Goal: Task Accomplishment & Management: Manage account settings

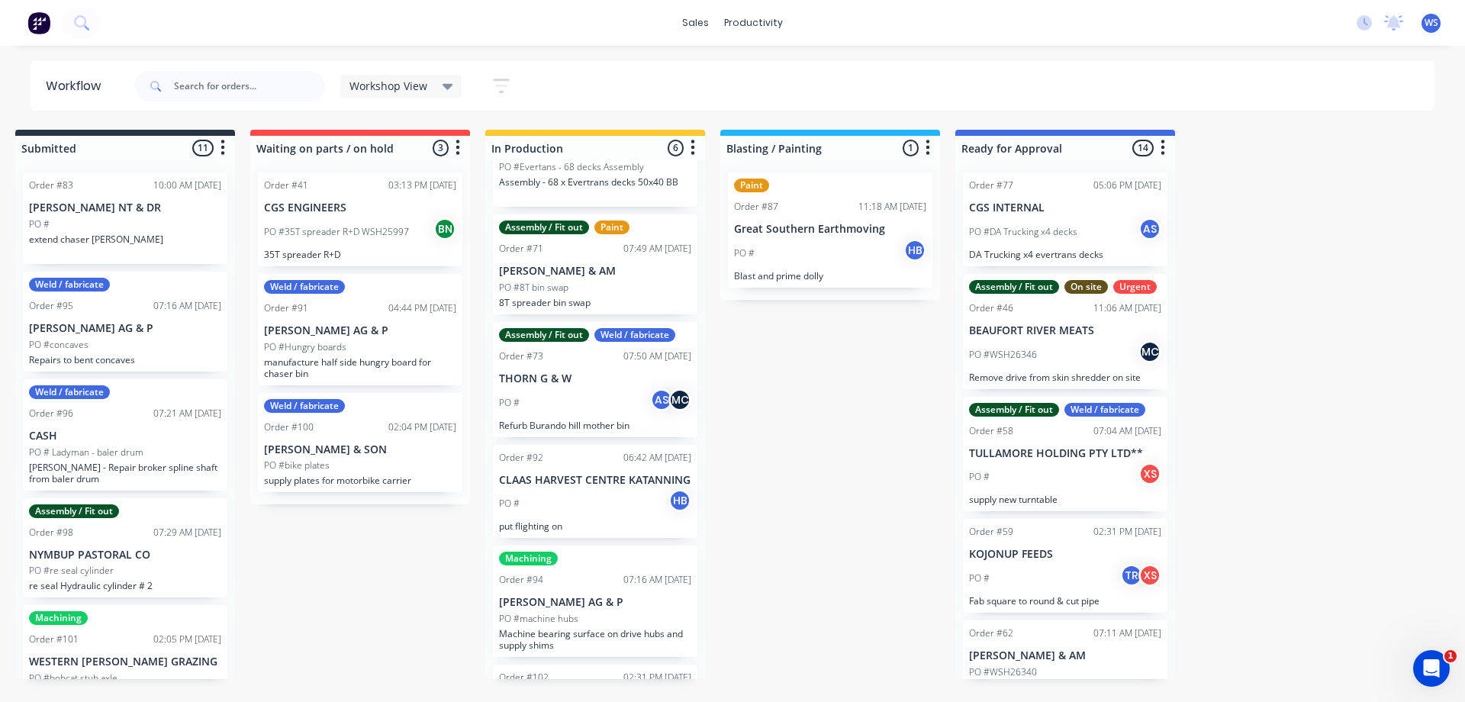
scroll to position [146, 0]
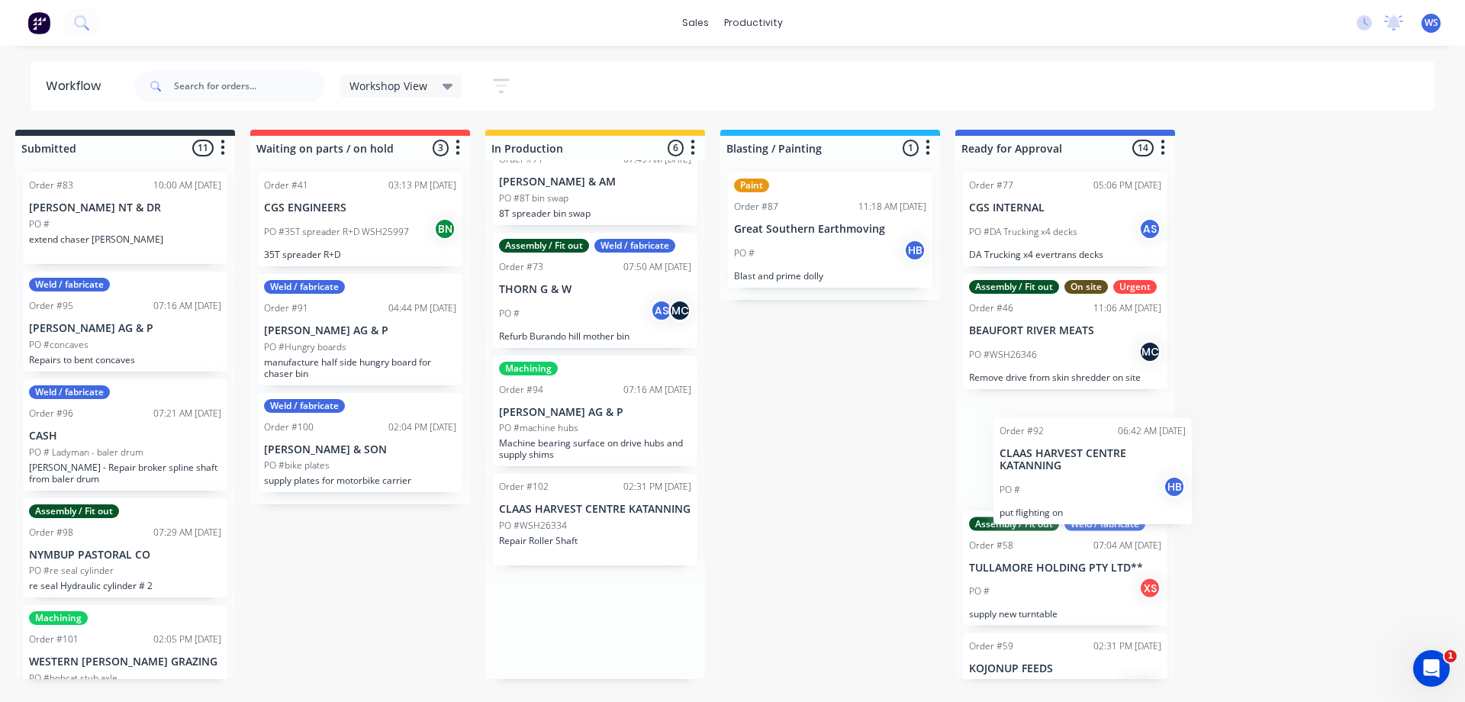
drag, startPoint x: 638, startPoint y: 429, endPoint x: 1142, endPoint y: 497, distance: 508.7
click at [1142, 497] on div "Submitted 11 Sort By Created date Required date Order number Customer name Most…" at bounding box center [1022, 404] width 2102 height 549
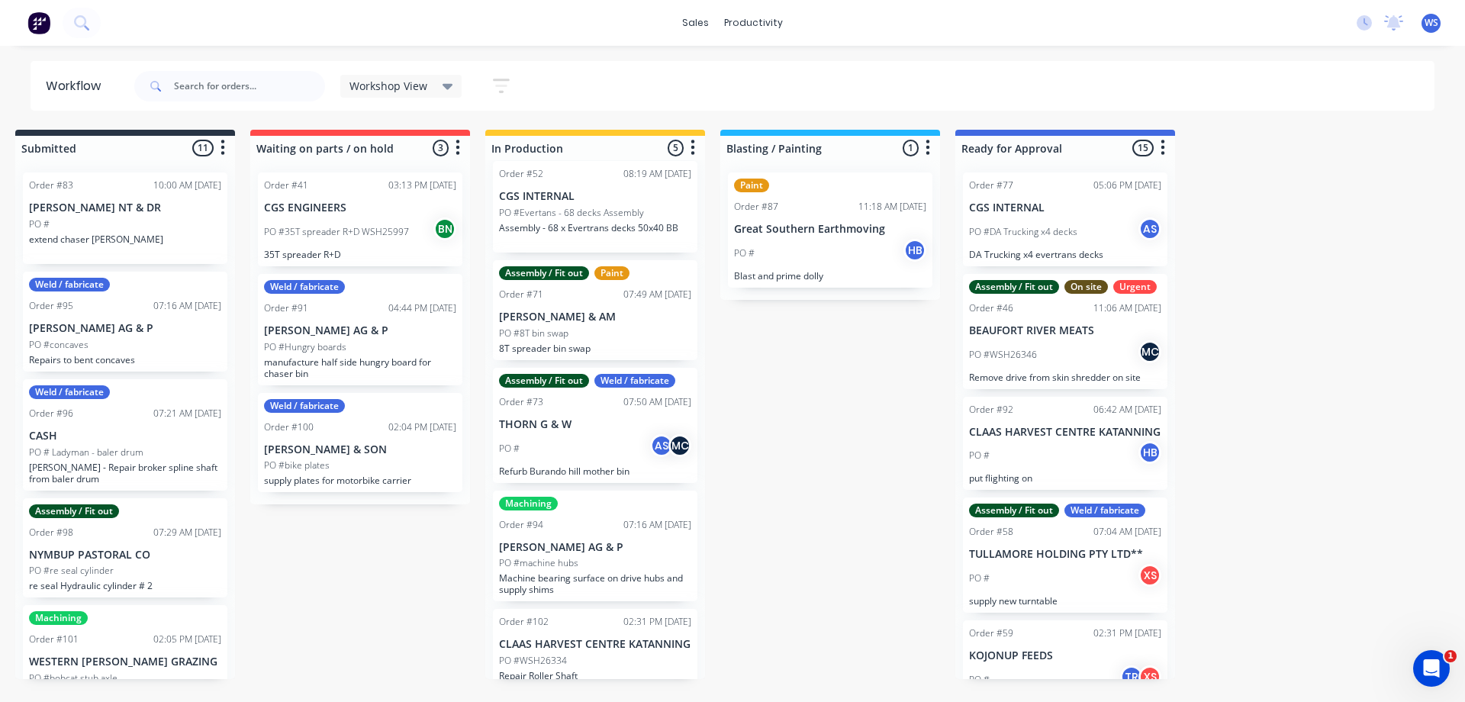
scroll to position [0, 0]
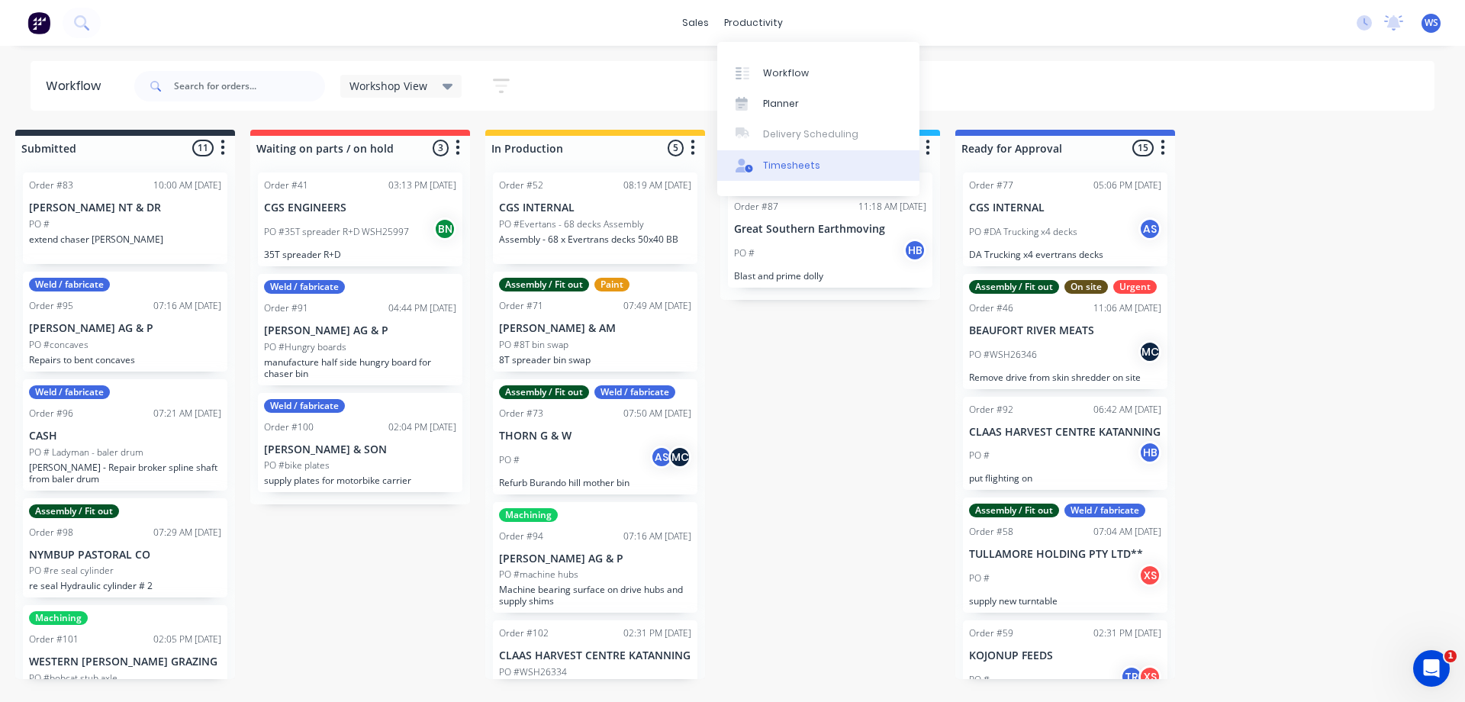
click at [787, 179] on link "Timesheets" at bounding box center [818, 165] width 202 height 31
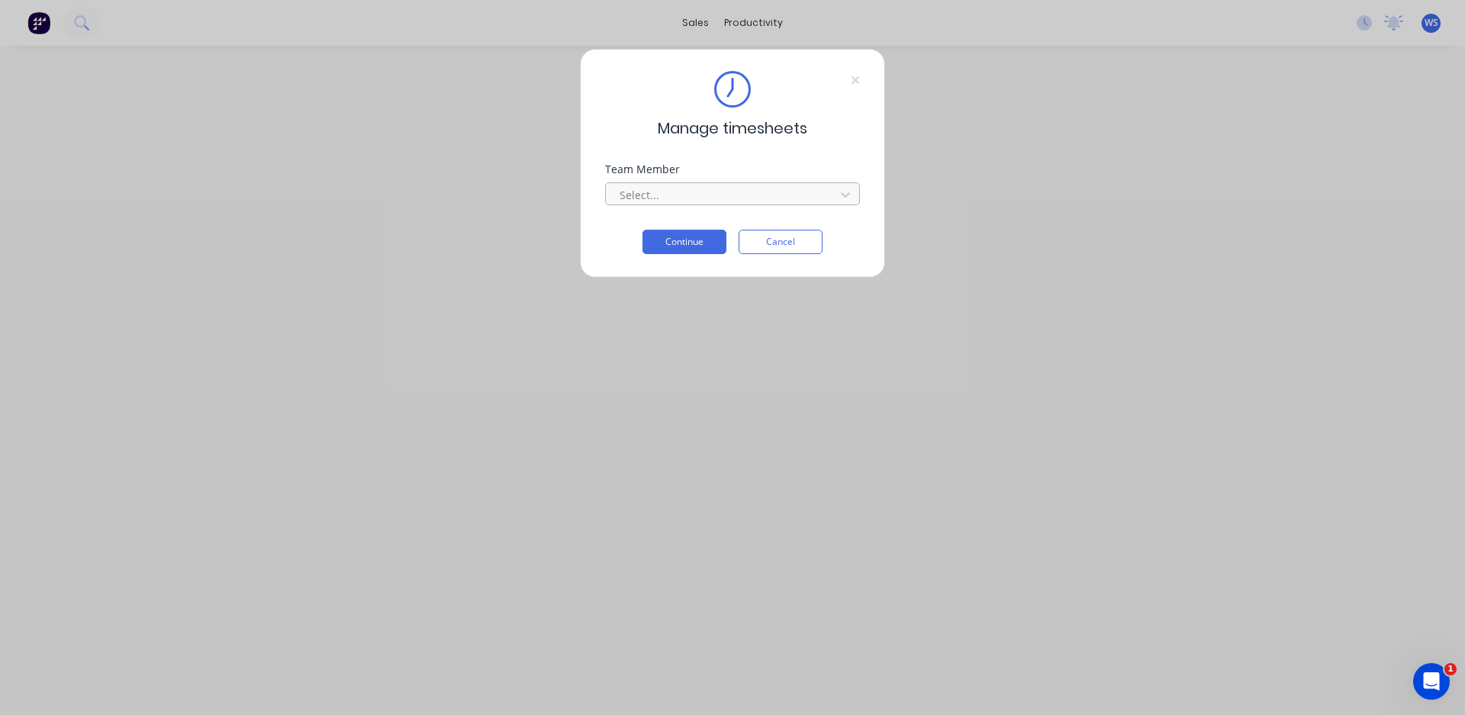
click at [712, 191] on div at bounding box center [722, 194] width 209 height 19
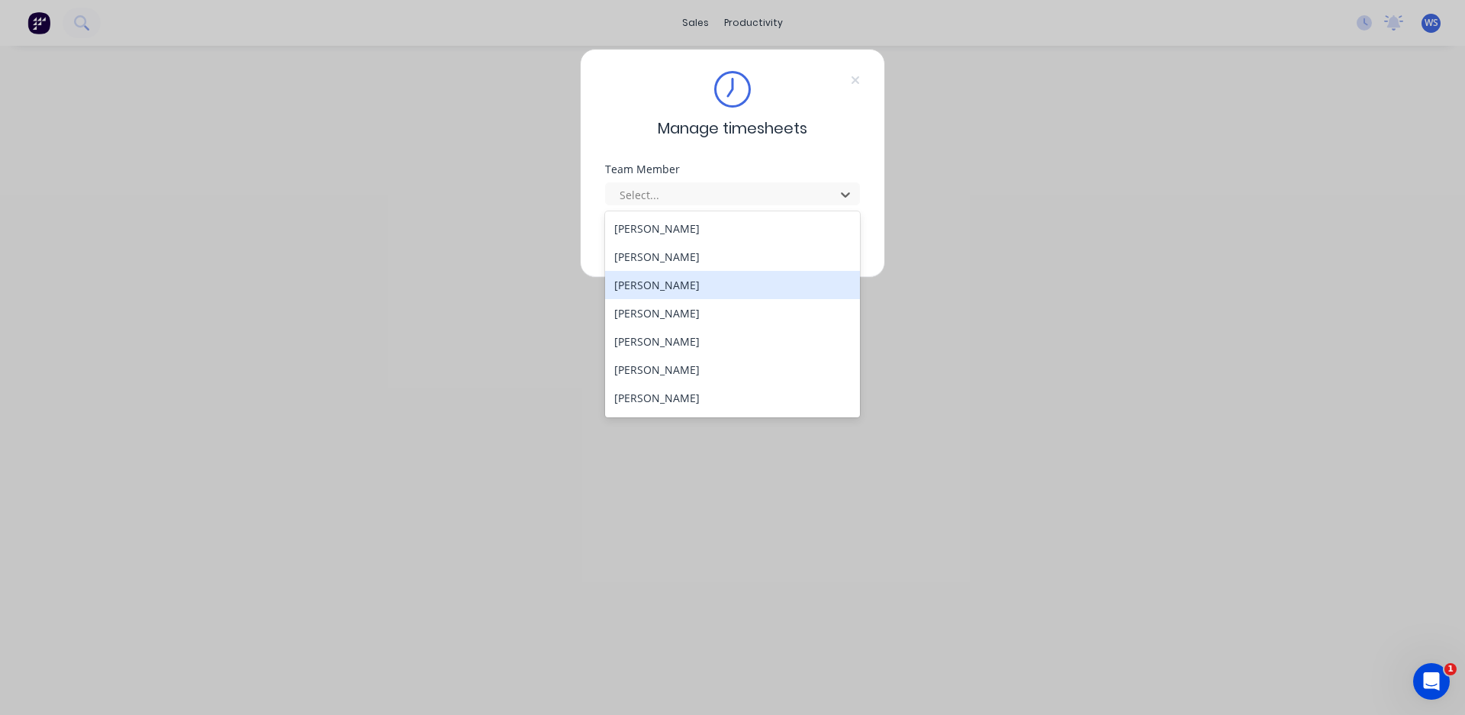
click at [669, 288] on div "[PERSON_NAME]" at bounding box center [732, 285] width 255 height 28
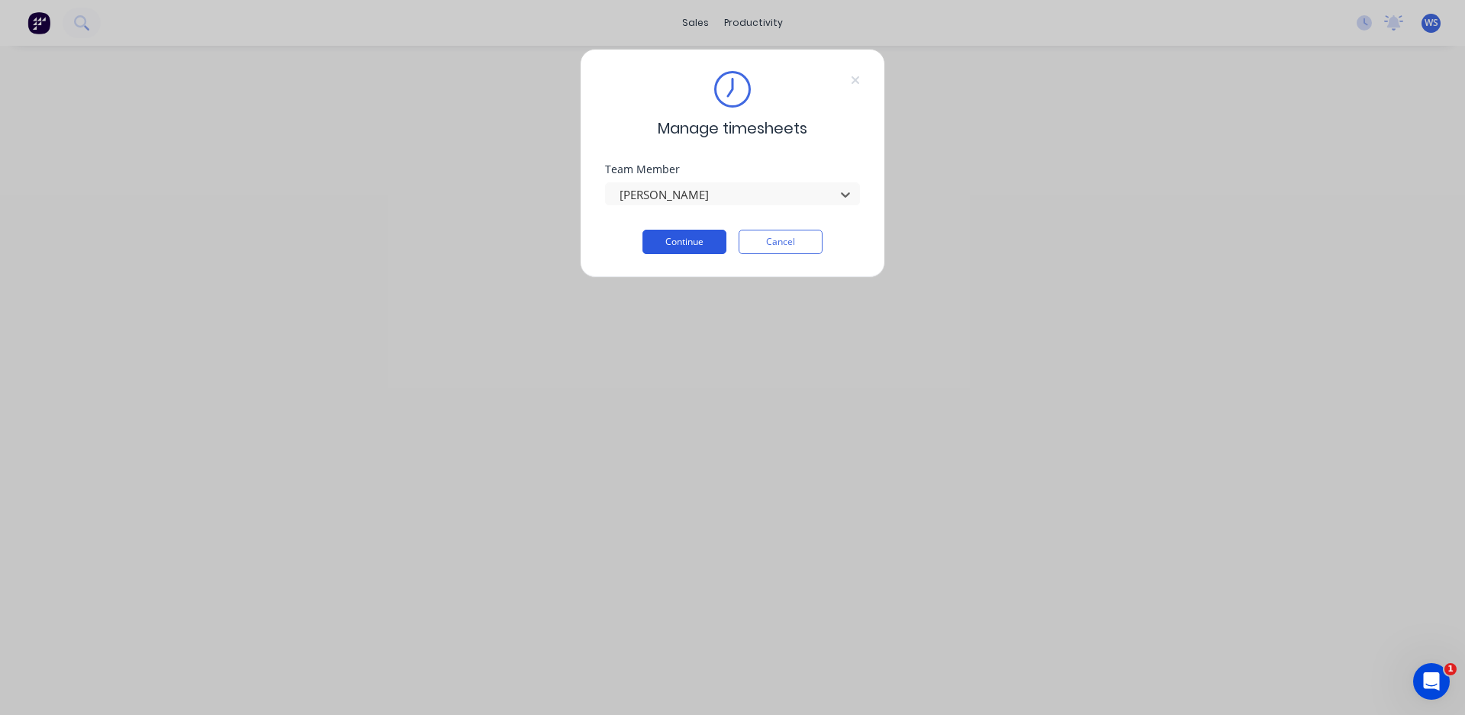
click at [675, 245] on button "Continue" at bounding box center [684, 242] width 84 height 24
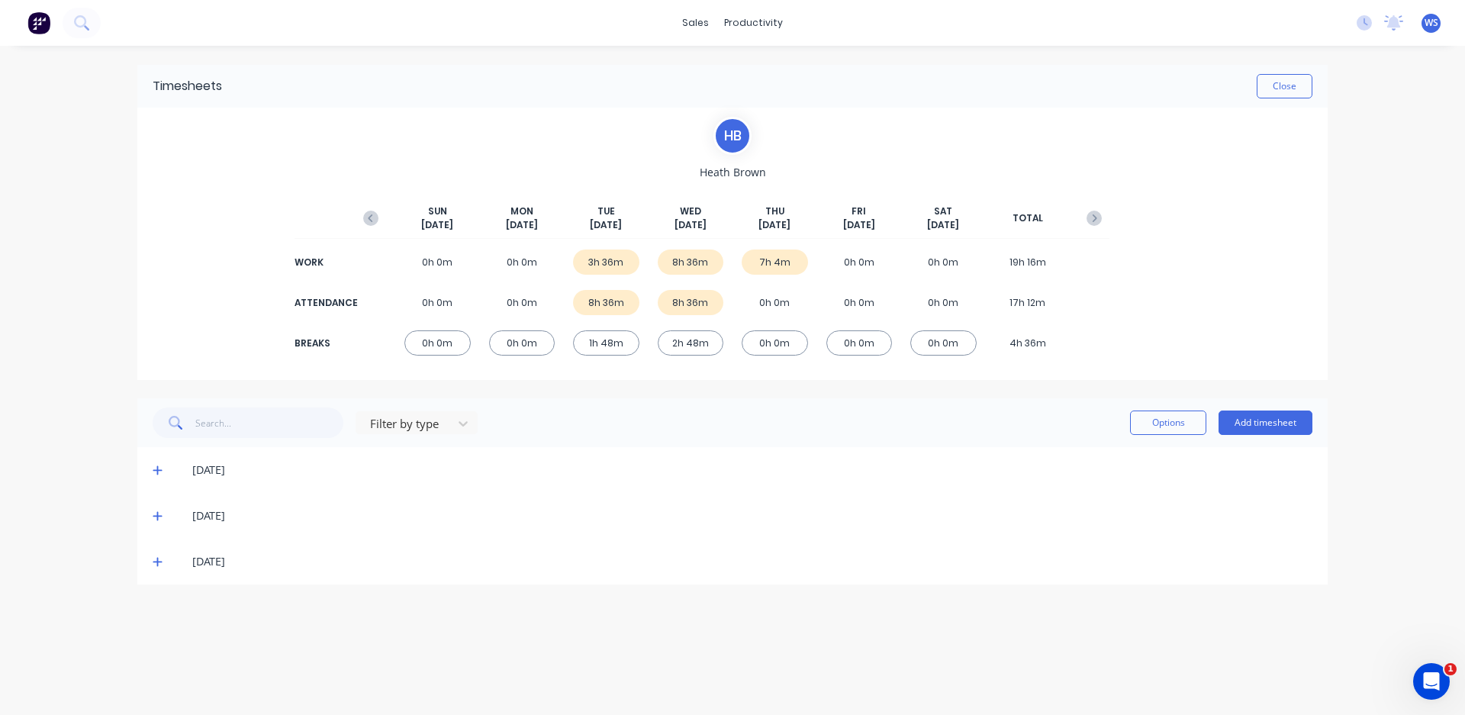
click at [162, 558] on icon at bounding box center [158, 561] width 10 height 11
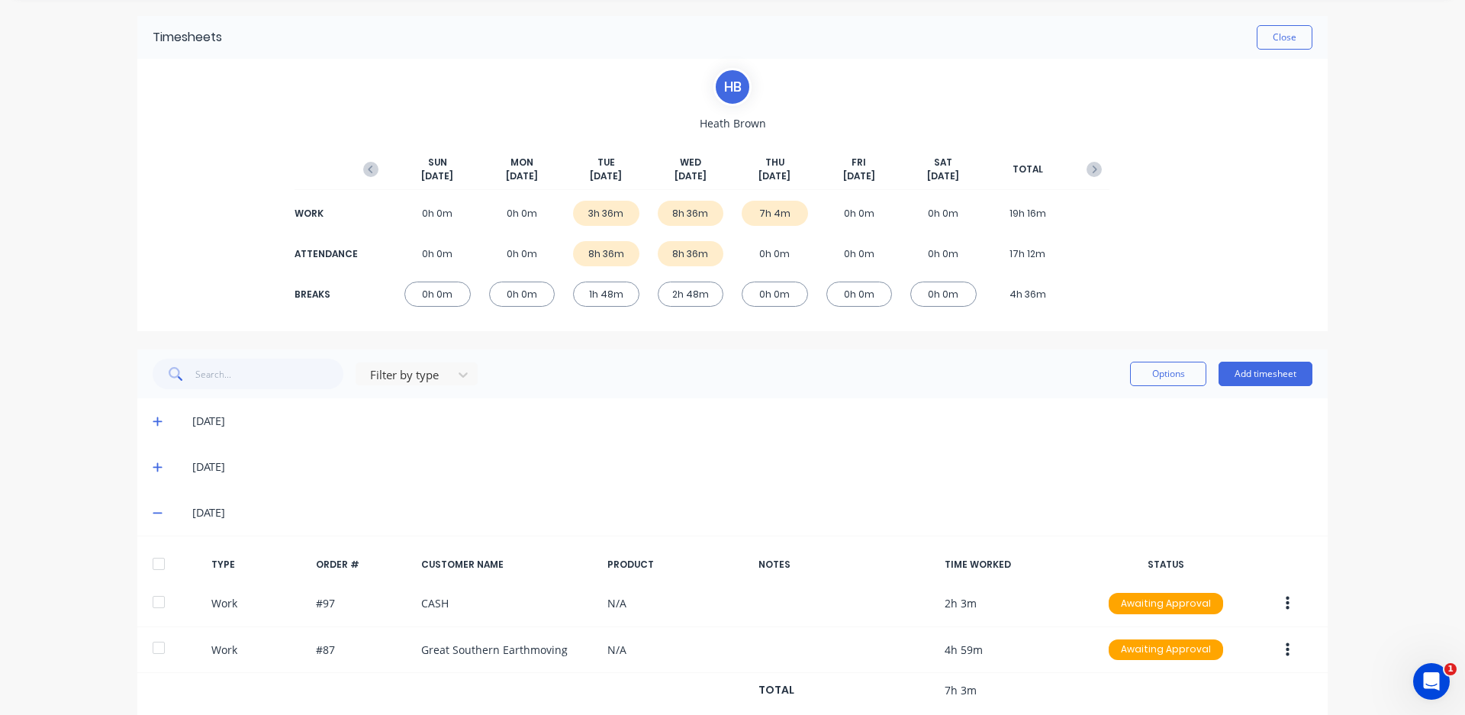
scroll to position [85, 0]
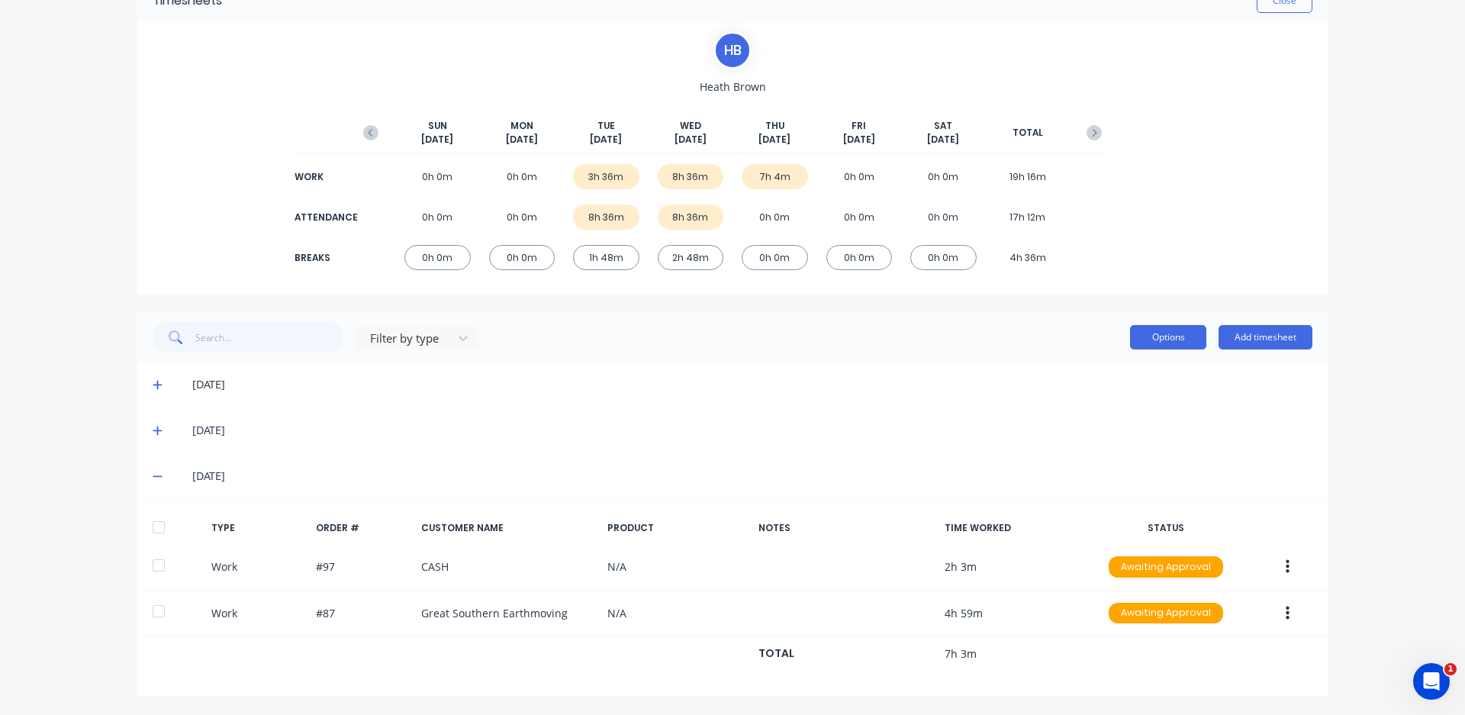
click at [1172, 343] on button "Options" at bounding box center [1168, 337] width 76 height 24
click at [1369, 393] on div "sales productivity sales Sales Orders Customers Price Level Manager productivit…" at bounding box center [732, 357] width 1465 height 715
click at [1257, 342] on button "Add timesheet" at bounding box center [1265, 337] width 94 height 24
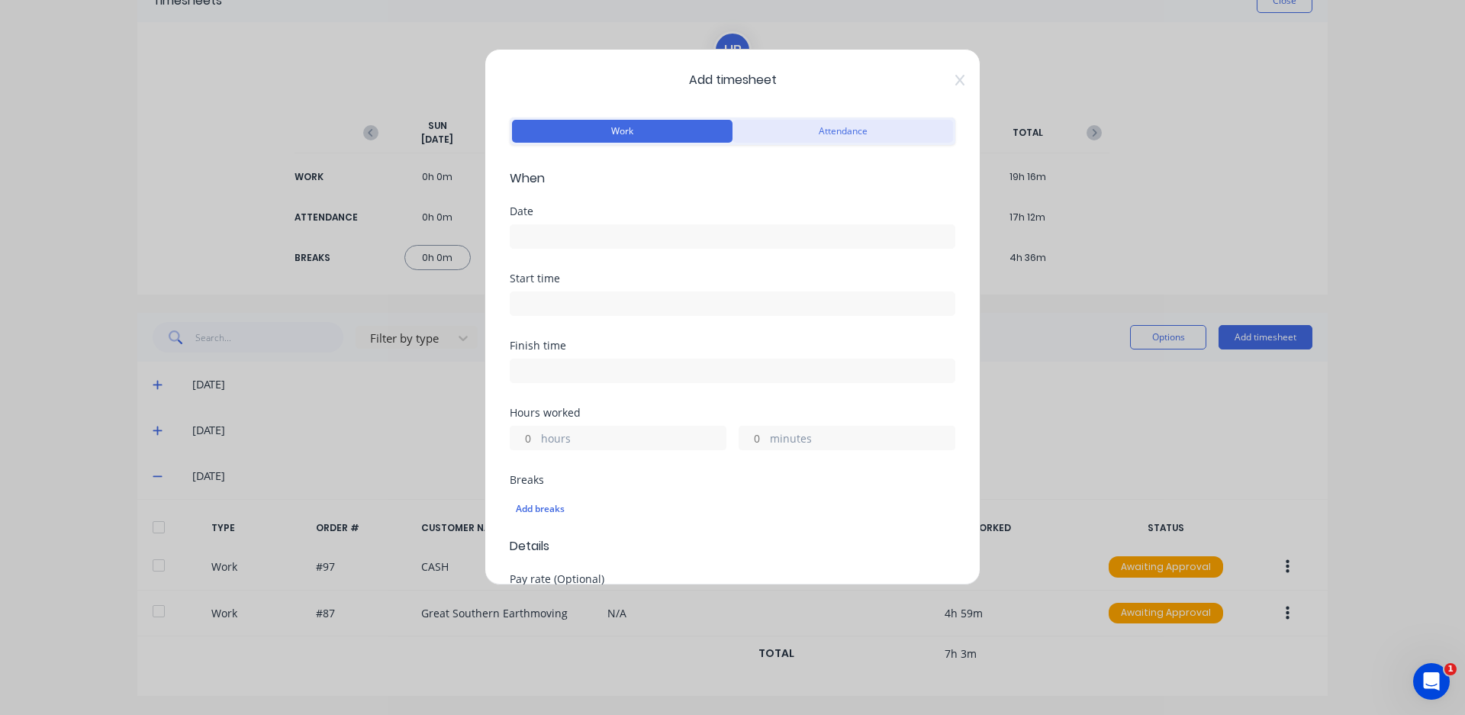
click at [832, 133] on button "Attendance" at bounding box center [842, 131] width 220 height 23
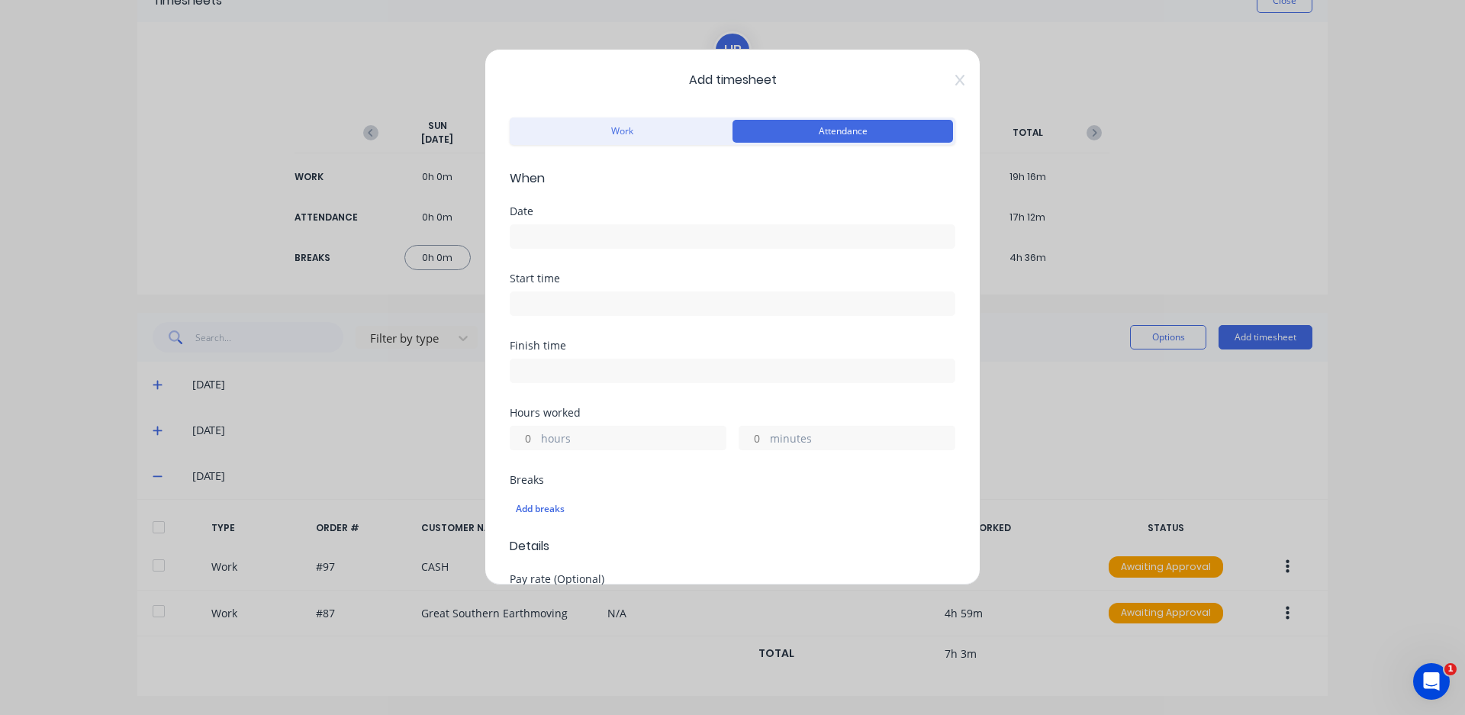
click at [619, 236] on input at bounding box center [732, 236] width 444 height 23
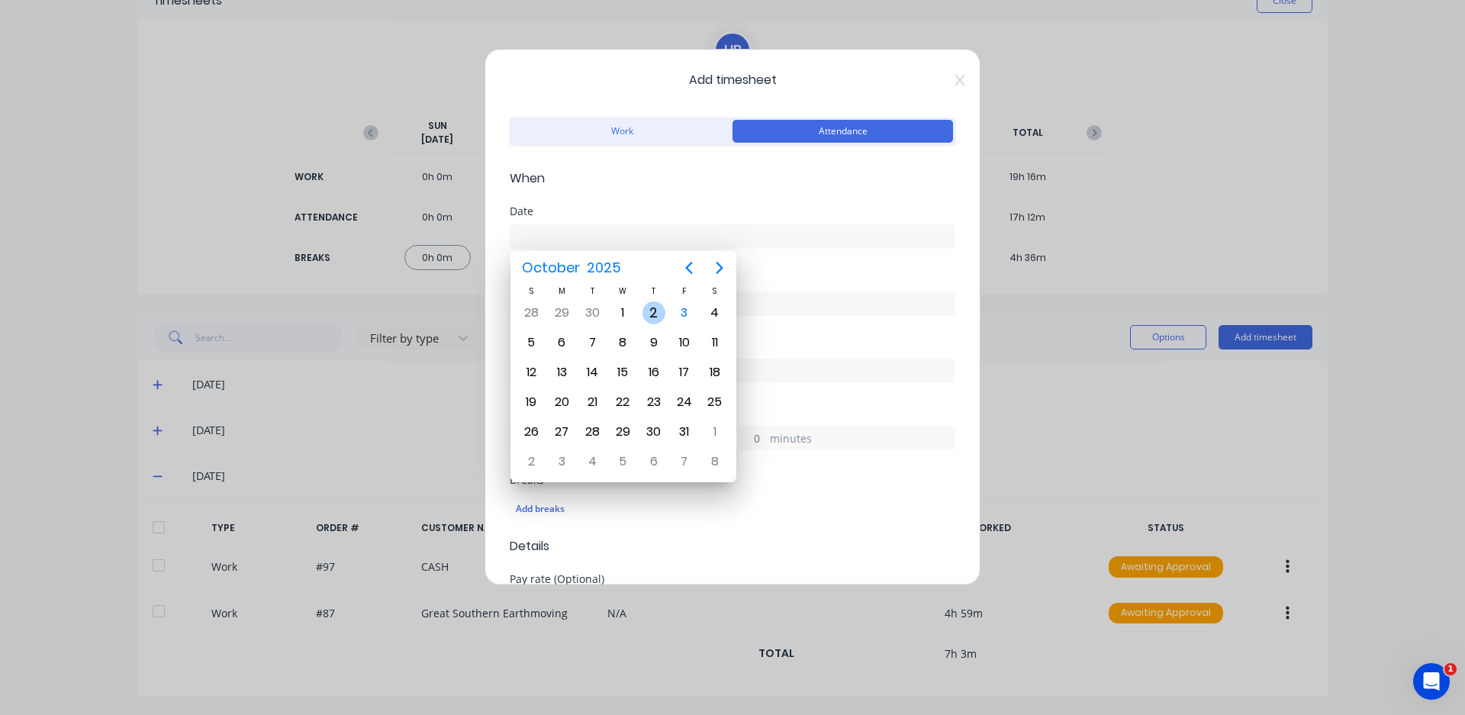
click at [651, 303] on div "2" at bounding box center [653, 312] width 23 height 23
type input "[DATE]"
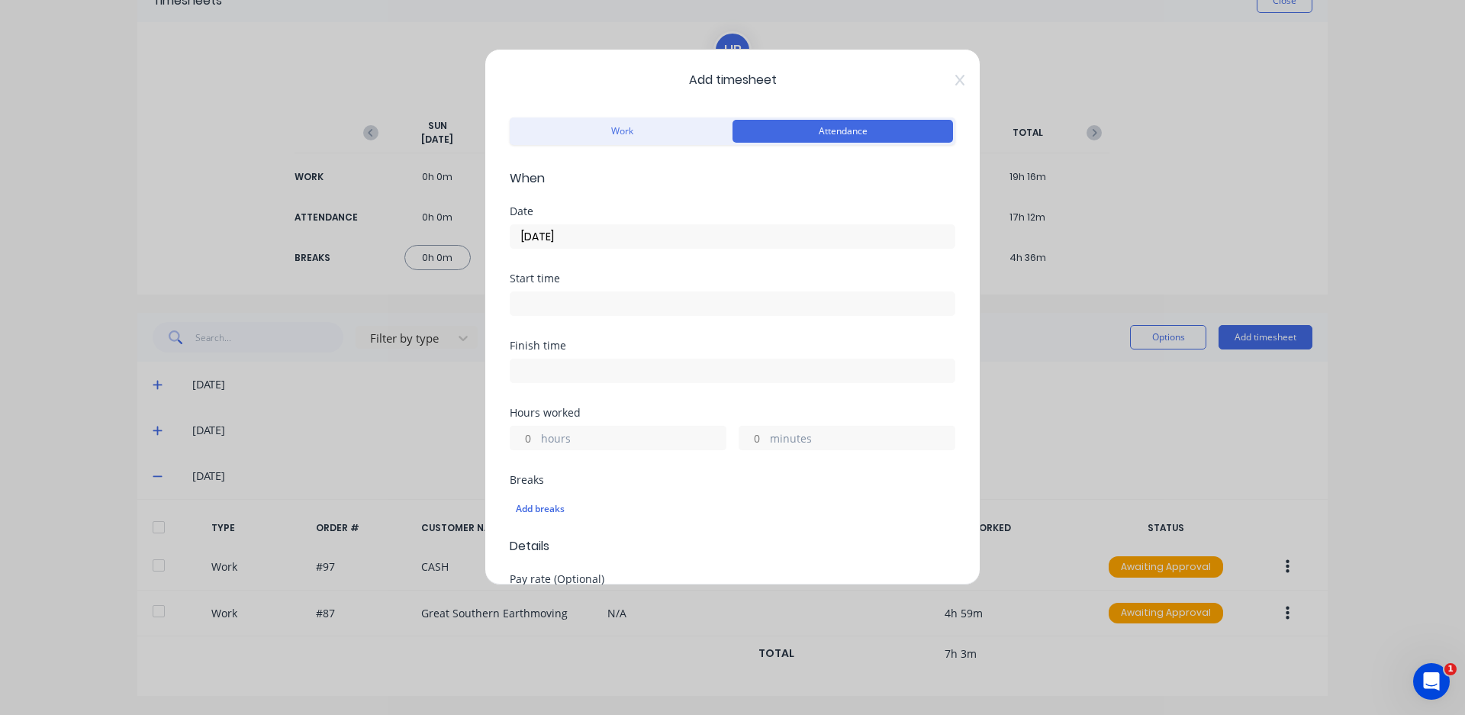
click at [581, 299] on input at bounding box center [732, 303] width 444 height 23
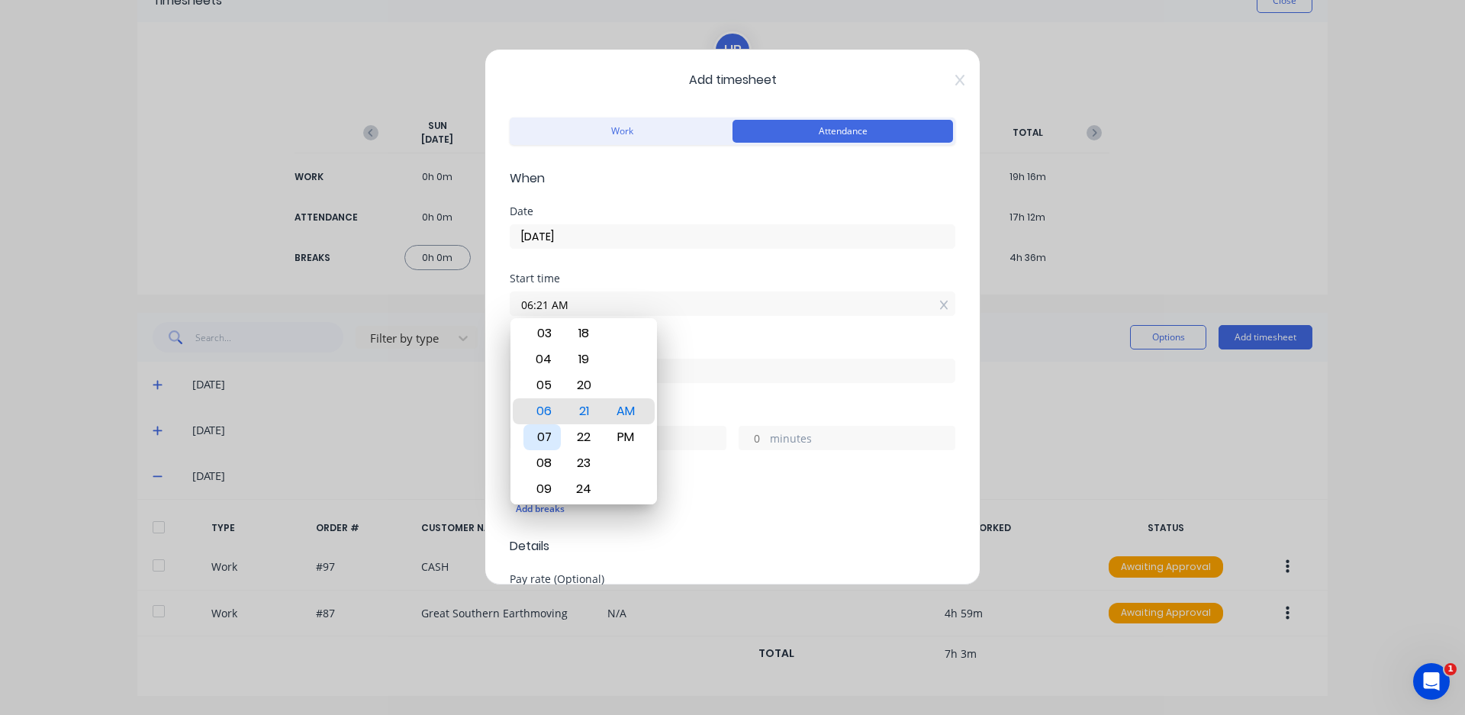
click at [545, 439] on div "07" at bounding box center [541, 437] width 37 height 26
type input "07:00 AM"
click at [701, 361] on input at bounding box center [732, 370] width 444 height 23
type input "06:21 AM"
type input "23"
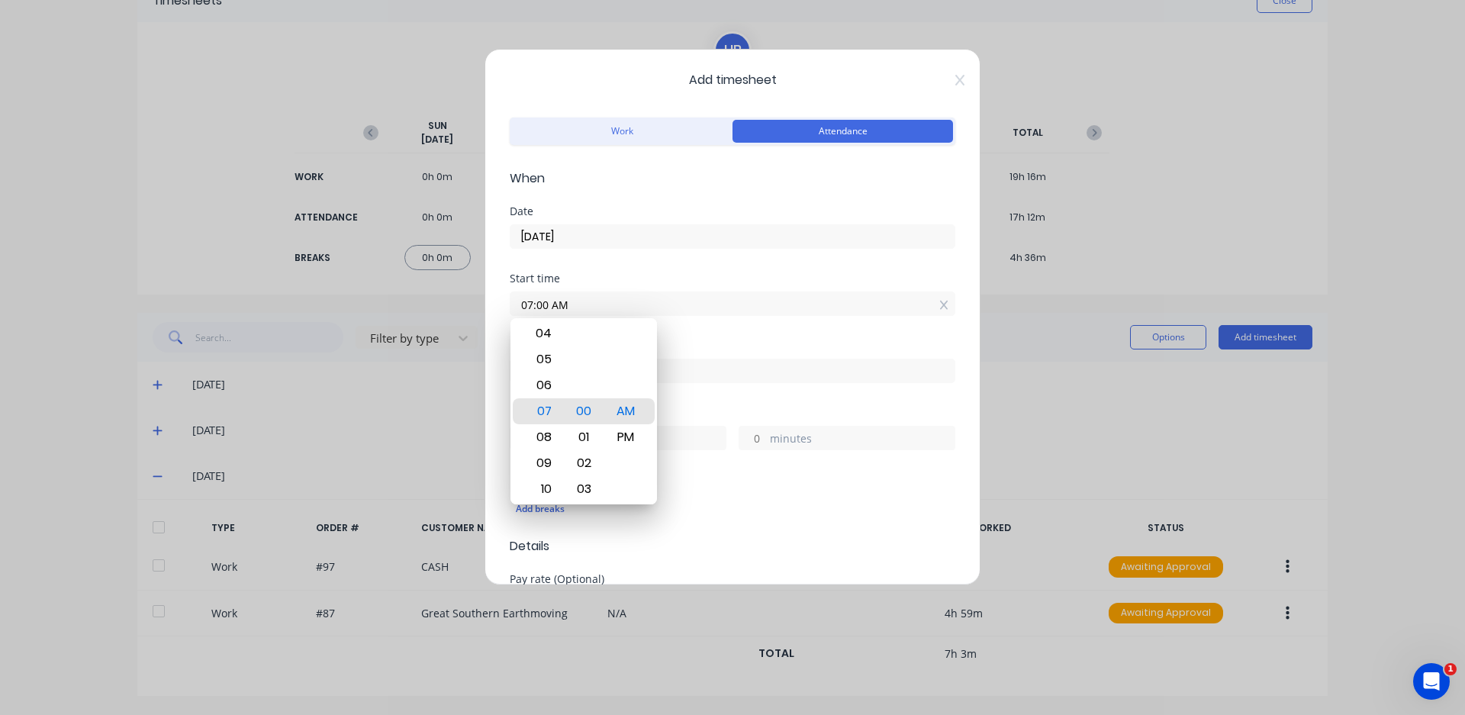
type input "21"
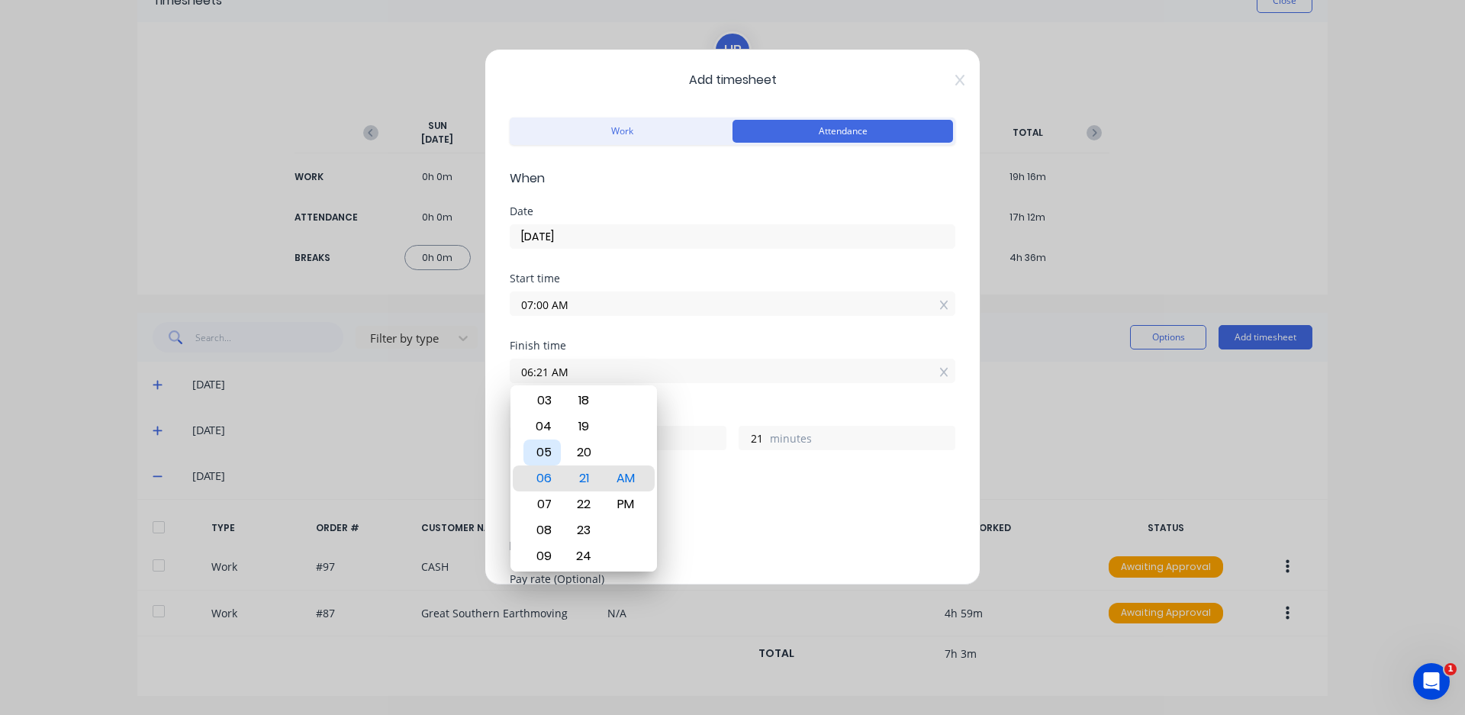
click at [539, 441] on div "05" at bounding box center [541, 452] width 37 height 26
type input "05:21 AM"
type input "22"
type input "05:15 AM"
type input "15"
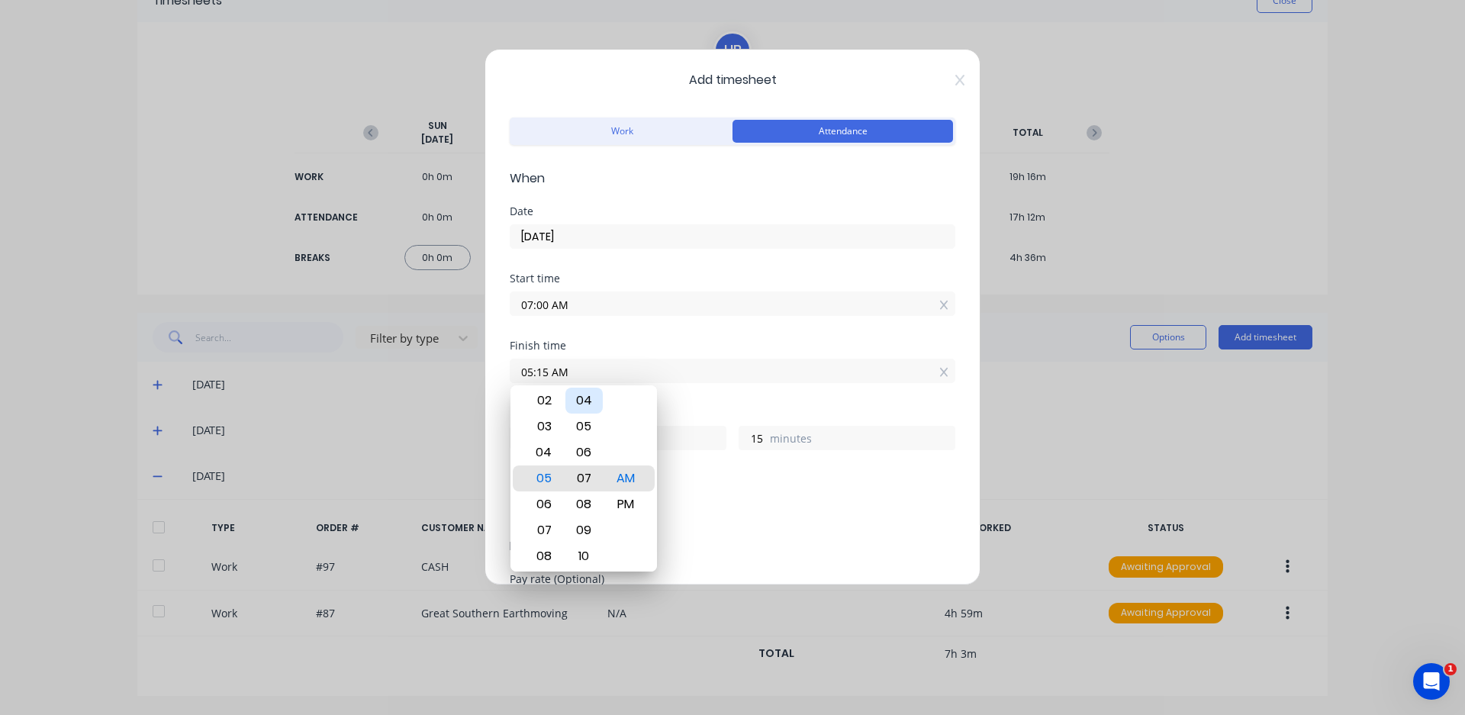
type input "05:07 AM"
type input "7"
type input "05:03 AM"
type input "3"
type input "05:00 AM"
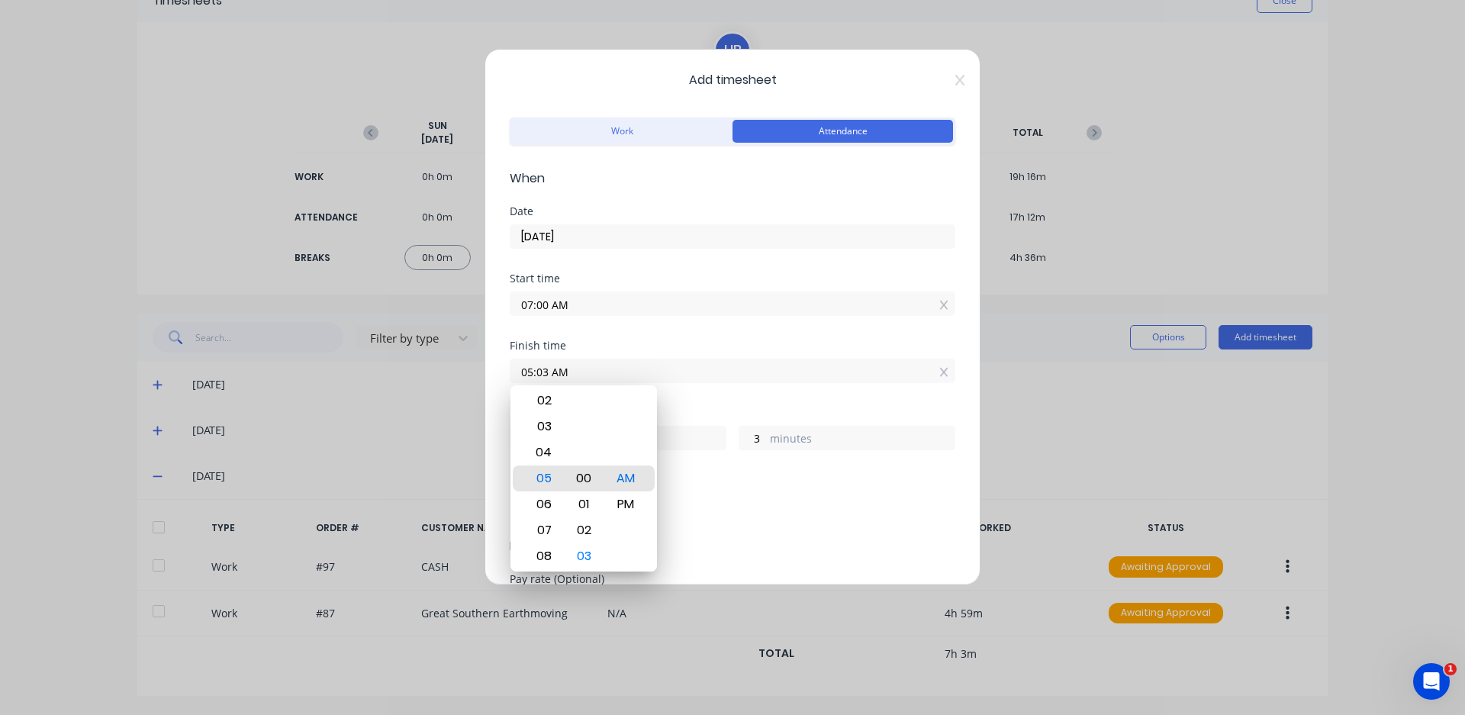
type input "0"
click at [619, 497] on div "PM" at bounding box center [625, 504] width 37 height 26
type input "05:00 PM"
type input "10"
click at [868, 480] on div "Breaks" at bounding box center [733, 480] width 446 height 11
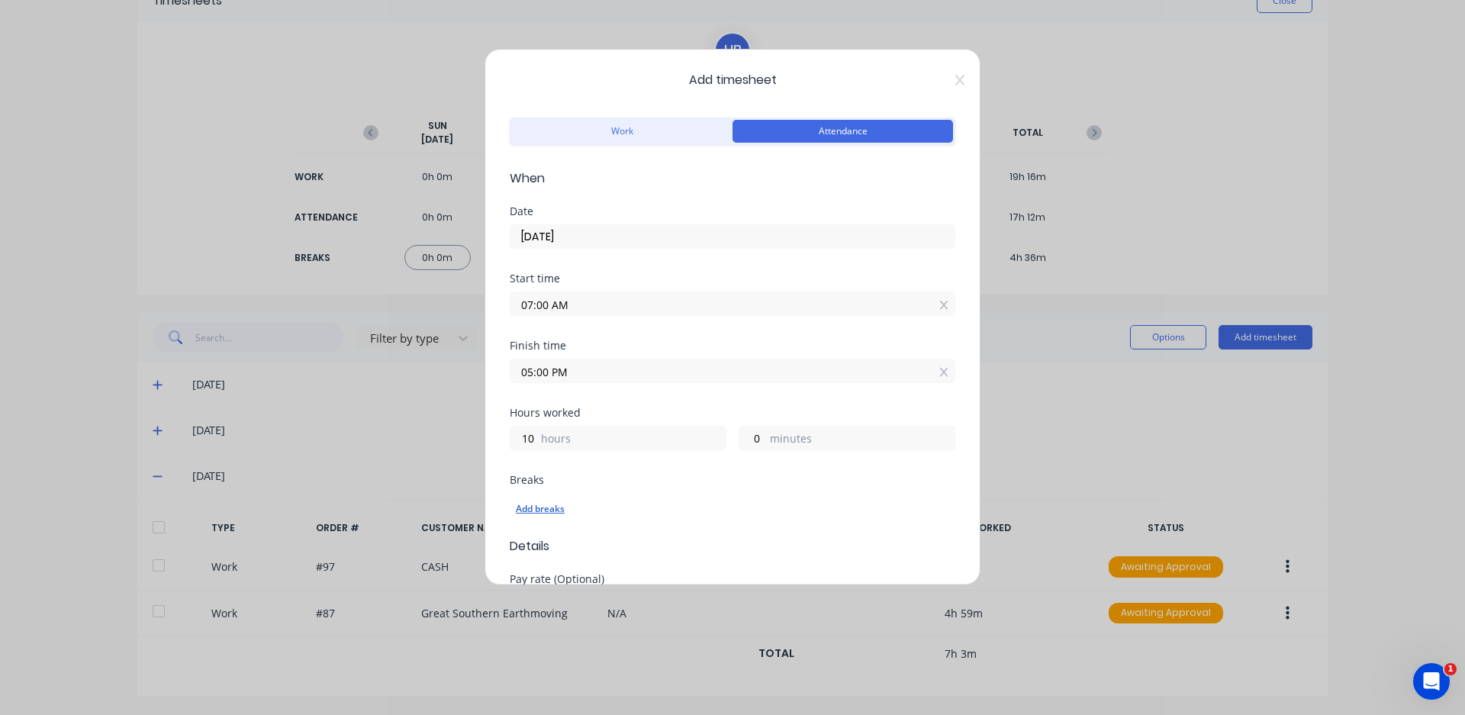
click at [526, 510] on div "Add breaks" at bounding box center [732, 509] width 433 height 20
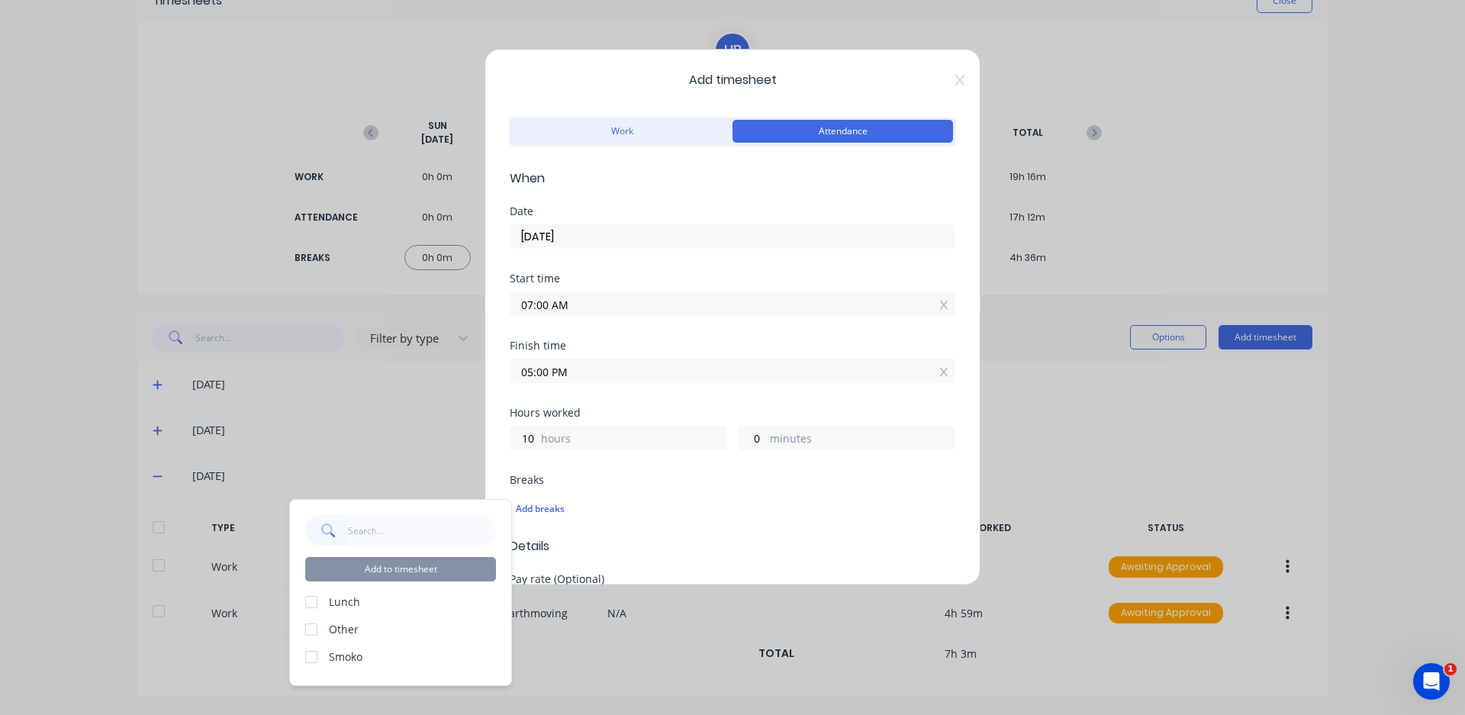
click at [351, 655] on label "Smoko" at bounding box center [412, 656] width 167 height 16
click at [310, 654] on div at bounding box center [311, 657] width 31 height 31
click at [372, 565] on button "Add to timesheet" at bounding box center [400, 569] width 191 height 24
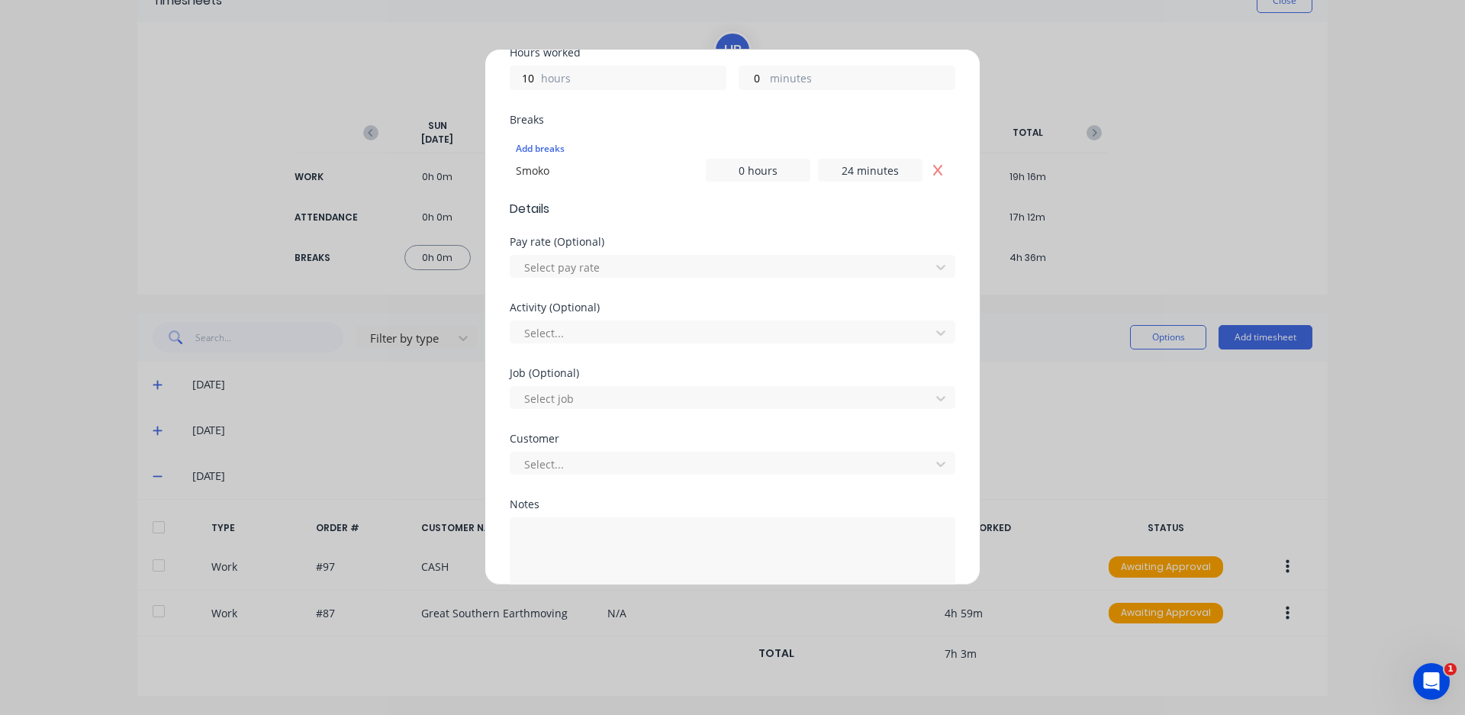
scroll to position [381, 0]
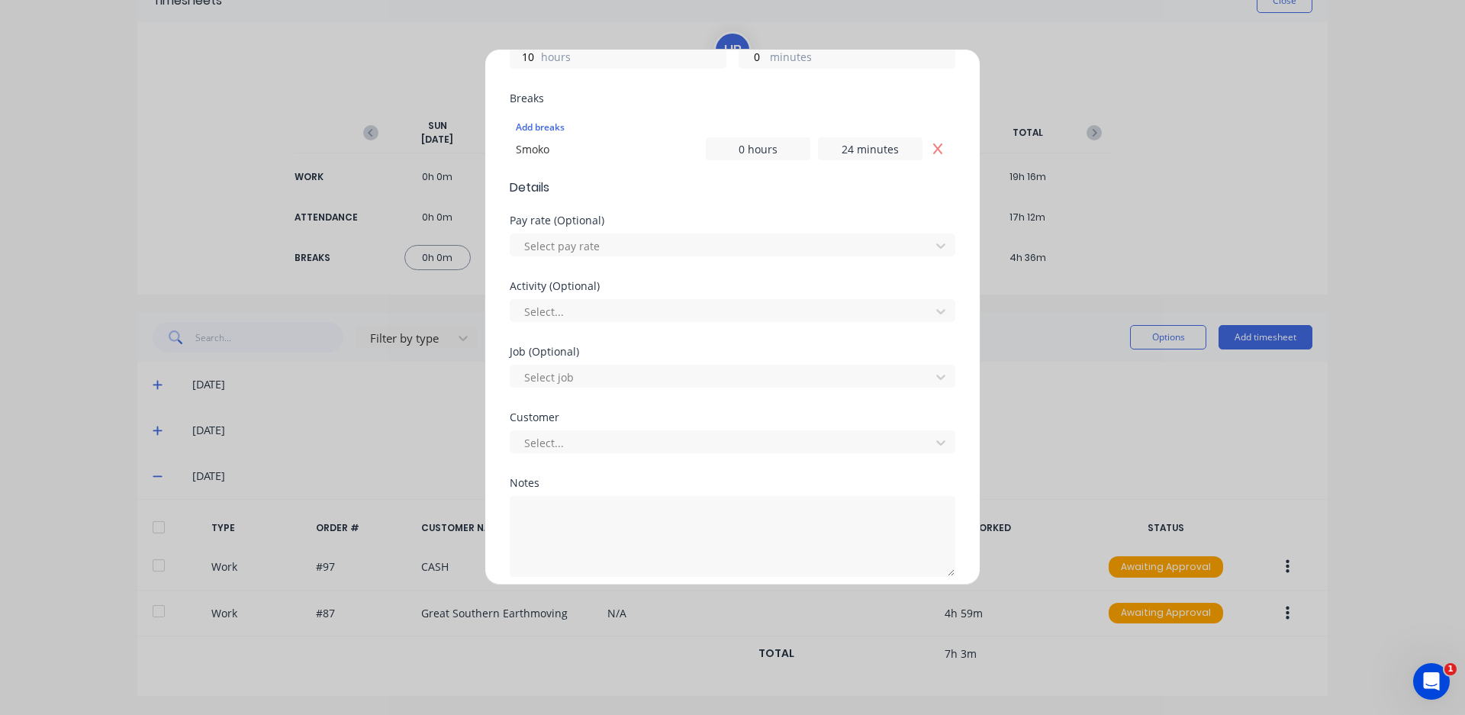
drag, startPoint x: 832, startPoint y: 287, endPoint x: 844, endPoint y: 276, distance: 16.2
drag, startPoint x: 844, startPoint y: 276, endPoint x: 677, endPoint y: 553, distance: 323.0
click at [677, 553] on textarea at bounding box center [733, 536] width 446 height 81
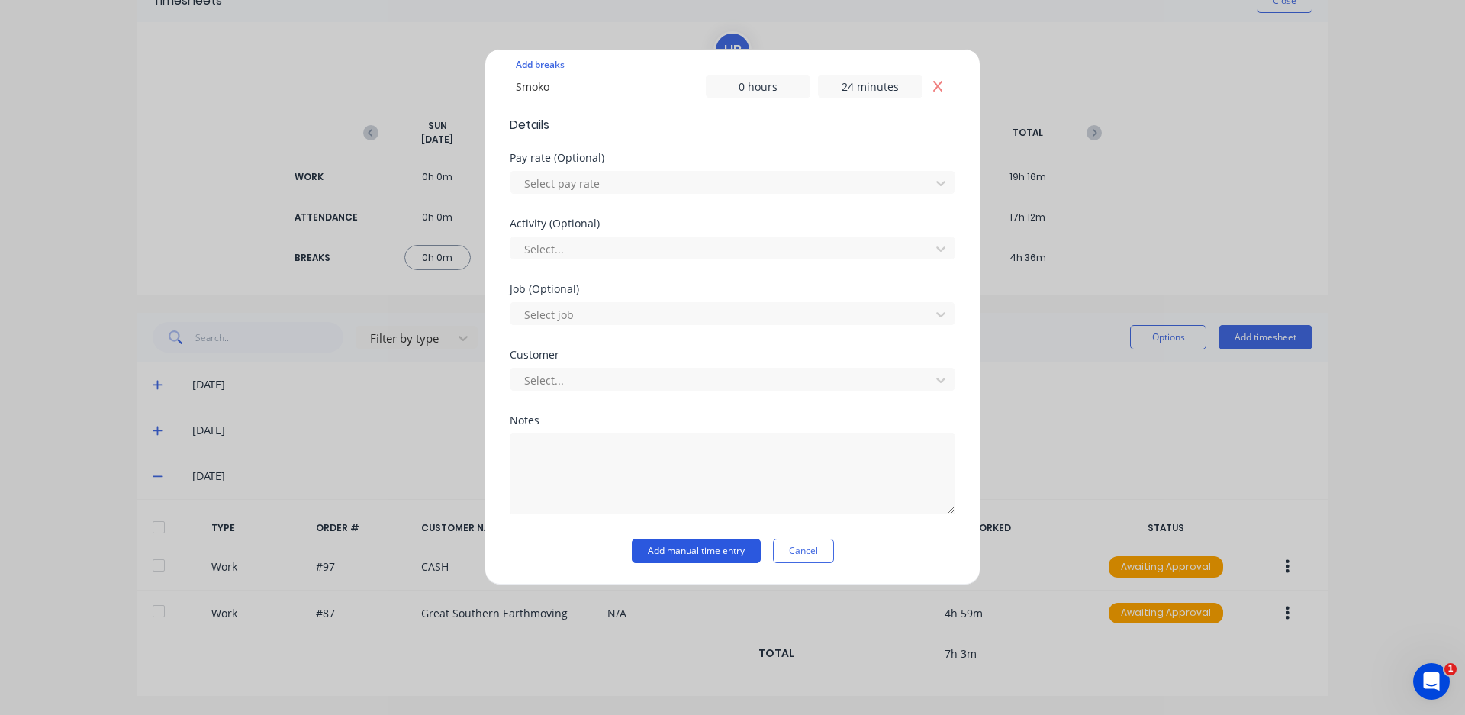
click at [707, 551] on button "Add manual time entry" at bounding box center [696, 551] width 129 height 24
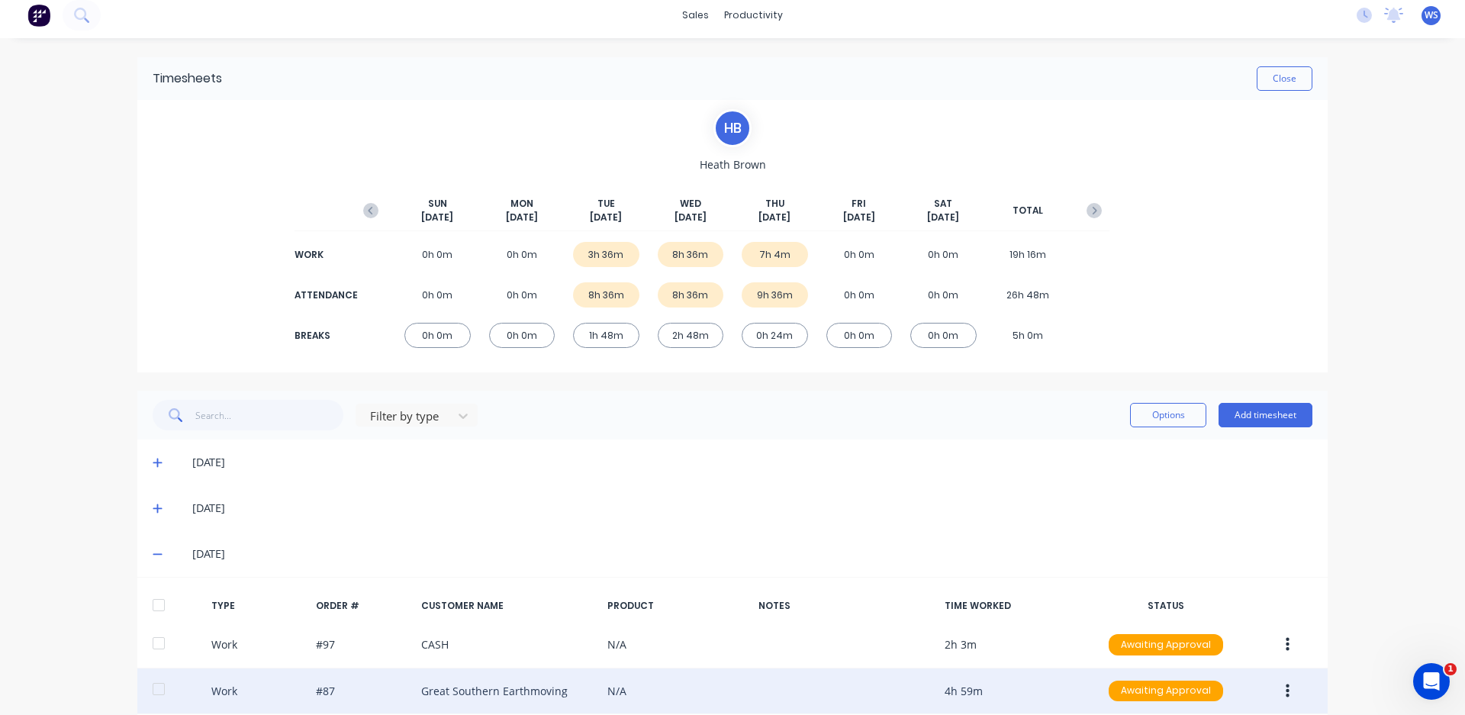
scroll to position [0, 0]
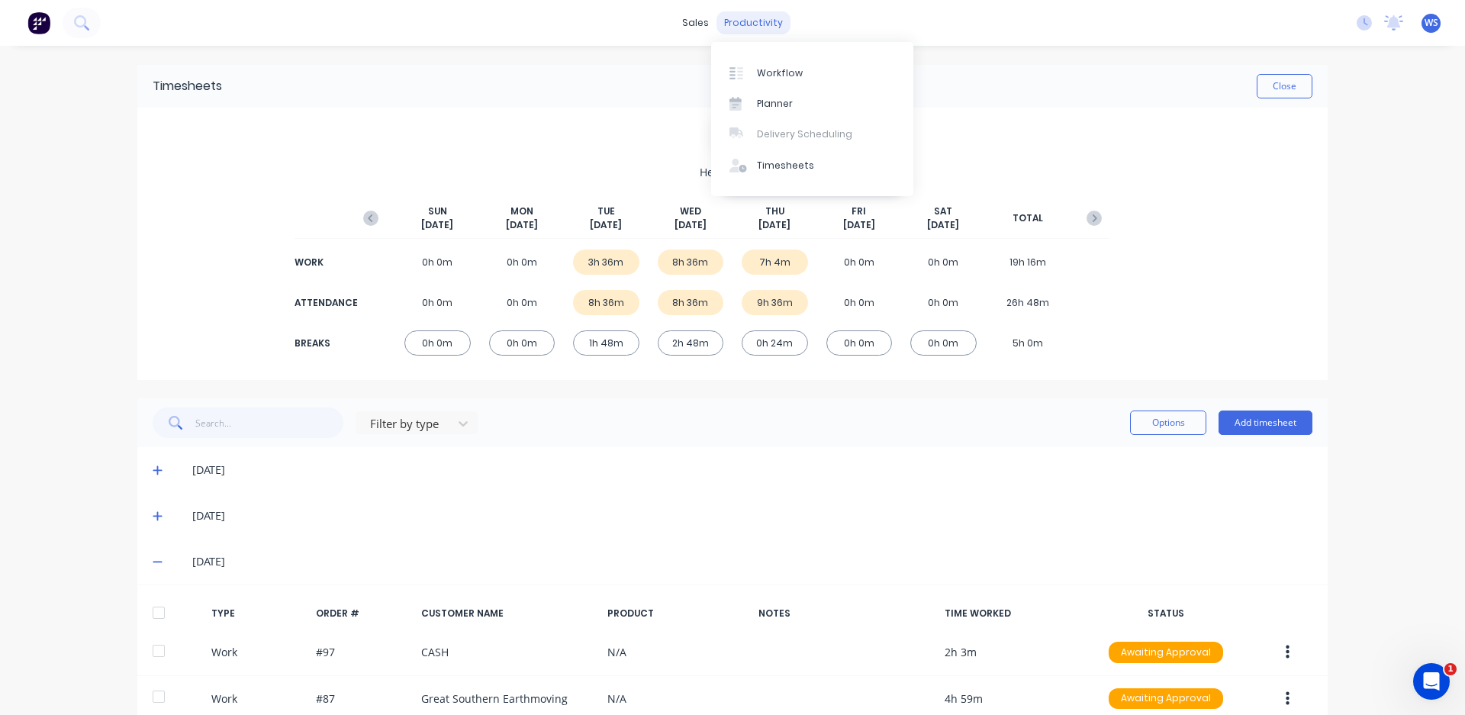
click at [726, 21] on div "productivity" at bounding box center [753, 22] width 74 height 23
click at [756, 86] on link "Workflow" at bounding box center [812, 72] width 202 height 31
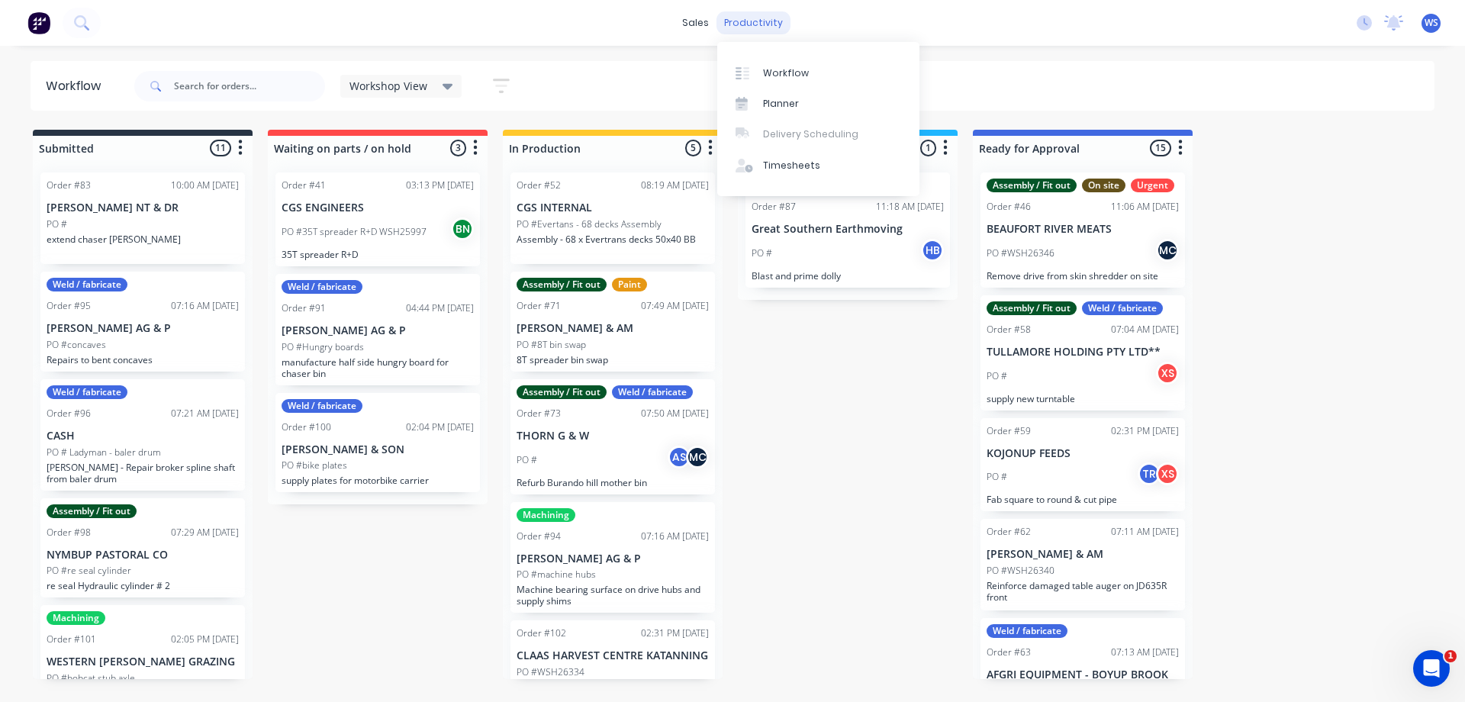
click at [755, 24] on div "productivity" at bounding box center [753, 22] width 74 height 23
click at [774, 169] on div "Timesheets" at bounding box center [791, 166] width 57 height 14
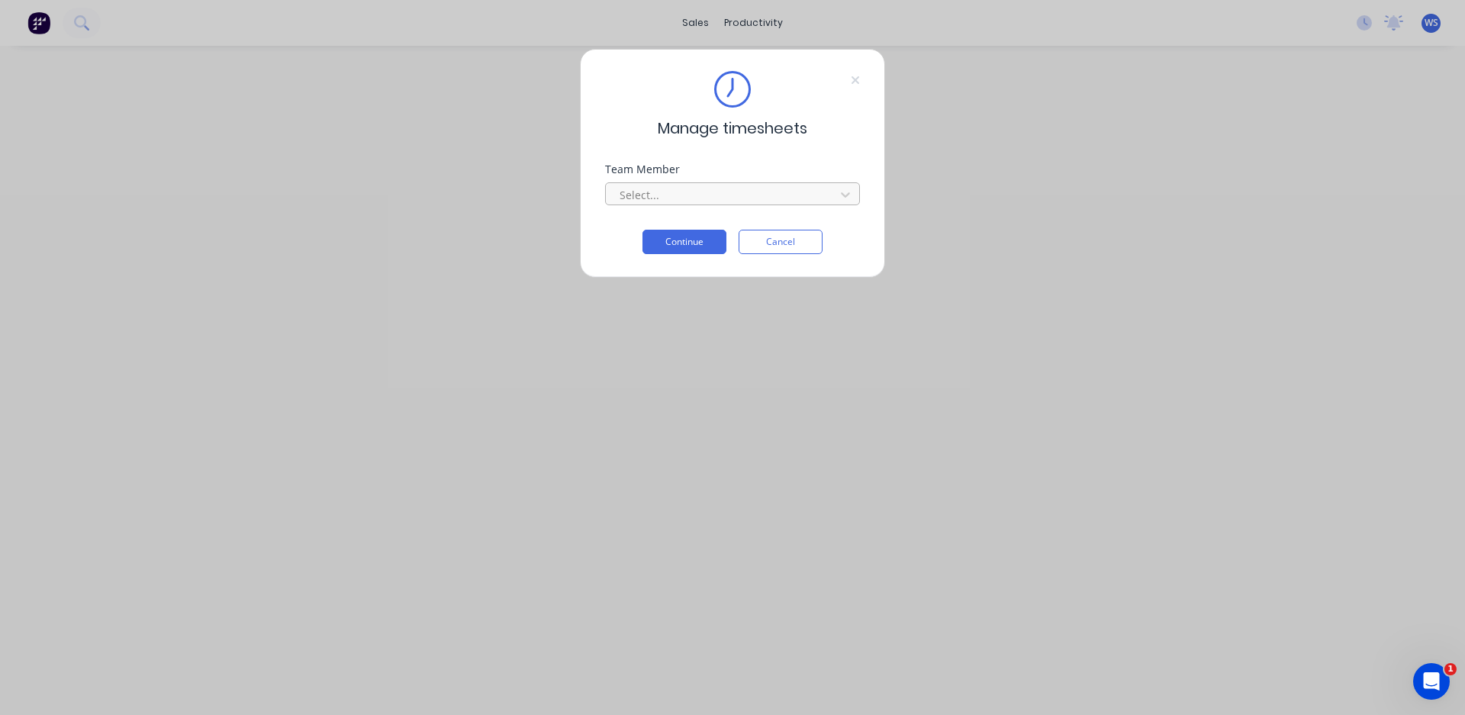
click at [725, 195] on div at bounding box center [722, 194] width 209 height 19
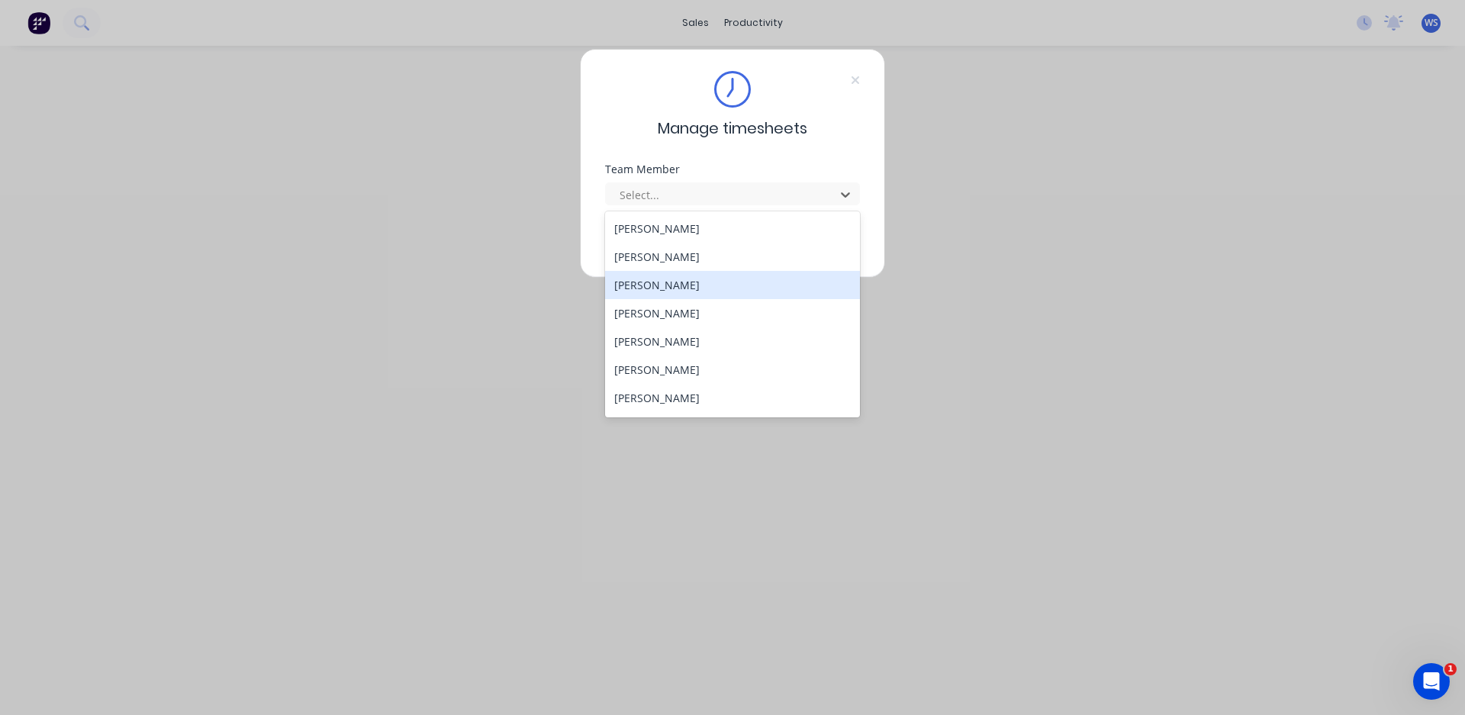
click at [682, 273] on div "[PERSON_NAME]" at bounding box center [732, 285] width 255 height 28
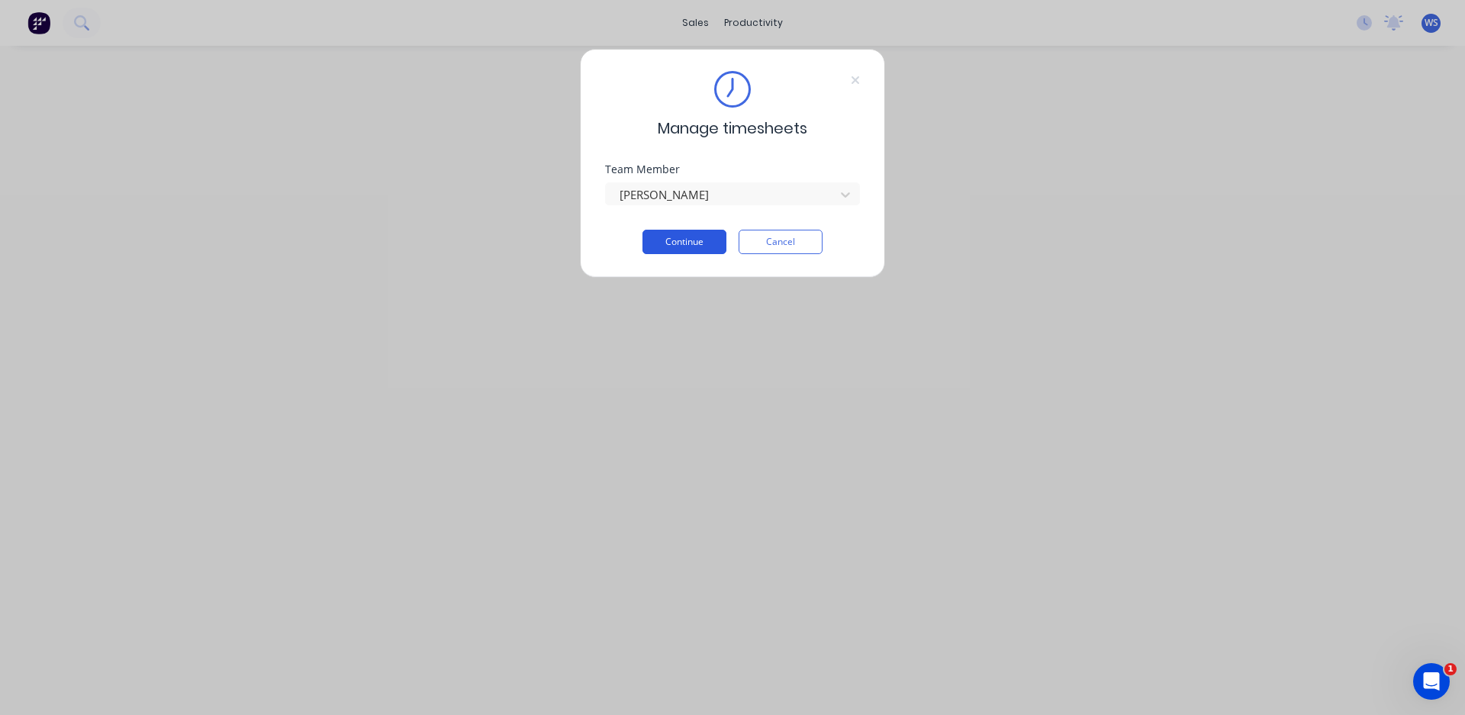
click at [686, 246] on button "Continue" at bounding box center [684, 242] width 84 height 24
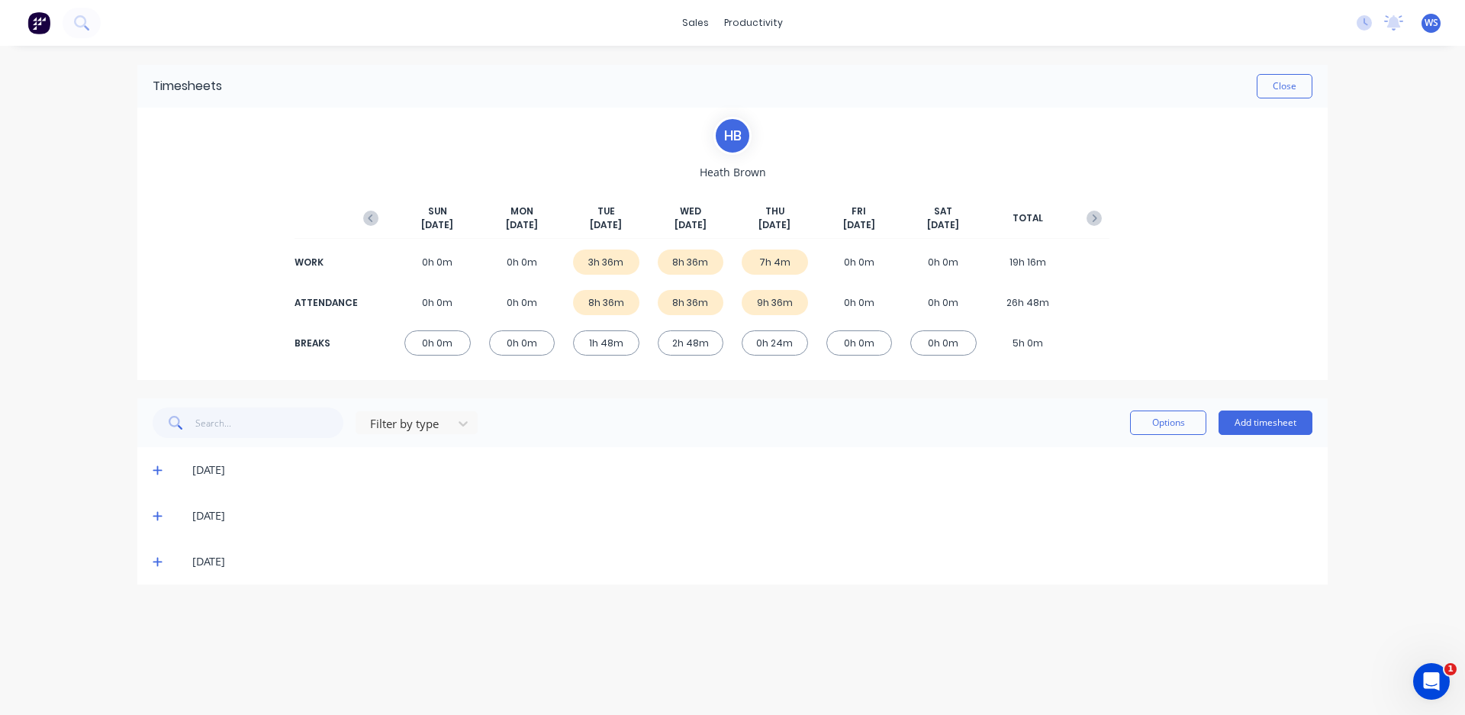
drag, startPoint x: 208, startPoint y: 552, endPoint x: 174, endPoint y: 566, distance: 36.3
click at [206, 555] on div "[DATE]" at bounding box center [732, 562] width 1190 height 46
click at [159, 563] on icon at bounding box center [158, 561] width 10 height 11
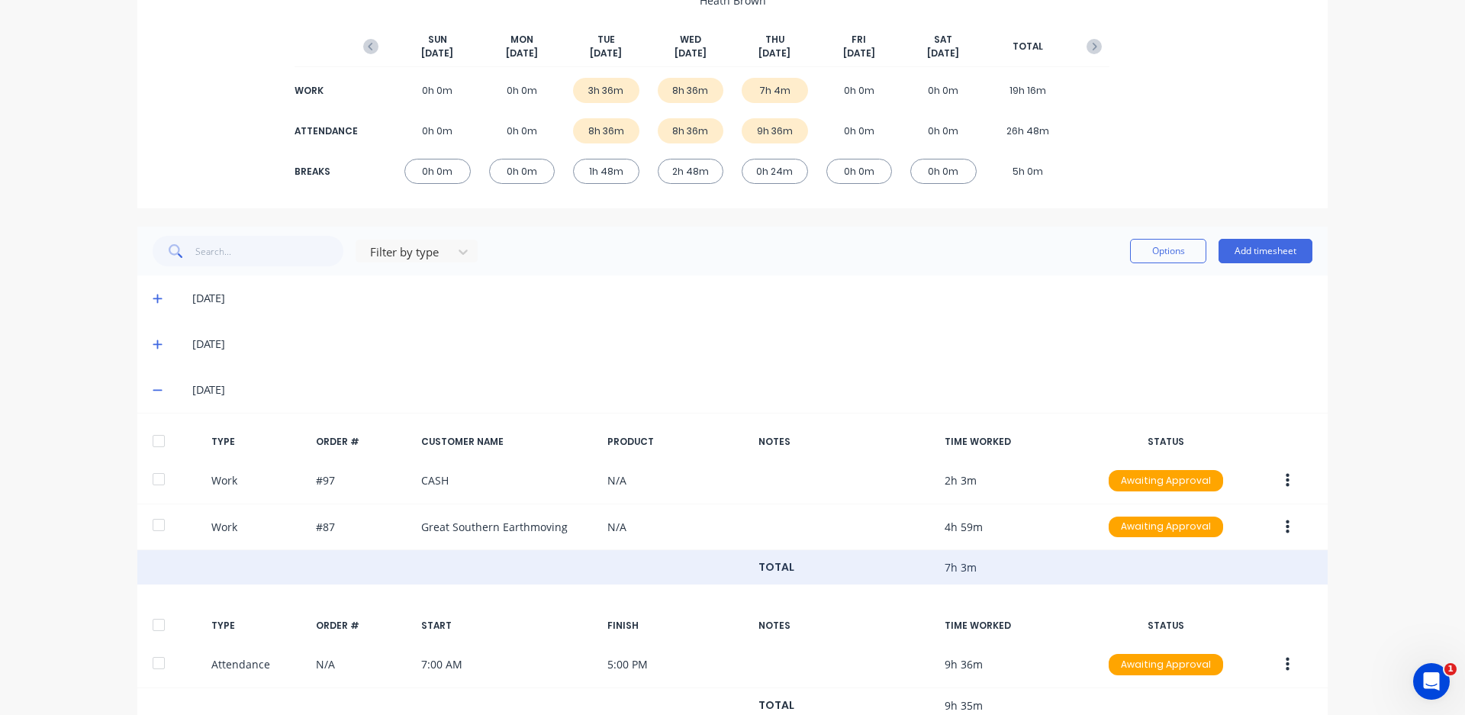
scroll to position [229, 0]
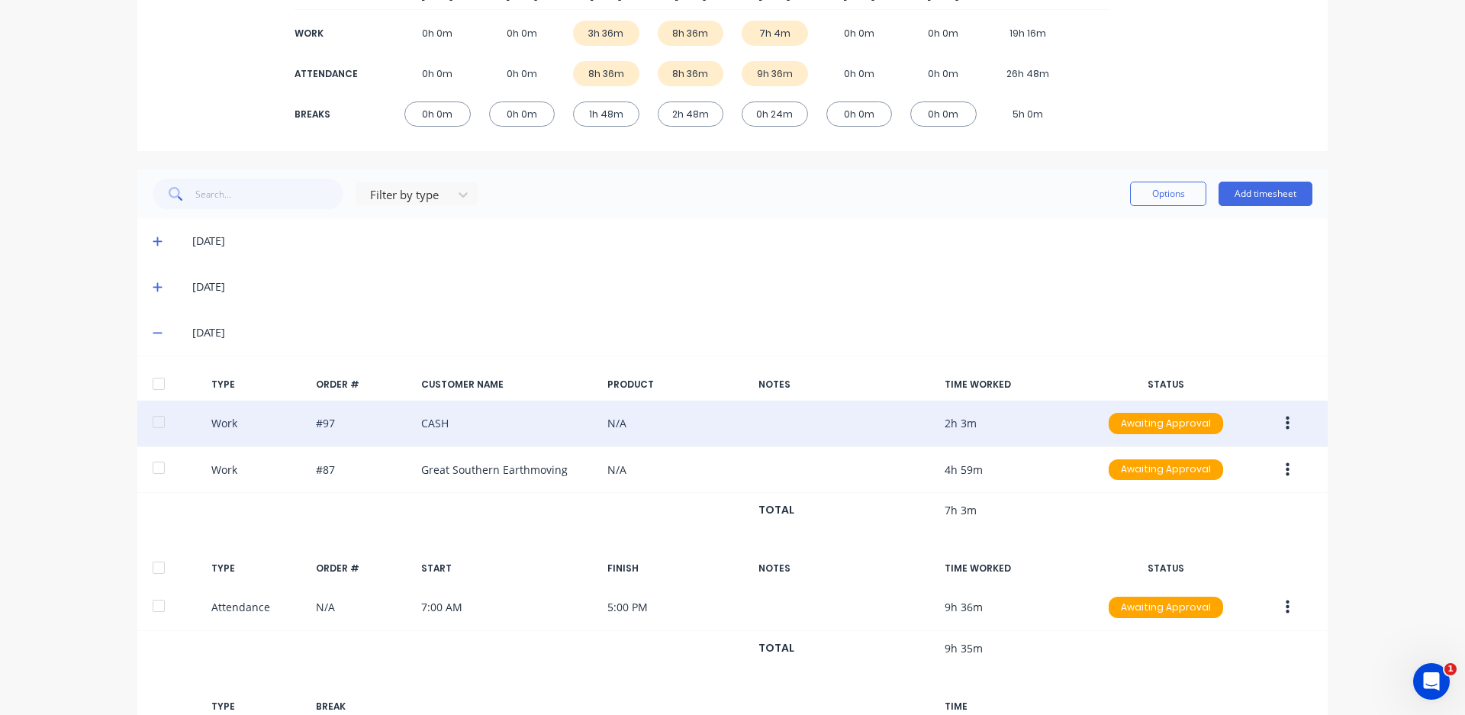
click at [468, 436] on div "Work #97 CASH N/A 2h 3m Awaiting Approval" at bounding box center [732, 424] width 1190 height 47
click at [1285, 426] on icon "button" at bounding box center [1287, 423] width 4 height 17
click at [1223, 403] on div "Edit" at bounding box center [1232, 396] width 117 height 22
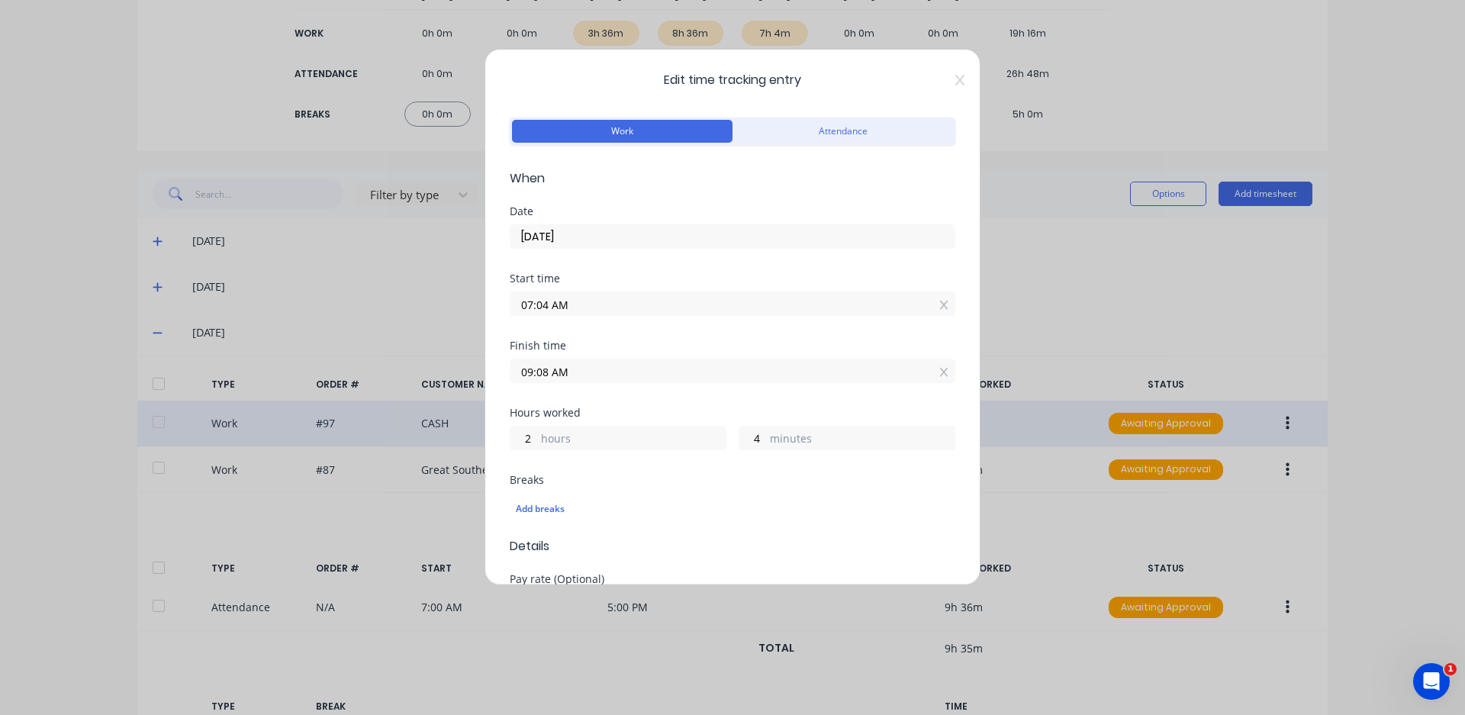
click at [545, 304] on input "07:04 AM" at bounding box center [732, 303] width 444 height 23
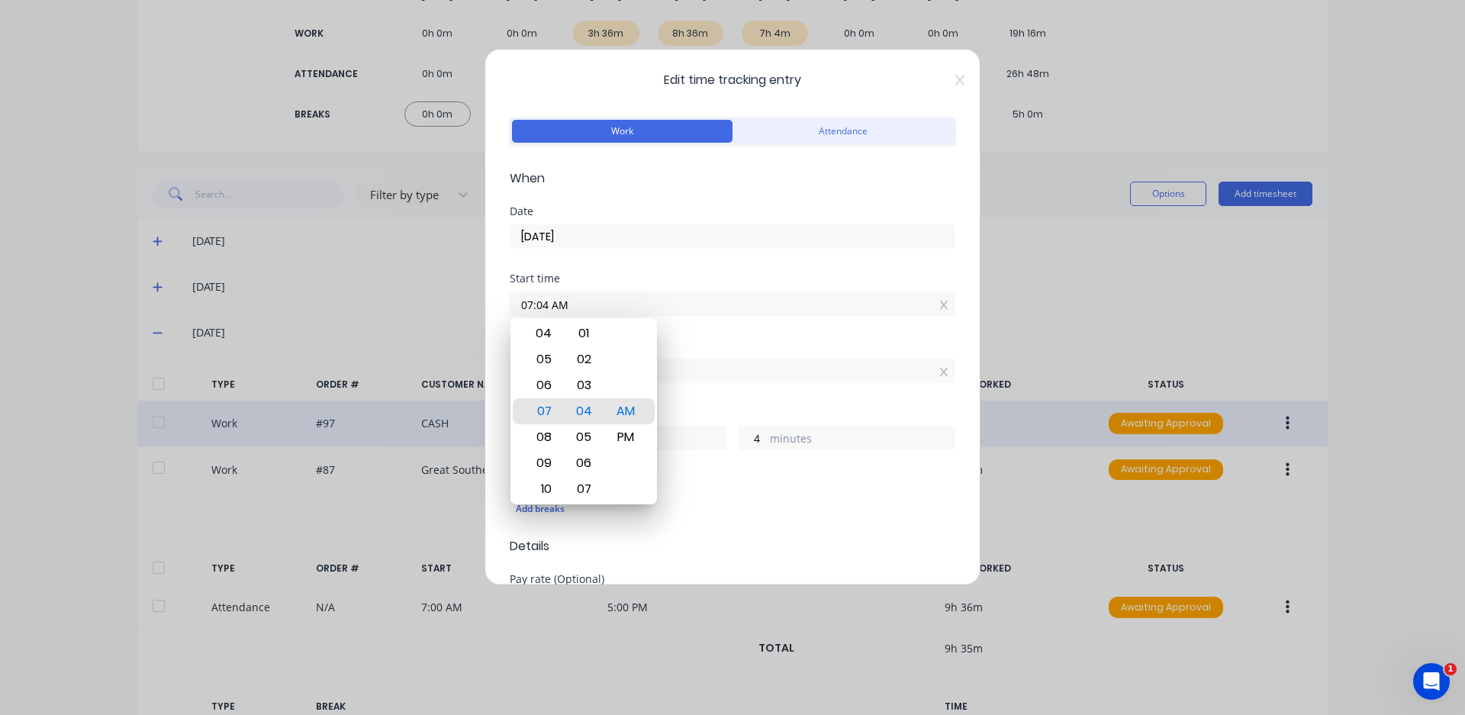
click at [549, 307] on input "07:04 AM" at bounding box center [732, 303] width 444 height 23
type input "07:01 AM"
type input "7"
click at [590, 377] on div "00" at bounding box center [583, 385] width 37 height 26
type input "07:00 AM"
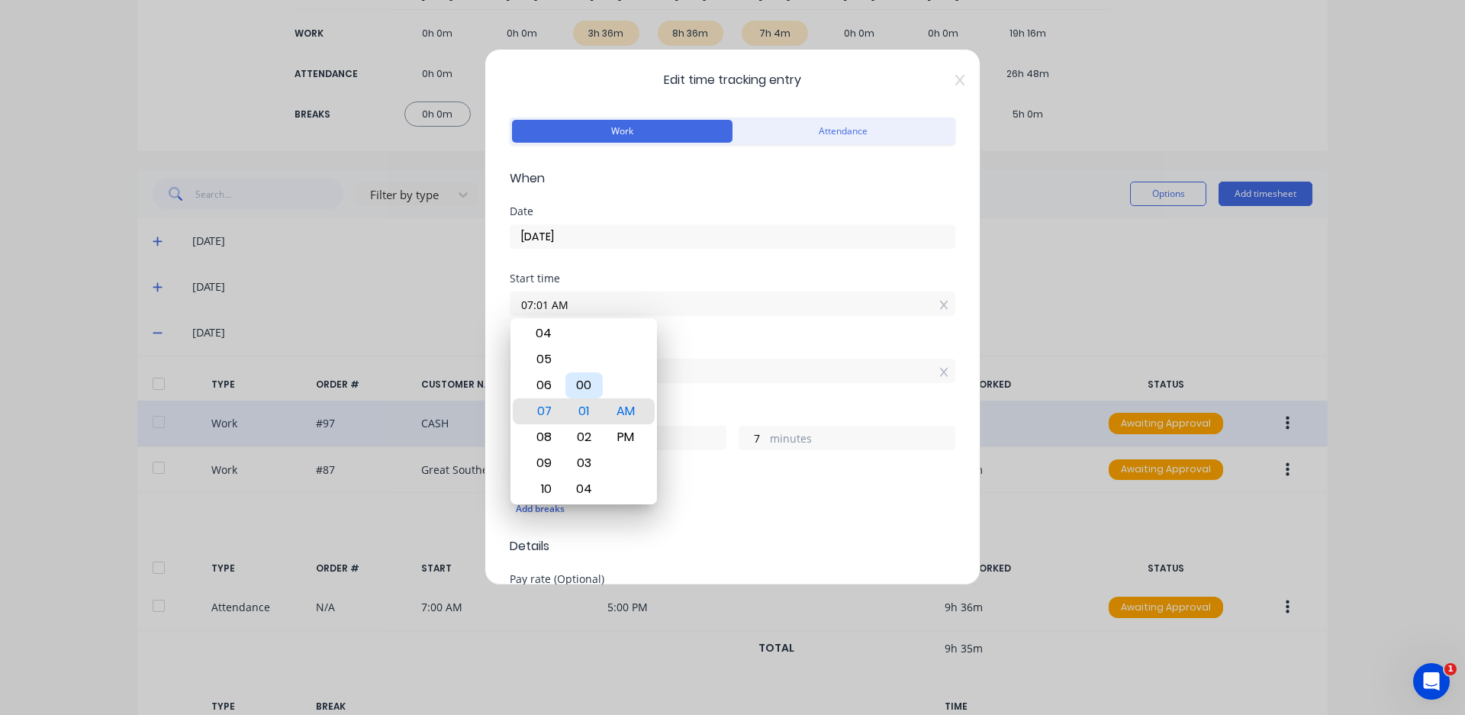
type input "8"
click at [776, 346] on div "Finish time" at bounding box center [733, 345] width 446 height 11
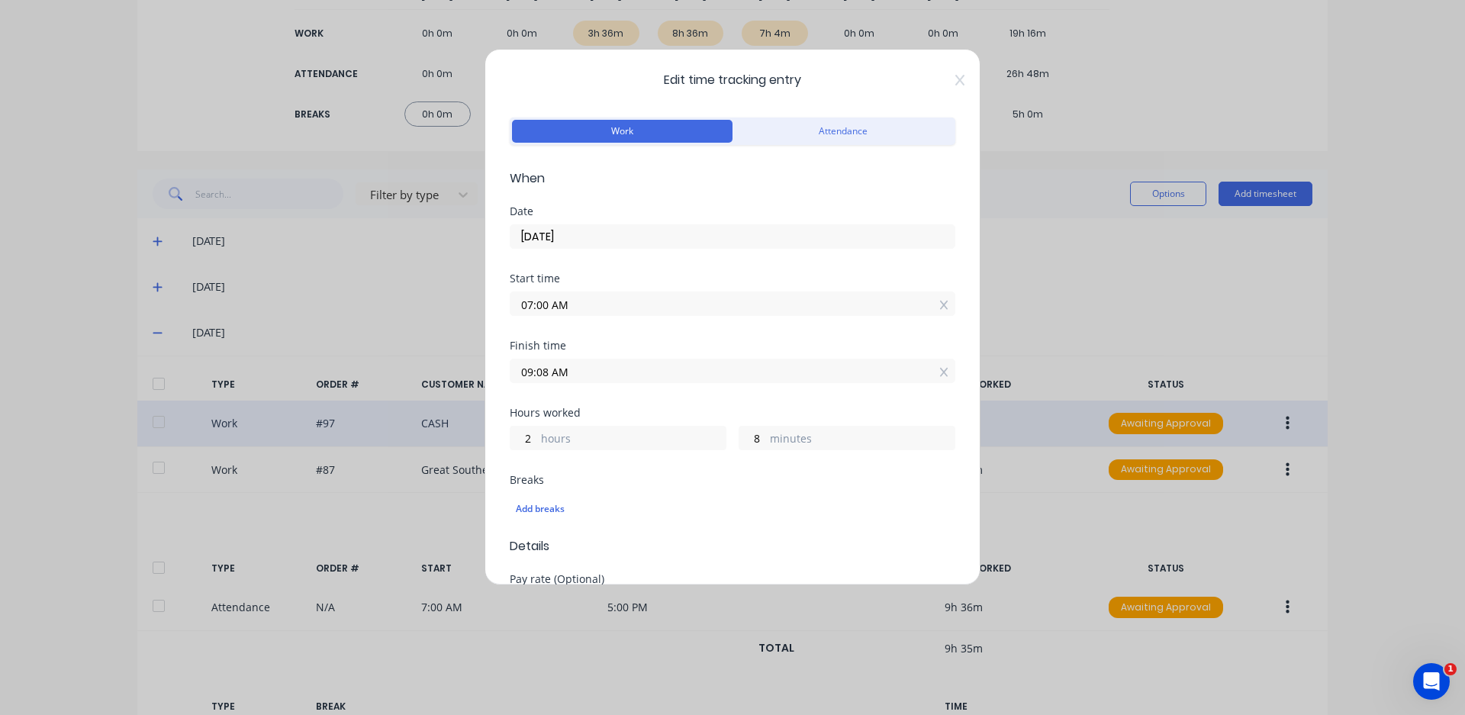
click at [546, 368] on input "09:08 AM" at bounding box center [732, 370] width 444 height 23
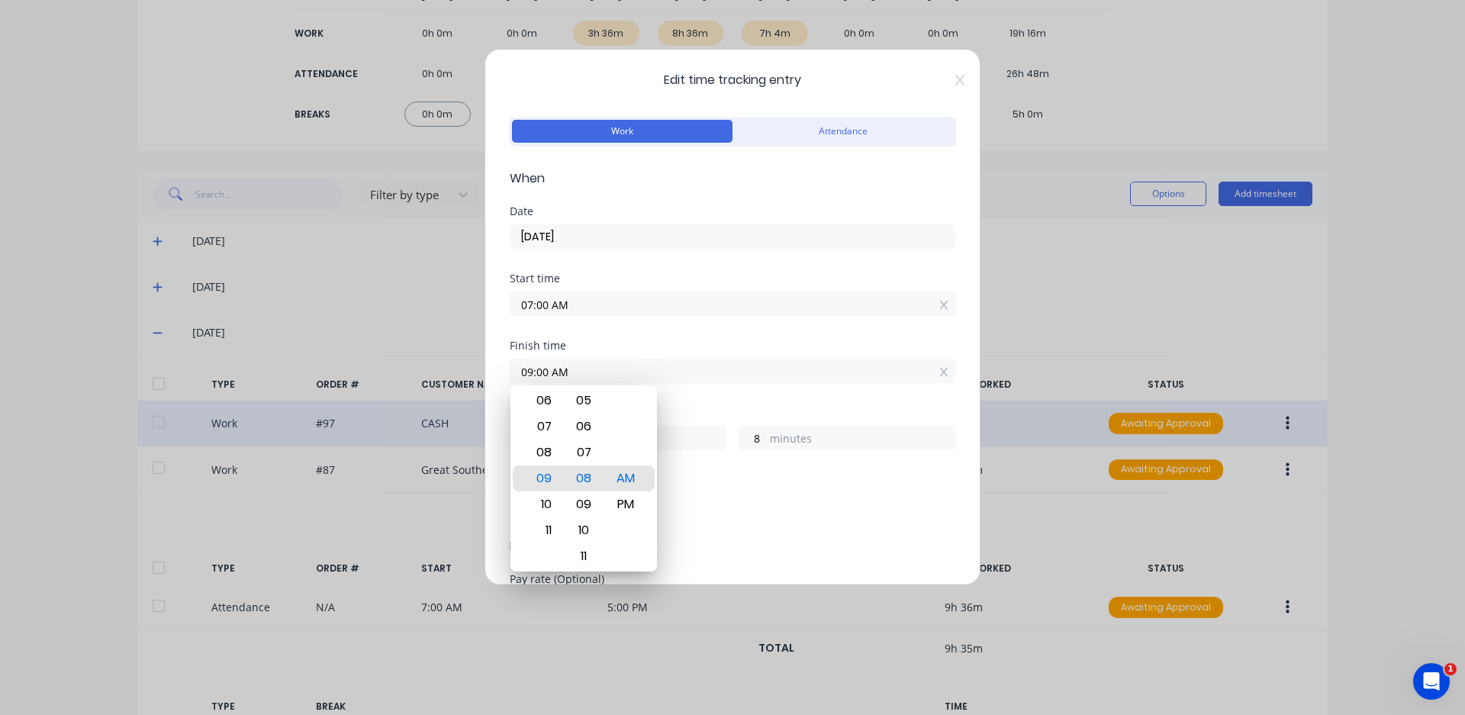
type input "09:00 AM"
type input "0"
click at [665, 325] on div "Start time 07:00 AM" at bounding box center [733, 306] width 446 height 67
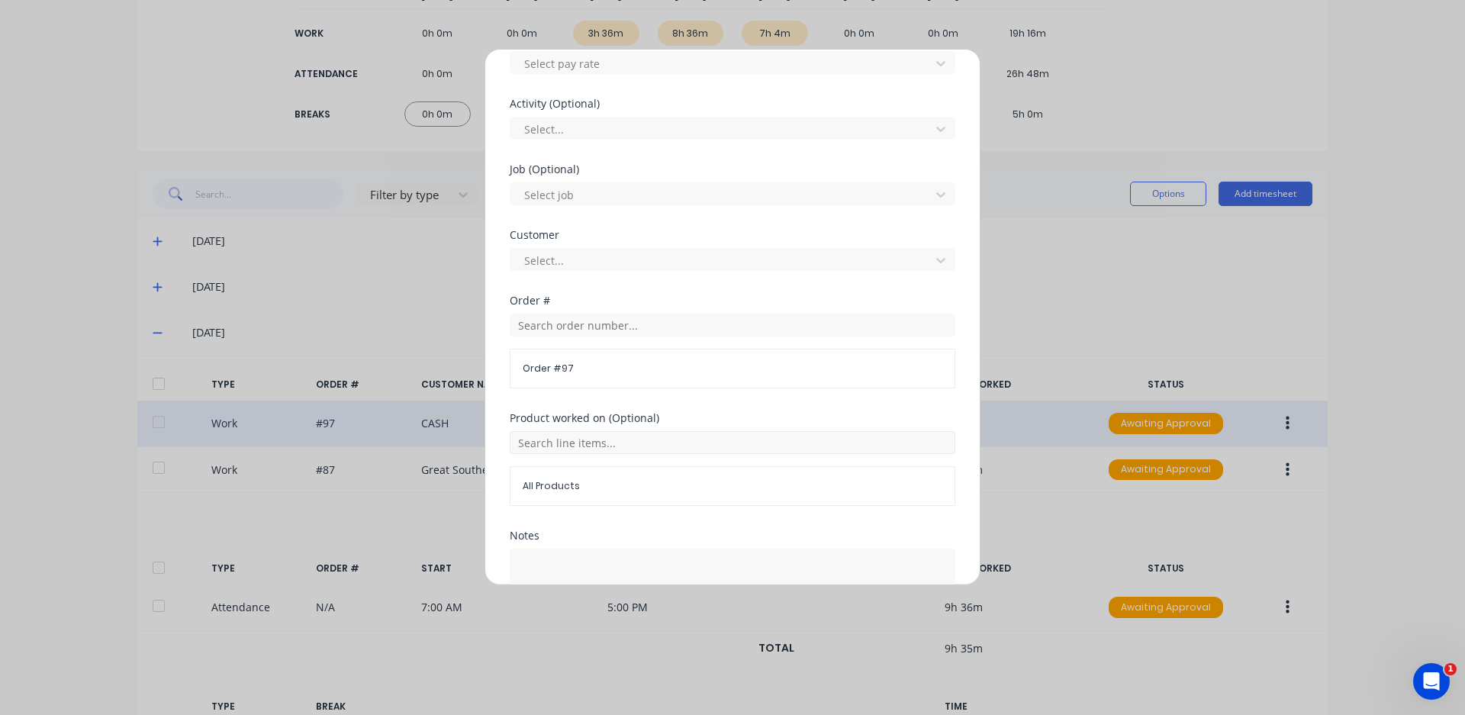
scroll to position [656, 0]
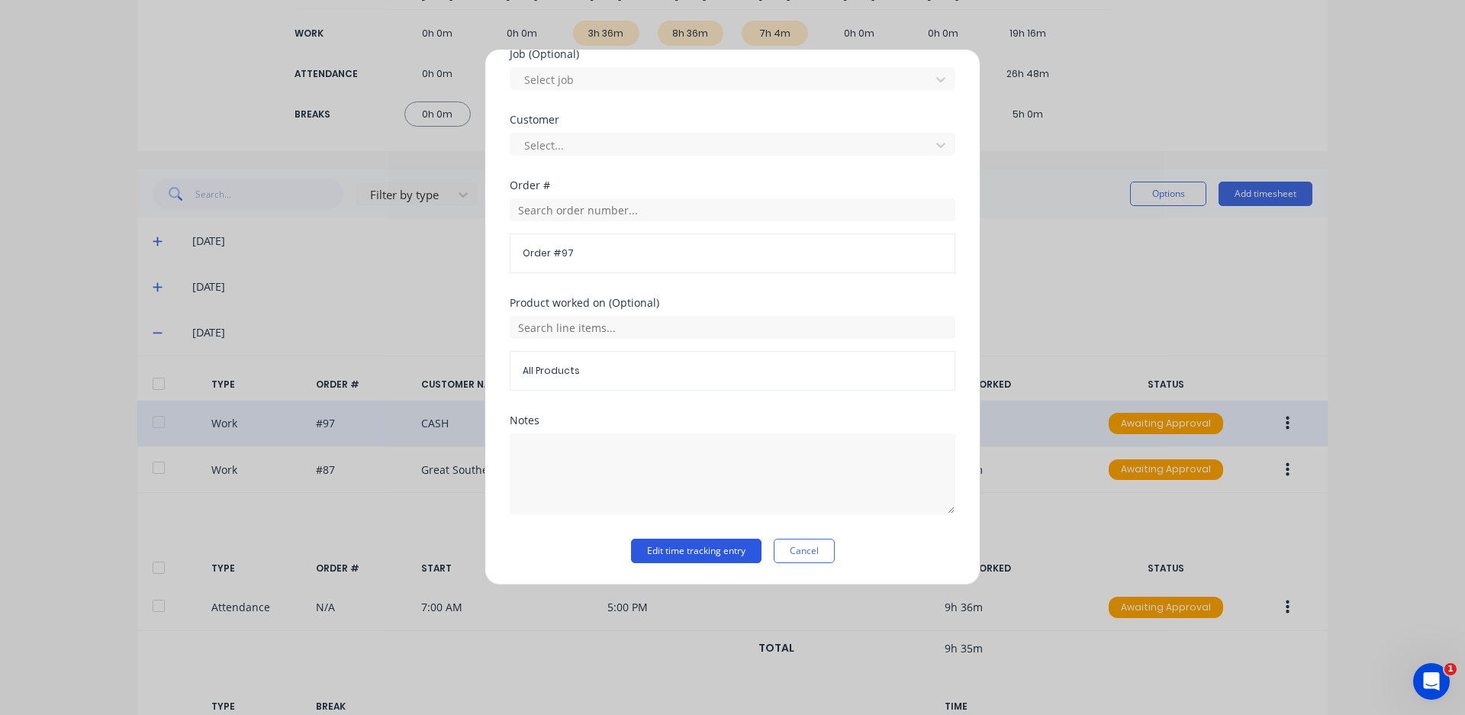
click at [713, 549] on button "Edit time tracking entry" at bounding box center [696, 551] width 130 height 24
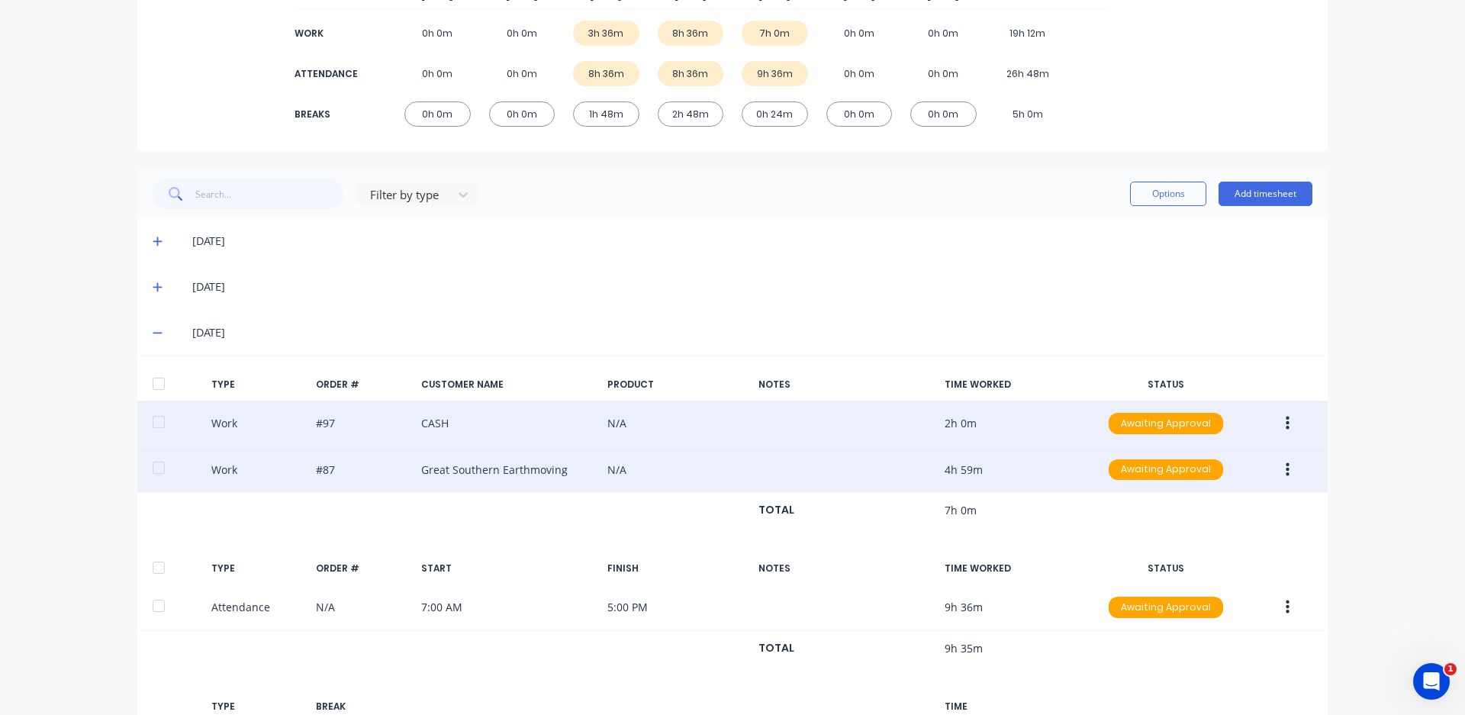
click at [1285, 470] on icon "button" at bounding box center [1287, 469] width 4 height 14
click at [1198, 442] on div "Edit" at bounding box center [1232, 443] width 117 height 22
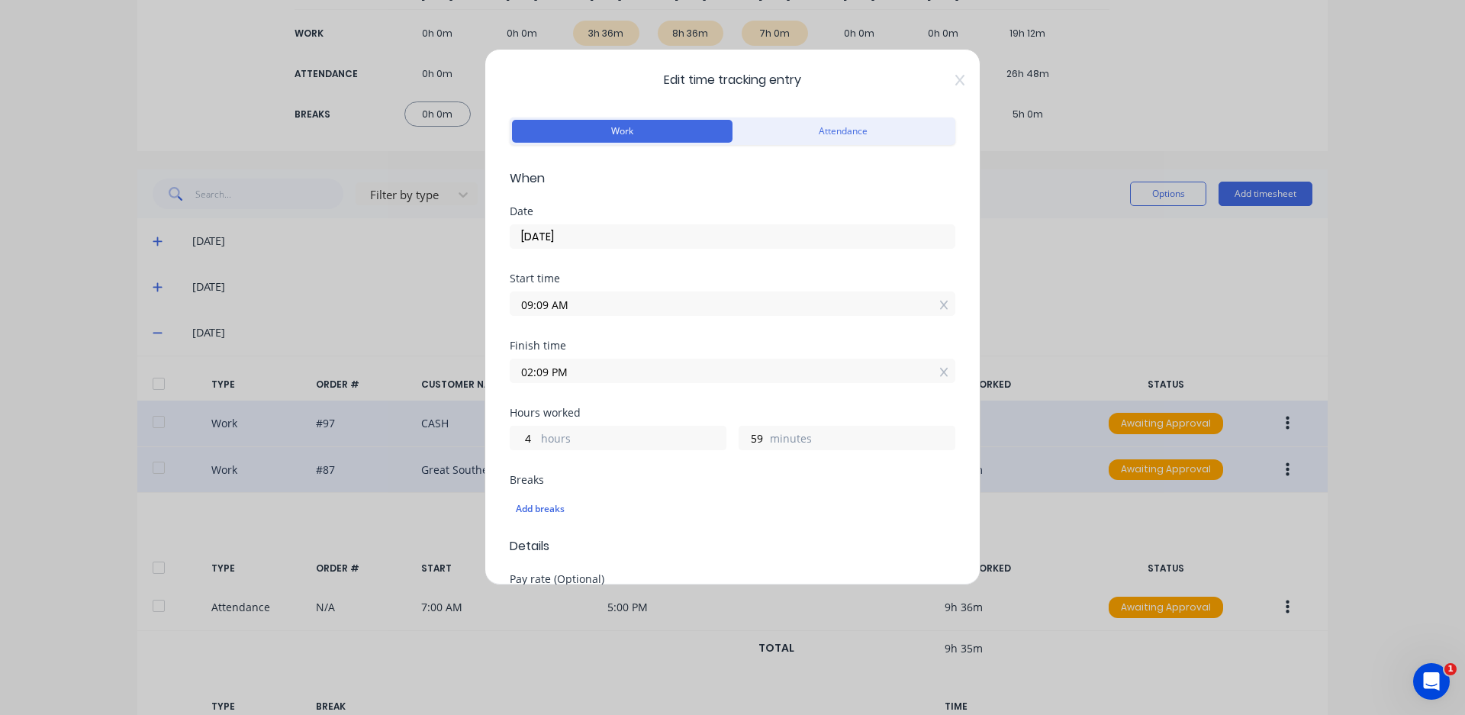
type input "5"
type input "0"
click at [550, 304] on input "09:09 AM" at bounding box center [732, 303] width 444 height 23
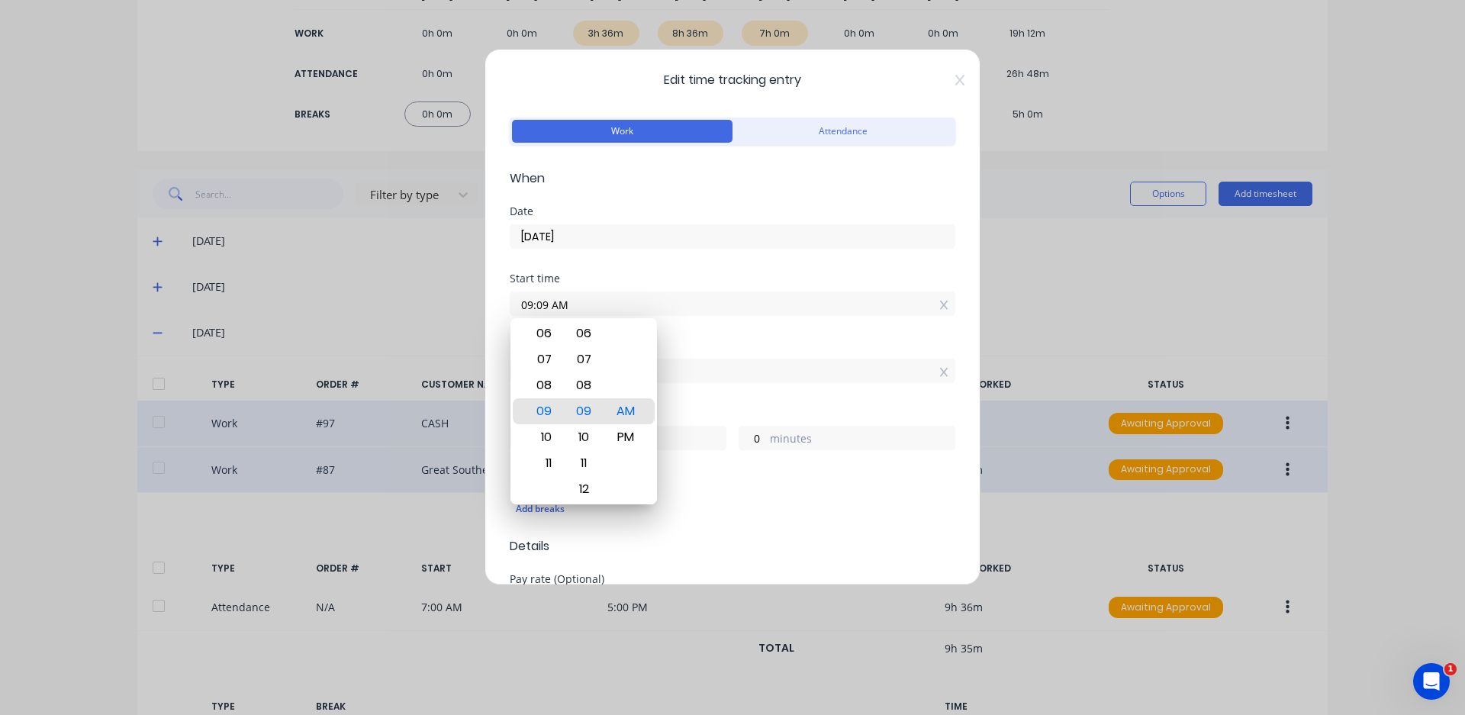
click at [545, 304] on input "09:09 AM" at bounding box center [732, 303] width 444 height 23
type input "09:00 AM"
type input "9"
click at [687, 343] on div "Finish time" at bounding box center [733, 345] width 446 height 11
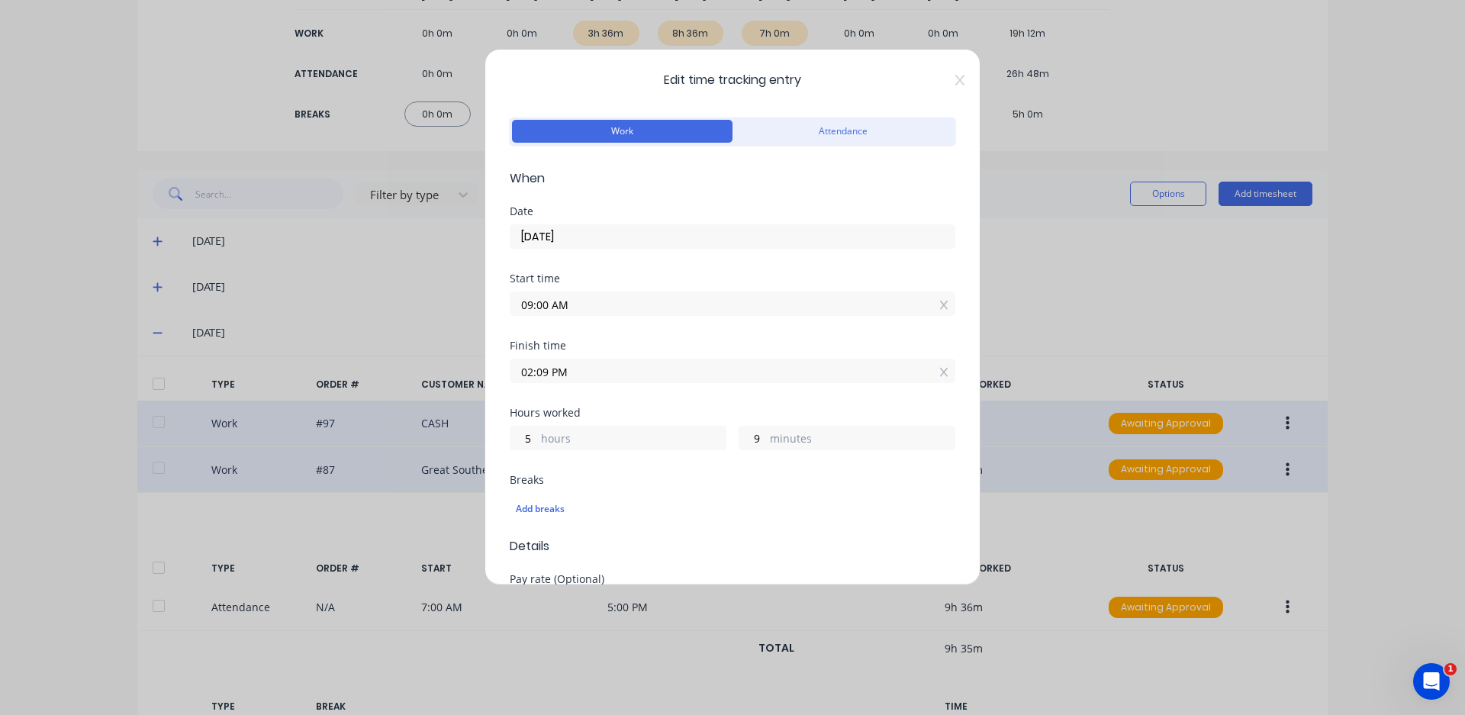
click at [549, 372] on input "02:09 PM" at bounding box center [732, 370] width 444 height 23
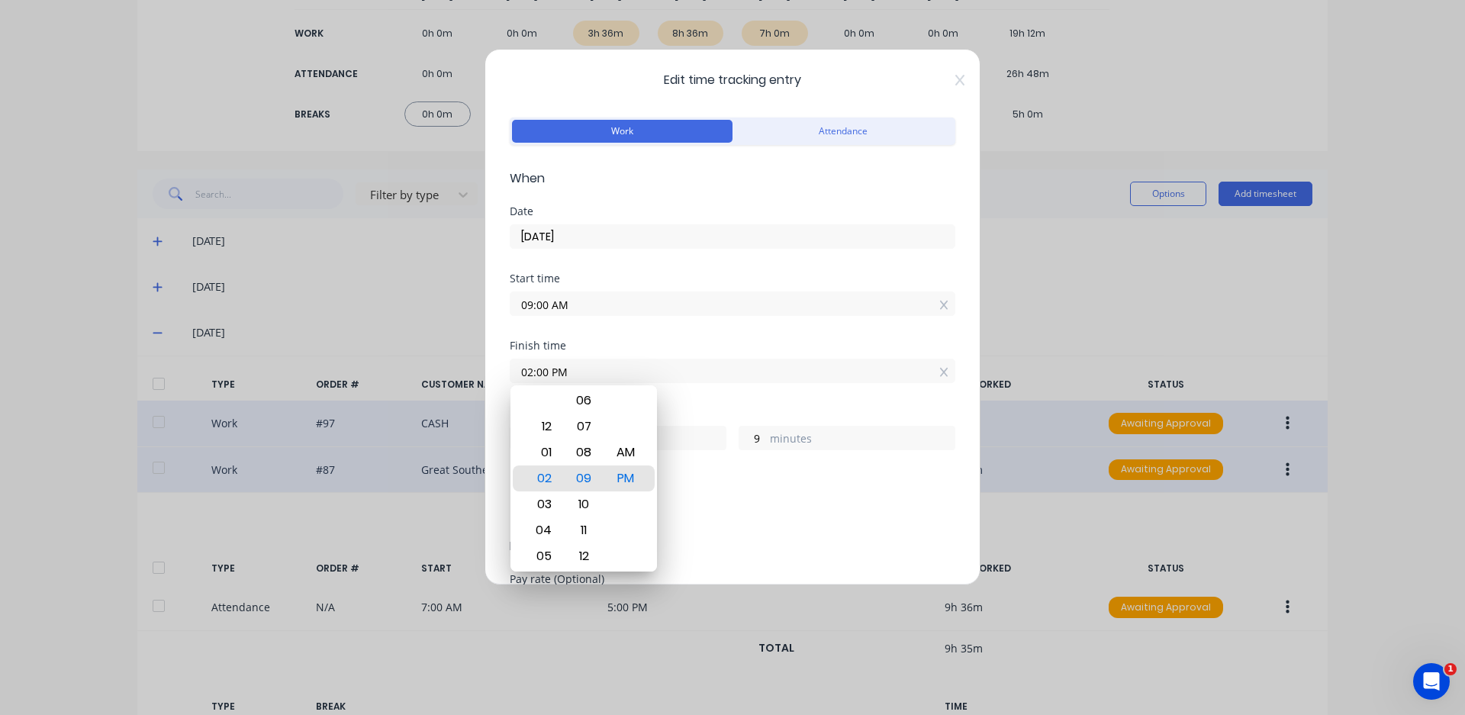
type input "02:00 PM"
type input "0"
click at [636, 355] on div "02:00 PM" at bounding box center [733, 369] width 446 height 28
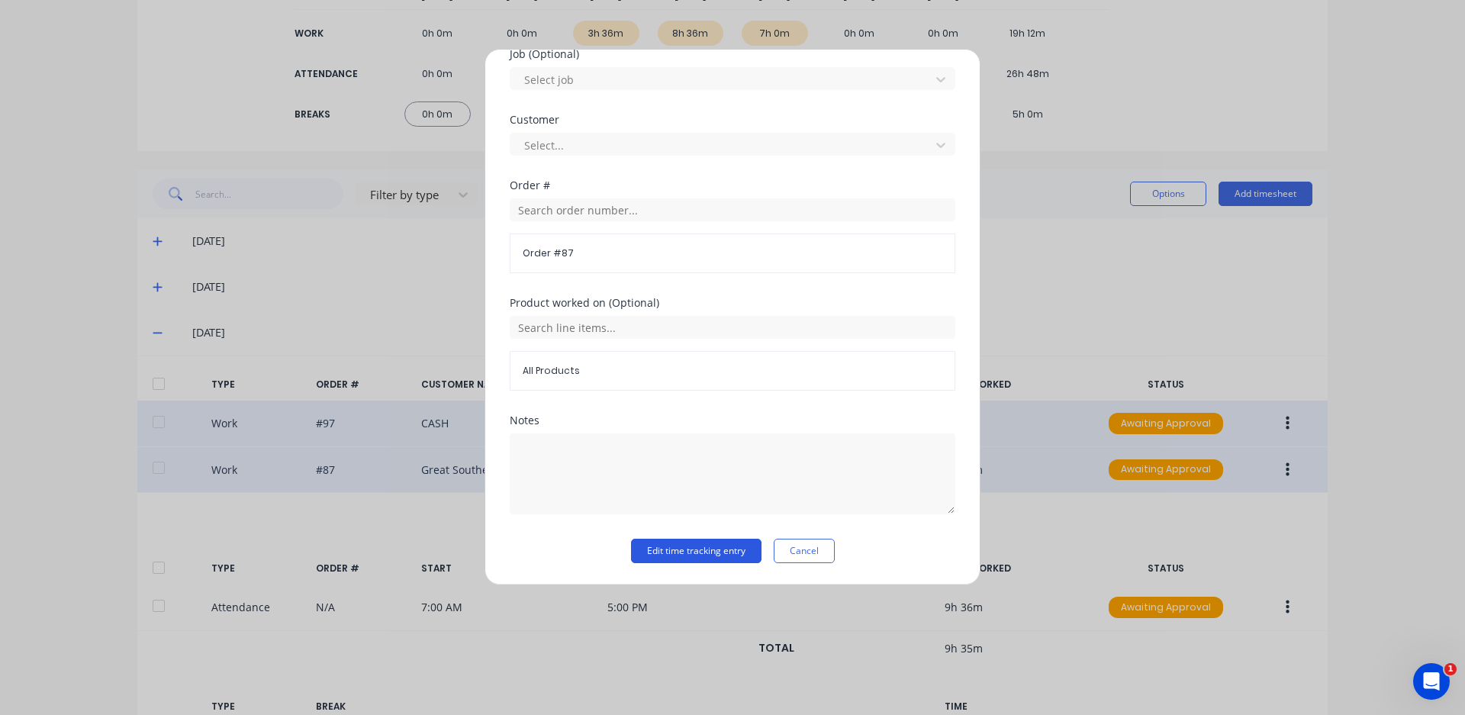
click at [656, 543] on button "Edit time tracking entry" at bounding box center [696, 551] width 130 height 24
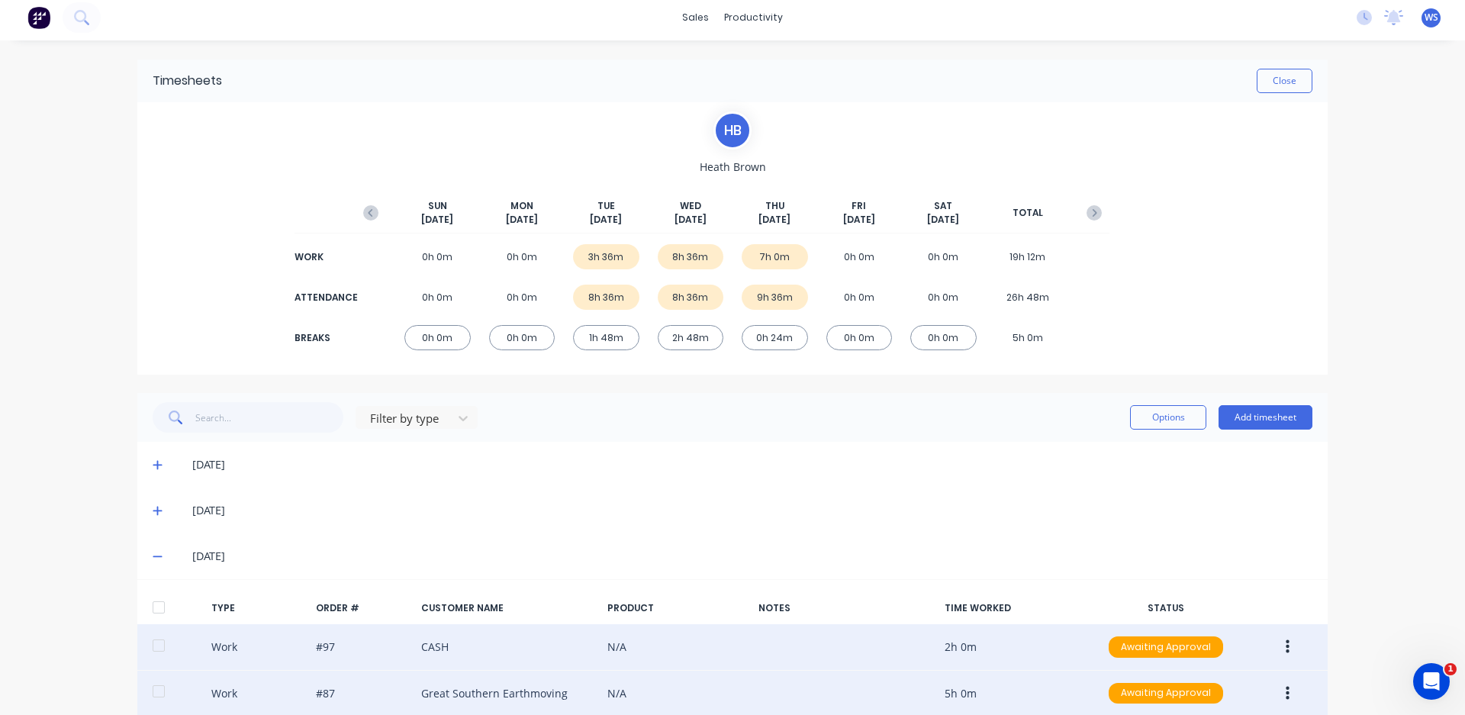
scroll to position [0, 0]
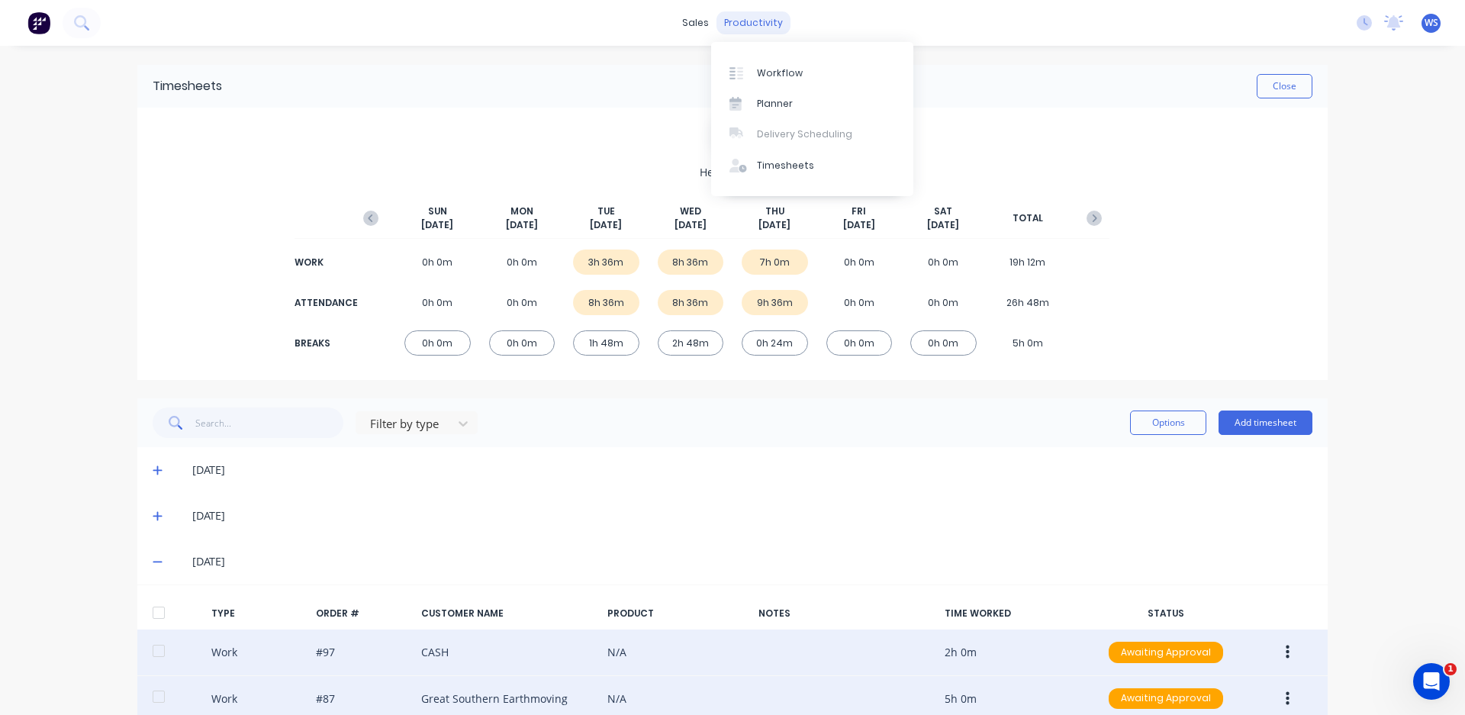
click at [739, 22] on div "productivity" at bounding box center [753, 22] width 74 height 23
click at [748, 65] on link "Workflow" at bounding box center [812, 72] width 202 height 31
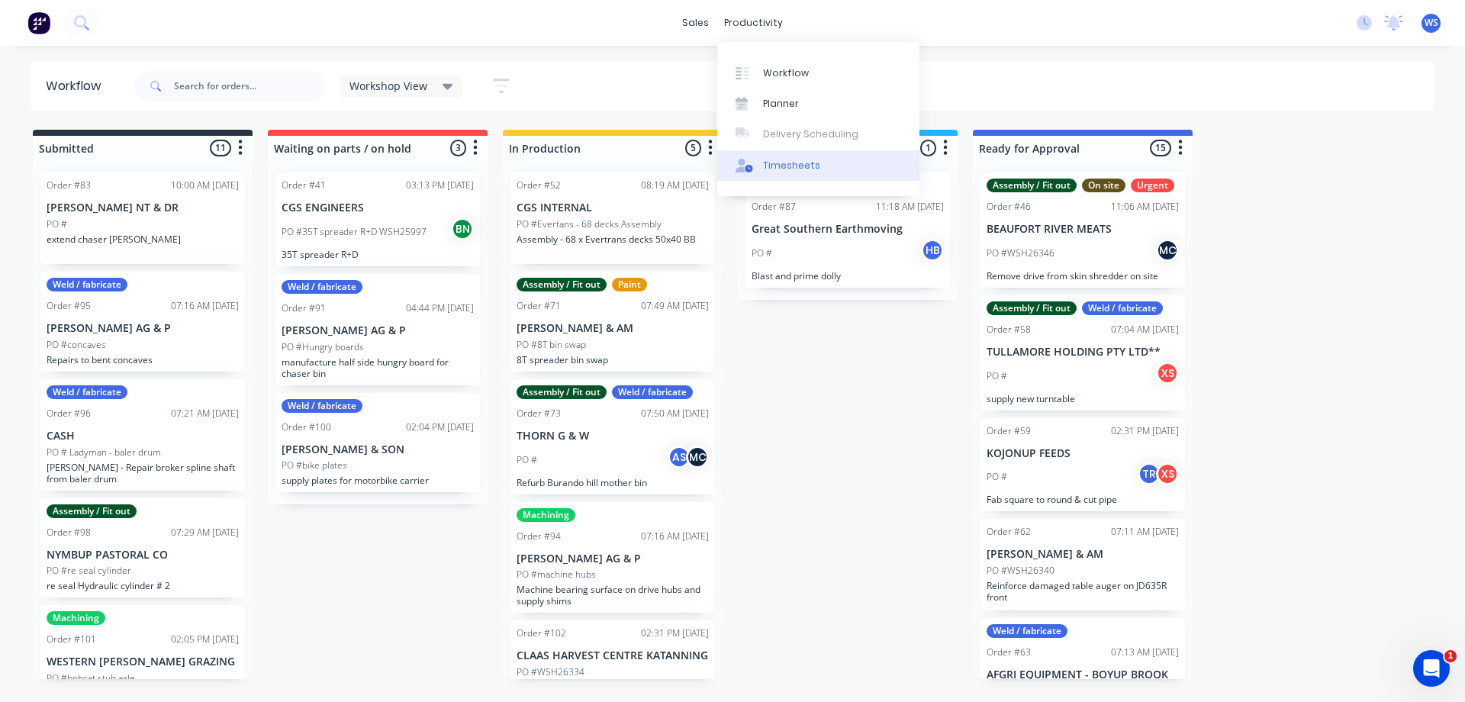
click at [795, 175] on link "Timesheets" at bounding box center [818, 165] width 202 height 31
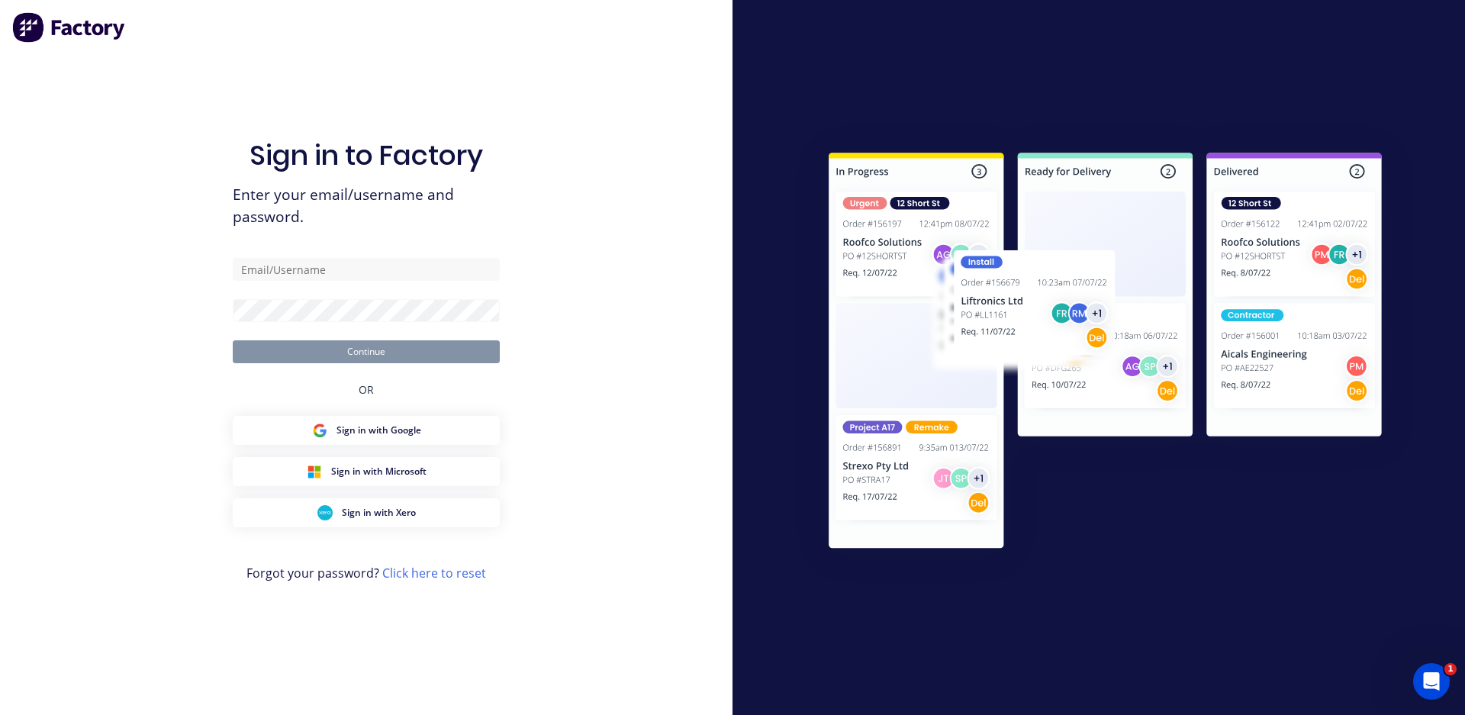
click at [715, 187] on div "Sign in to Factory Enter your email/username and password. Continue OR Sign in …" at bounding box center [366, 357] width 732 height 715
type input "[EMAIL_ADDRESS][DOMAIN_NAME]"
click at [456, 352] on button "Continue" at bounding box center [366, 351] width 267 height 23
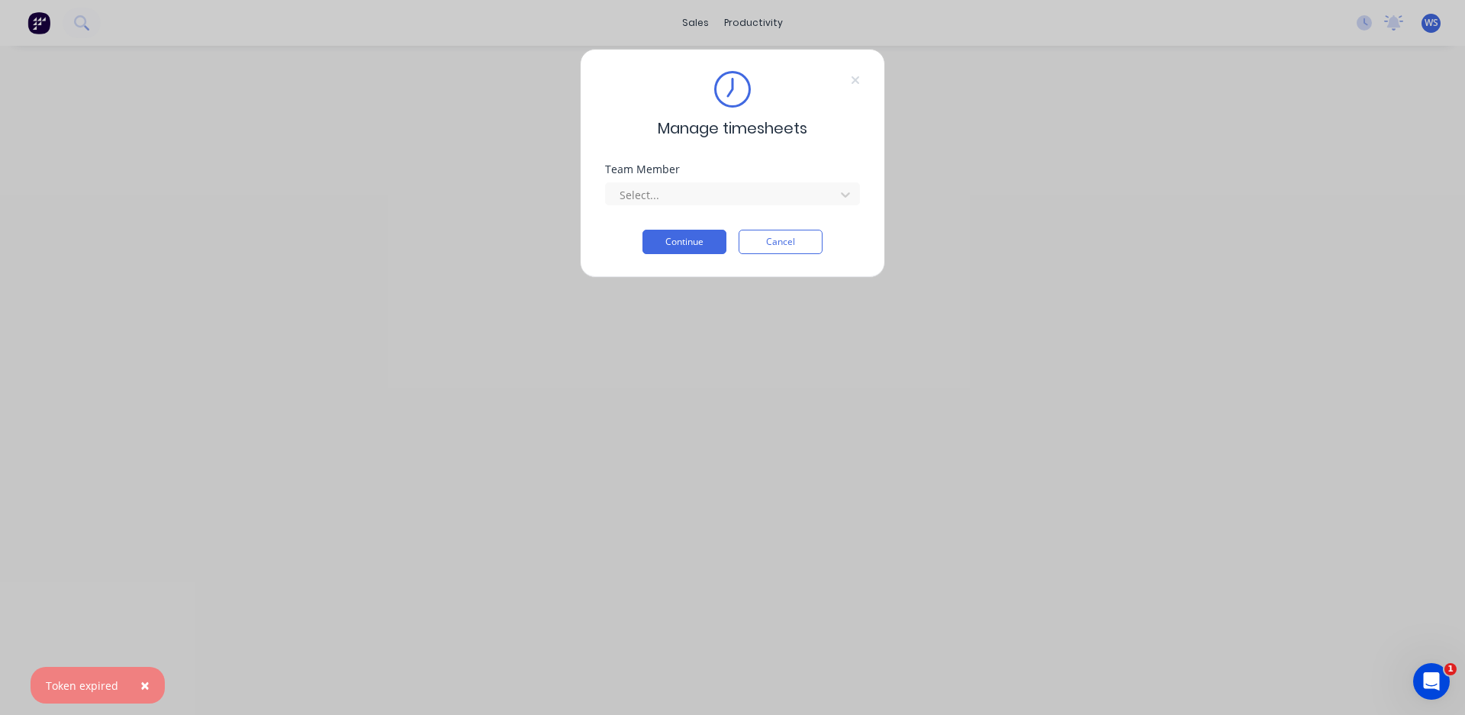
click at [702, 209] on div "Team Member Select..." at bounding box center [732, 197] width 255 height 66
click at [708, 198] on div at bounding box center [722, 194] width 209 height 19
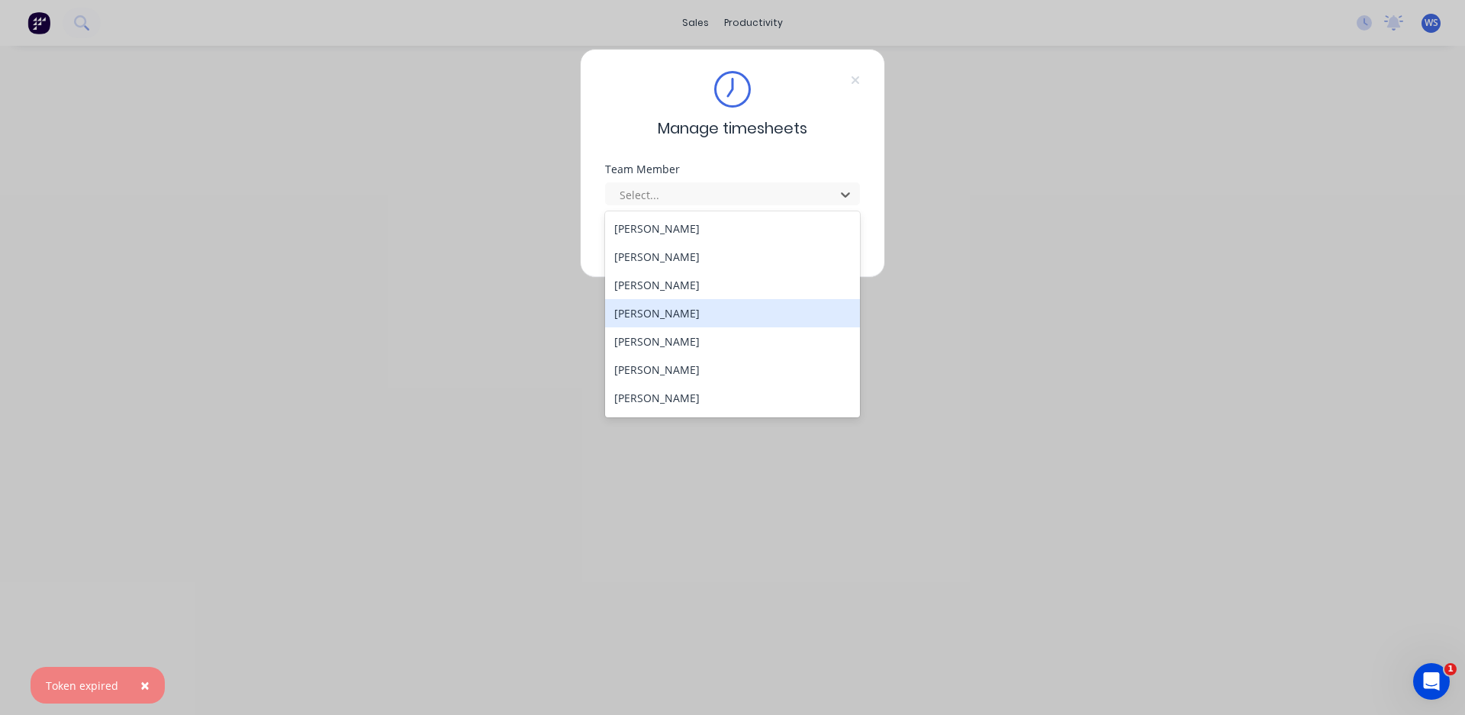
click at [659, 312] on div "[PERSON_NAME]" at bounding box center [732, 313] width 255 height 28
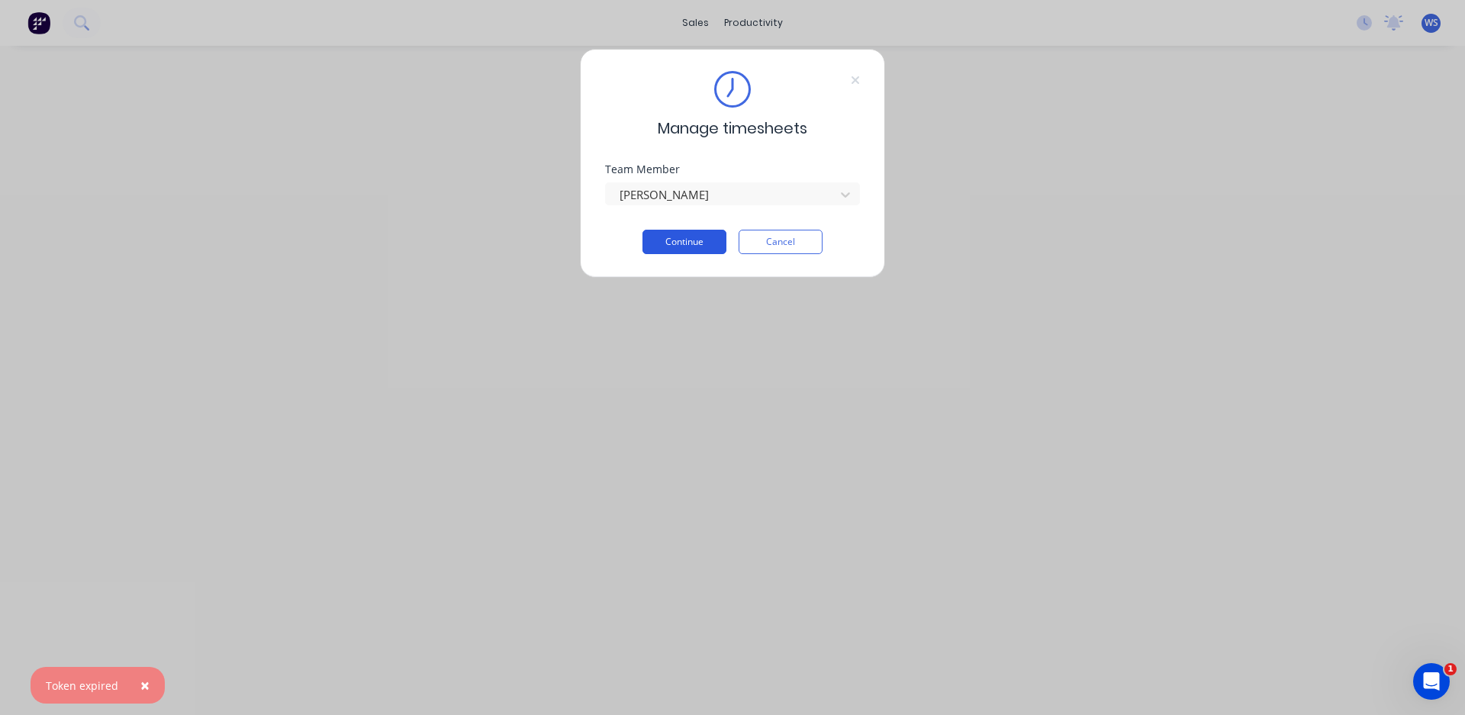
click at [670, 243] on button "Continue" at bounding box center [684, 242] width 84 height 24
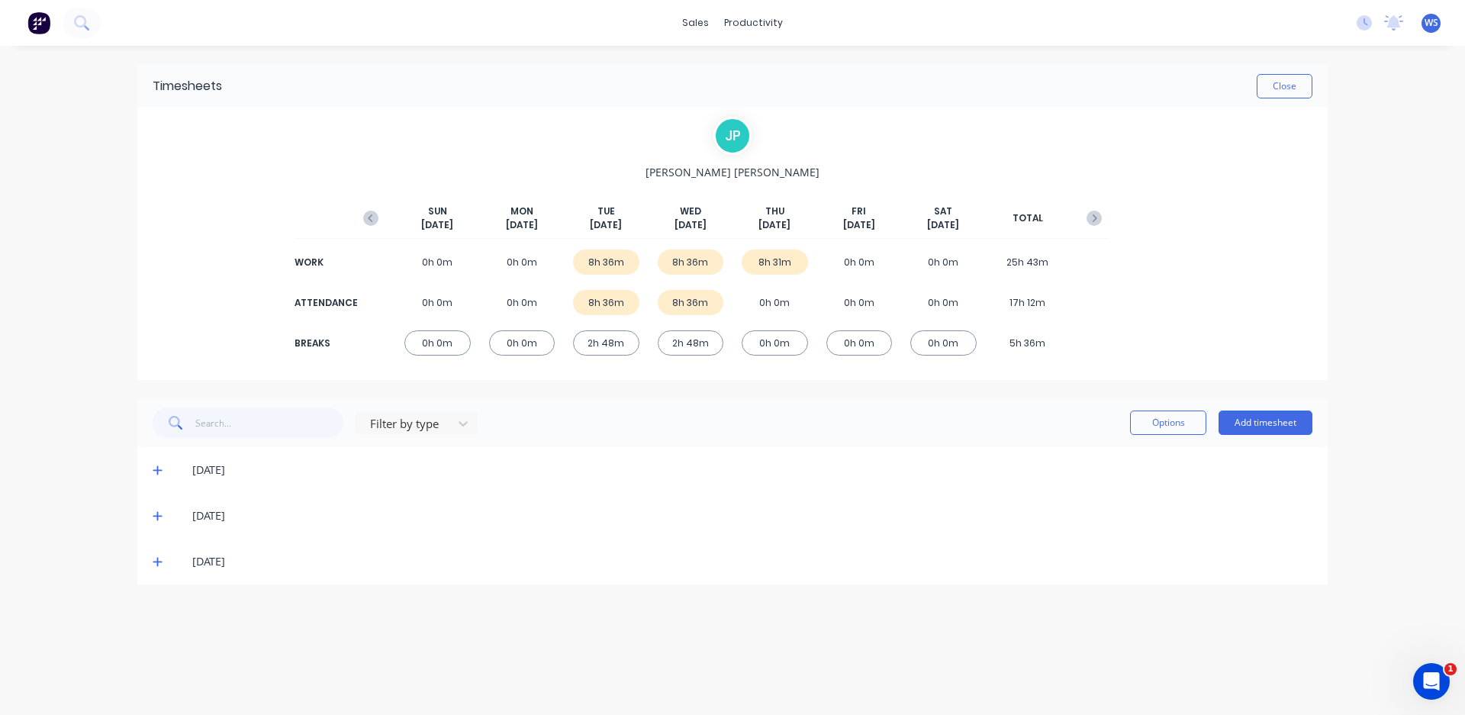
click at [159, 562] on icon at bounding box center [157, 562] width 9 height 9
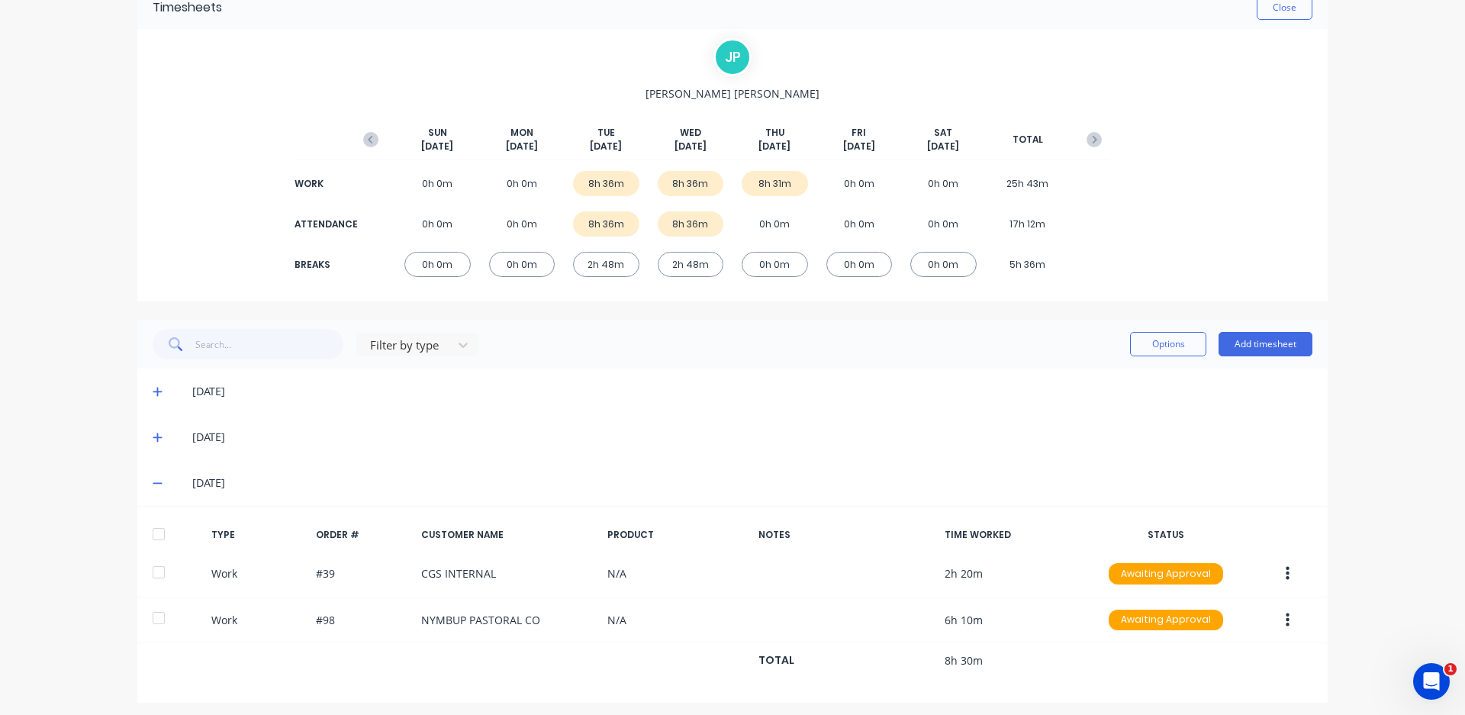
scroll to position [85, 0]
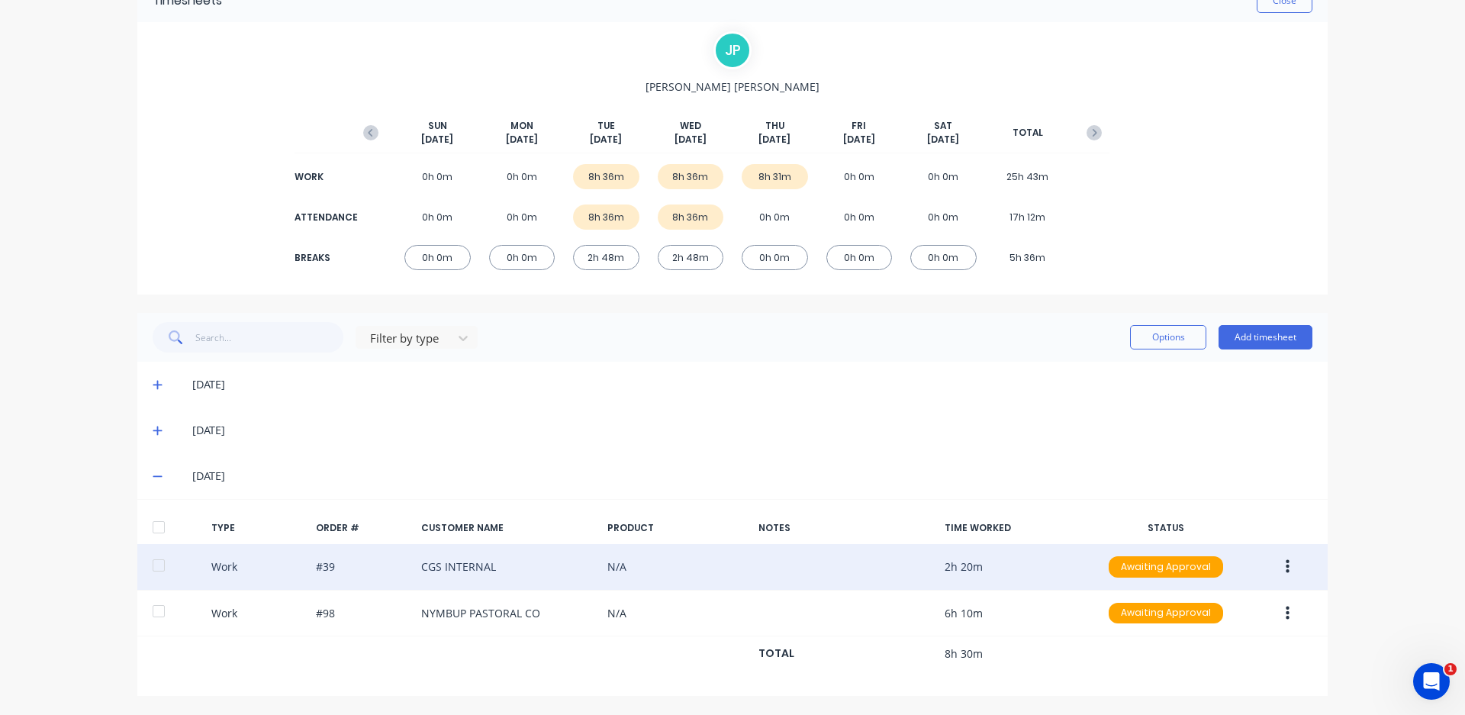
click at [1285, 568] on icon "button" at bounding box center [1287, 566] width 4 height 17
click at [1217, 545] on div "Edit" at bounding box center [1232, 540] width 117 height 22
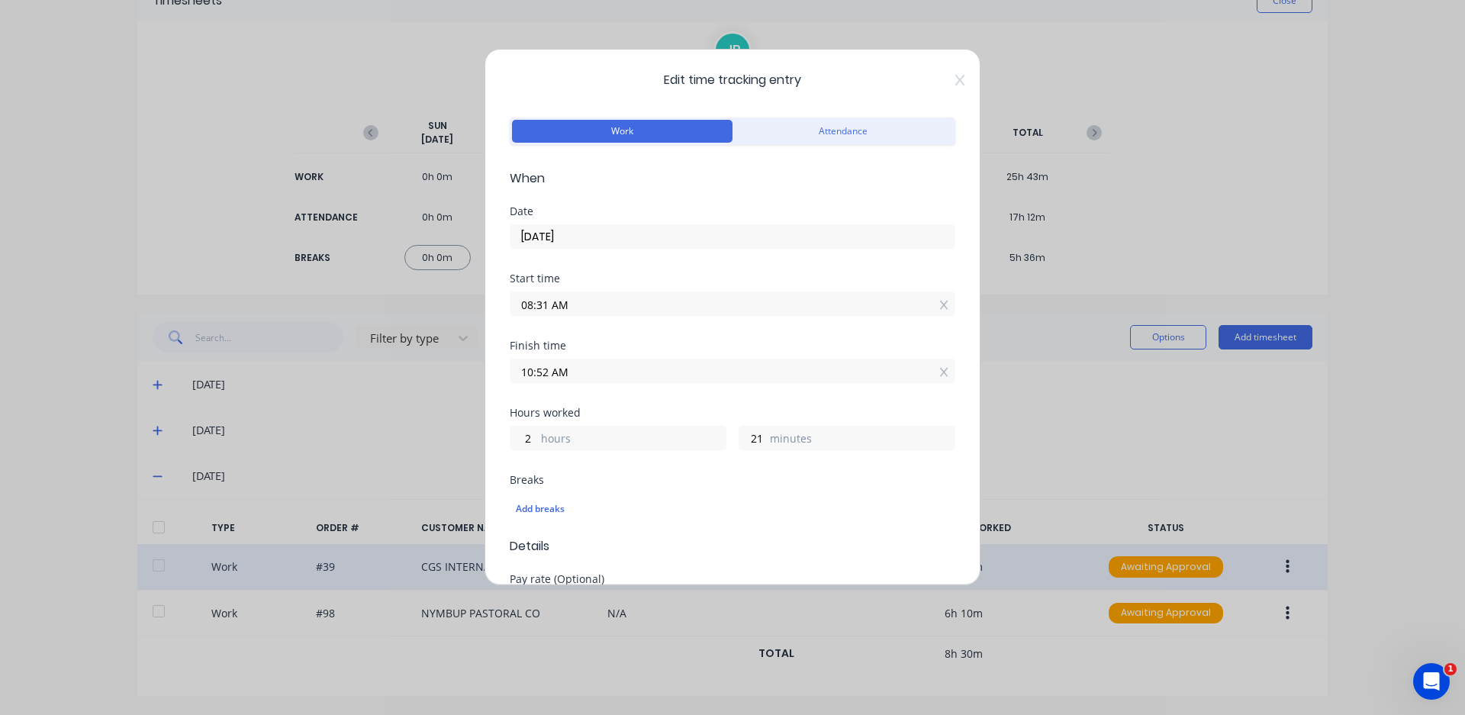
click at [545, 303] on input "08:31 AM" at bounding box center [732, 303] width 444 height 23
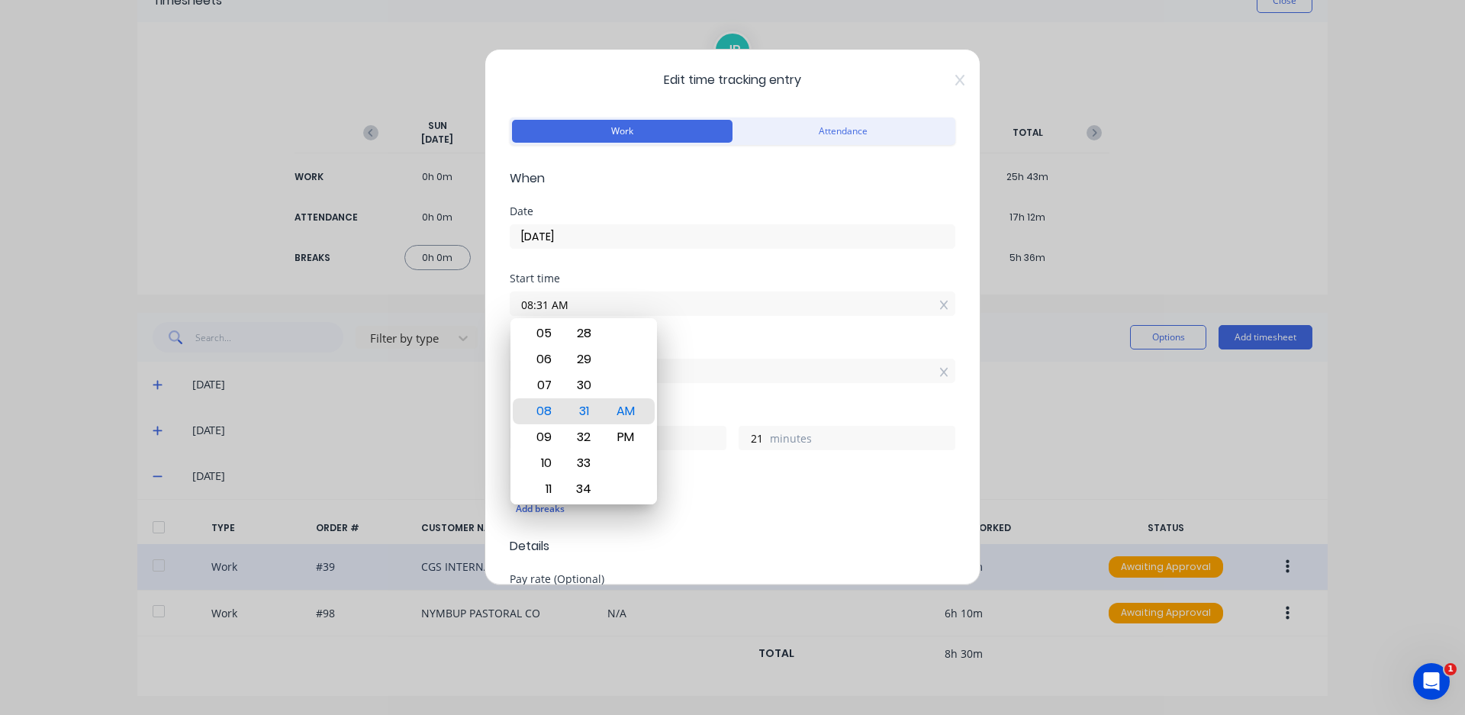
click at [546, 302] on input "08:31 AM" at bounding box center [732, 303] width 444 height 23
type input "08:30 AM"
type input "22"
click at [731, 387] on div "Finish time 10:52 AM" at bounding box center [733, 373] width 446 height 67
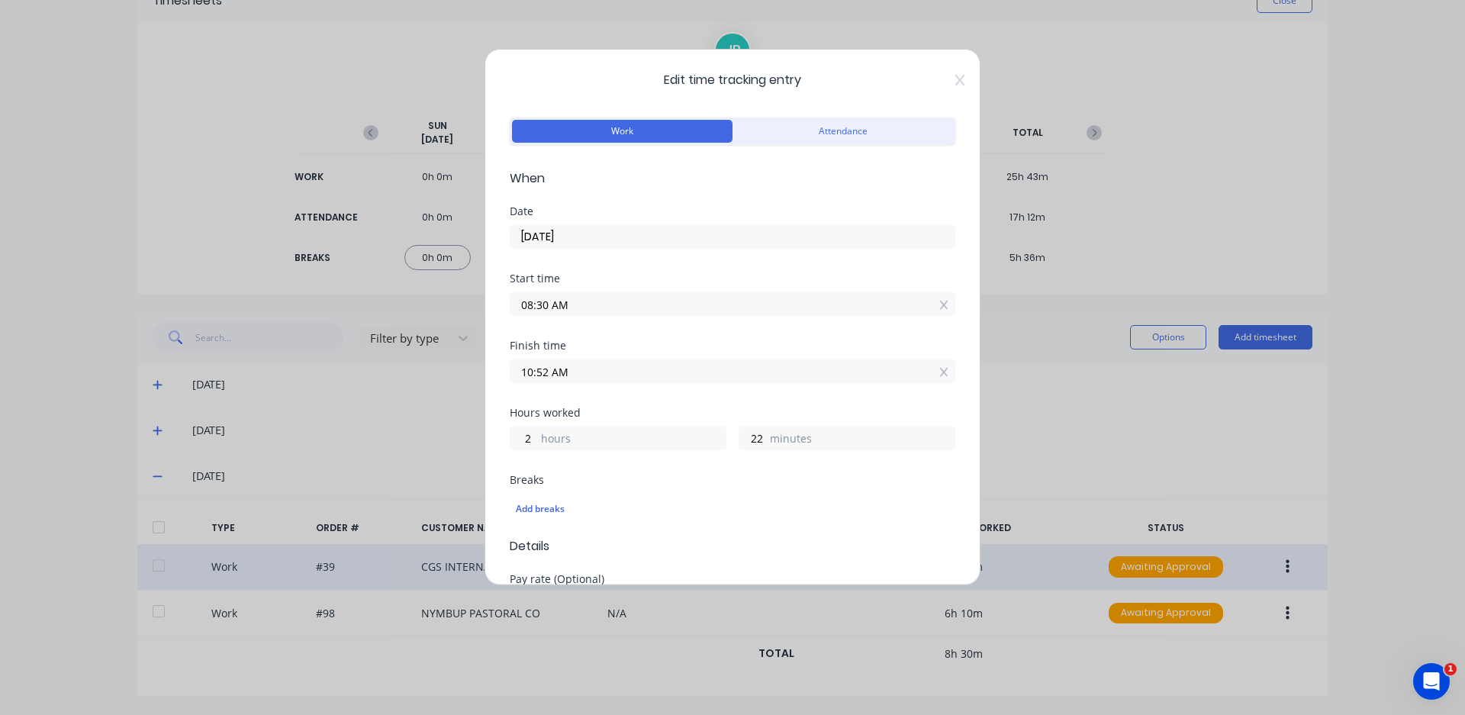
click at [548, 373] on input "10:52 AM" at bounding box center [732, 370] width 444 height 23
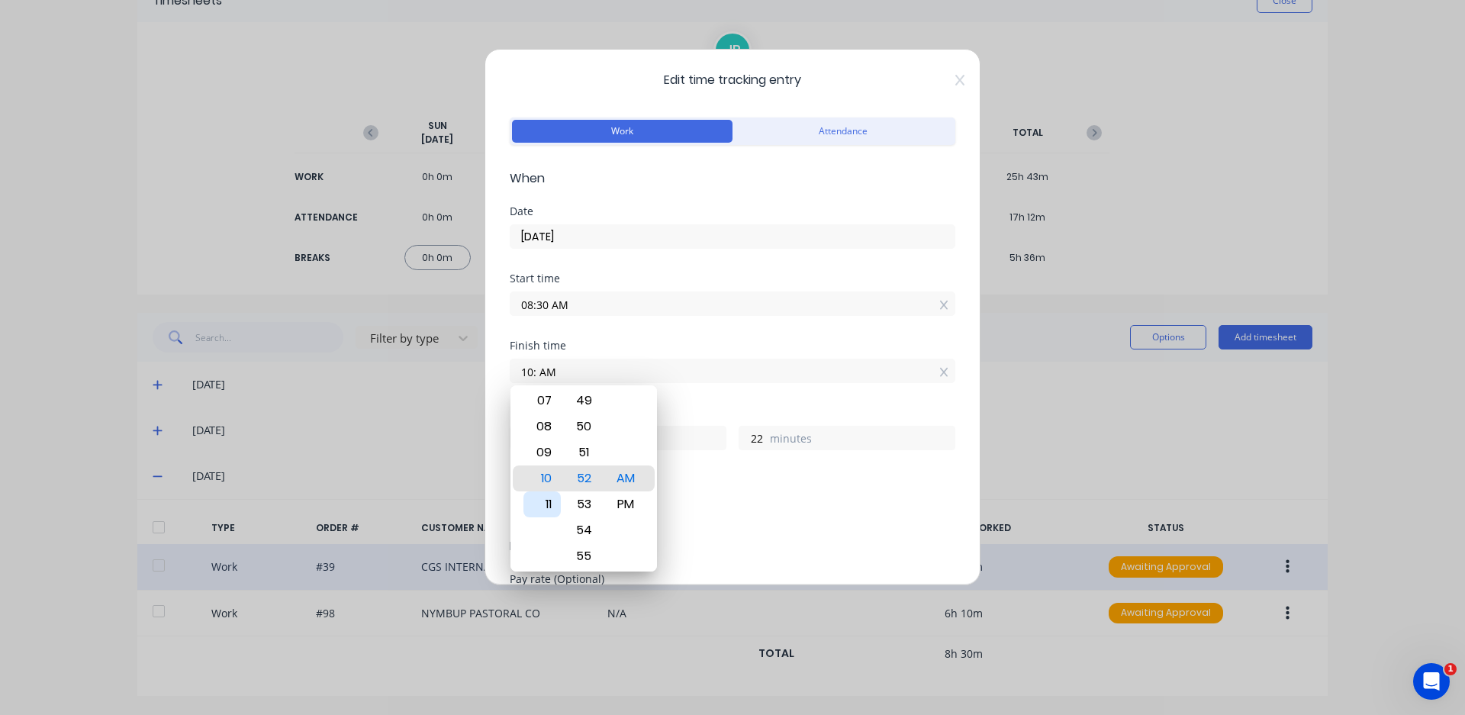
type input "10:00 AM"
type input "1"
type input "30"
click at [555, 496] on div "11" at bounding box center [541, 504] width 37 height 26
type input "11:00 AM"
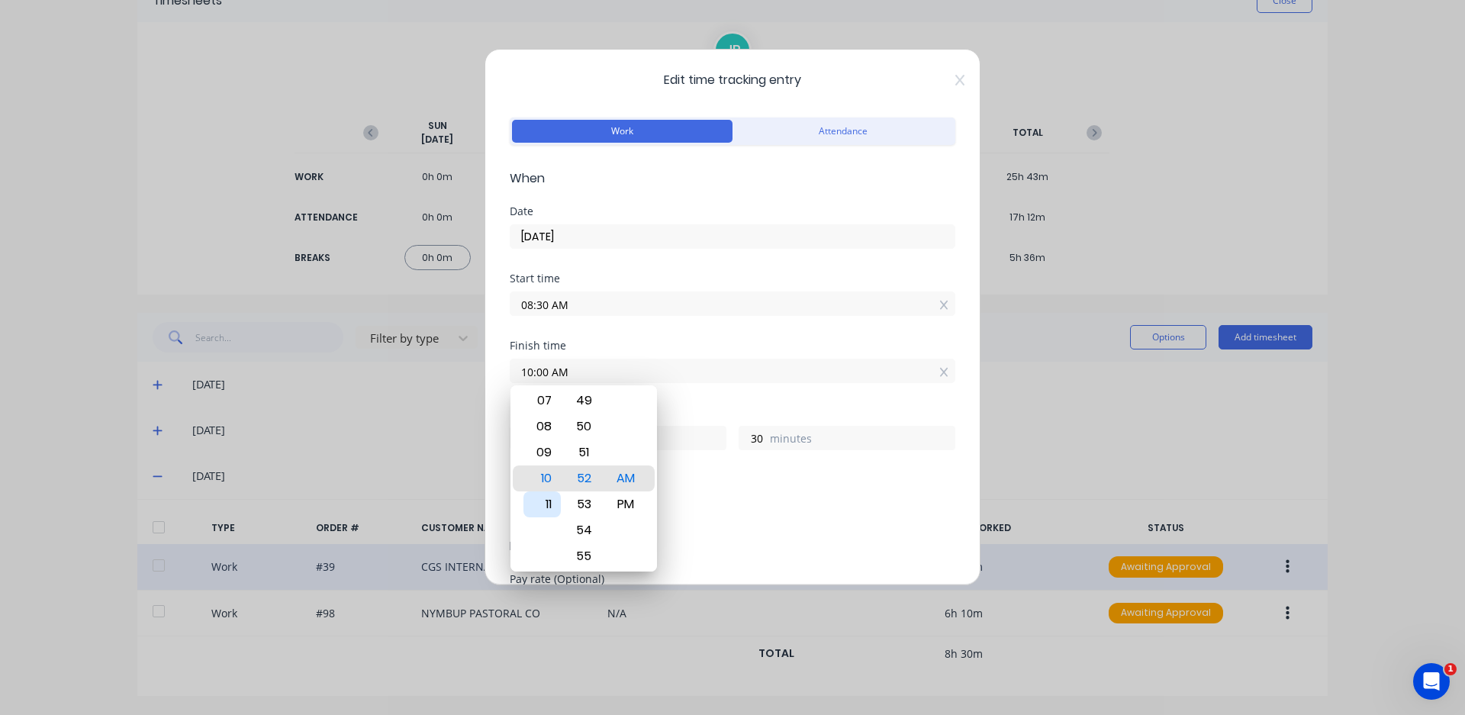
type input "2"
click at [713, 491] on div "Add breaks" at bounding box center [733, 507] width 446 height 36
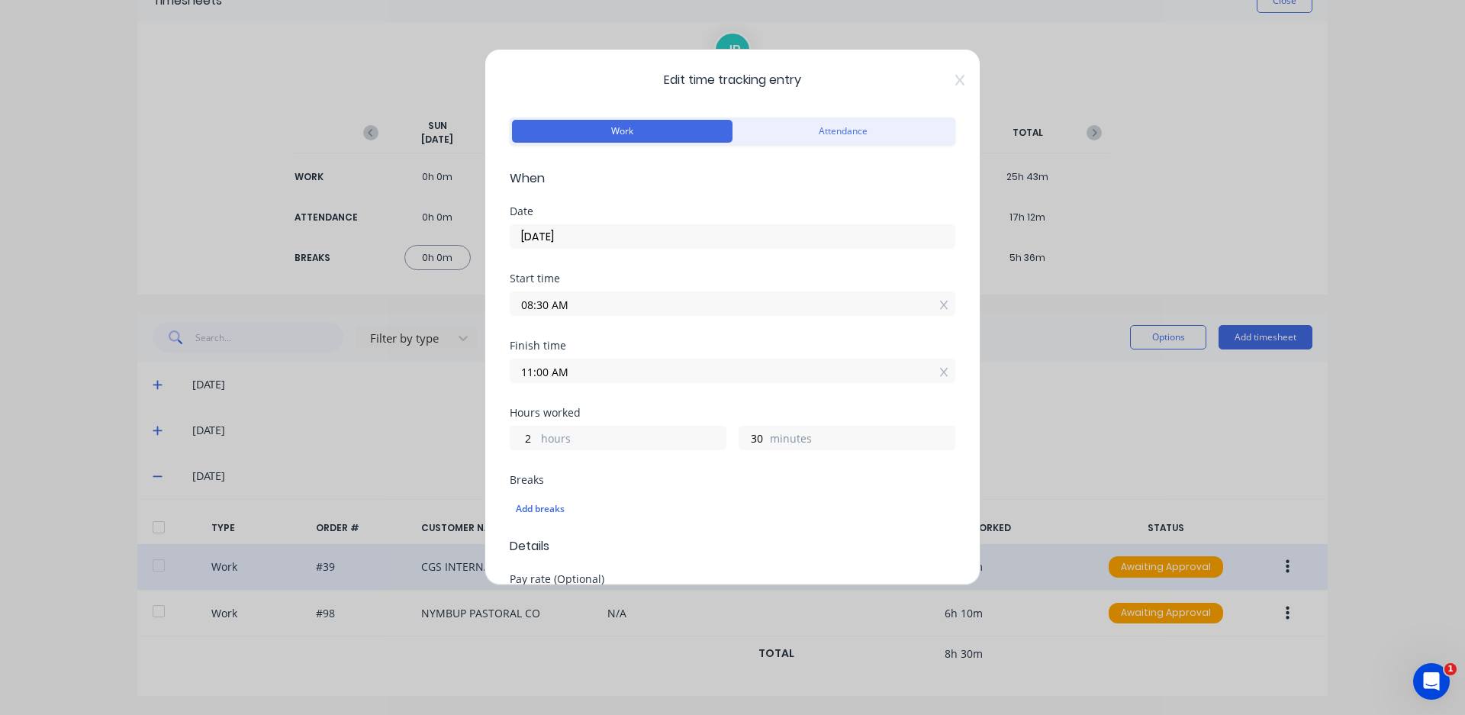
scroll to position [153, 0]
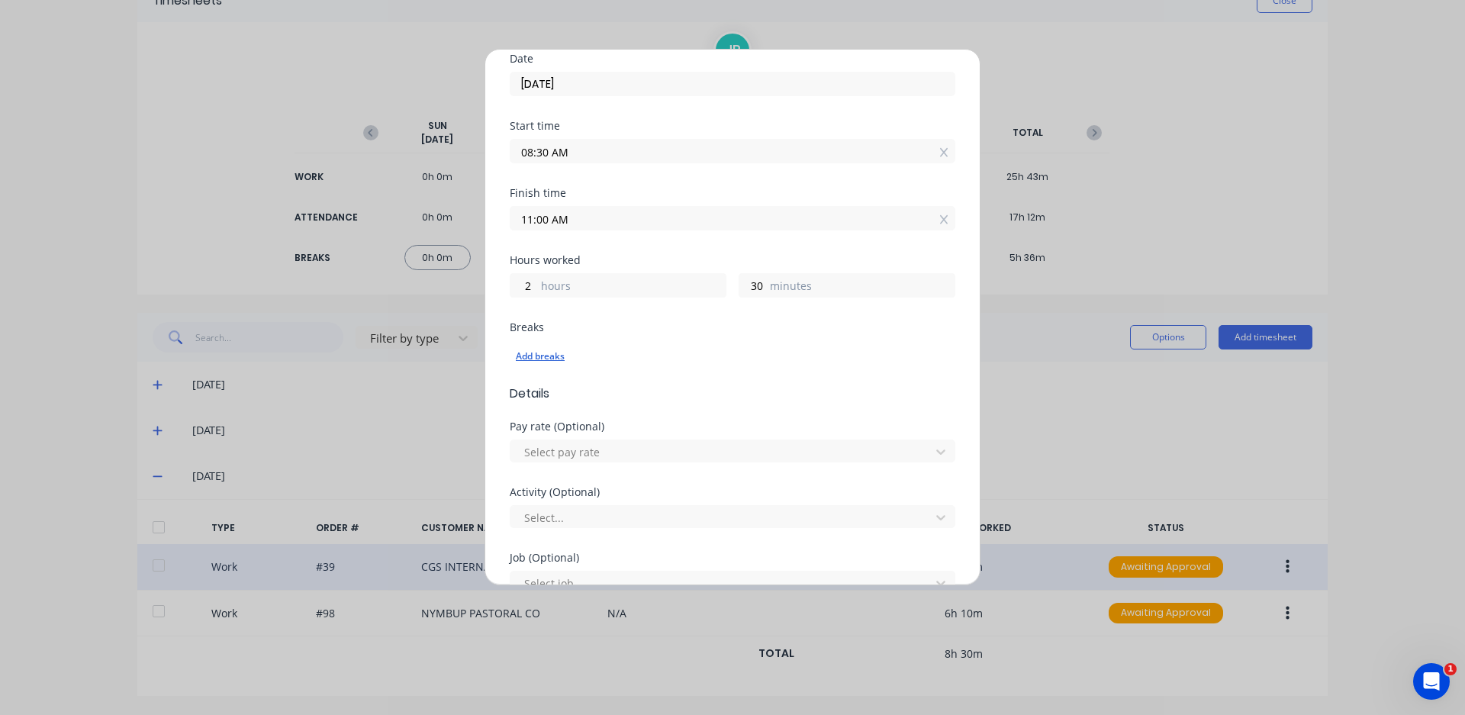
click at [562, 362] on div "Add breaks" at bounding box center [732, 356] width 433 height 20
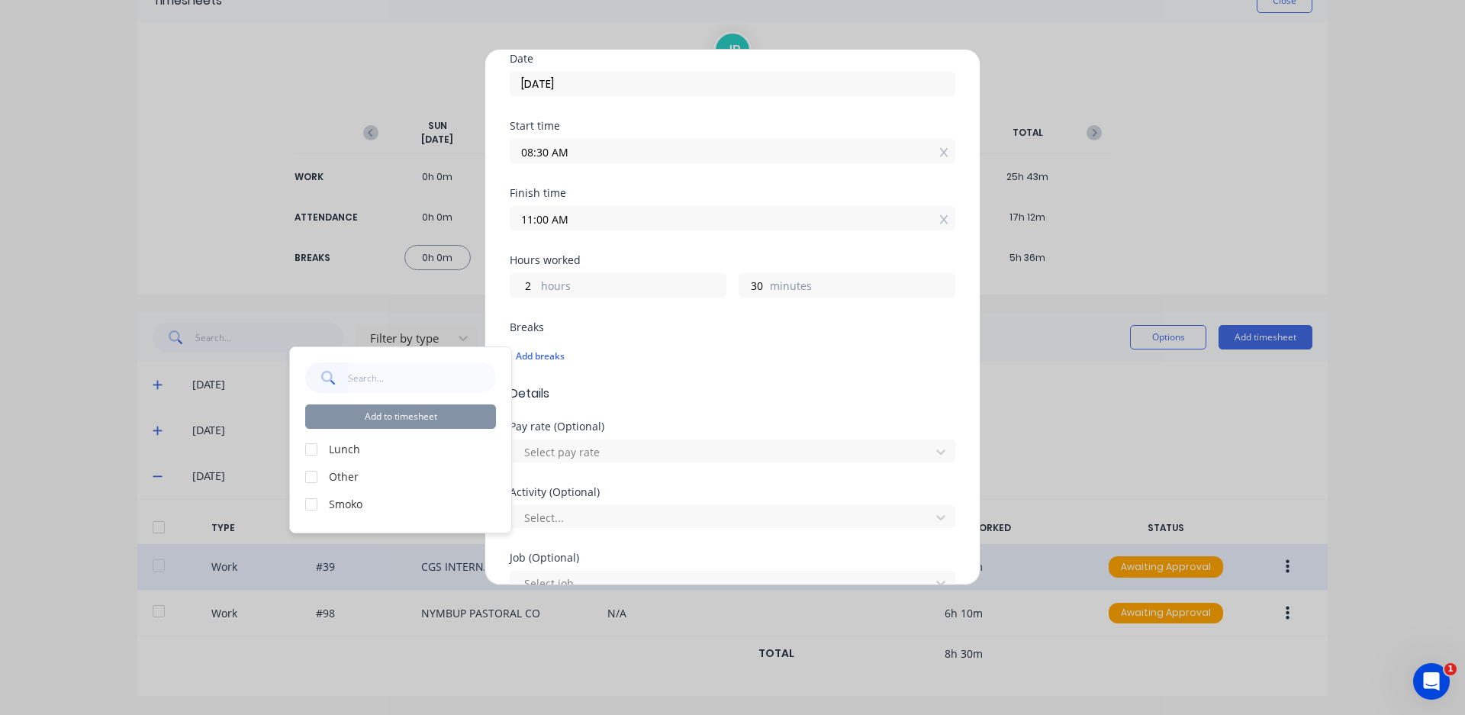
drag, startPoint x: 314, startPoint y: 451, endPoint x: 321, endPoint y: 446, distance: 9.3
click at [314, 452] on div at bounding box center [311, 449] width 31 height 31
click at [315, 454] on div at bounding box center [311, 449] width 31 height 31
click at [310, 502] on div at bounding box center [311, 504] width 31 height 31
click at [426, 412] on button "Add to timesheet" at bounding box center [400, 416] width 191 height 24
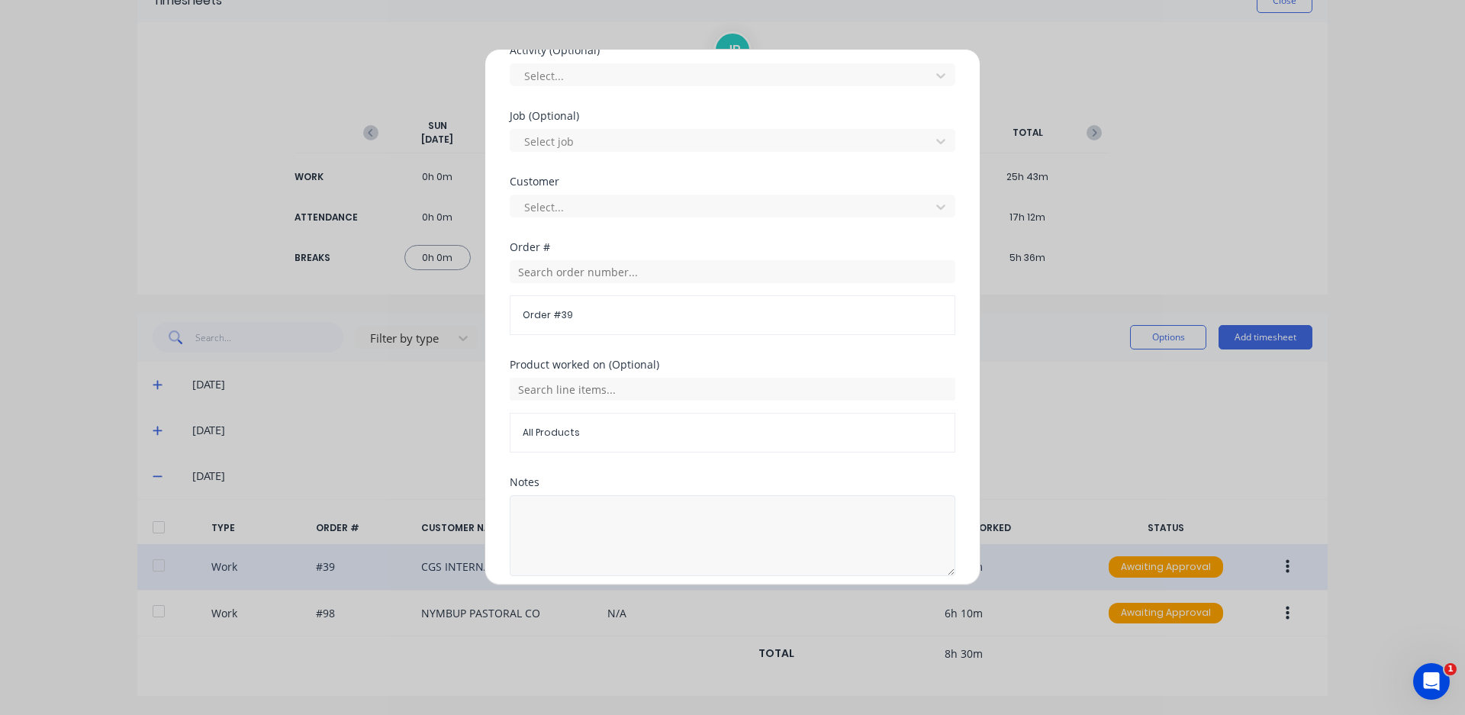
scroll to position [679, 0]
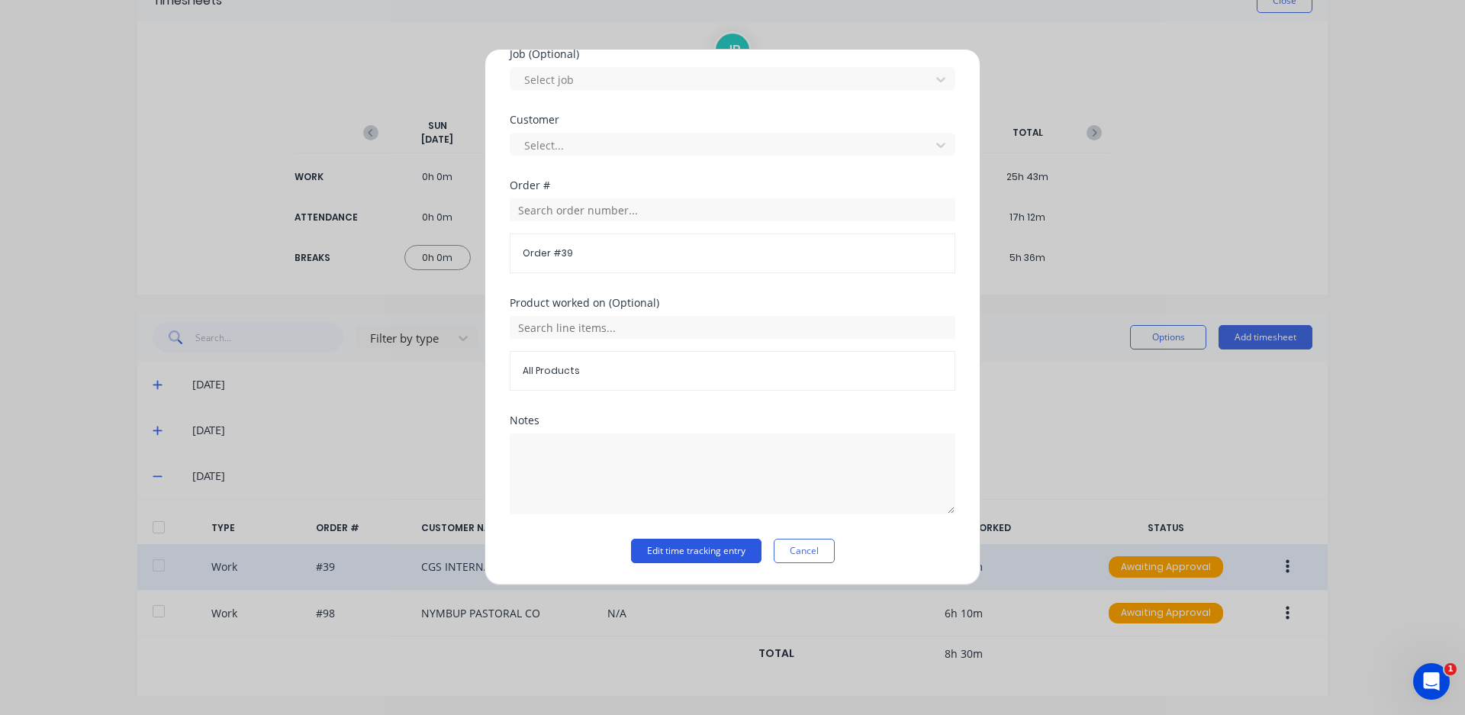
click at [717, 552] on button "Edit time tracking entry" at bounding box center [696, 551] width 130 height 24
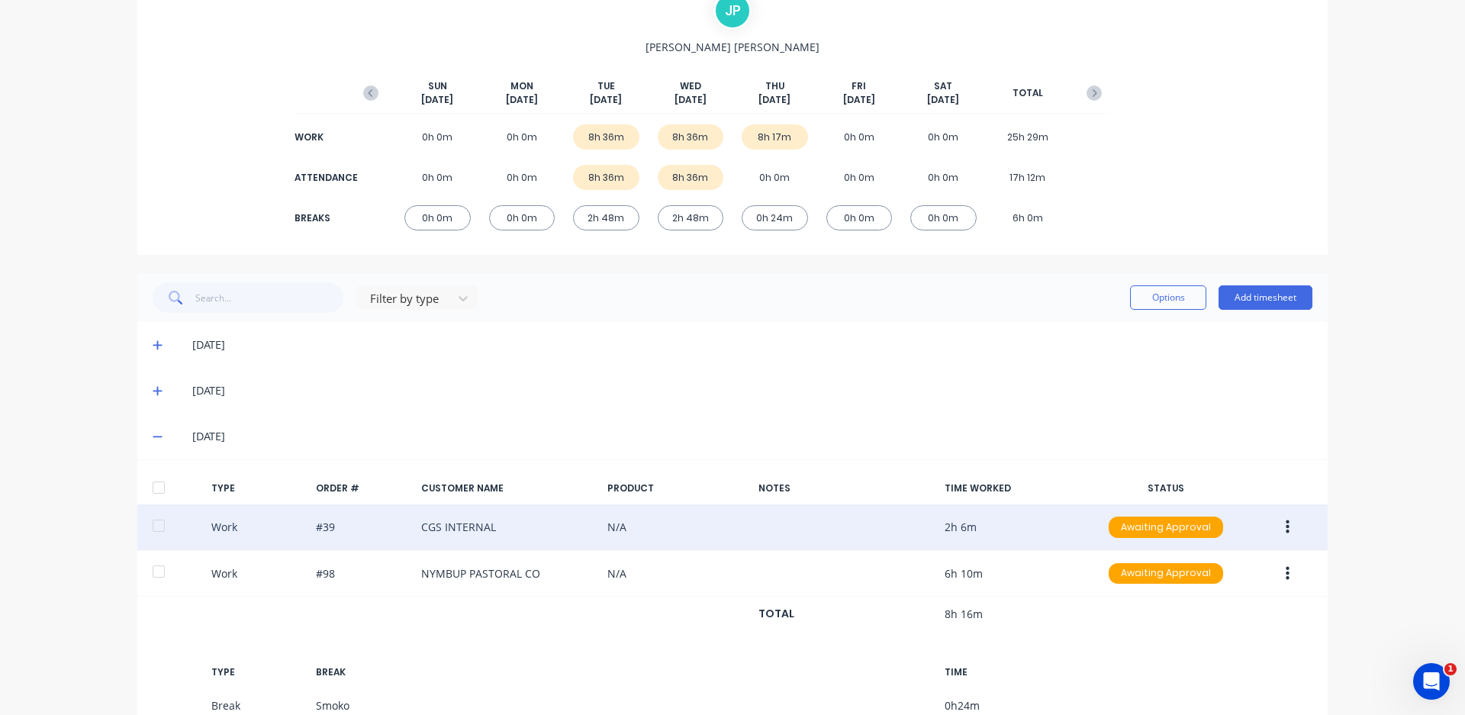
scroll to position [212, 0]
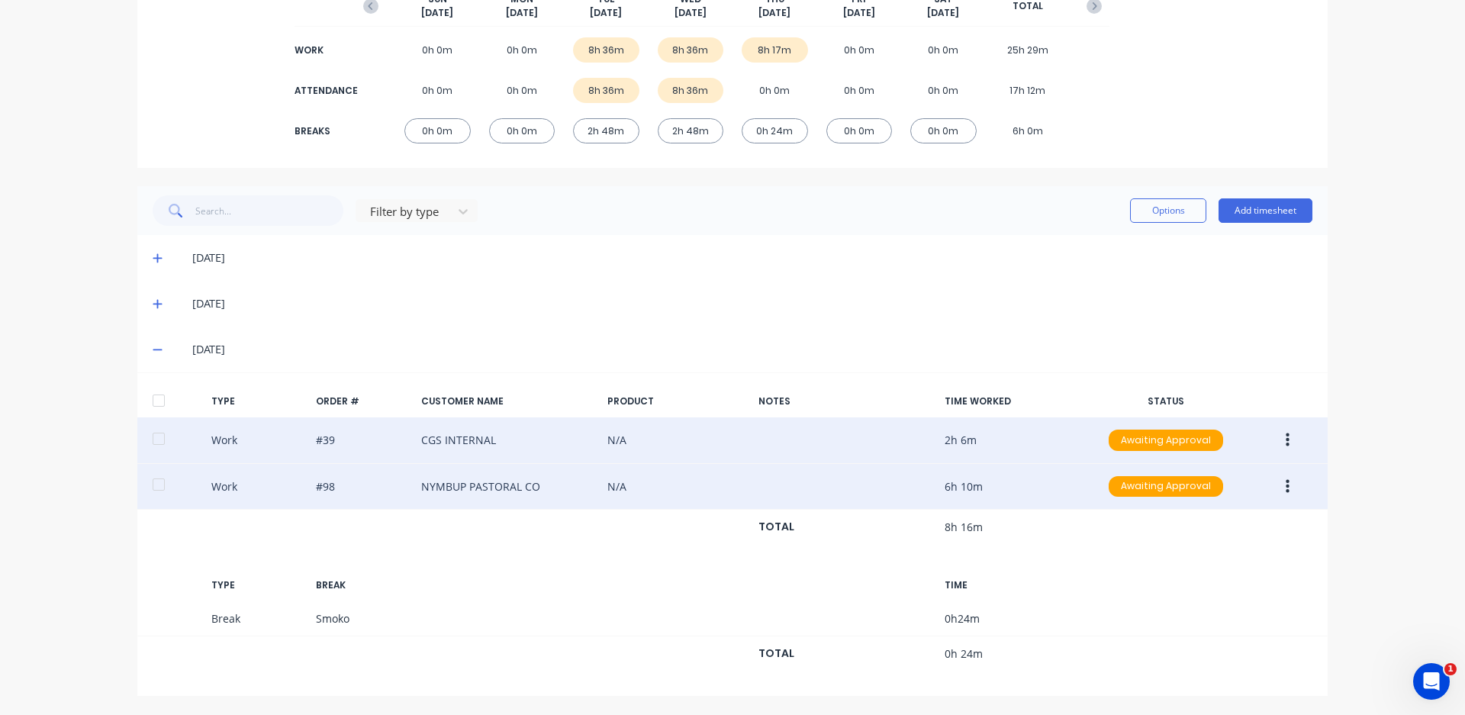
click at [1285, 490] on icon "button" at bounding box center [1287, 486] width 4 height 17
click at [1198, 458] on div "Edit" at bounding box center [1232, 460] width 117 height 22
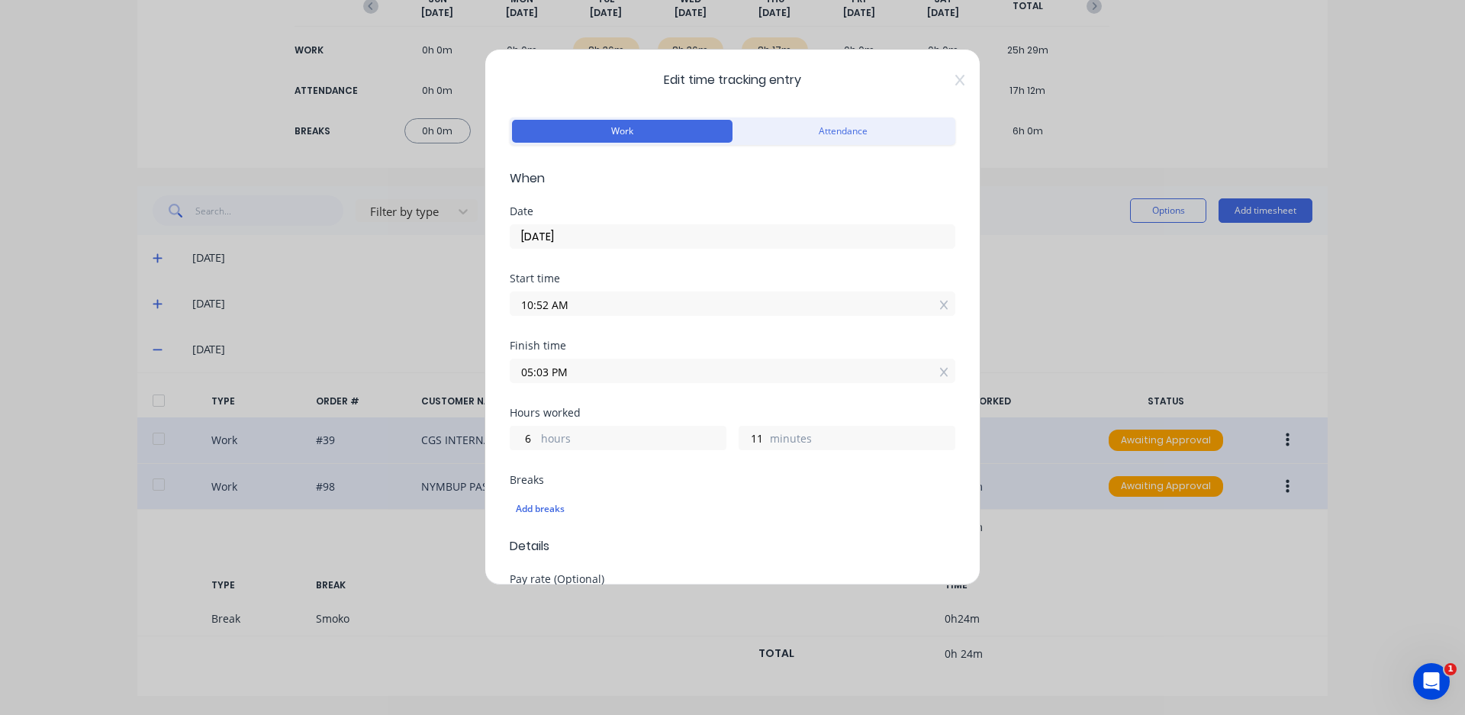
click at [547, 306] on input "10:52 AM" at bounding box center [732, 303] width 444 height 23
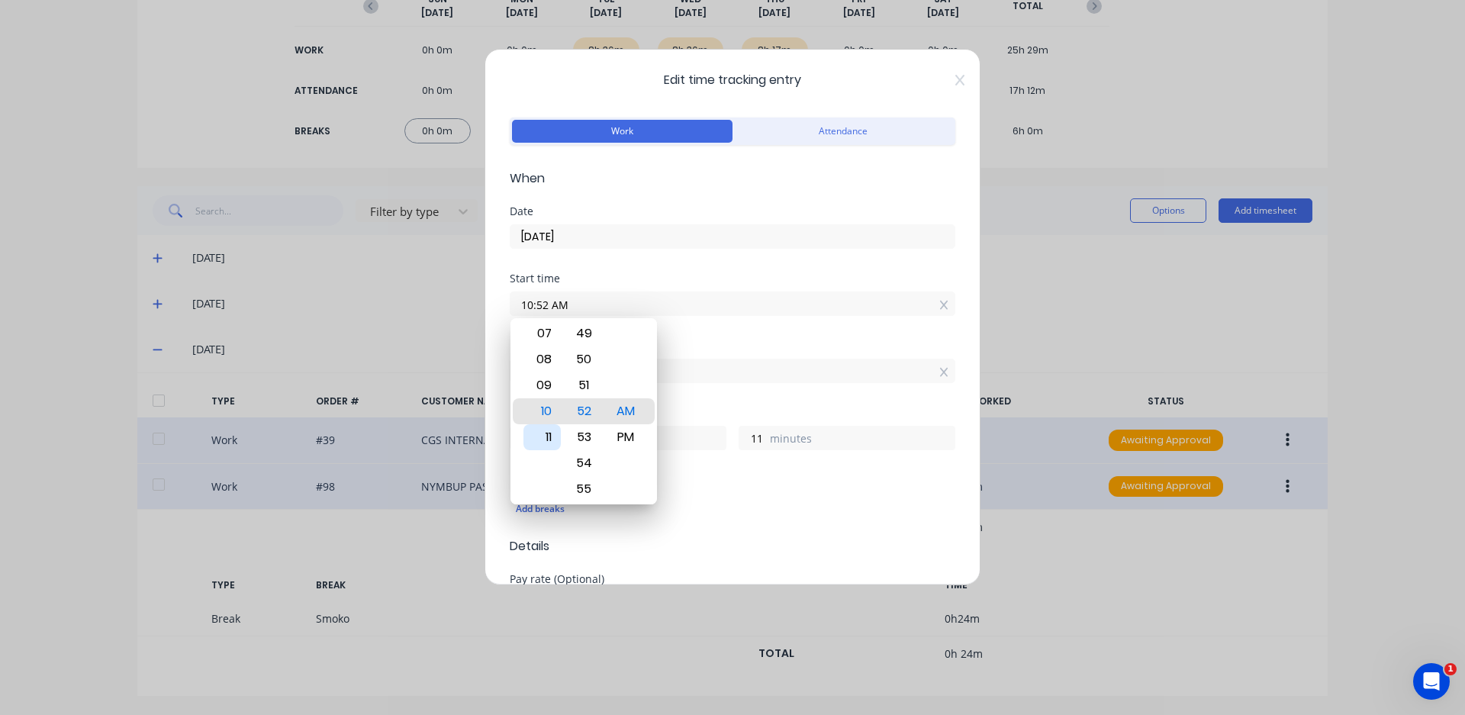
click at [540, 433] on div "11" at bounding box center [541, 437] width 37 height 26
type input "11:52 AM"
type input "5"
type input "11:56 AM"
type input "7"
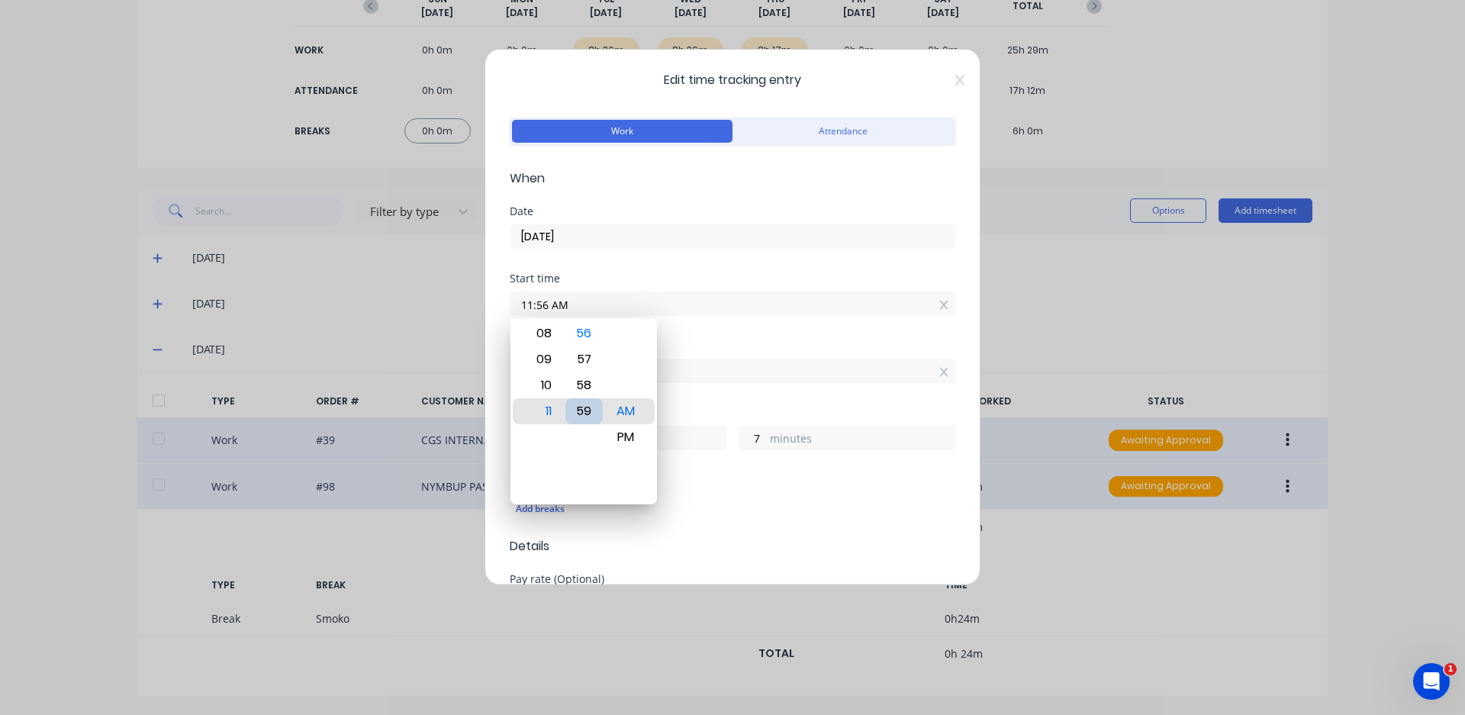
type input "11:59 AM"
type input "4"
type input "11:27 AM"
type input "36"
type input "11:23 AM"
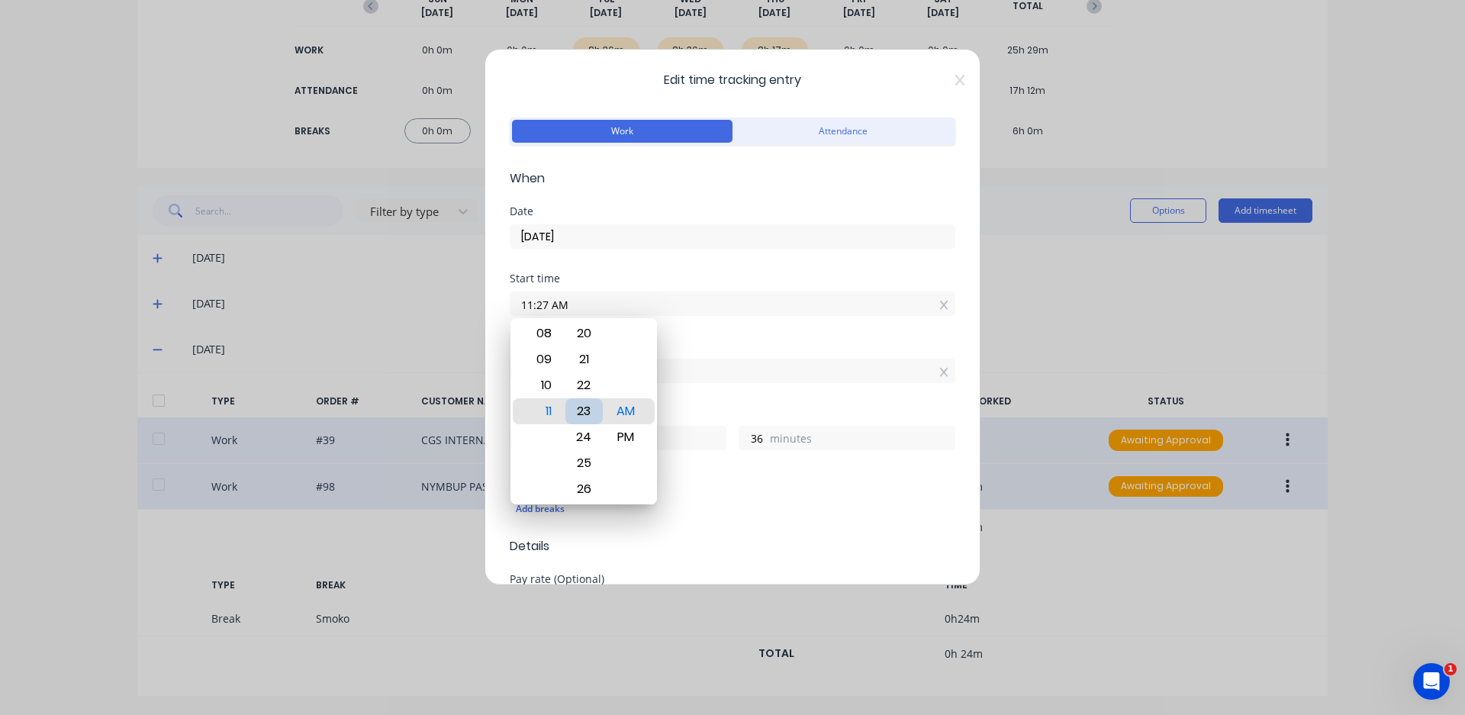
type input "40"
drag, startPoint x: 574, startPoint y: 413, endPoint x: 584, endPoint y: 321, distance: 92.1
type input "11:17 AM"
type input "46"
click at [545, 301] on input "11:17 AM" at bounding box center [732, 303] width 444 height 23
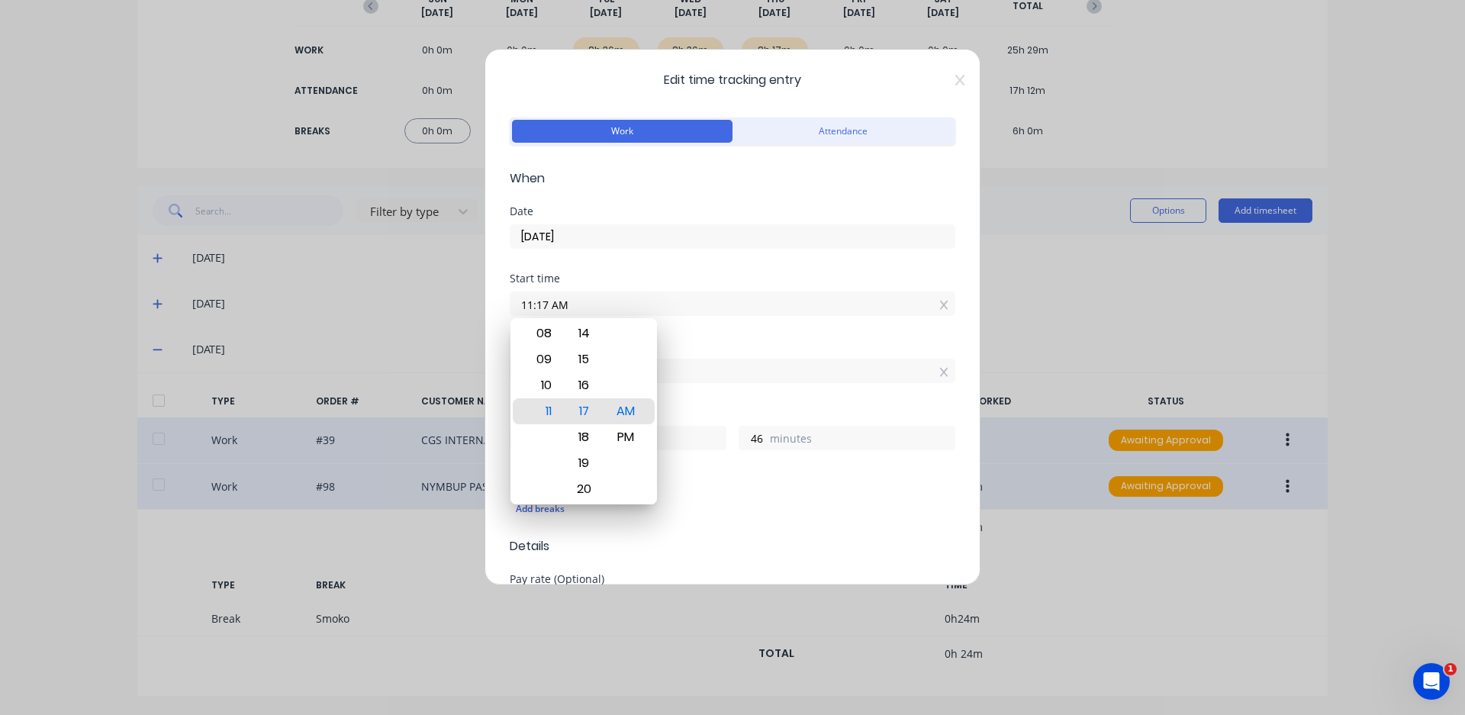
click at [545, 301] on input "11:17 AM" at bounding box center [732, 303] width 444 height 23
type input "11:00 AM"
type input "6"
type input "3"
click at [717, 336] on div "Start time 11:00 AM" at bounding box center [733, 306] width 446 height 67
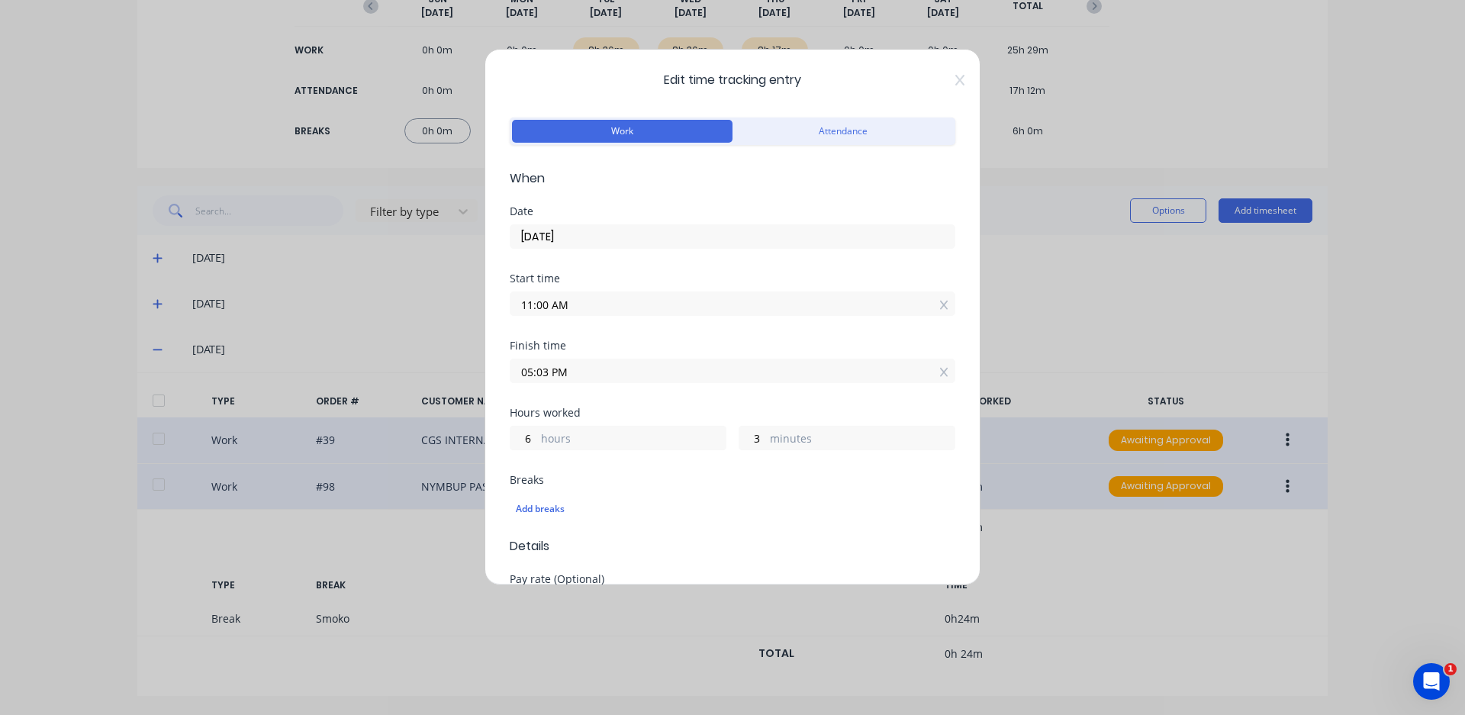
click at [550, 371] on input "05:03 PM" at bounding box center [732, 370] width 444 height 23
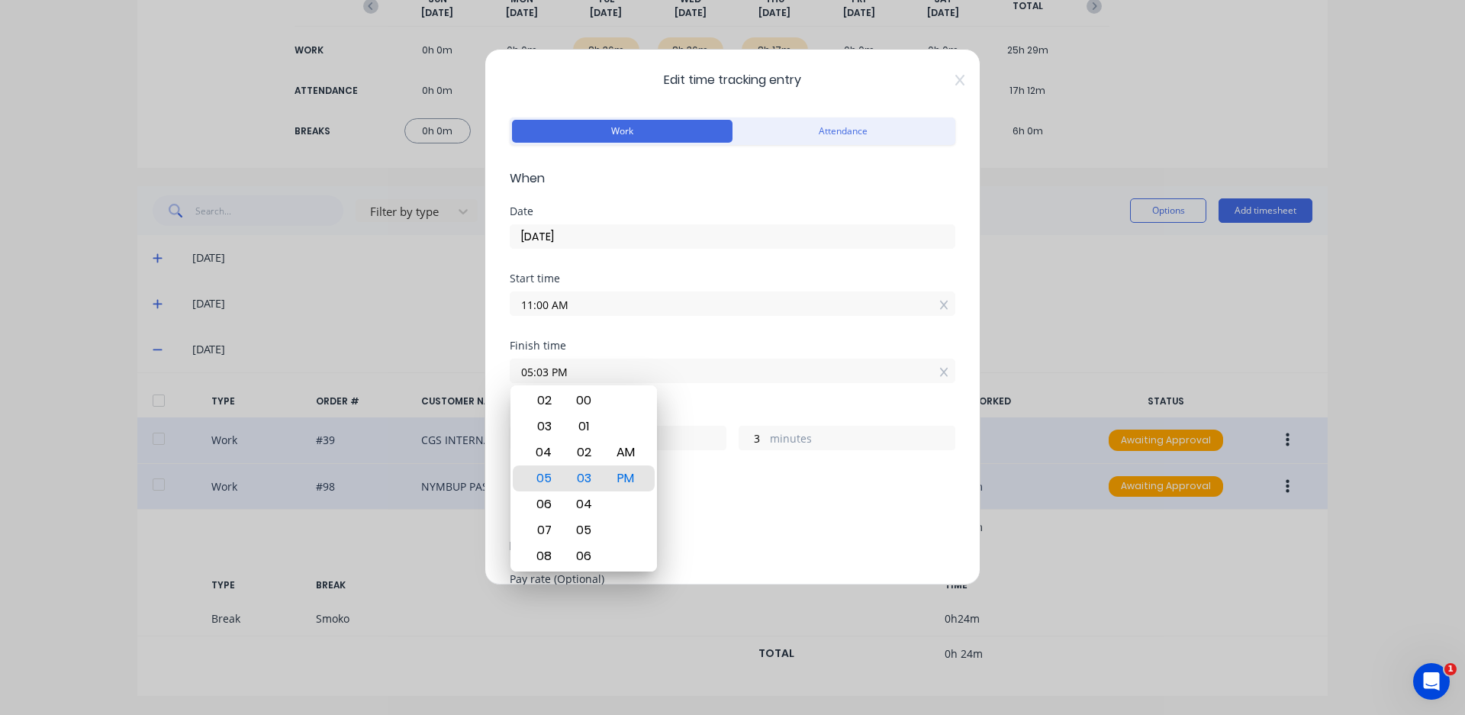
click at [548, 372] on input "05:03 PM" at bounding box center [732, 370] width 444 height 23
type input "03:45 PM"
type input "4"
type input "45"
click at [755, 524] on div "Add breaks" at bounding box center [733, 509] width 446 height 32
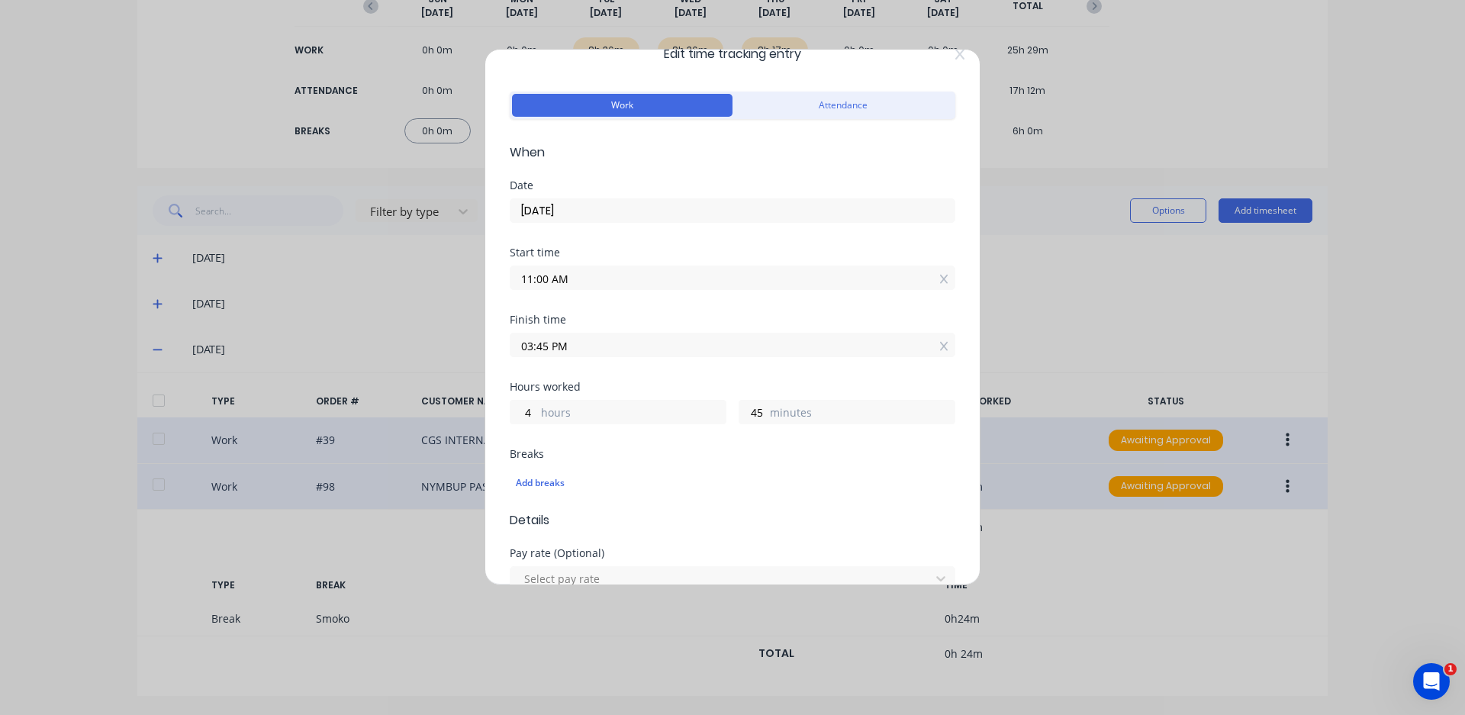
scroll to position [0, 0]
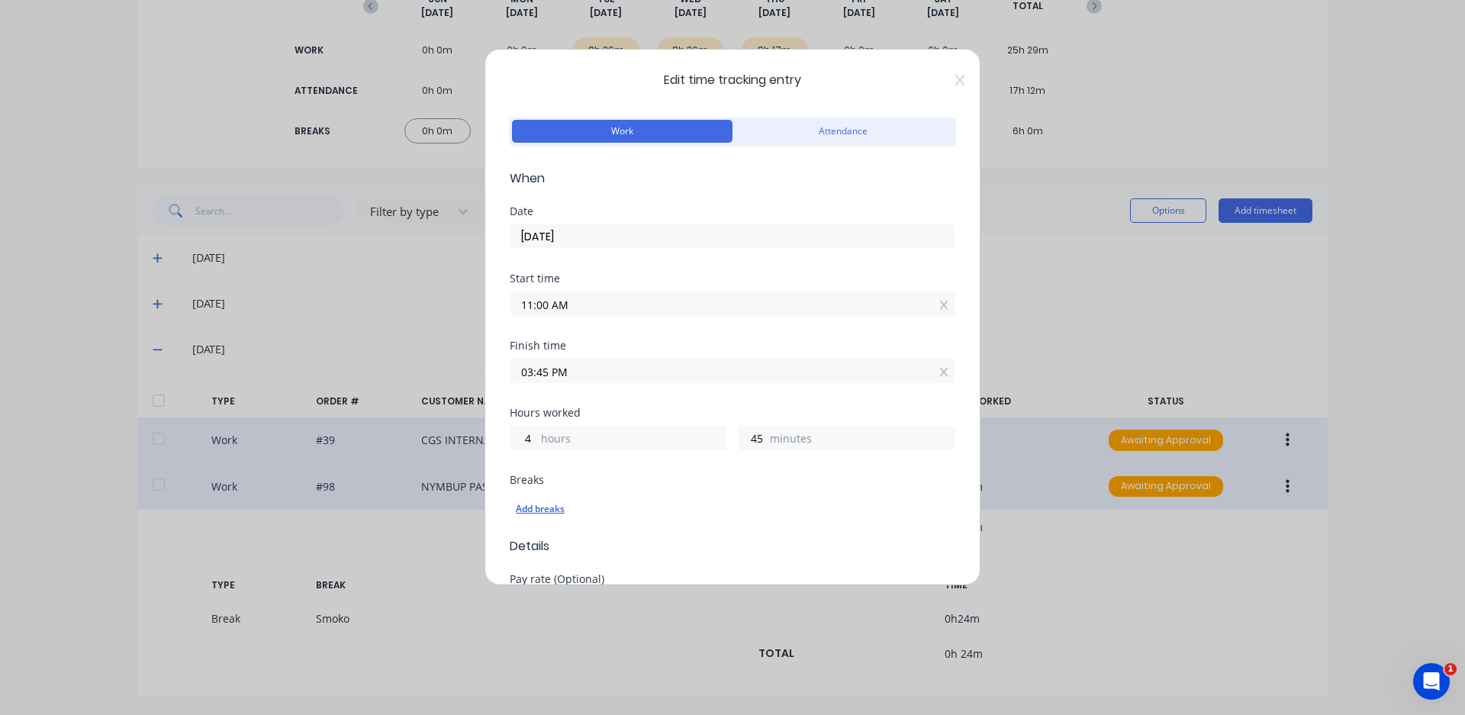
drag, startPoint x: 538, startPoint y: 507, endPoint x: 541, endPoint y: 516, distance: 10.4
click at [538, 507] on div "Add breaks" at bounding box center [732, 509] width 433 height 20
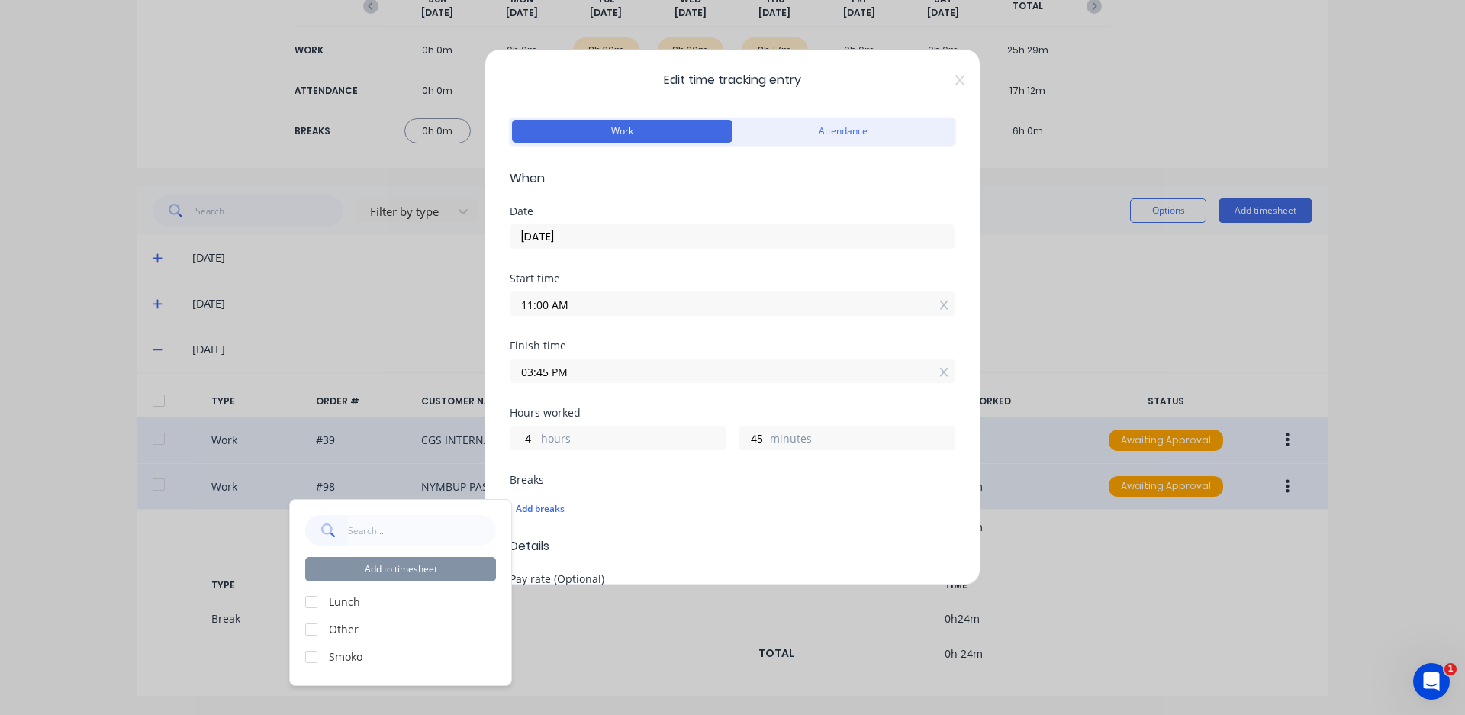
click at [313, 600] on div at bounding box center [311, 602] width 31 height 31
click at [347, 574] on button "Add to timesheet" at bounding box center [400, 569] width 191 height 24
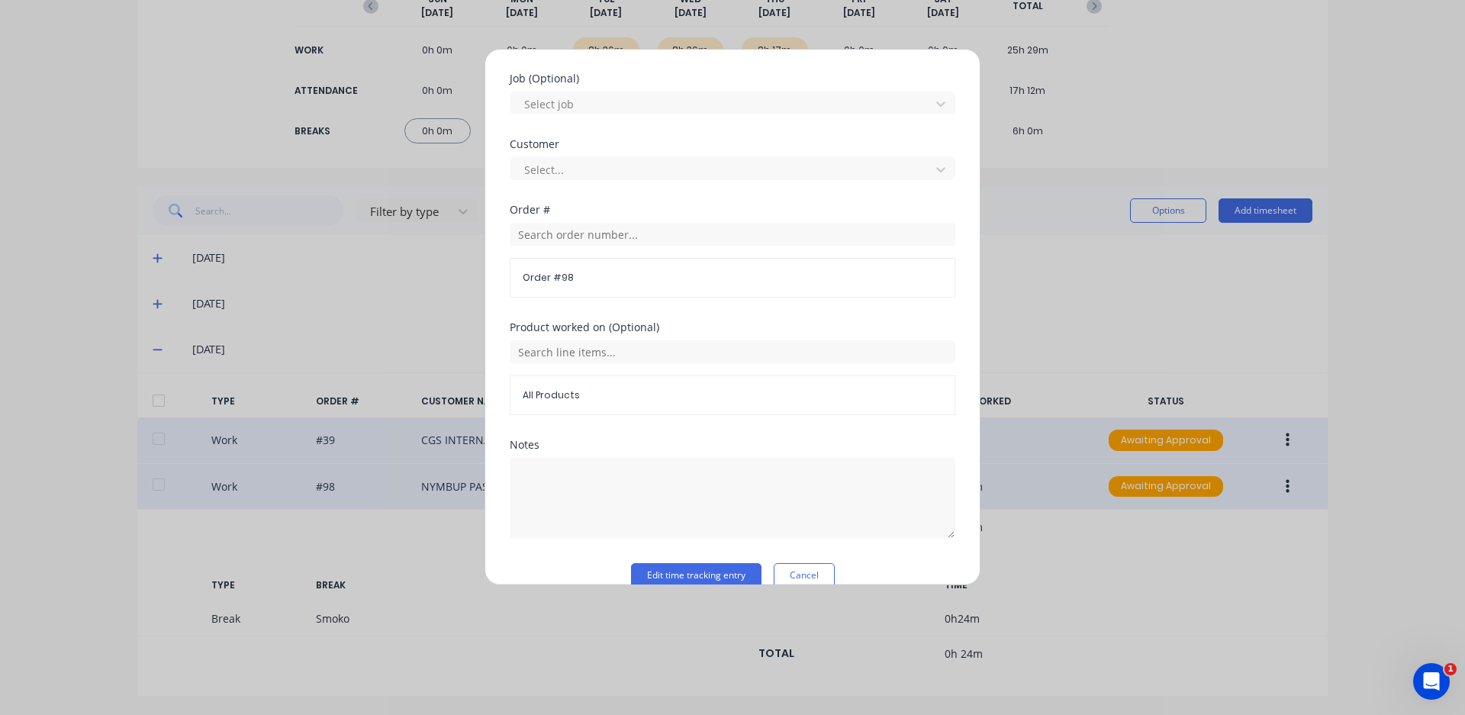
scroll to position [679, 0]
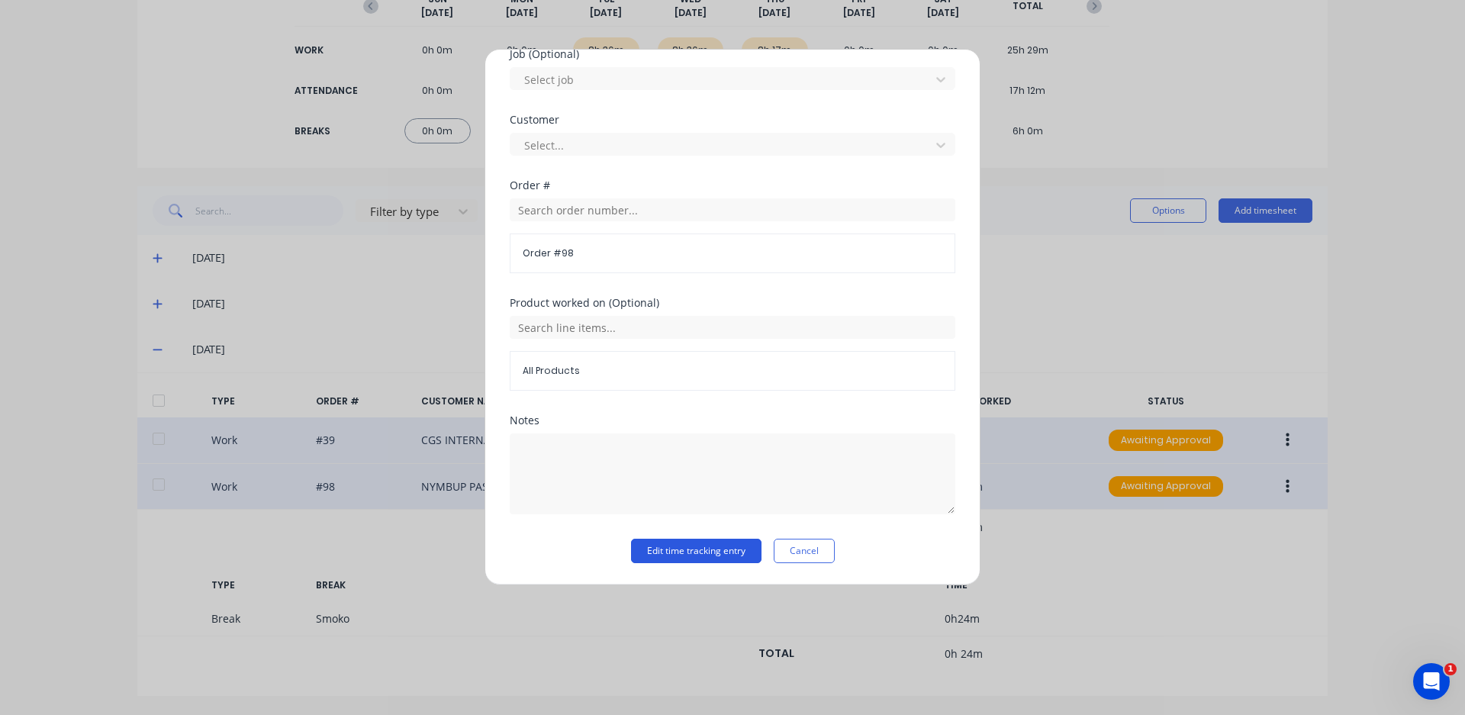
click at [738, 555] on button "Edit time tracking entry" at bounding box center [696, 551] width 130 height 24
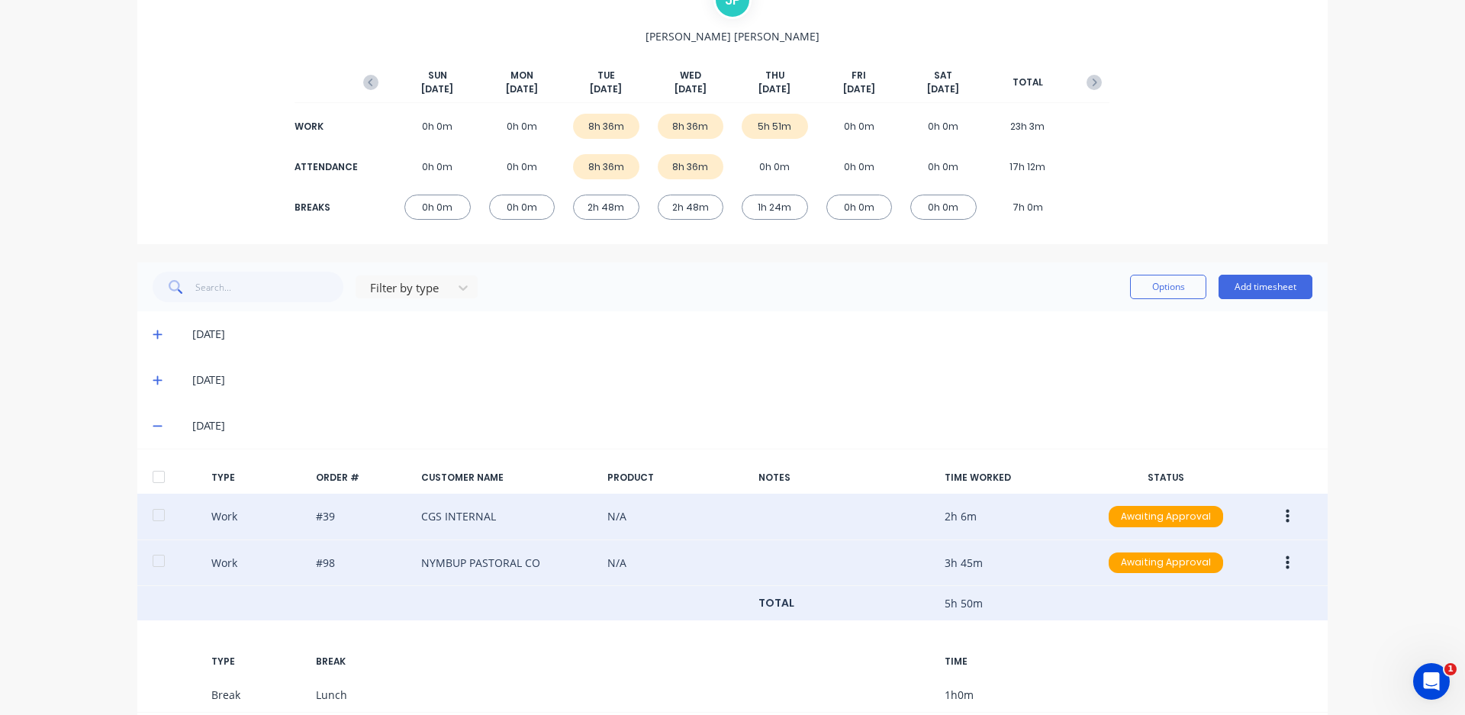
scroll to position [212, 0]
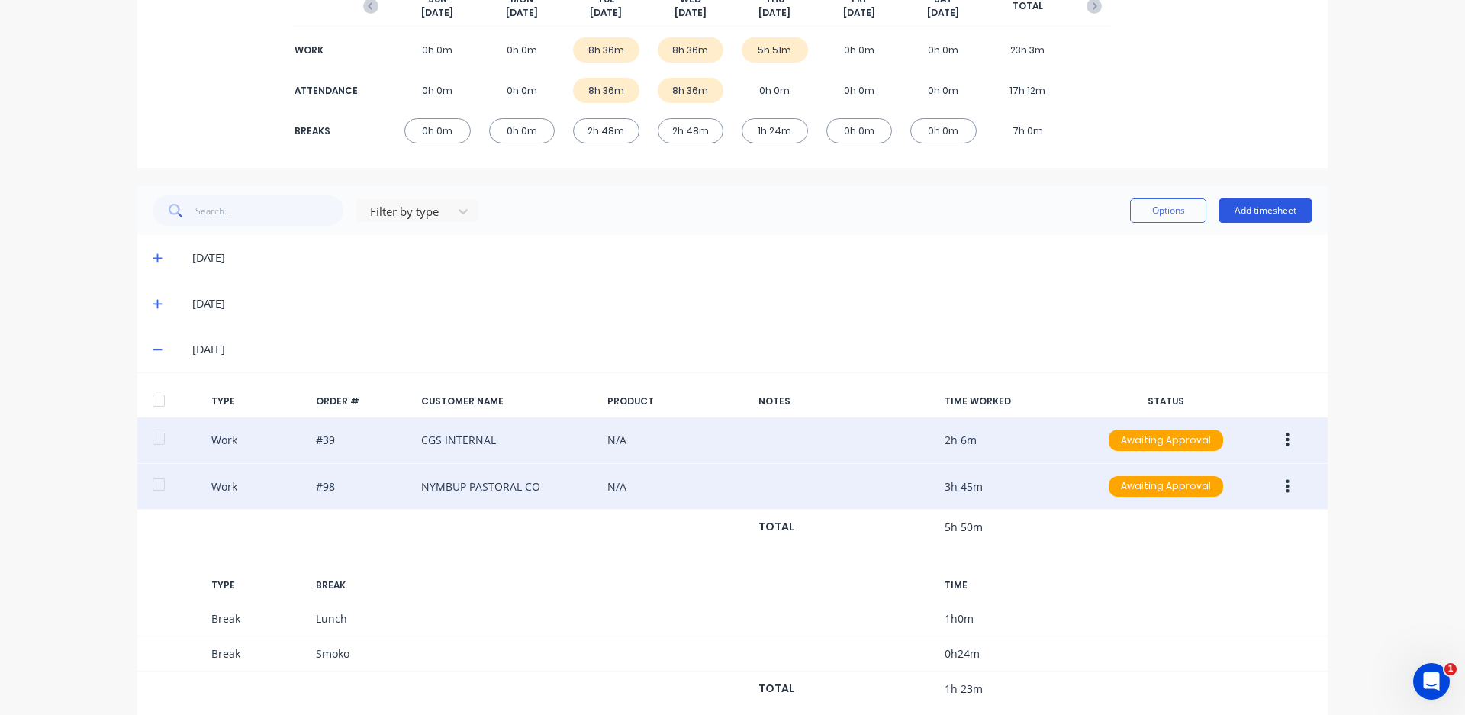
click at [1265, 212] on button "Add timesheet" at bounding box center [1265, 210] width 94 height 24
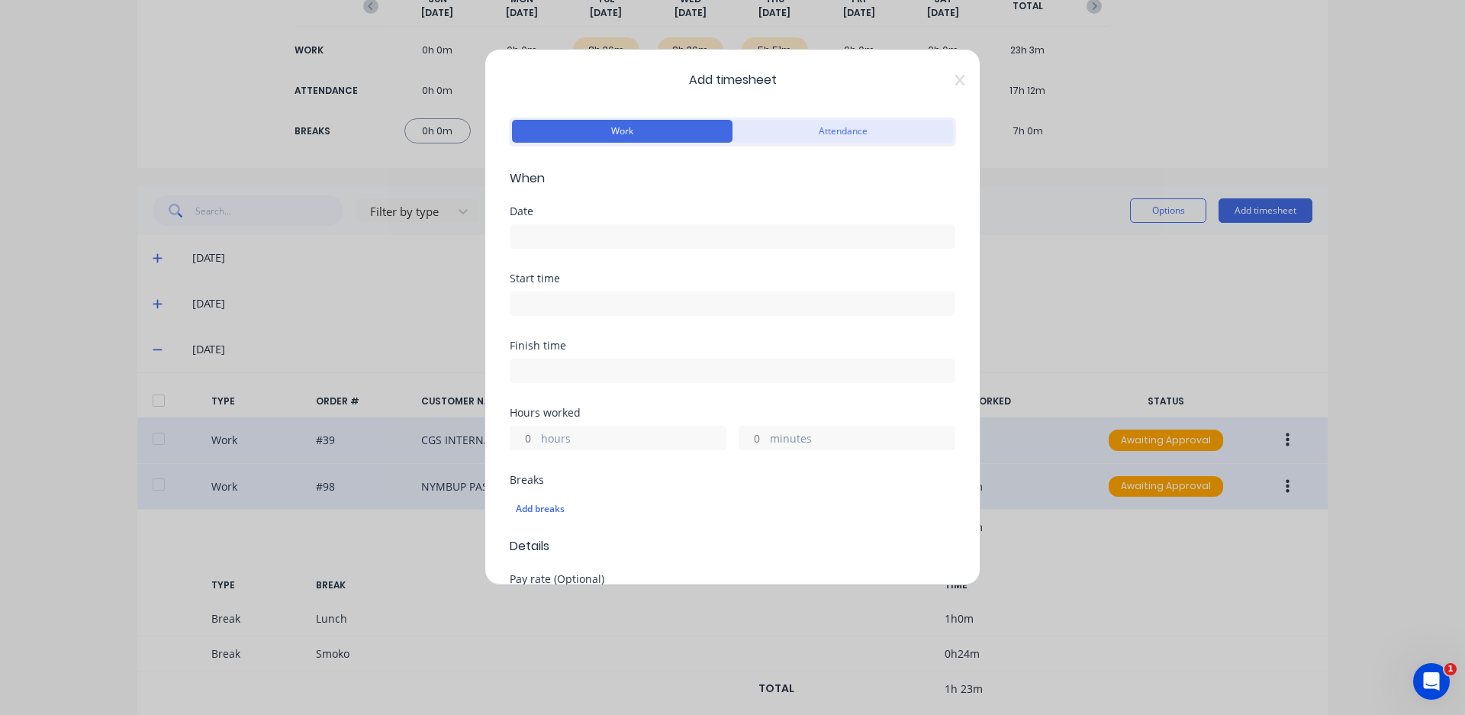
click at [798, 138] on button "Attendance" at bounding box center [842, 131] width 220 height 23
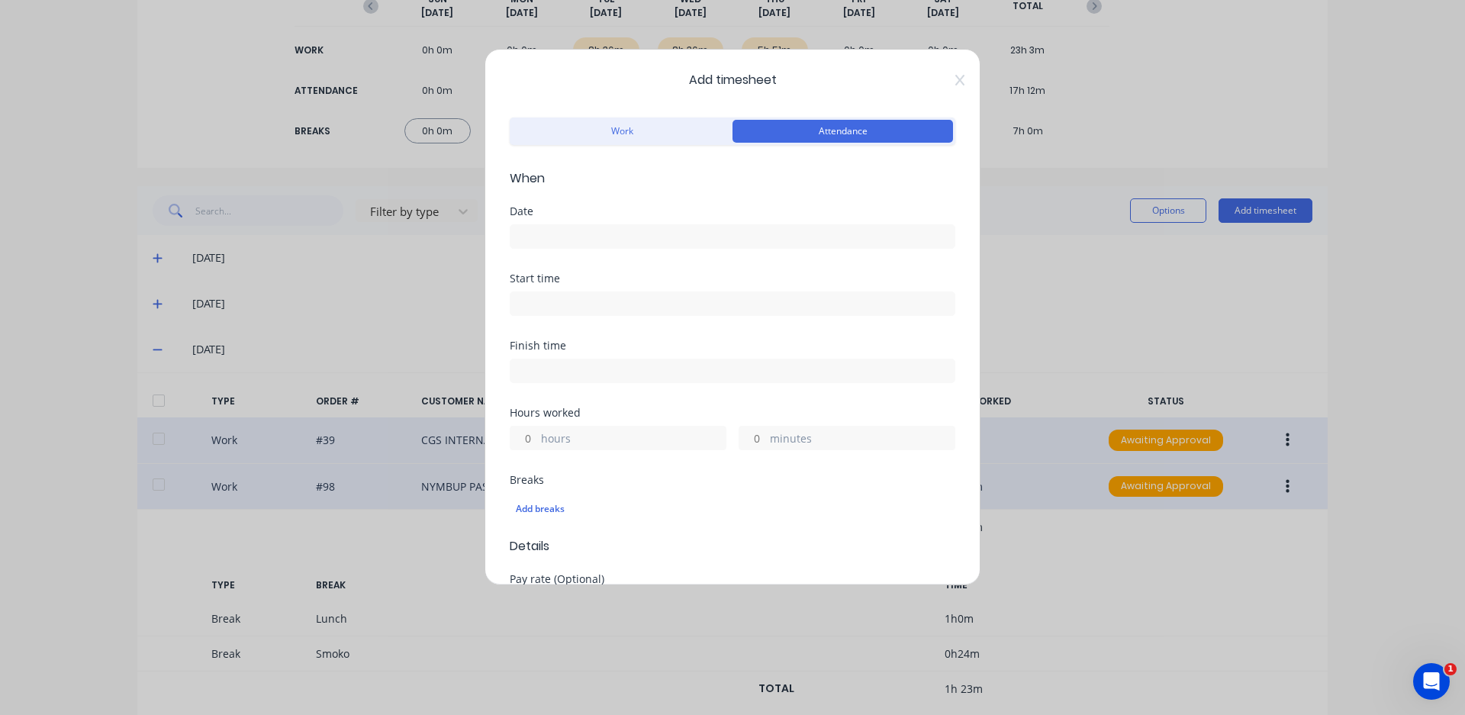
click at [635, 246] on input at bounding box center [732, 236] width 444 height 23
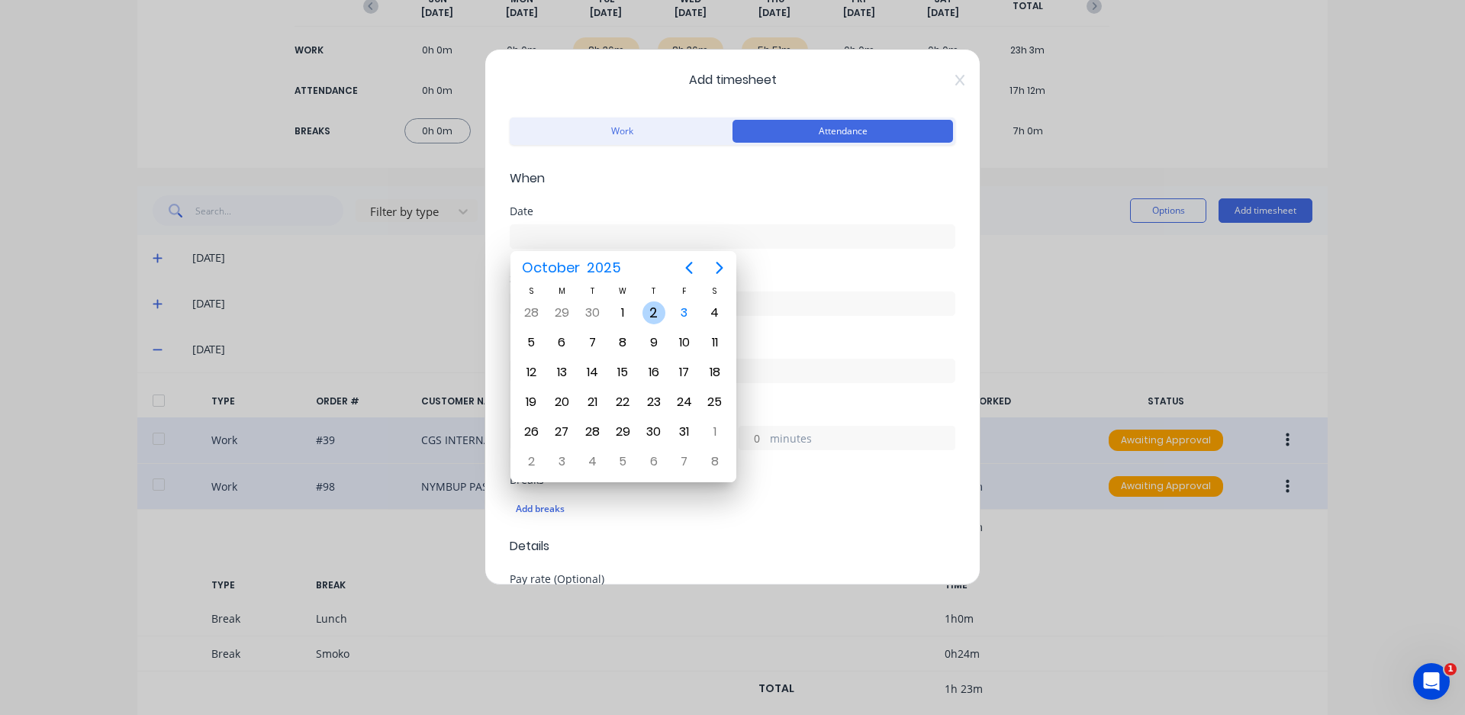
click at [652, 310] on div "2" at bounding box center [653, 312] width 23 height 23
type input "[DATE]"
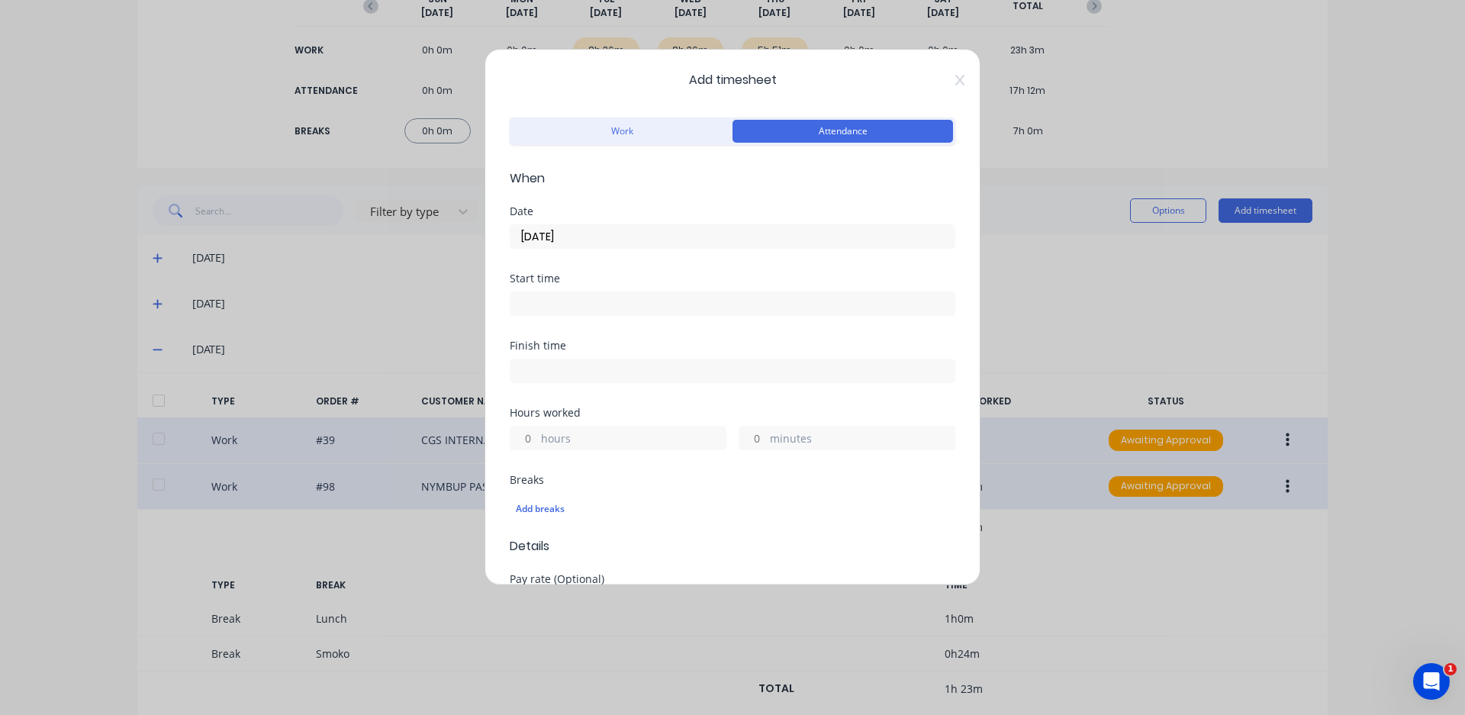
click at [648, 312] on input at bounding box center [732, 303] width 444 height 23
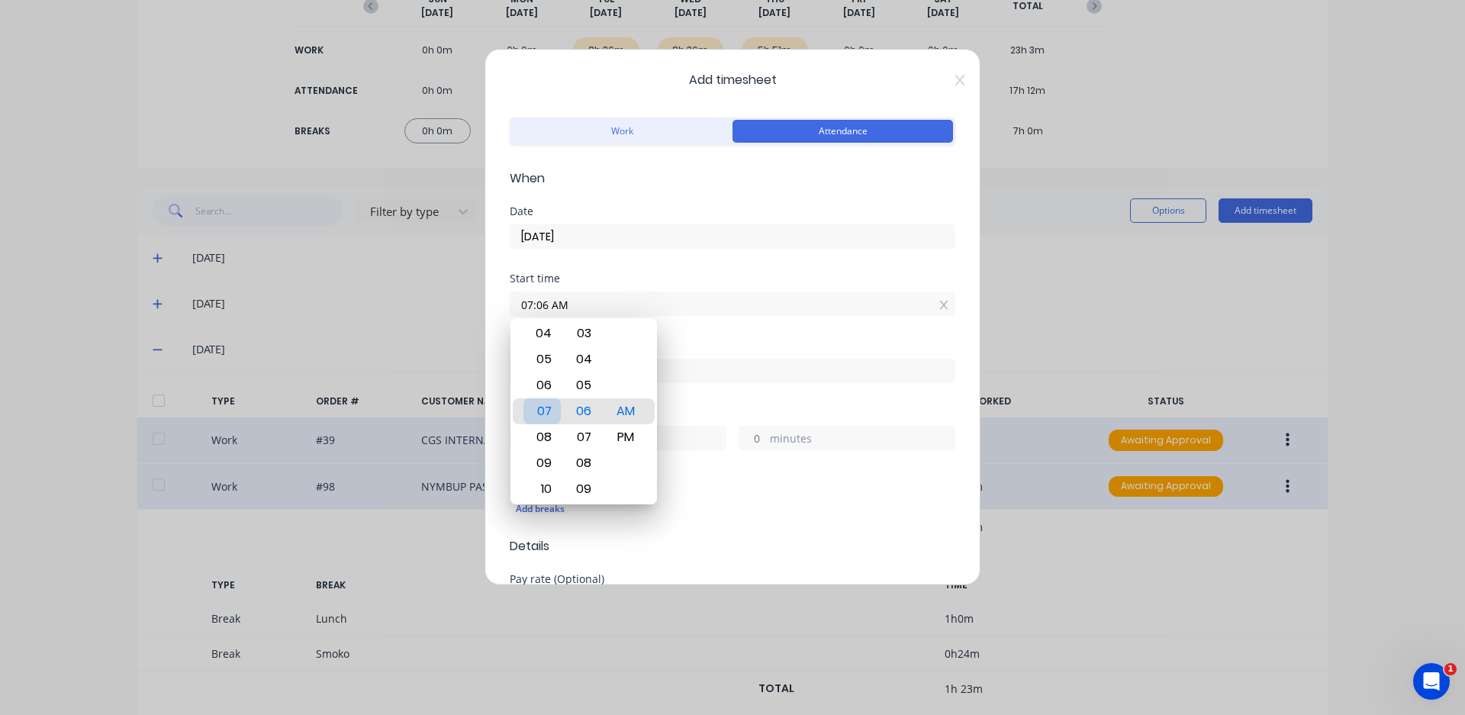
click at [550, 420] on div "07" at bounding box center [541, 411] width 37 height 26
type input "07:00 AM"
click at [580, 409] on div "00" at bounding box center [583, 411] width 37 height 26
click at [722, 494] on div "Add breaks" at bounding box center [733, 509] width 446 height 32
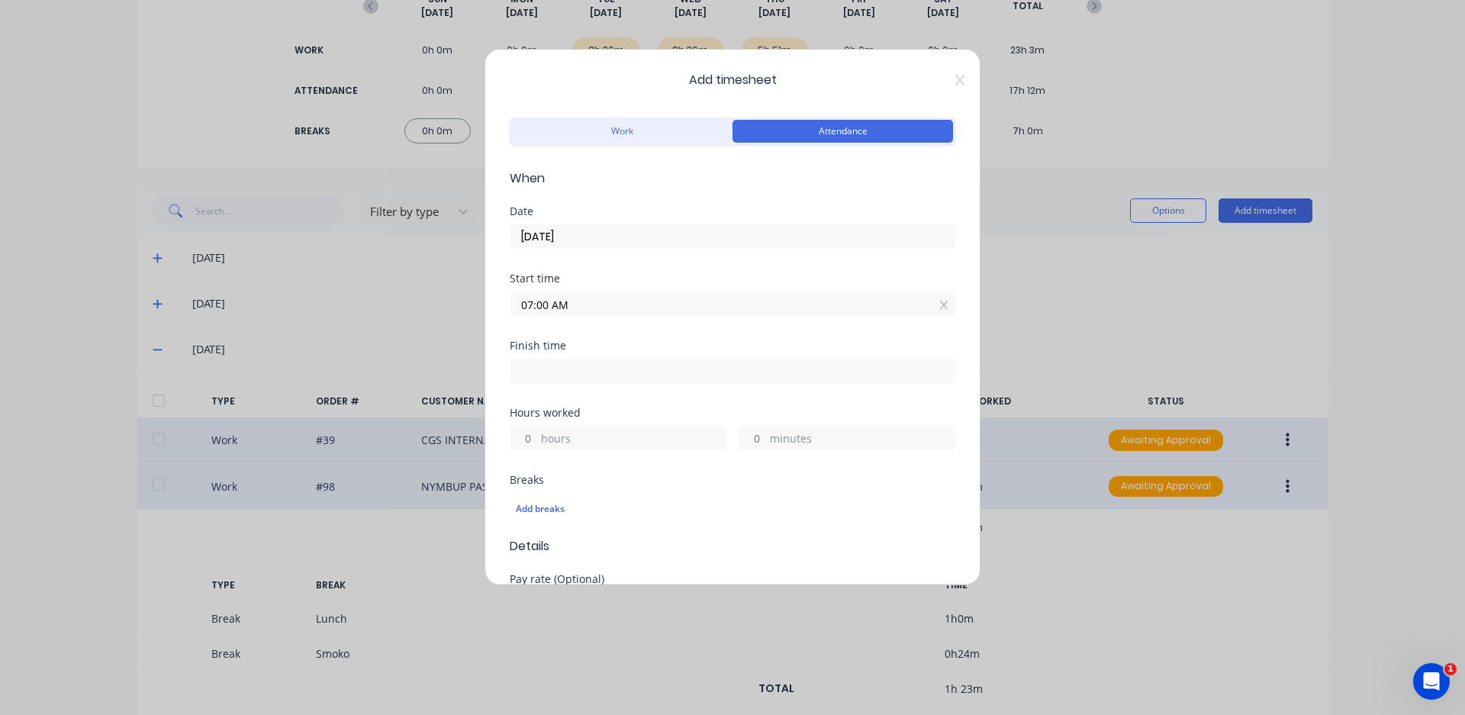
click at [561, 369] on input at bounding box center [732, 370] width 444 height 23
type input "07:06 AM"
type input "0"
type input "6"
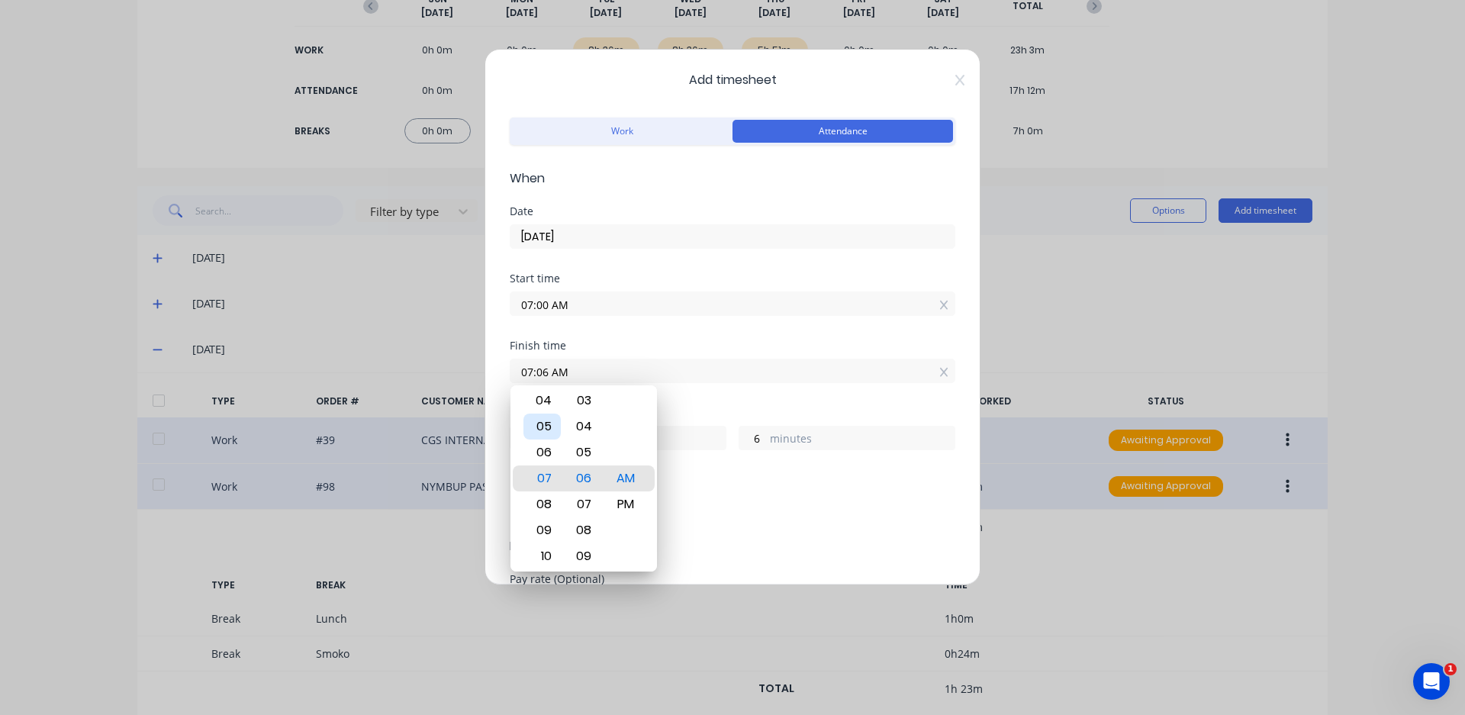
click at [540, 430] on div "05" at bounding box center [541, 426] width 37 height 26
type input "05:06 AM"
type input "22"
type input "12:06 AM"
type input "17"
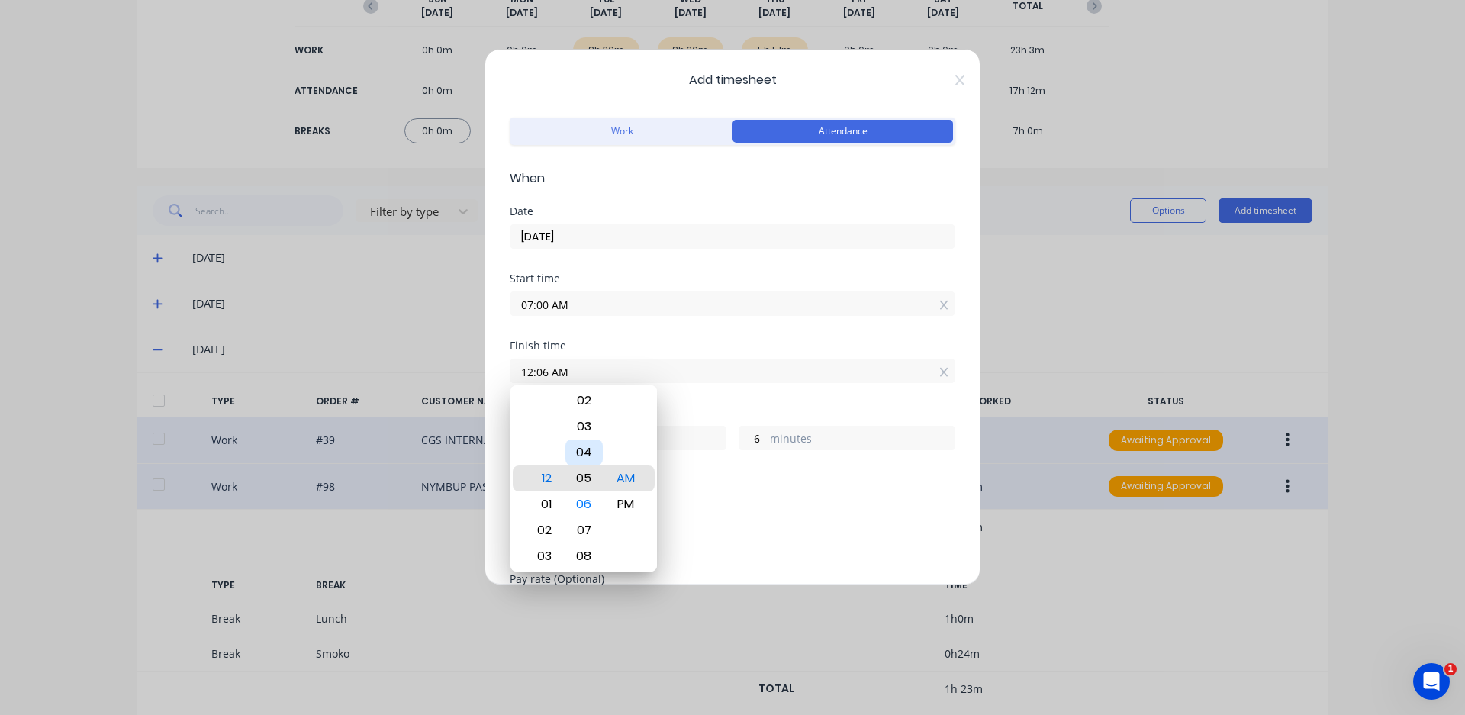
type input "12:02 AM"
type input "2"
click at [585, 429] on div "Minute" at bounding box center [583, 426] width 37 height 26
type input "12:01 AM"
type input "1"
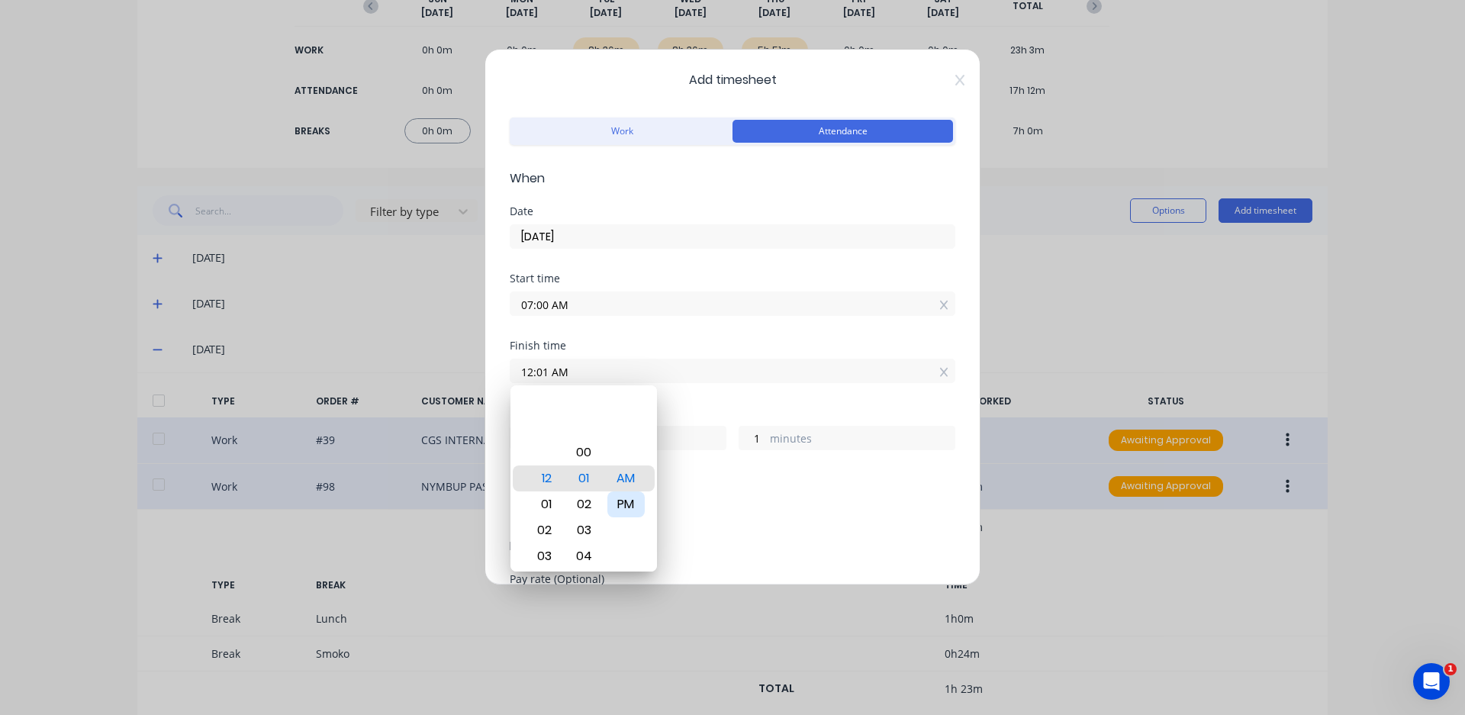
click at [622, 507] on div "PM" at bounding box center [625, 504] width 37 height 26
type input "12:01 PM"
type input "5"
click at [737, 508] on div "Add breaks" at bounding box center [732, 509] width 433 height 20
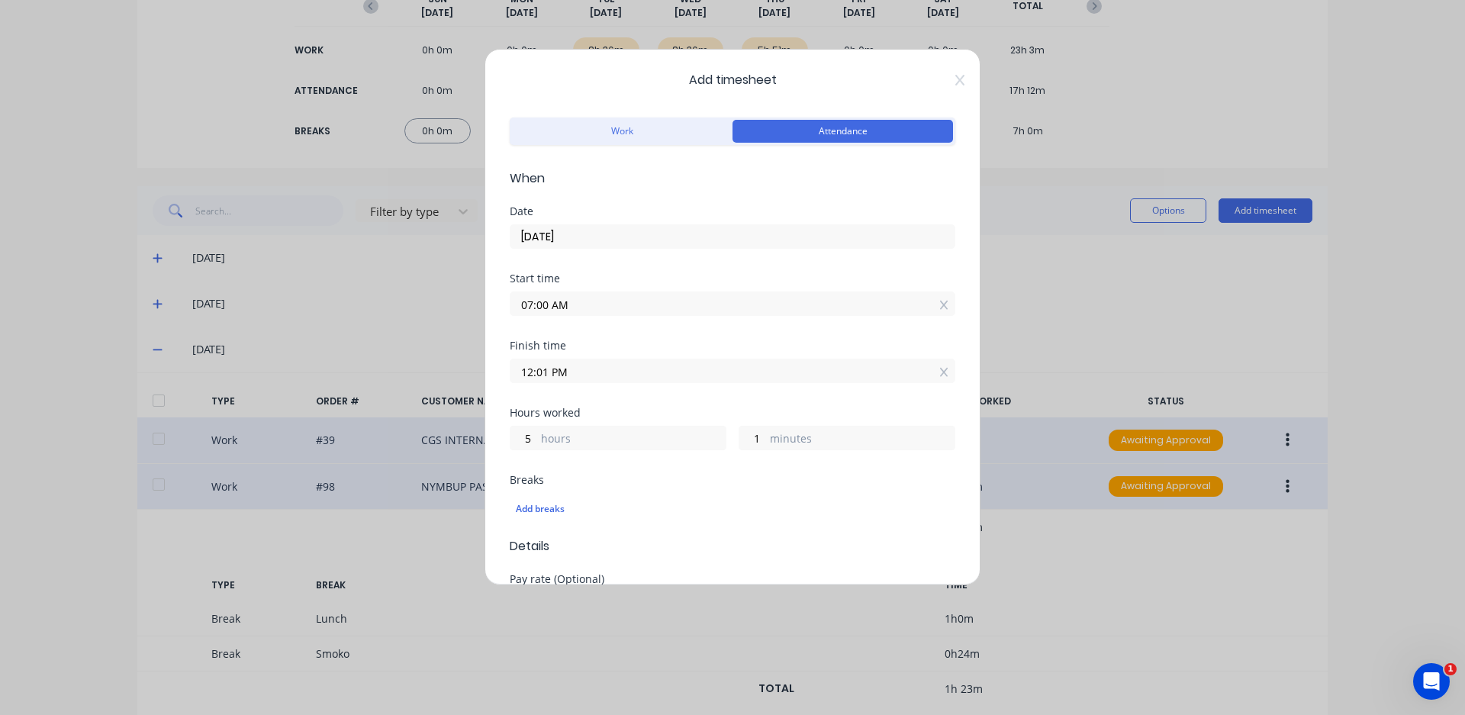
click at [545, 371] on input "12:01 PM" at bounding box center [732, 370] width 444 height 23
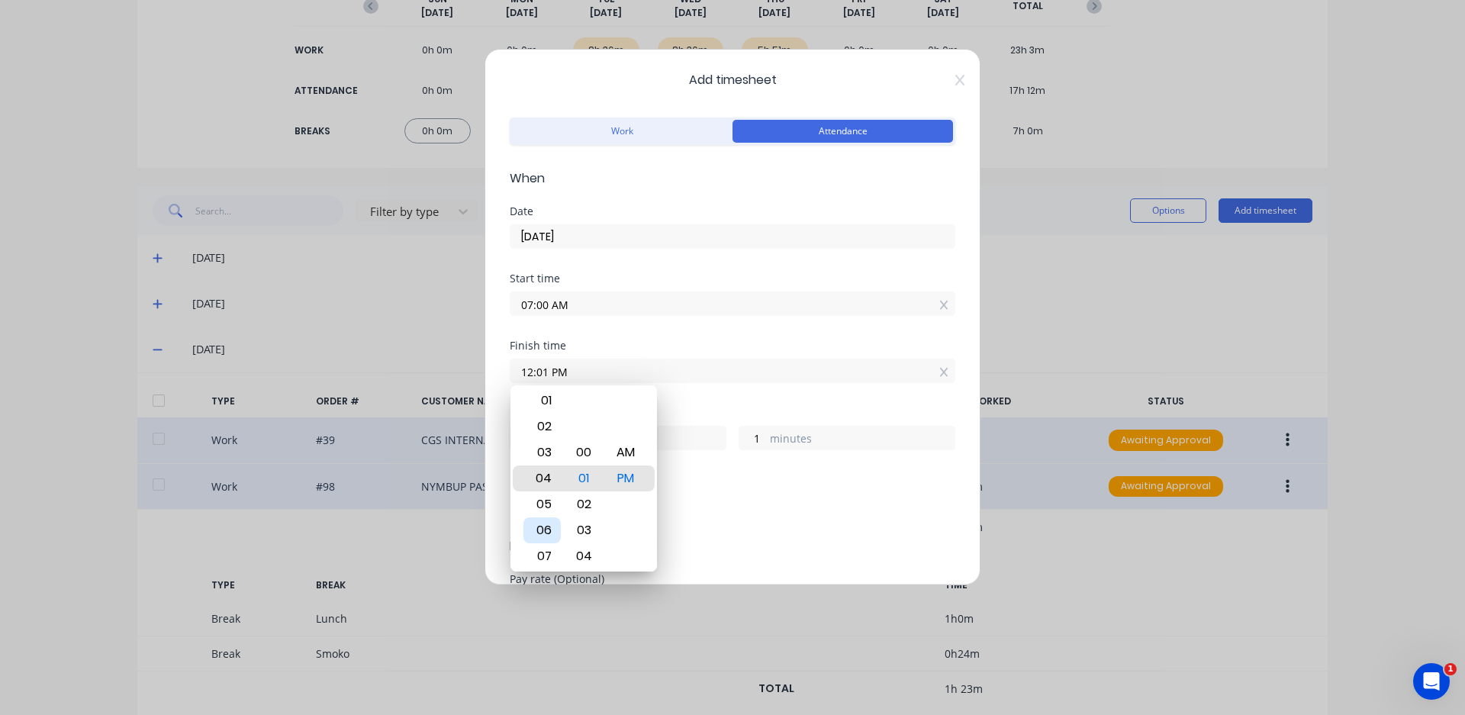
type input "04:01 PM"
type input "9"
click at [545, 507] on div "05" at bounding box center [541, 504] width 37 height 26
type input "05:01 PM"
type input "10"
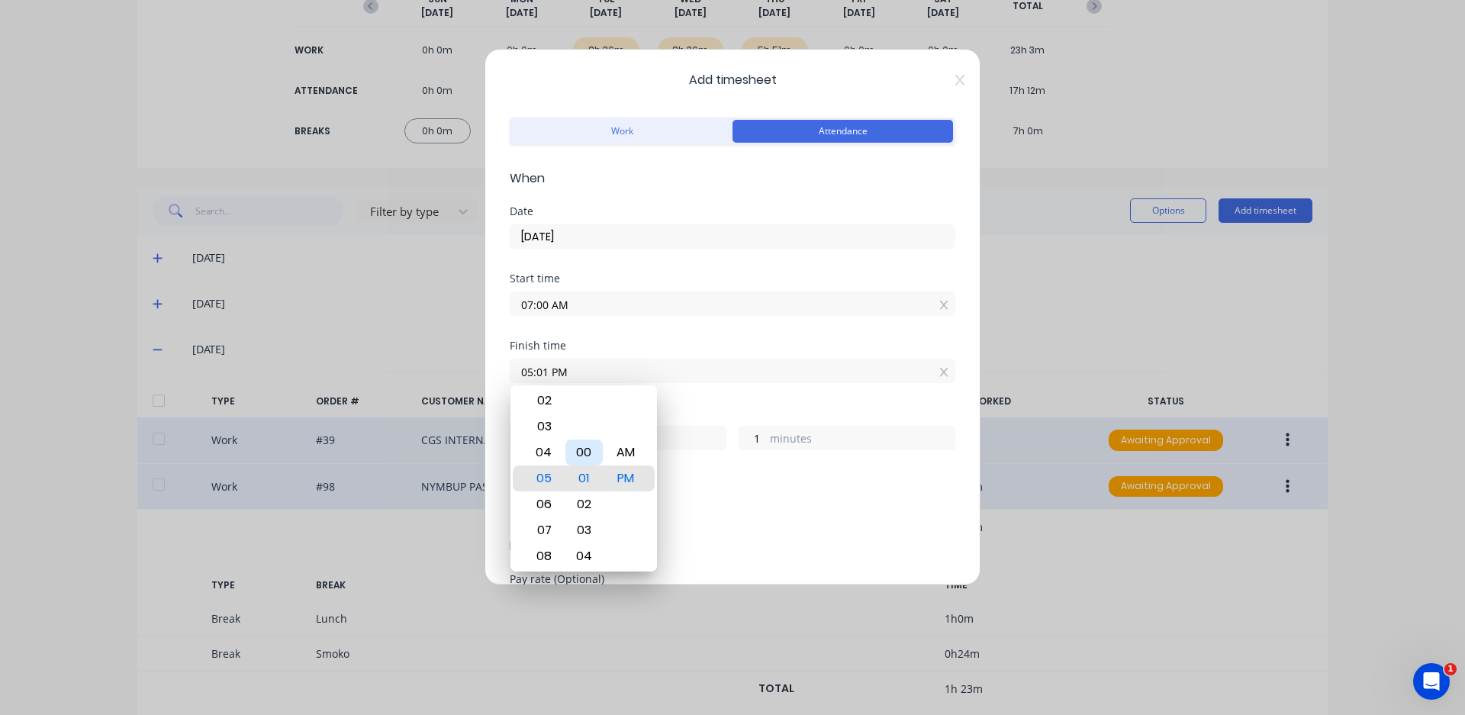
click at [588, 450] on div "00" at bounding box center [583, 452] width 37 height 26
type input "05:00 PM"
type input "0"
click at [624, 477] on div "PM" at bounding box center [625, 478] width 37 height 26
click at [763, 520] on div "Add breaks" at bounding box center [733, 509] width 446 height 32
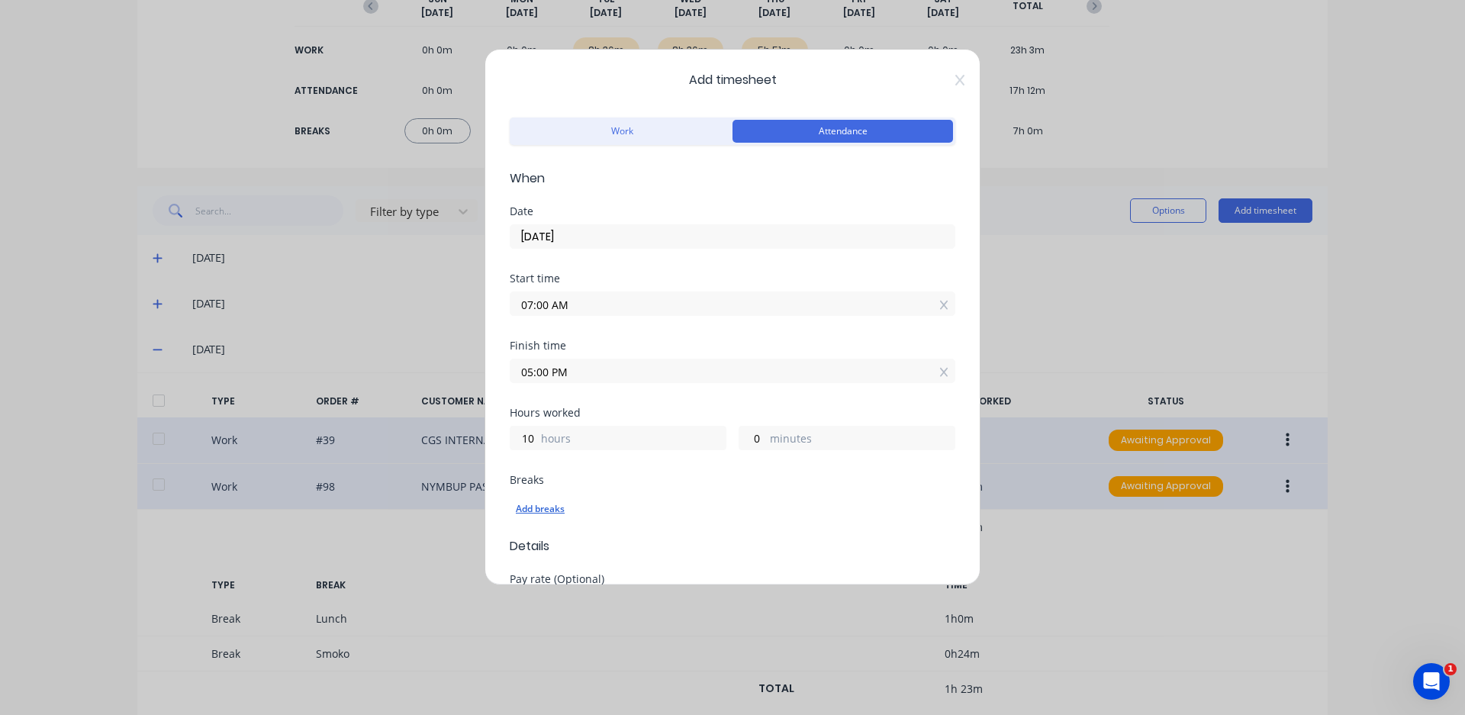
click at [546, 503] on div "Add breaks" at bounding box center [732, 509] width 433 height 20
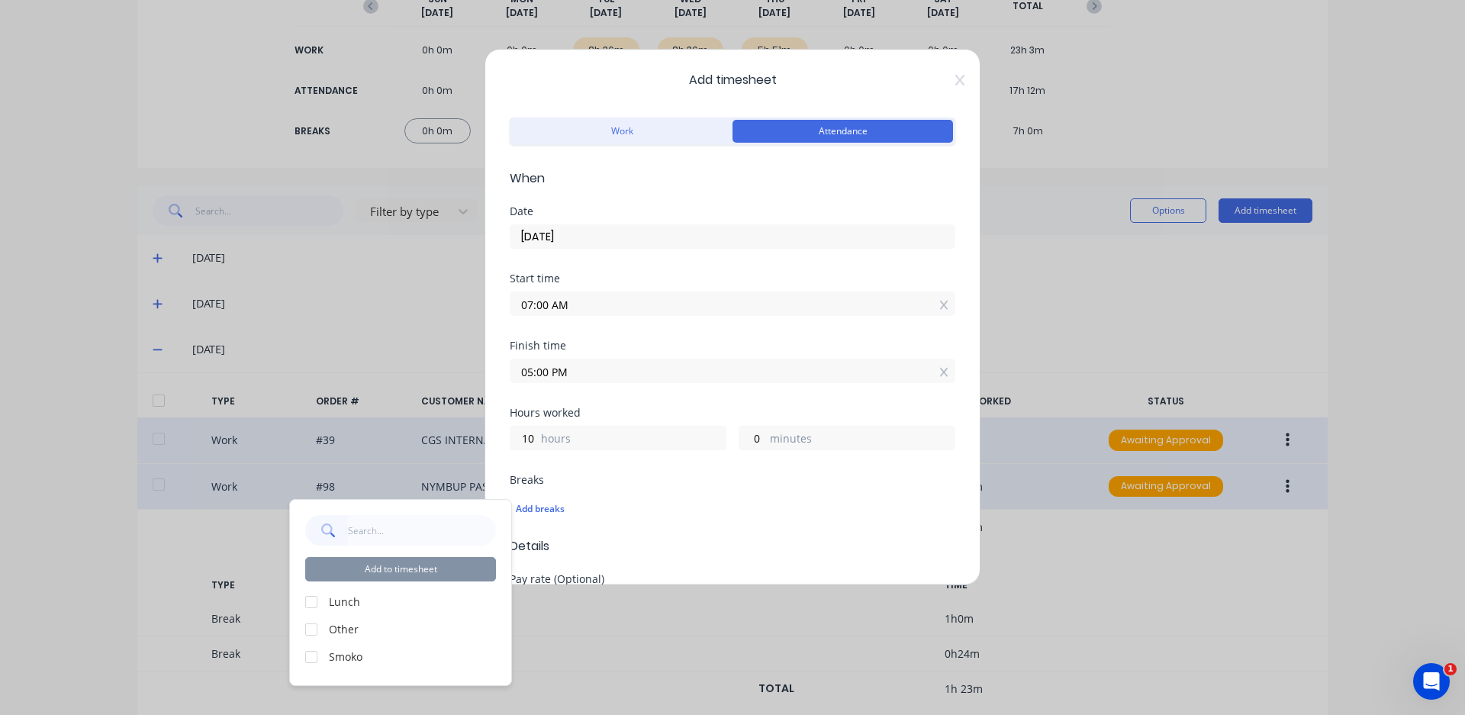
click at [314, 600] on div at bounding box center [311, 602] width 31 height 31
click at [307, 661] on div at bounding box center [311, 657] width 31 height 31
click at [345, 582] on div "Add to timesheet Lunch Other Smoko" at bounding box center [400, 592] width 221 height 185
click at [353, 573] on button "Add to timesheet" at bounding box center [400, 569] width 191 height 24
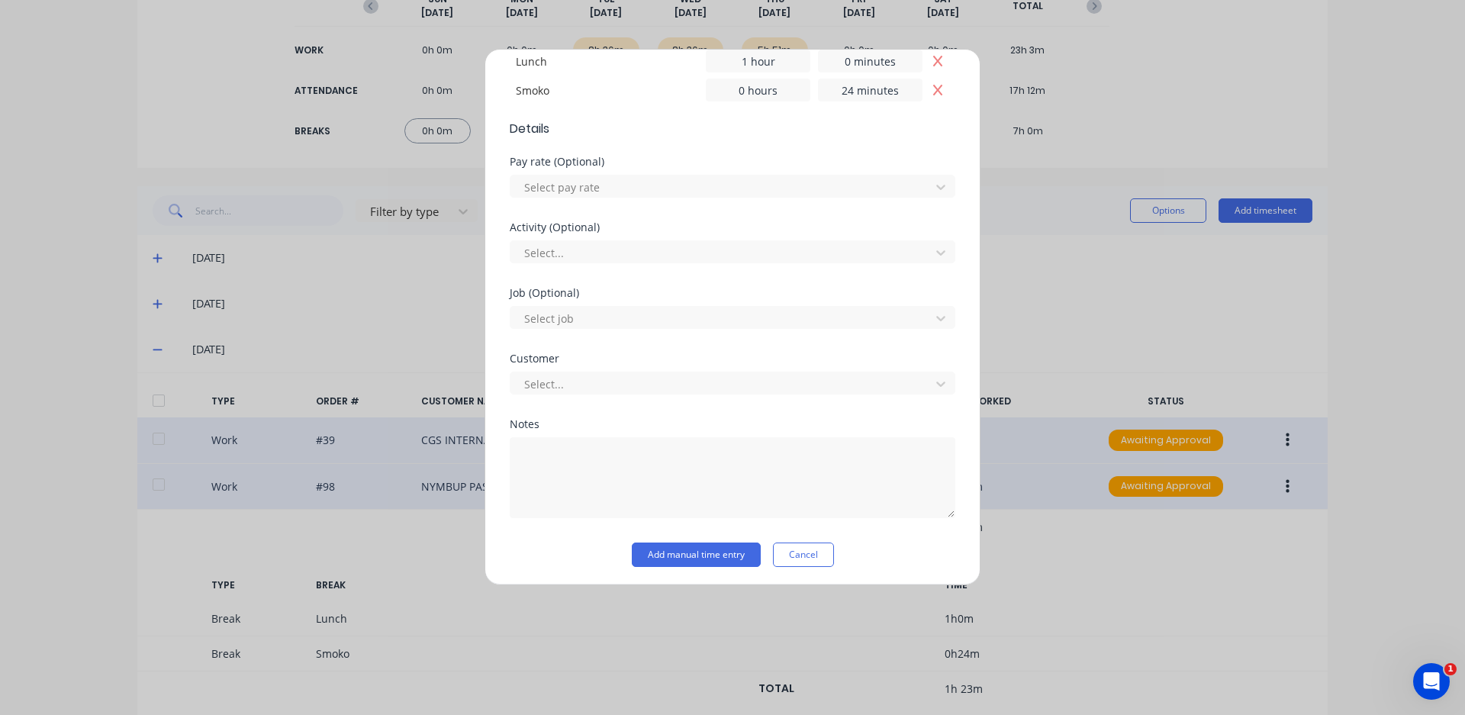
scroll to position [473, 0]
click at [728, 532] on div "Notes" at bounding box center [733, 477] width 446 height 124
click at [725, 545] on button "Add manual time entry" at bounding box center [696, 551] width 129 height 24
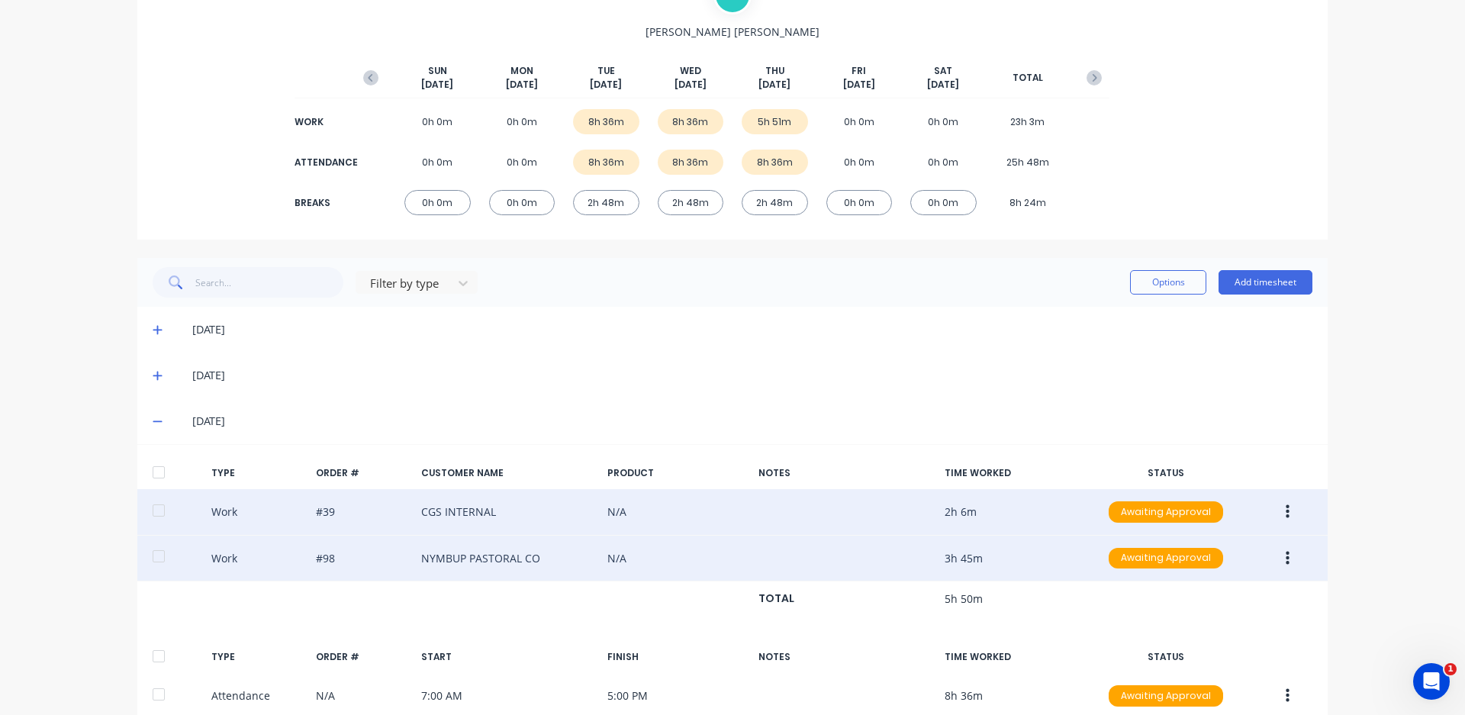
scroll to position [0, 0]
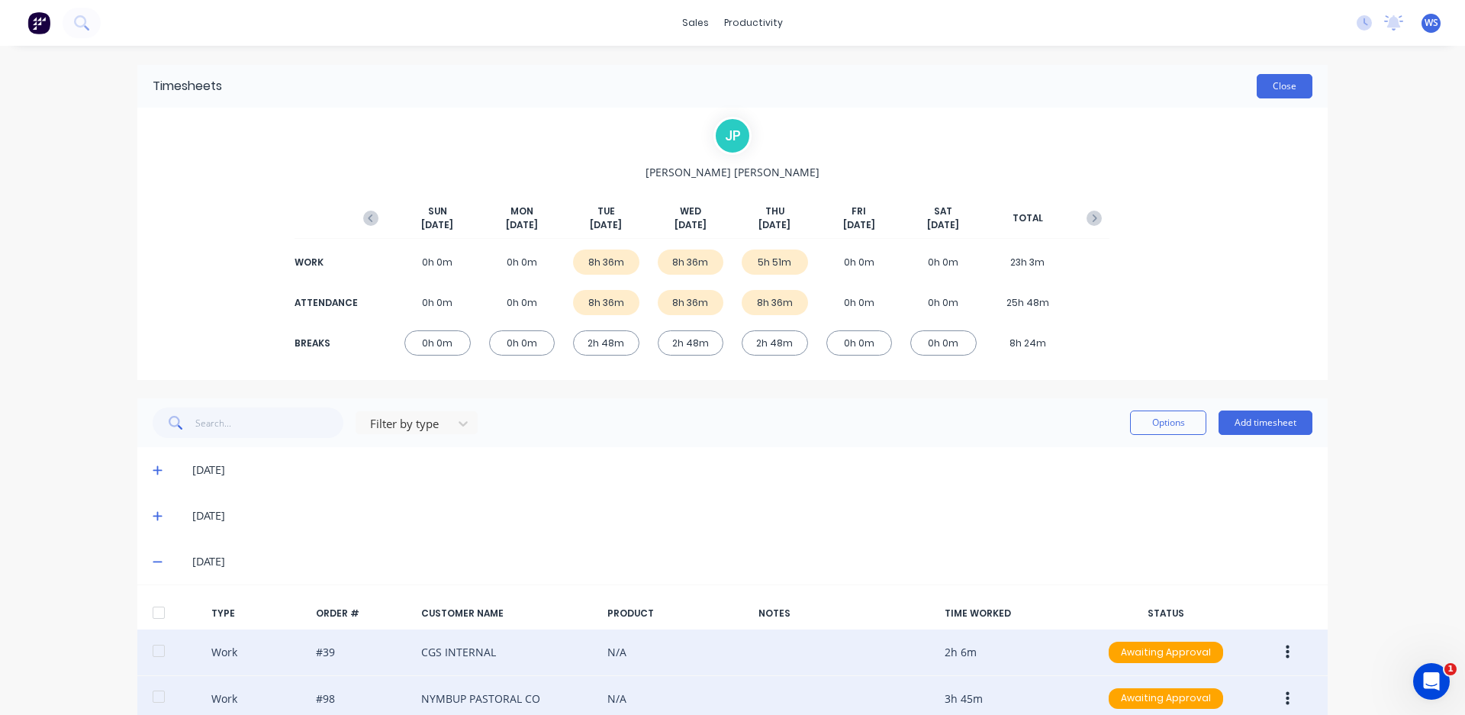
click at [1273, 90] on button "Close" at bounding box center [1284, 86] width 56 height 24
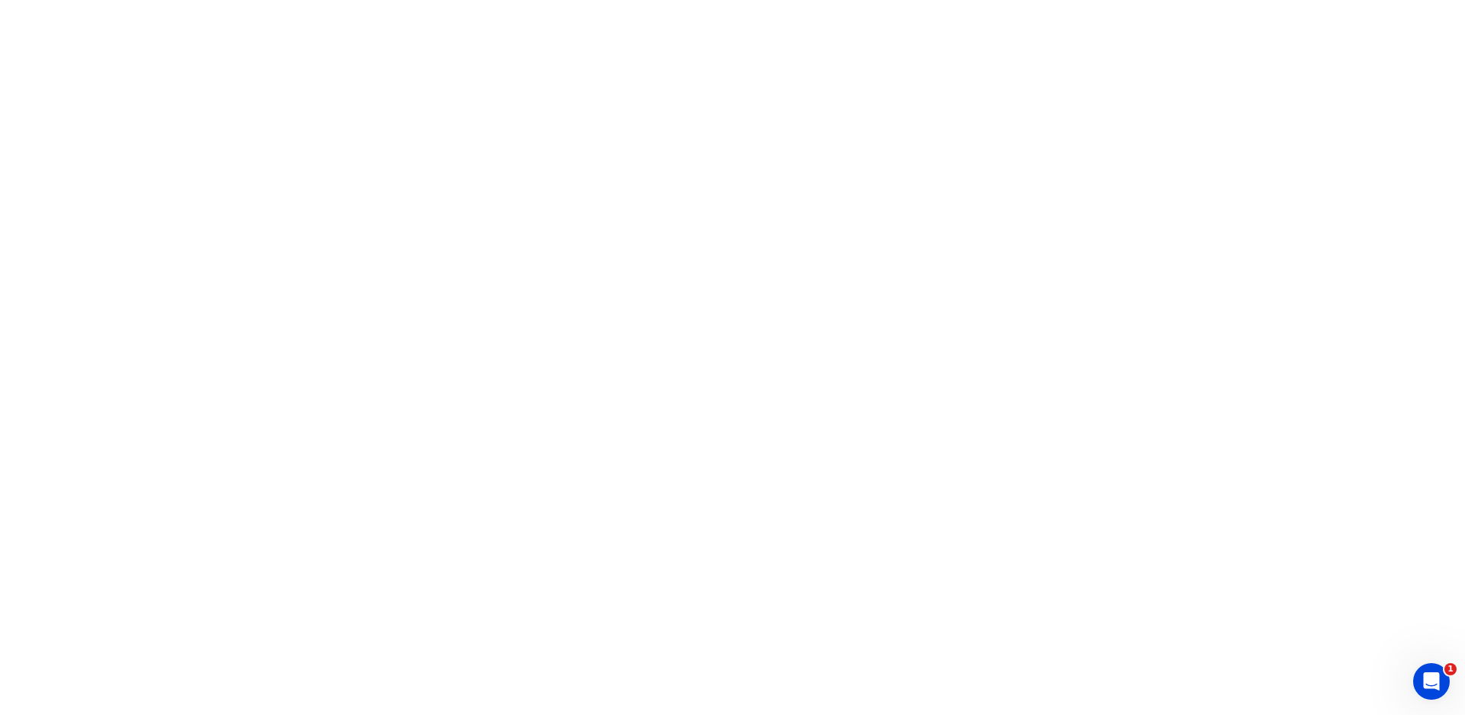
click at [1208, 0] on html "1" at bounding box center [732, 0] width 1465 height 0
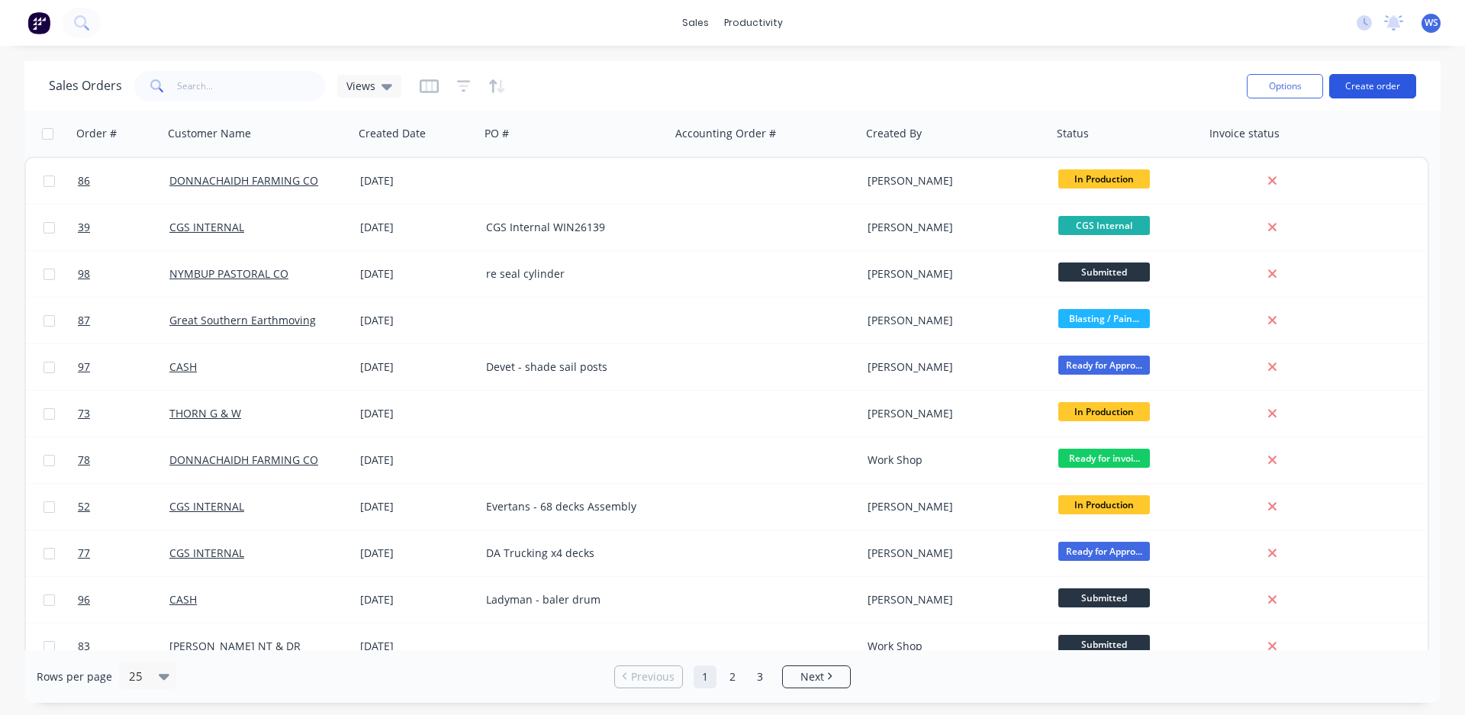
click at [1397, 84] on button "Create order" at bounding box center [1372, 86] width 87 height 24
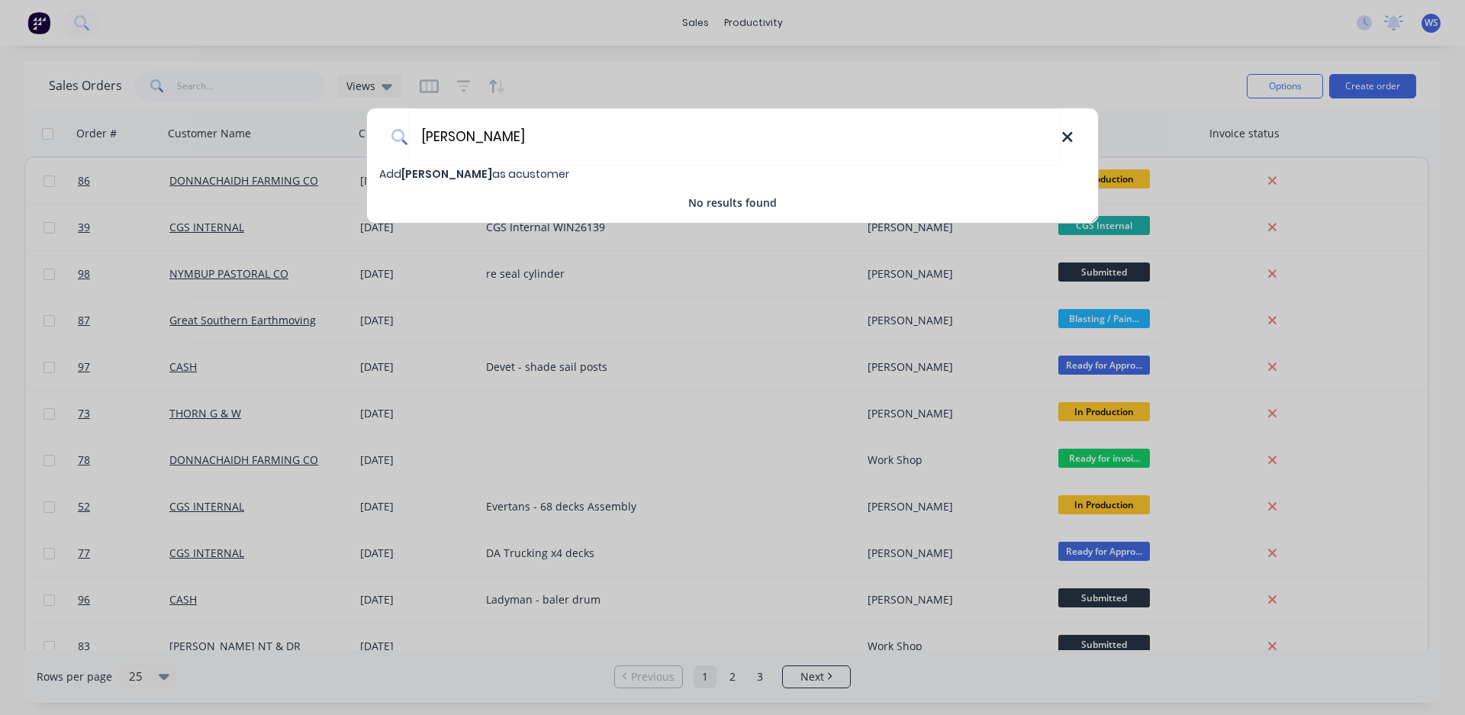
type input "[PERSON_NAME]"
click at [1071, 140] on icon at bounding box center [1067, 137] width 10 height 10
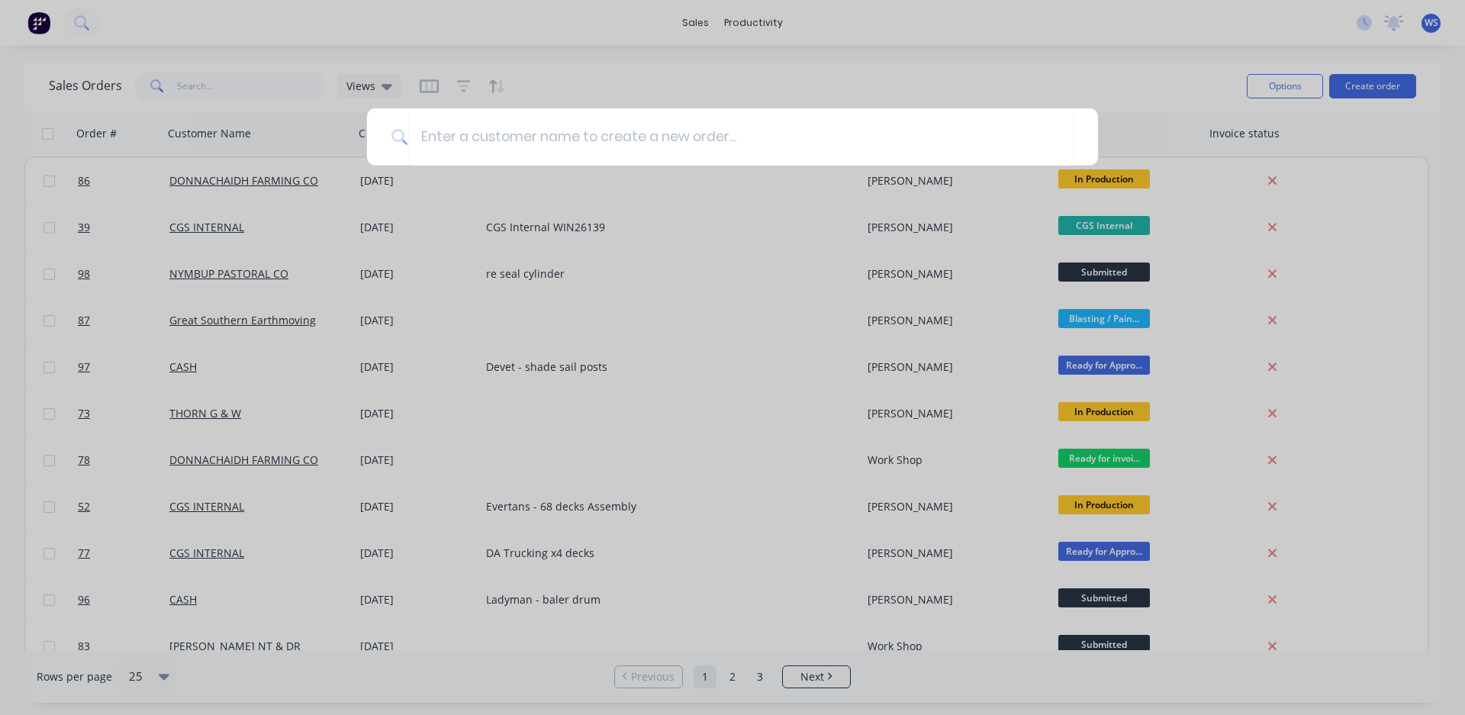
click at [597, 82] on div at bounding box center [732, 357] width 1465 height 715
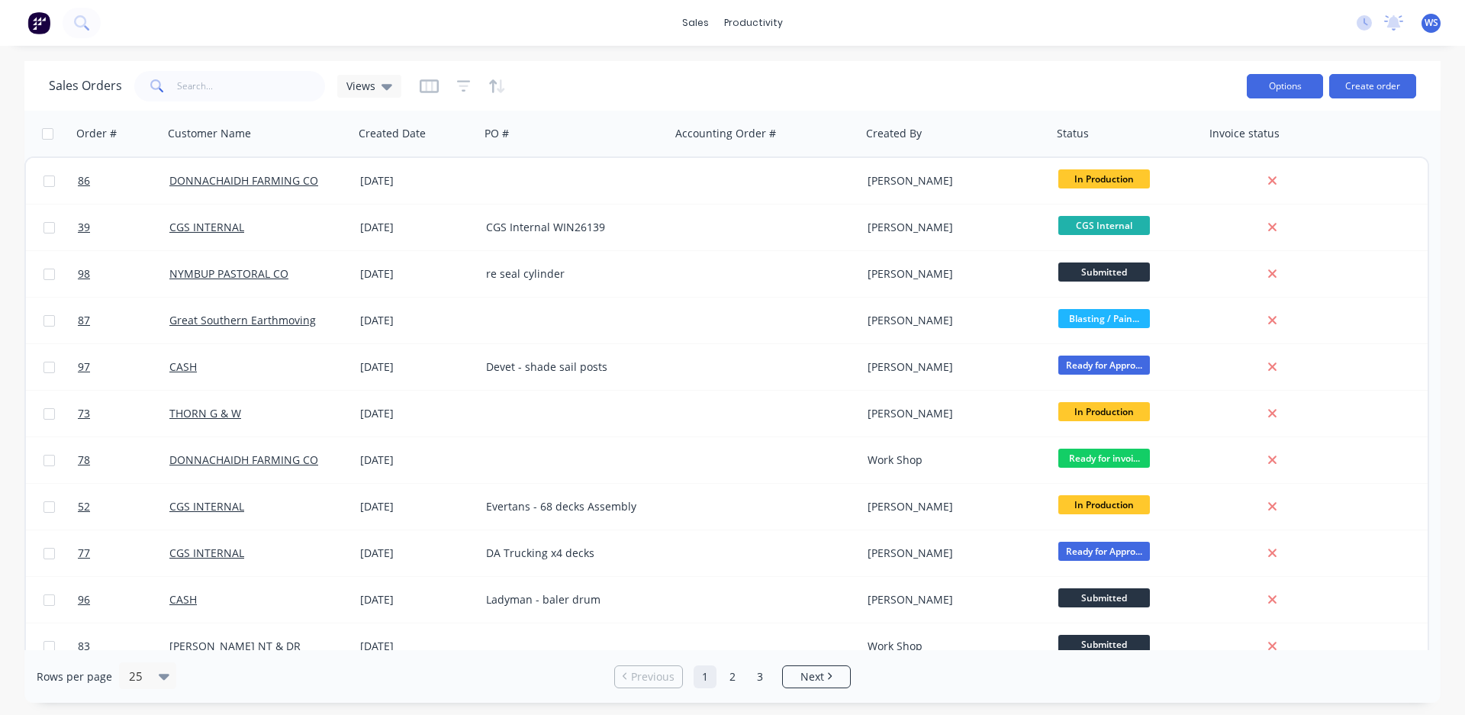
click at [1275, 78] on button "Options" at bounding box center [1285, 86] width 76 height 24
click at [1044, 67] on div "Sales Orders Views" at bounding box center [642, 85] width 1186 height 37
click at [772, 18] on div "productivity" at bounding box center [753, 22] width 74 height 23
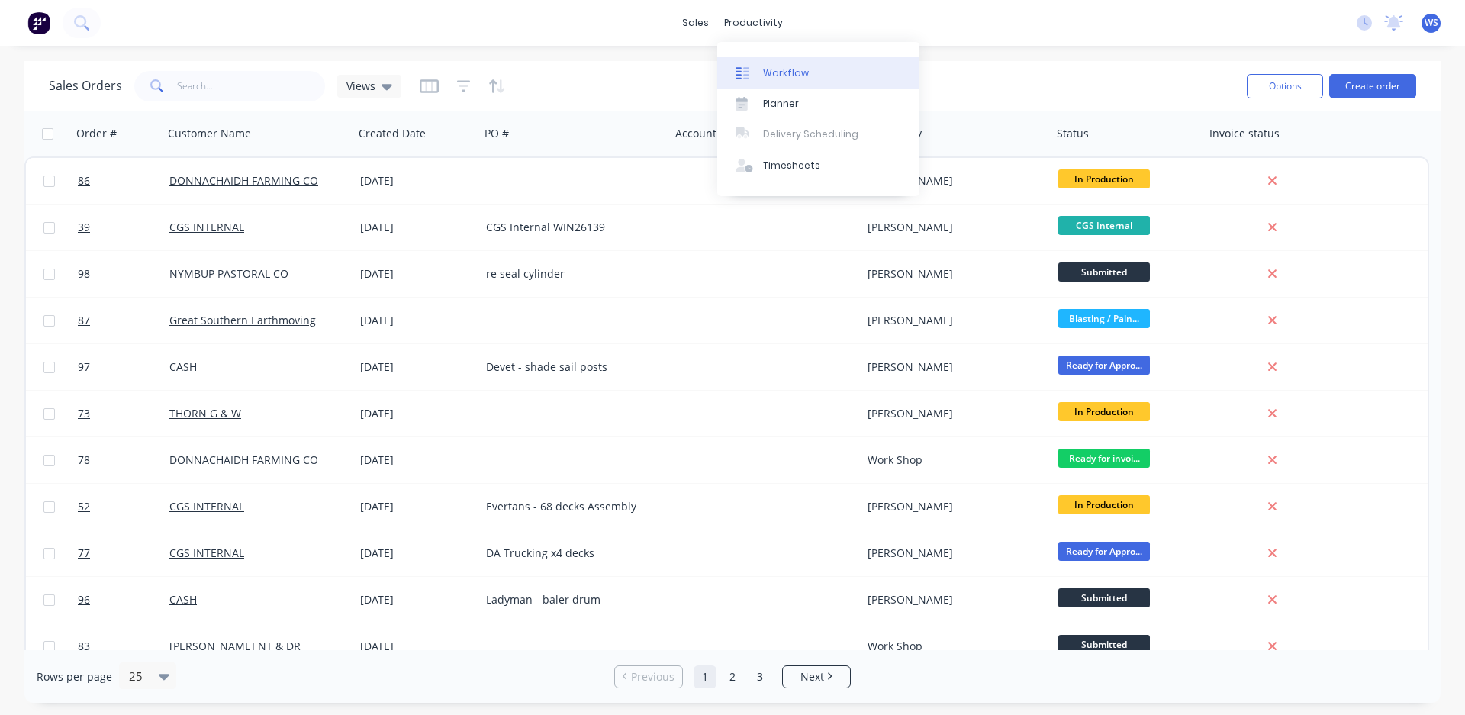
click at [790, 66] on link "Workflow" at bounding box center [818, 72] width 202 height 31
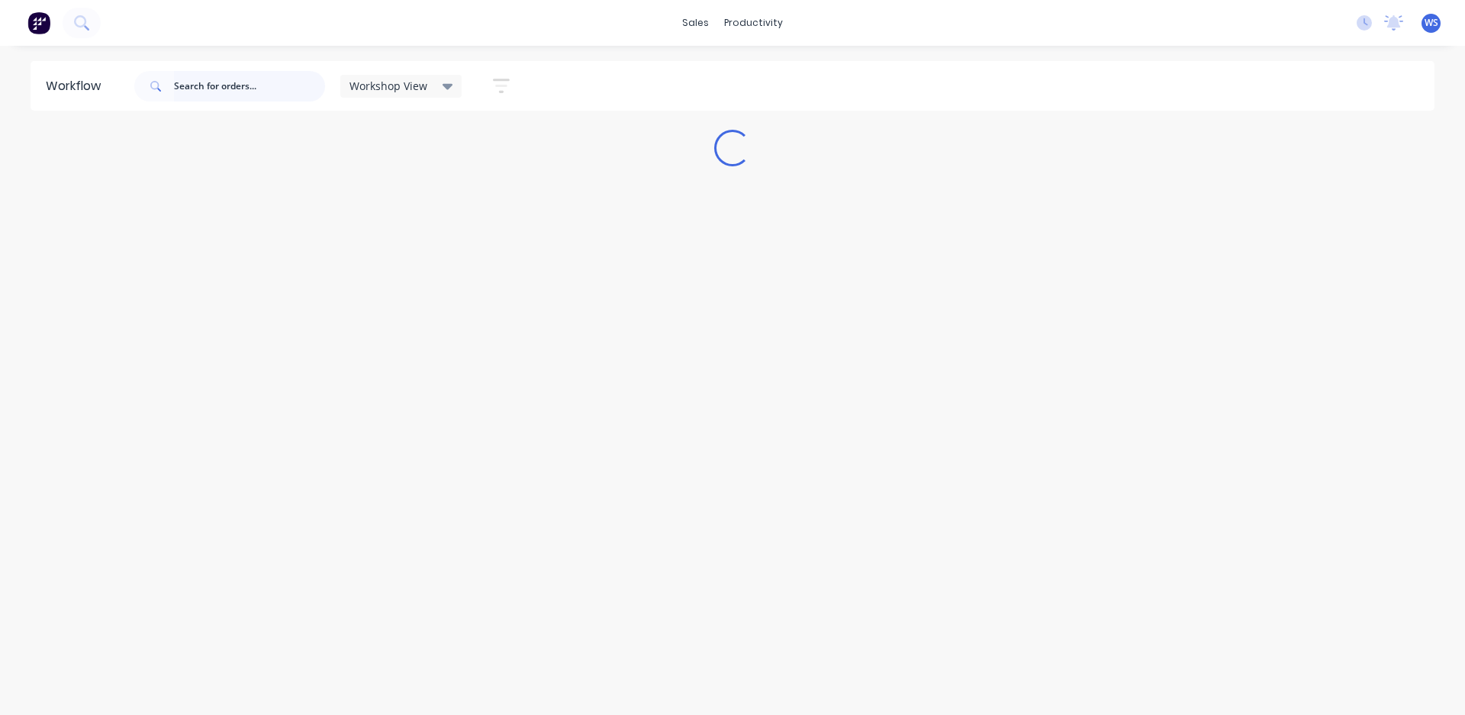
click at [214, 90] on input "text" at bounding box center [249, 86] width 151 height 31
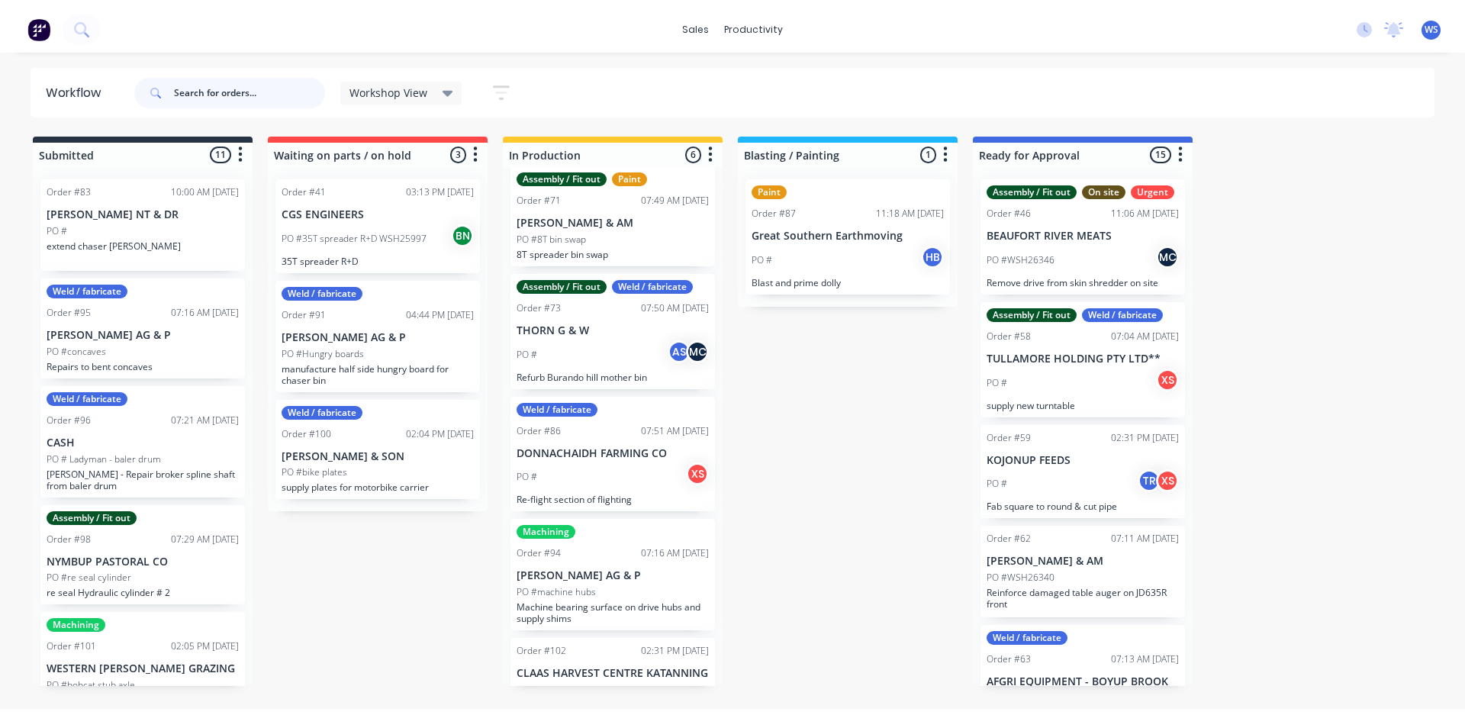
scroll to position [155, 0]
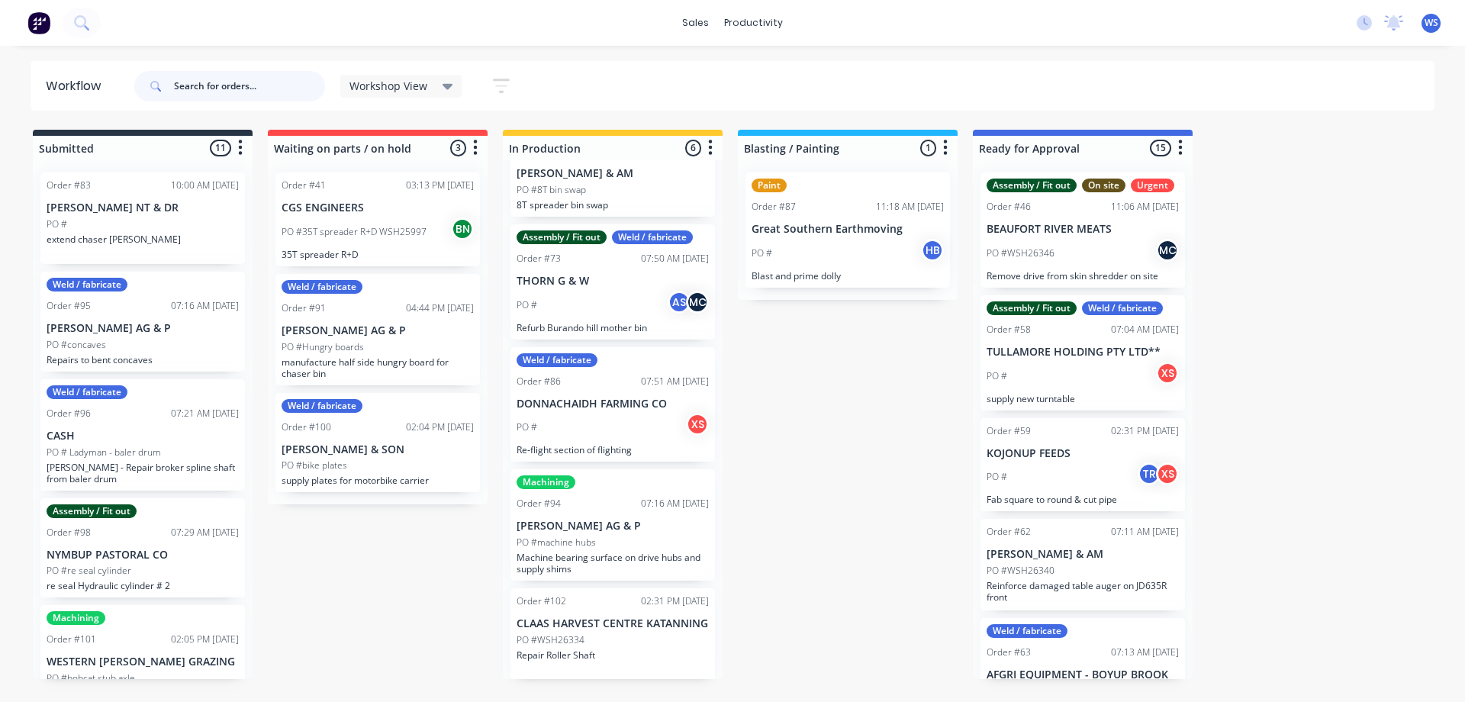
click at [223, 81] on input "text" at bounding box center [249, 86] width 151 height 31
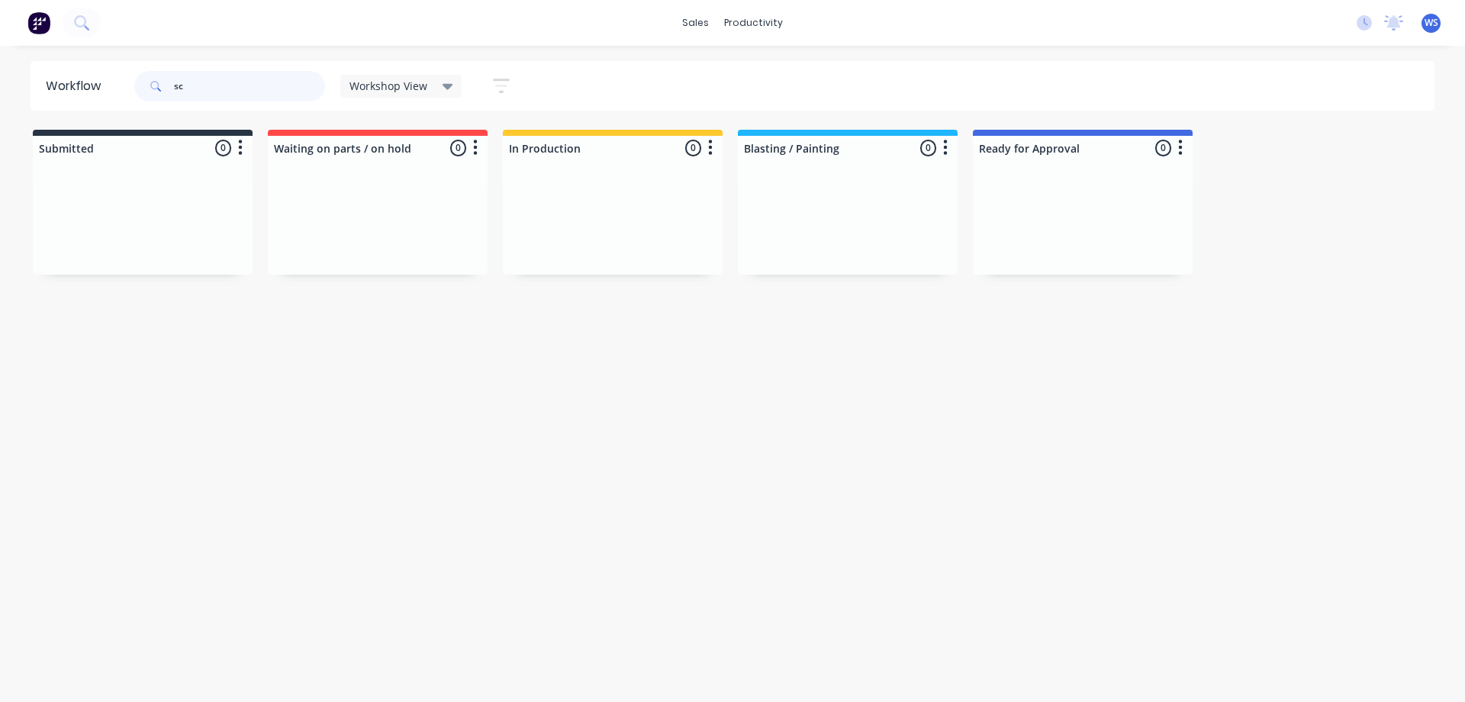
type input "s"
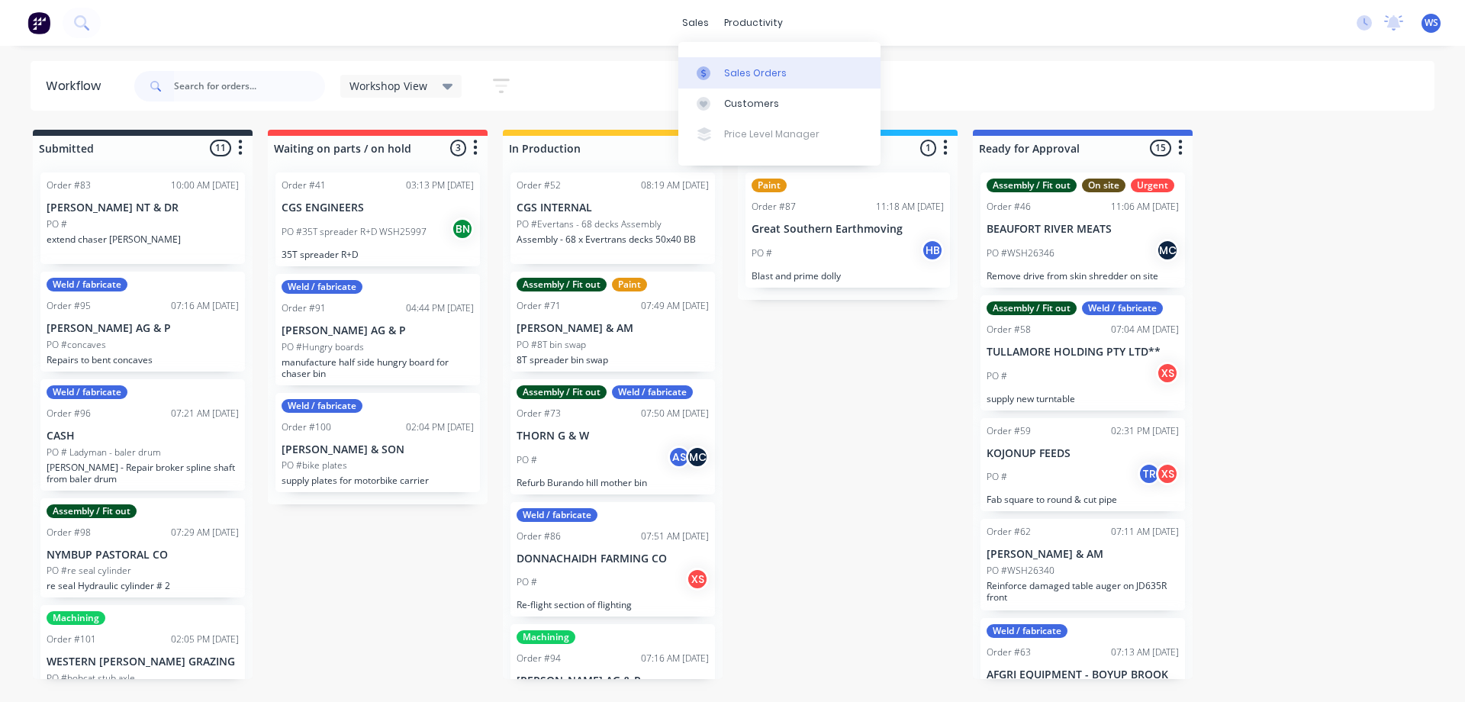
click at [712, 75] on div at bounding box center [708, 73] width 23 height 14
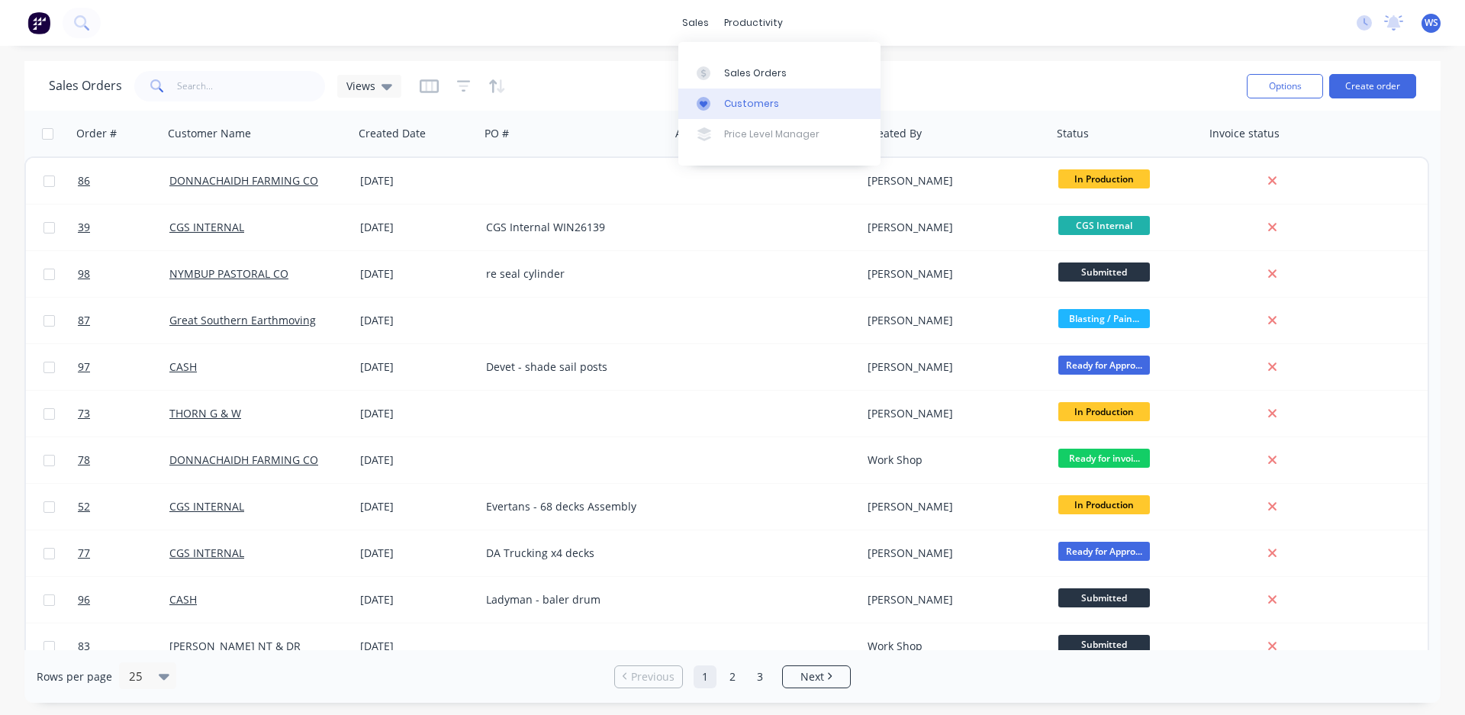
click at [748, 104] on div "Customers" at bounding box center [751, 104] width 55 height 14
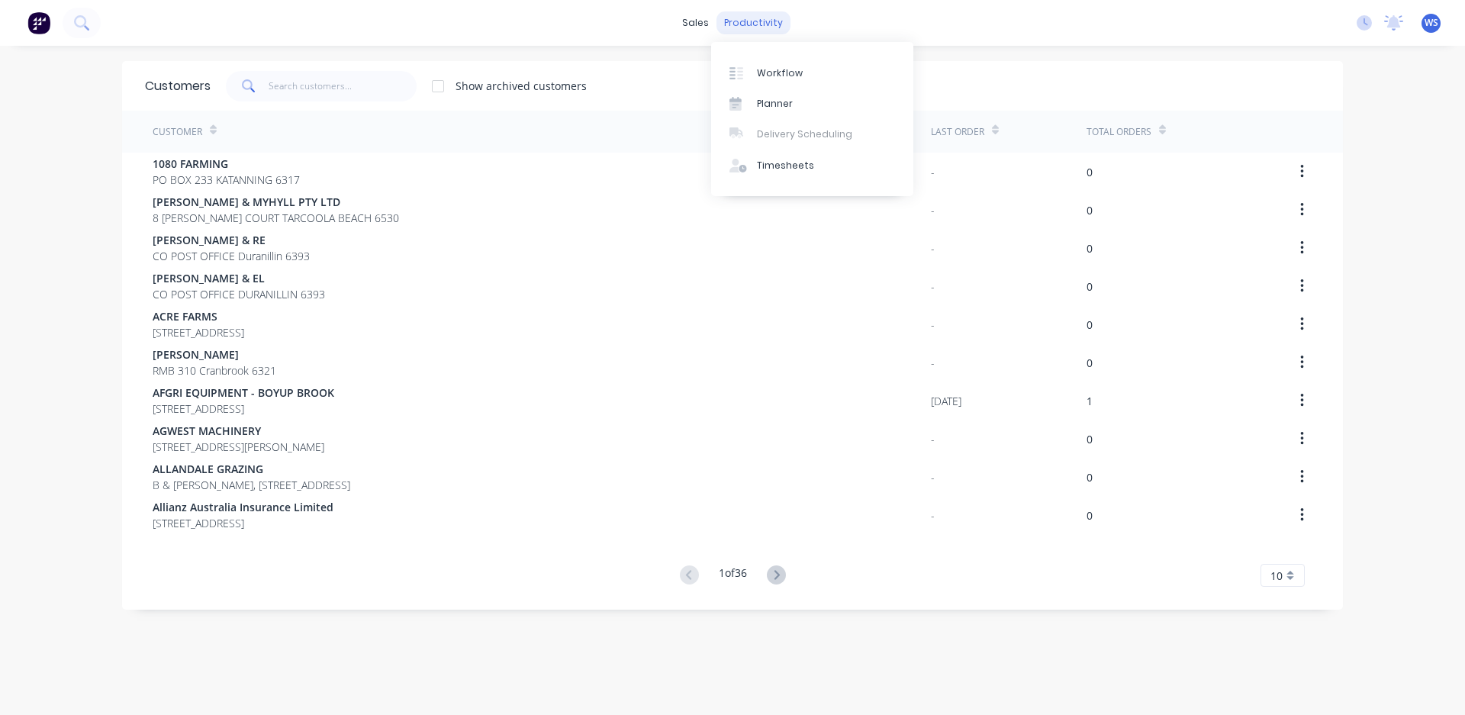
click at [731, 19] on div "productivity" at bounding box center [753, 22] width 74 height 23
click at [767, 69] on div "Workflow" at bounding box center [780, 73] width 46 height 14
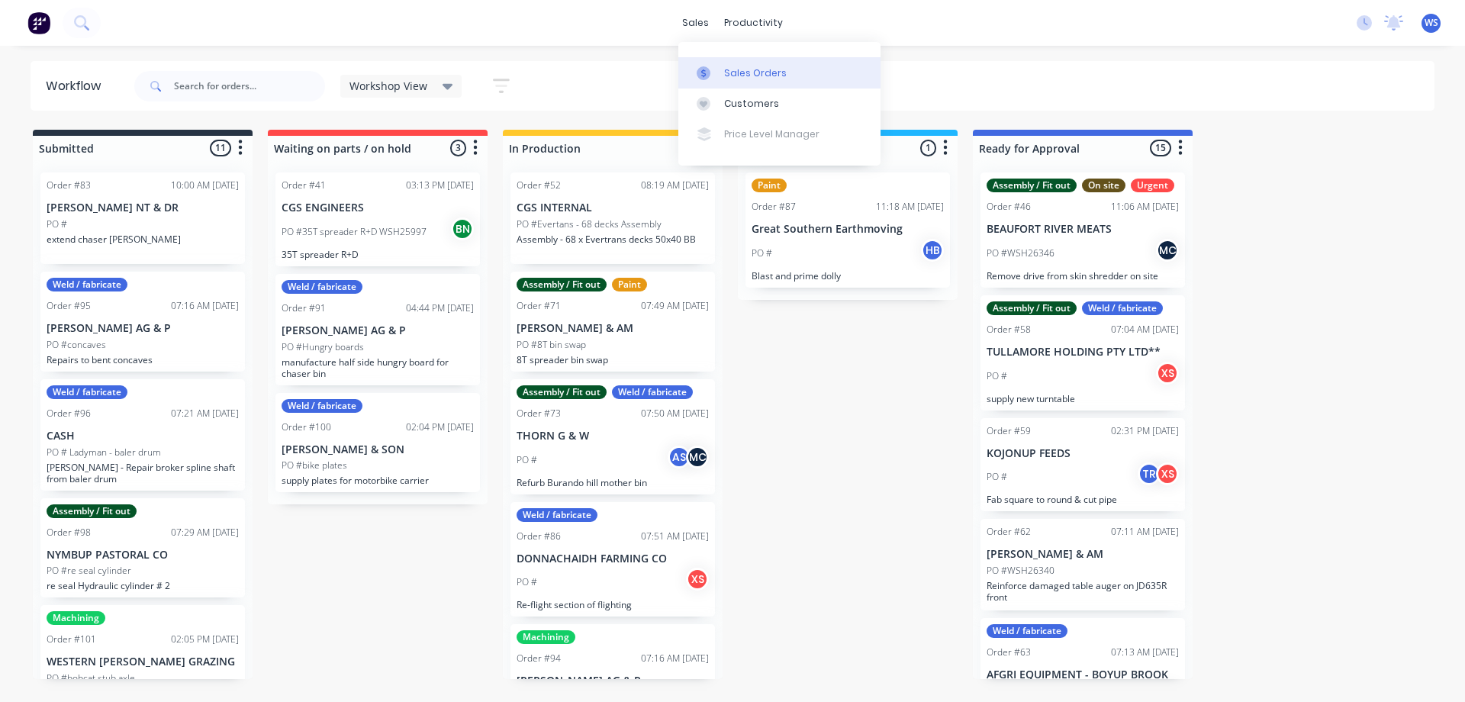
click at [714, 69] on div at bounding box center [708, 73] width 23 height 14
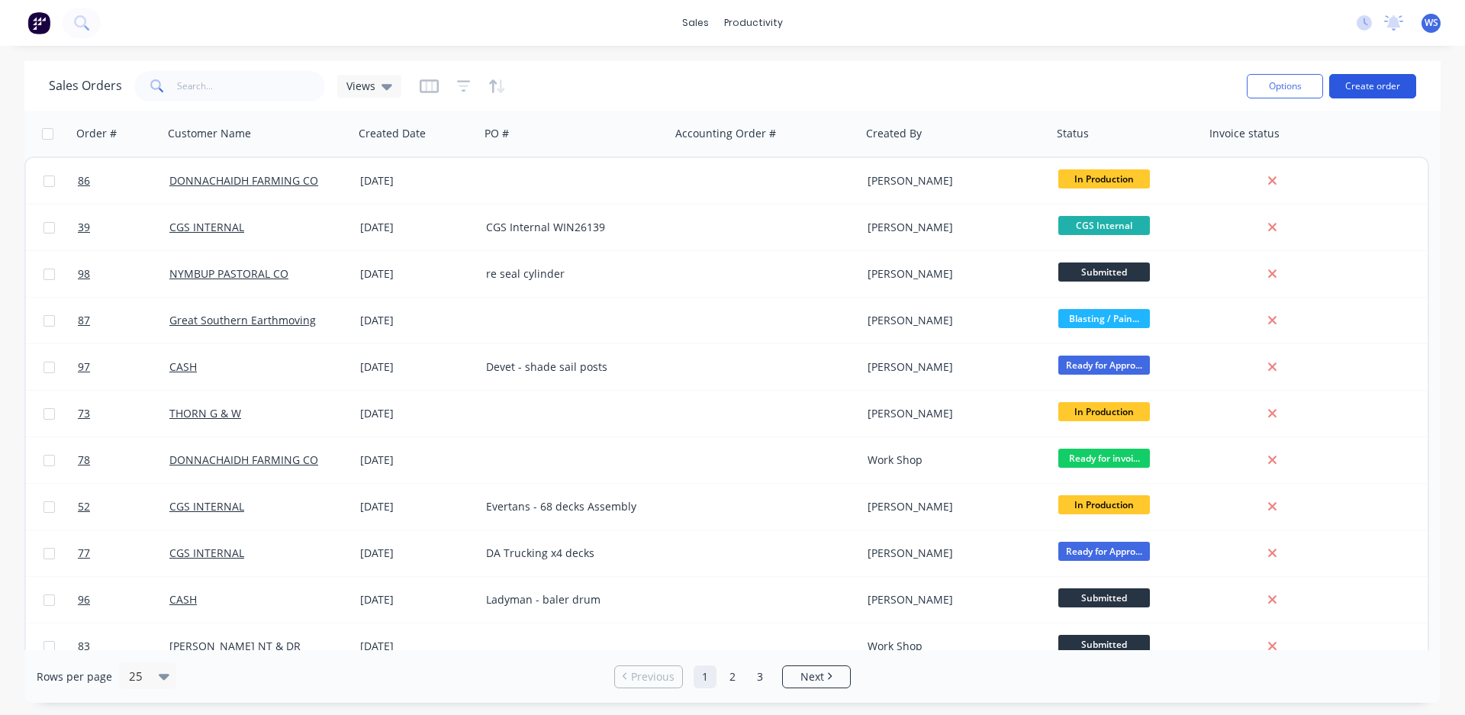
click at [1369, 81] on button "Create order" at bounding box center [1372, 86] width 87 height 24
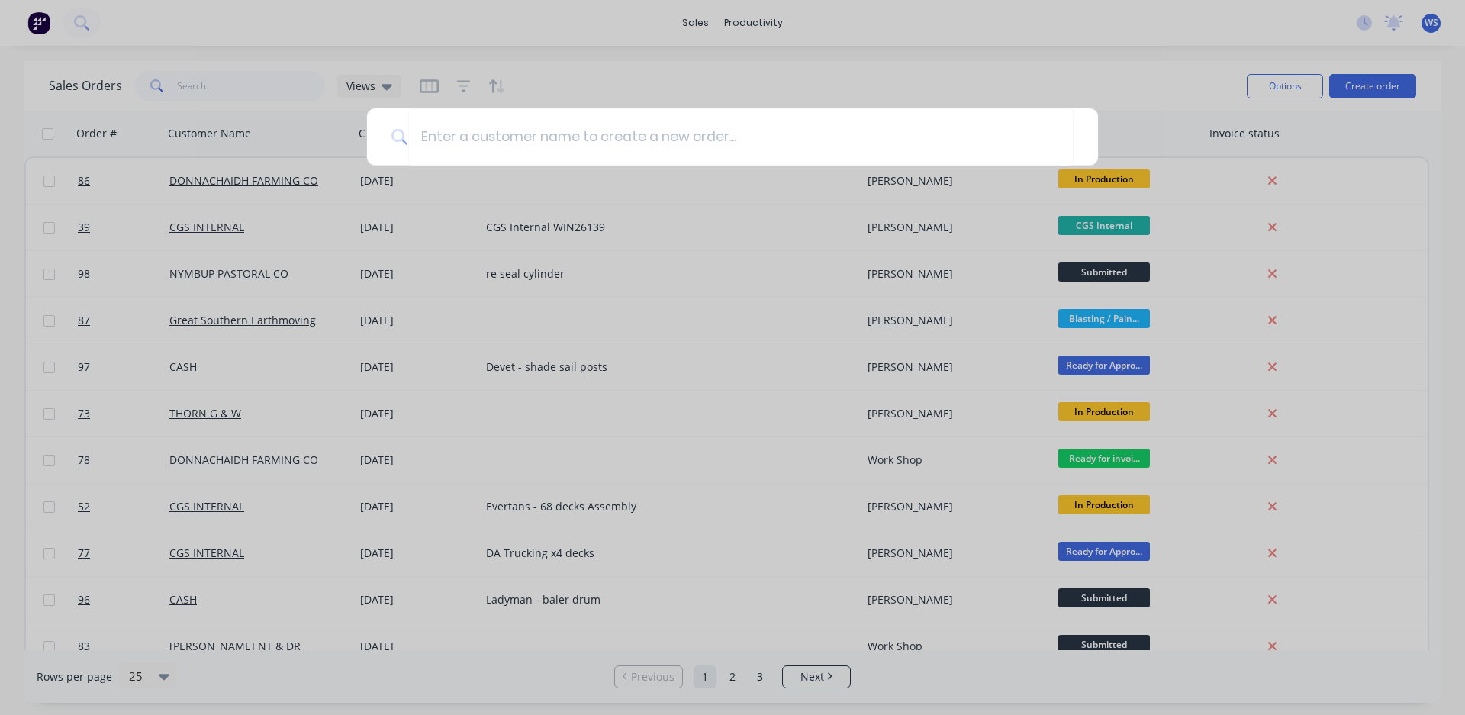
click at [1053, 97] on div at bounding box center [732, 357] width 1465 height 715
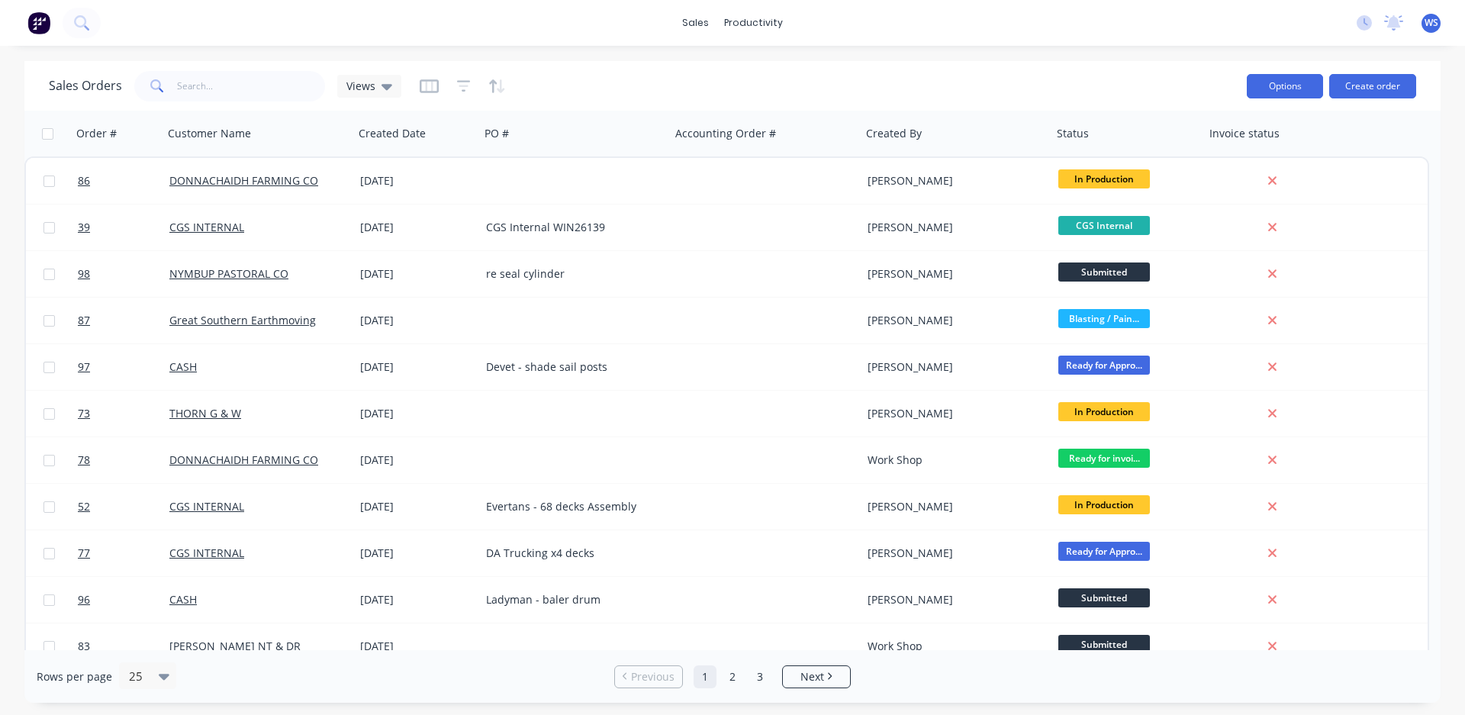
click at [1259, 88] on button "Options" at bounding box center [1285, 86] width 76 height 24
click at [1086, 122] on div at bounding box center [1124, 133] width 134 height 31
click at [1369, 95] on button "Create order" at bounding box center [1372, 86] width 87 height 24
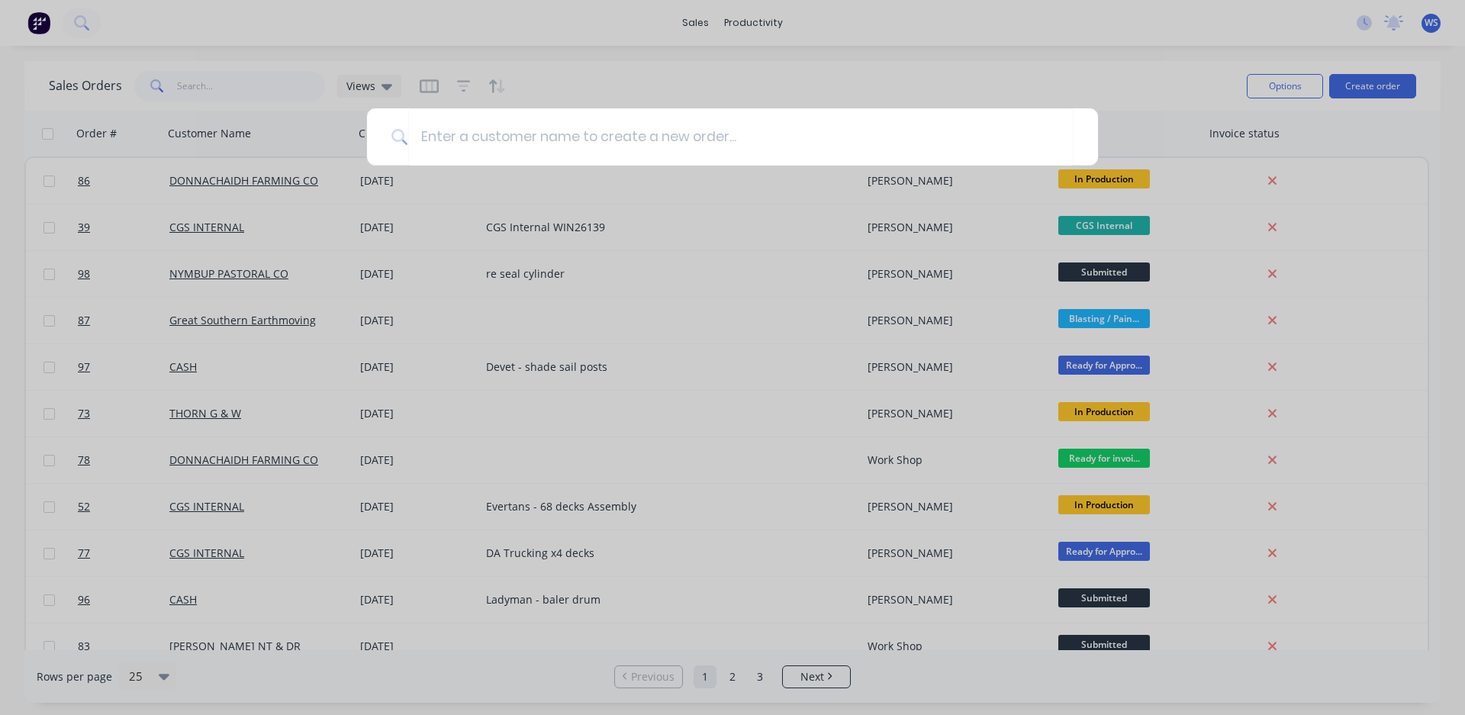
click at [737, 69] on div at bounding box center [732, 357] width 1465 height 715
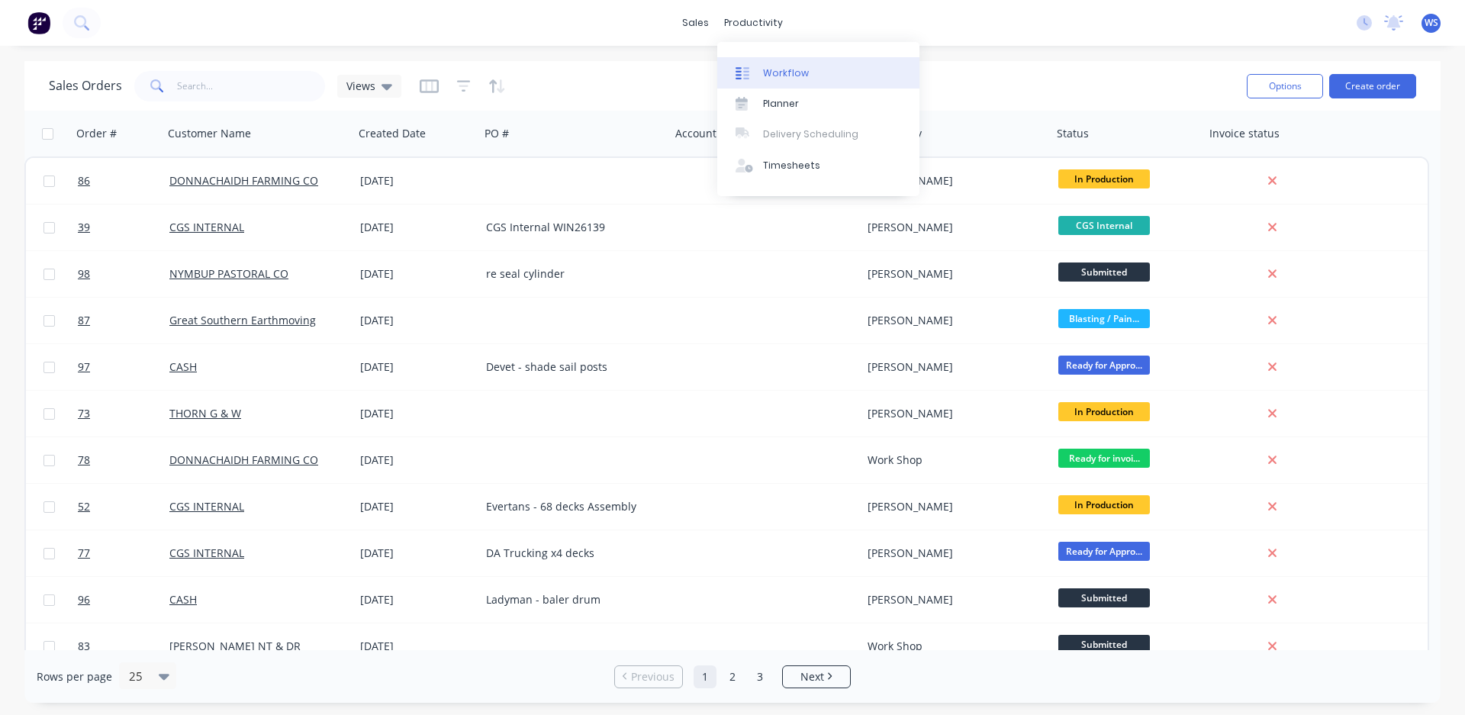
click at [793, 75] on div "Workflow" at bounding box center [786, 73] width 46 height 14
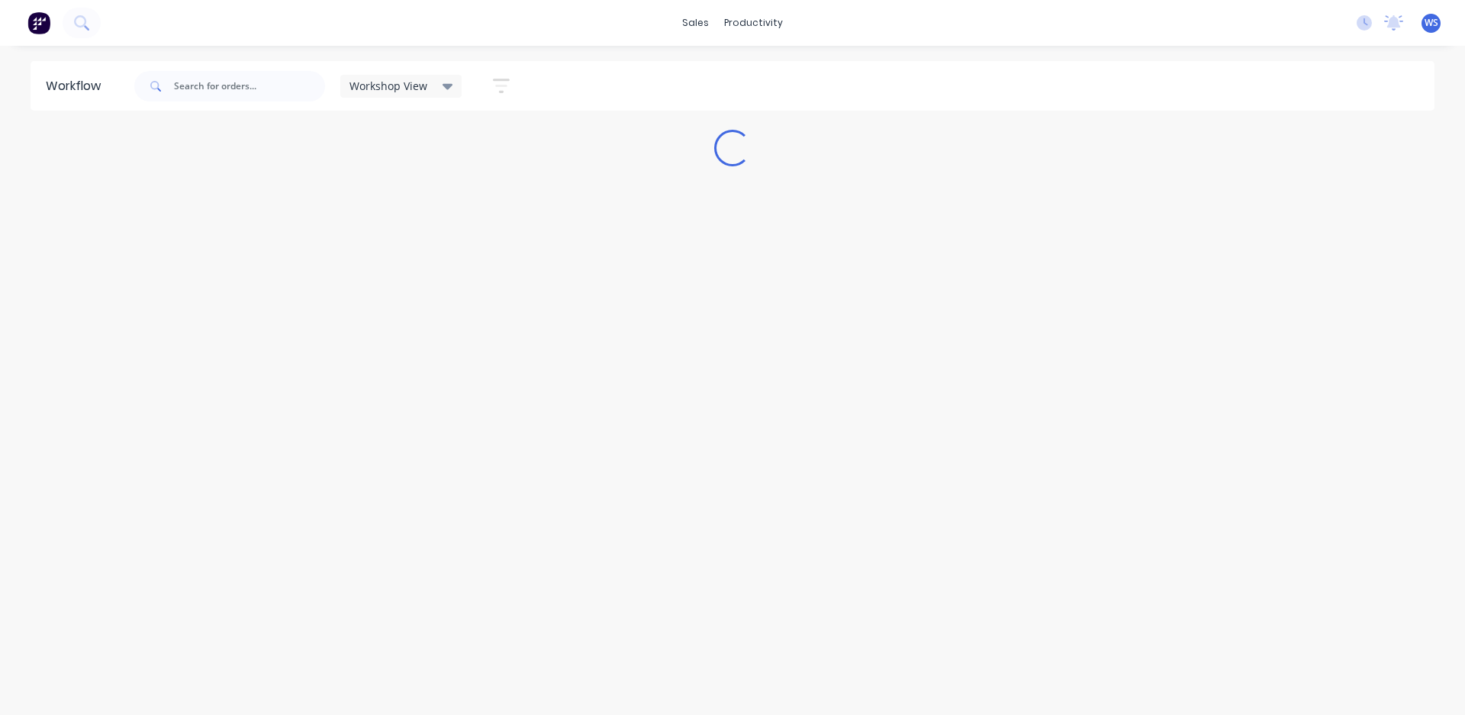
drag, startPoint x: 1377, startPoint y: 138, endPoint x: 1374, endPoint y: 49, distance: 89.3
click at [1374, 49] on div "sales productivity sales Sales Orders Customers Price Level Manager productivit…" at bounding box center [732, 311] width 1465 height 623
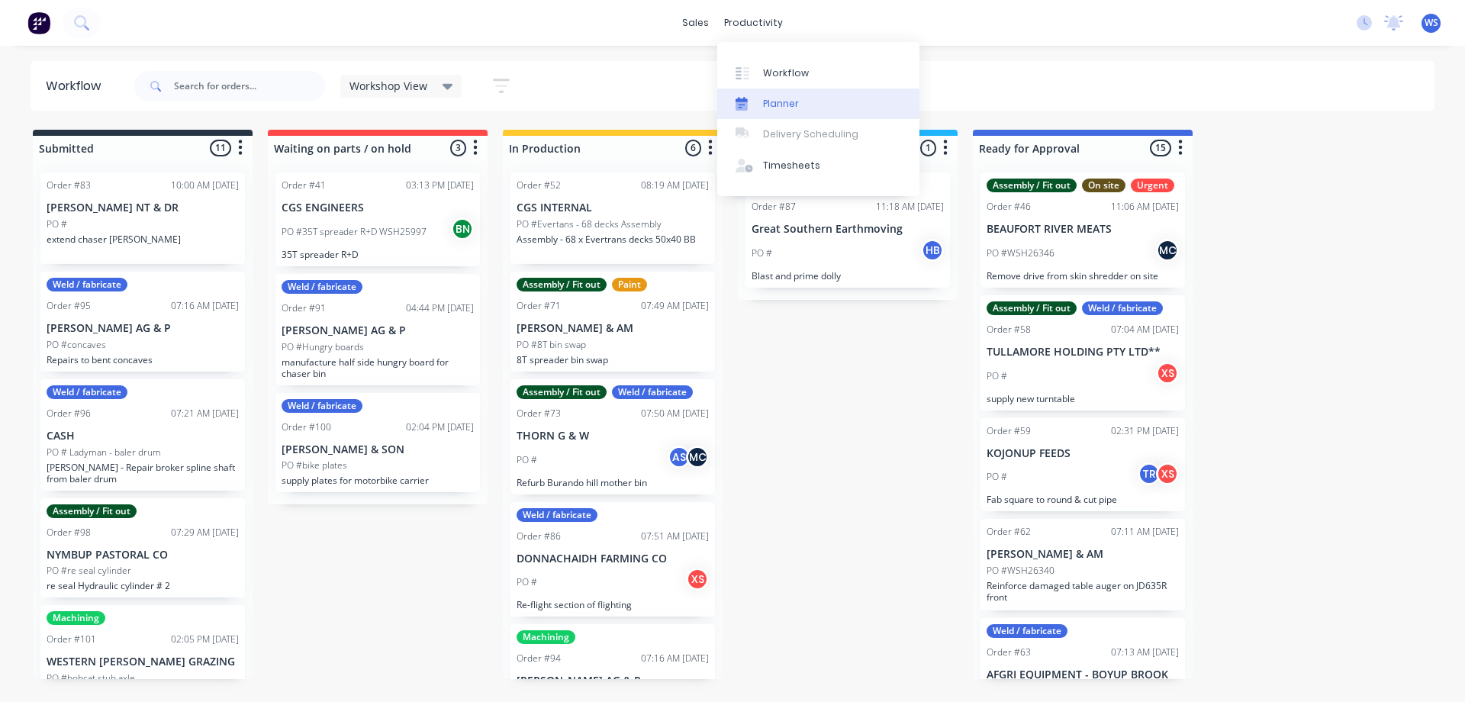
click at [770, 102] on div "Planner" at bounding box center [781, 104] width 36 height 14
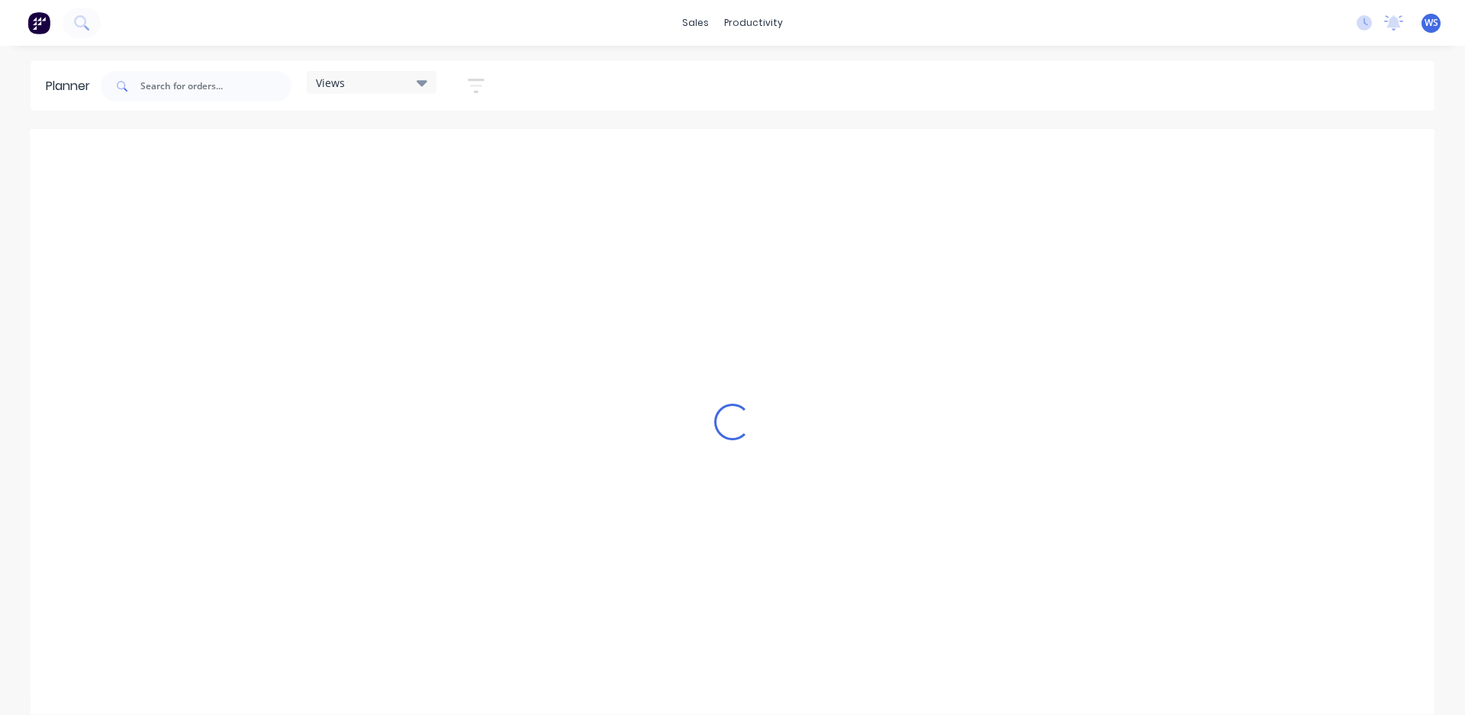
scroll to position [0, 1]
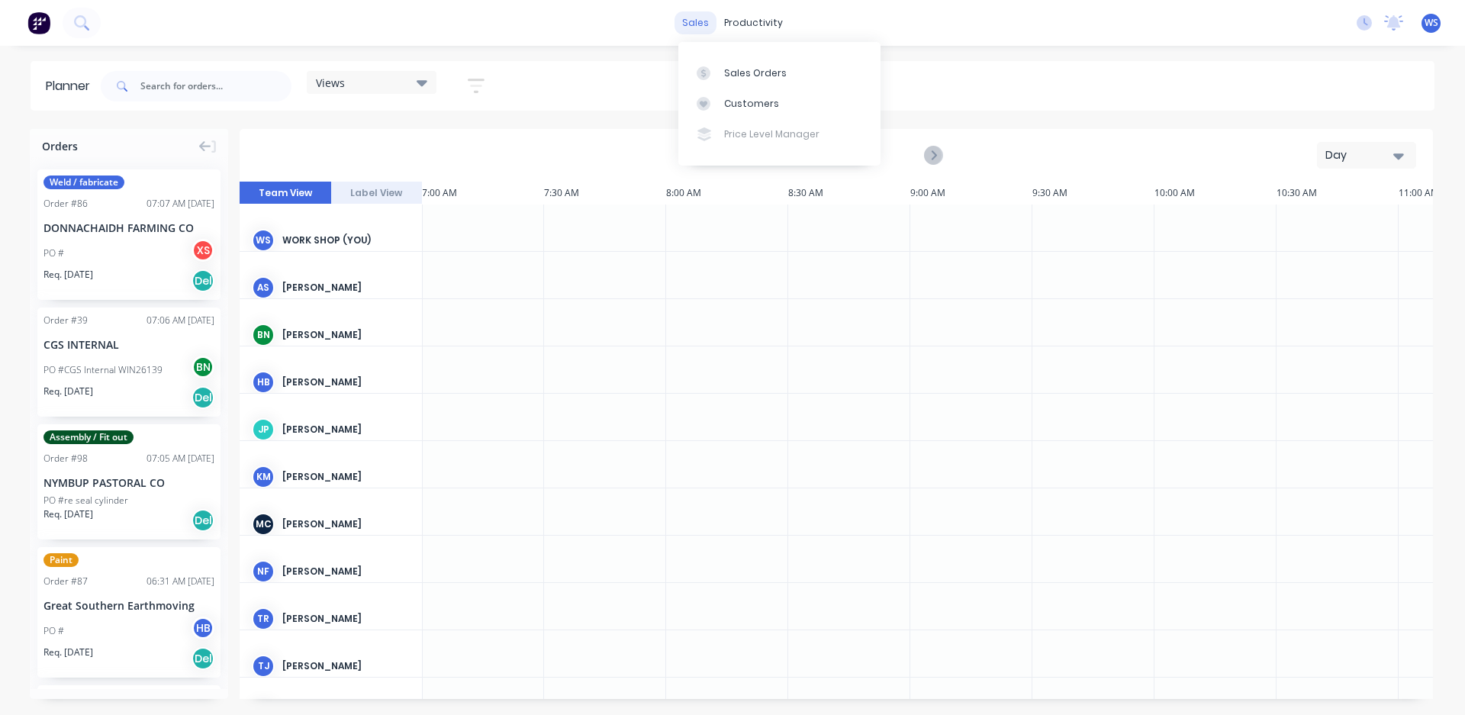
click at [686, 22] on div "sales" at bounding box center [695, 22] width 42 height 23
click at [732, 68] on div "Sales Orders" at bounding box center [755, 73] width 63 height 14
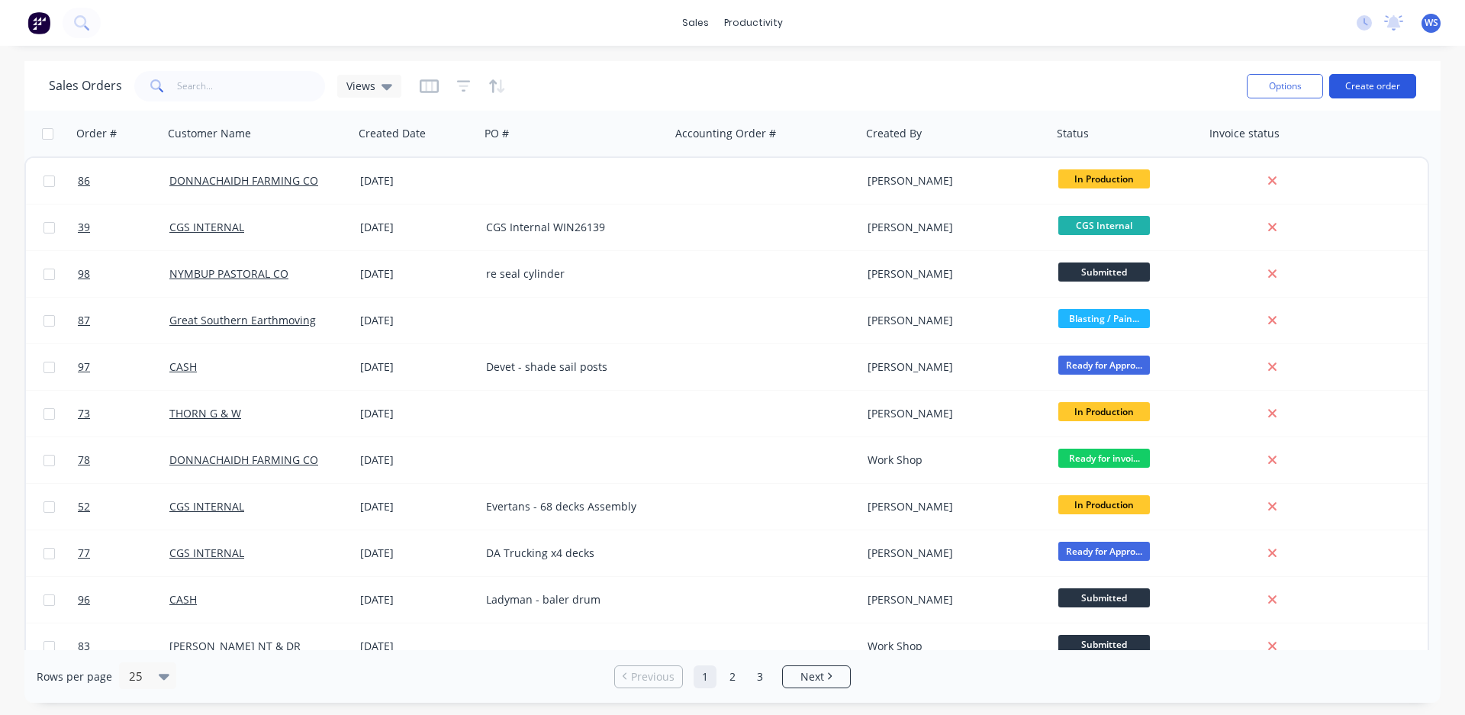
click at [1372, 85] on button "Create order" at bounding box center [1372, 86] width 87 height 24
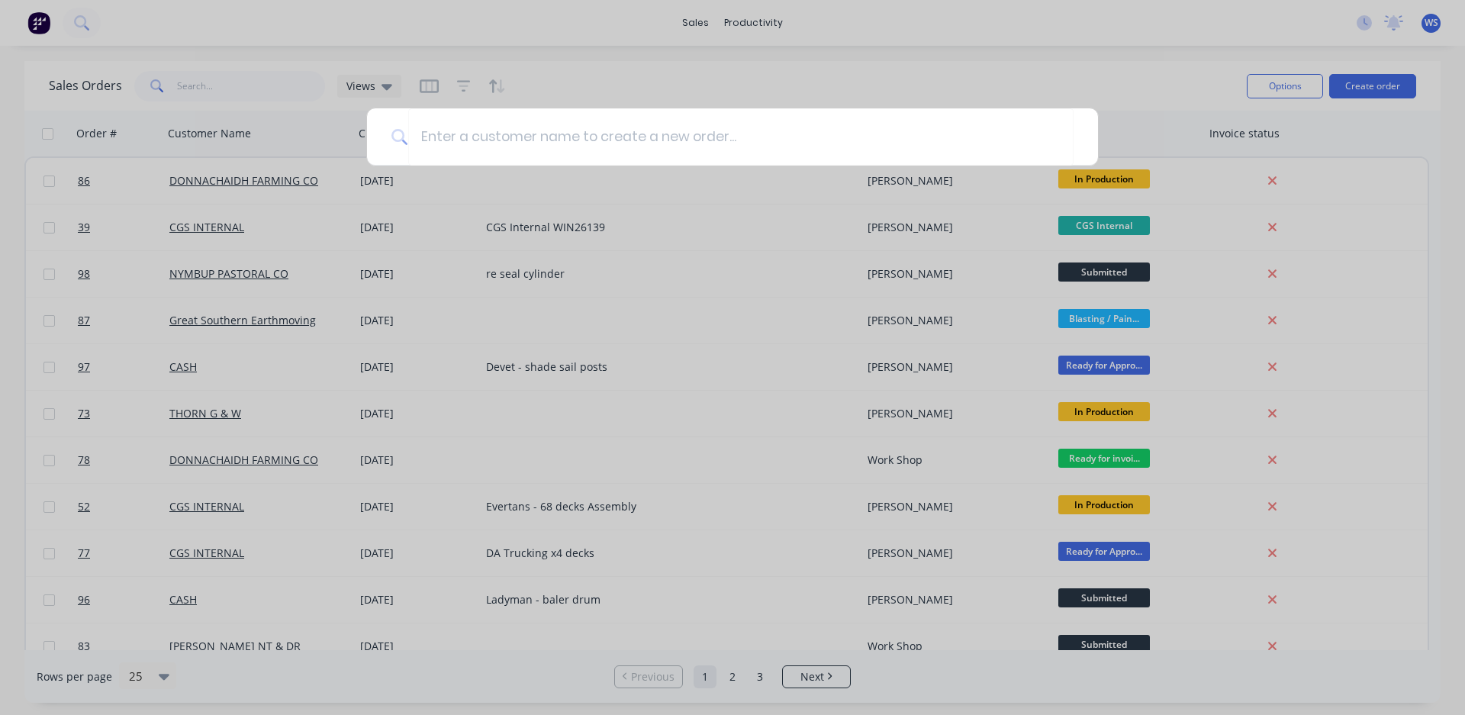
click at [1054, 62] on div at bounding box center [732, 357] width 1465 height 715
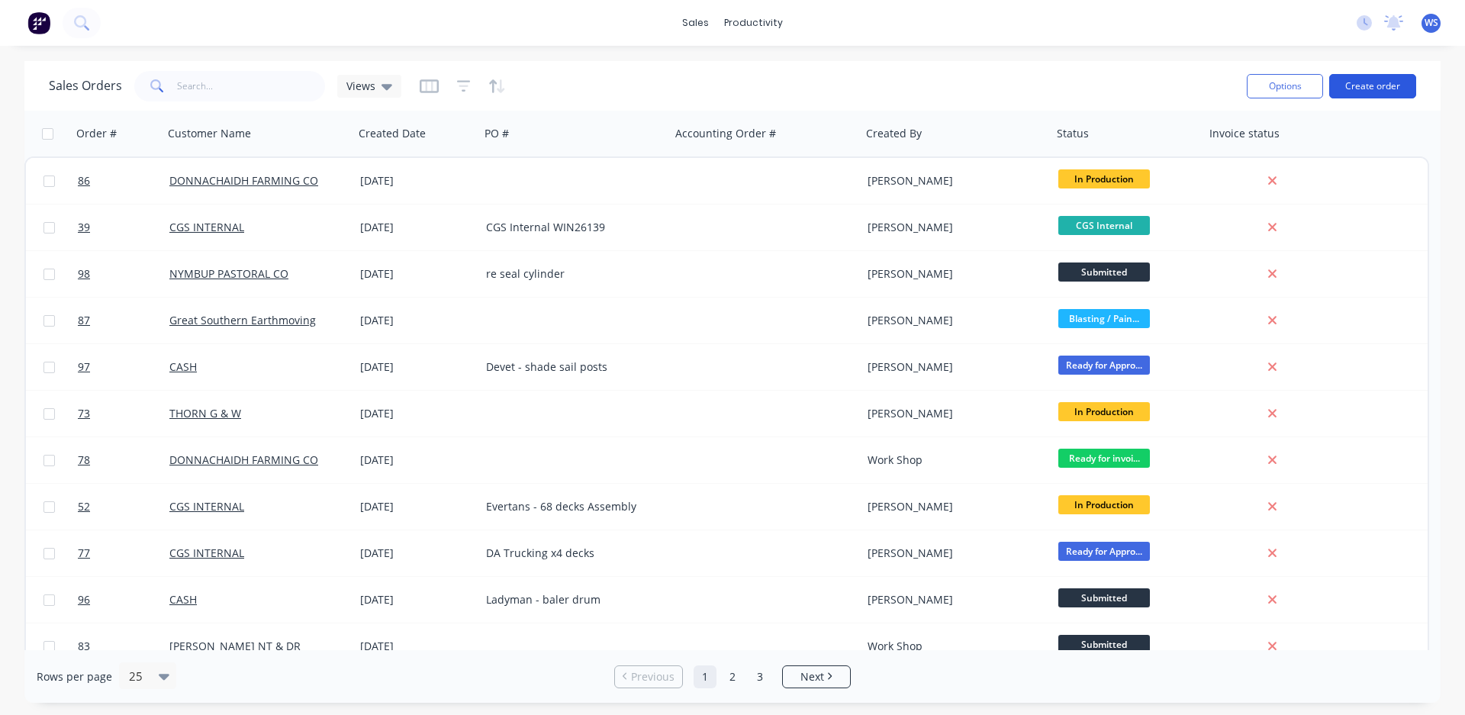
click at [1359, 91] on button "Create order" at bounding box center [1372, 86] width 87 height 24
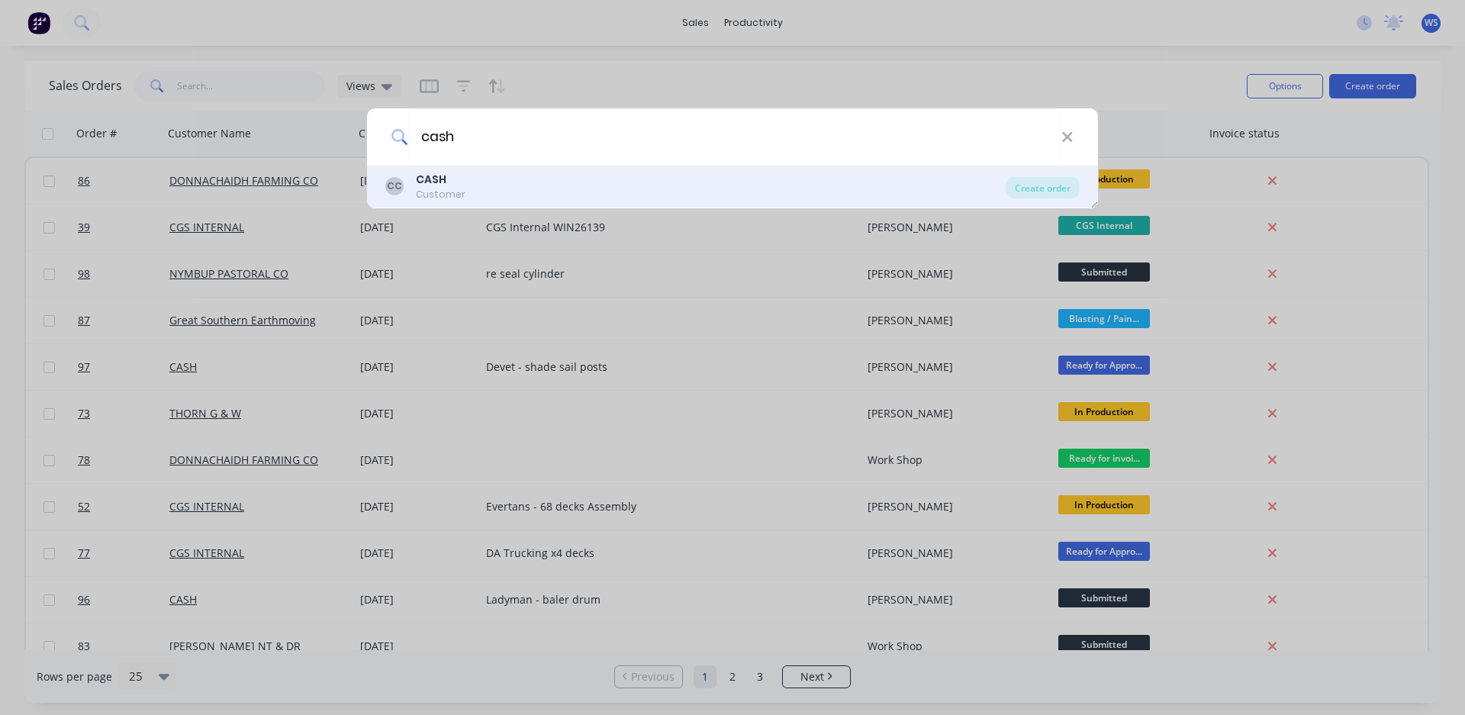
type input "cash"
click at [584, 188] on div "CC CASH Customer" at bounding box center [695, 187] width 620 height 30
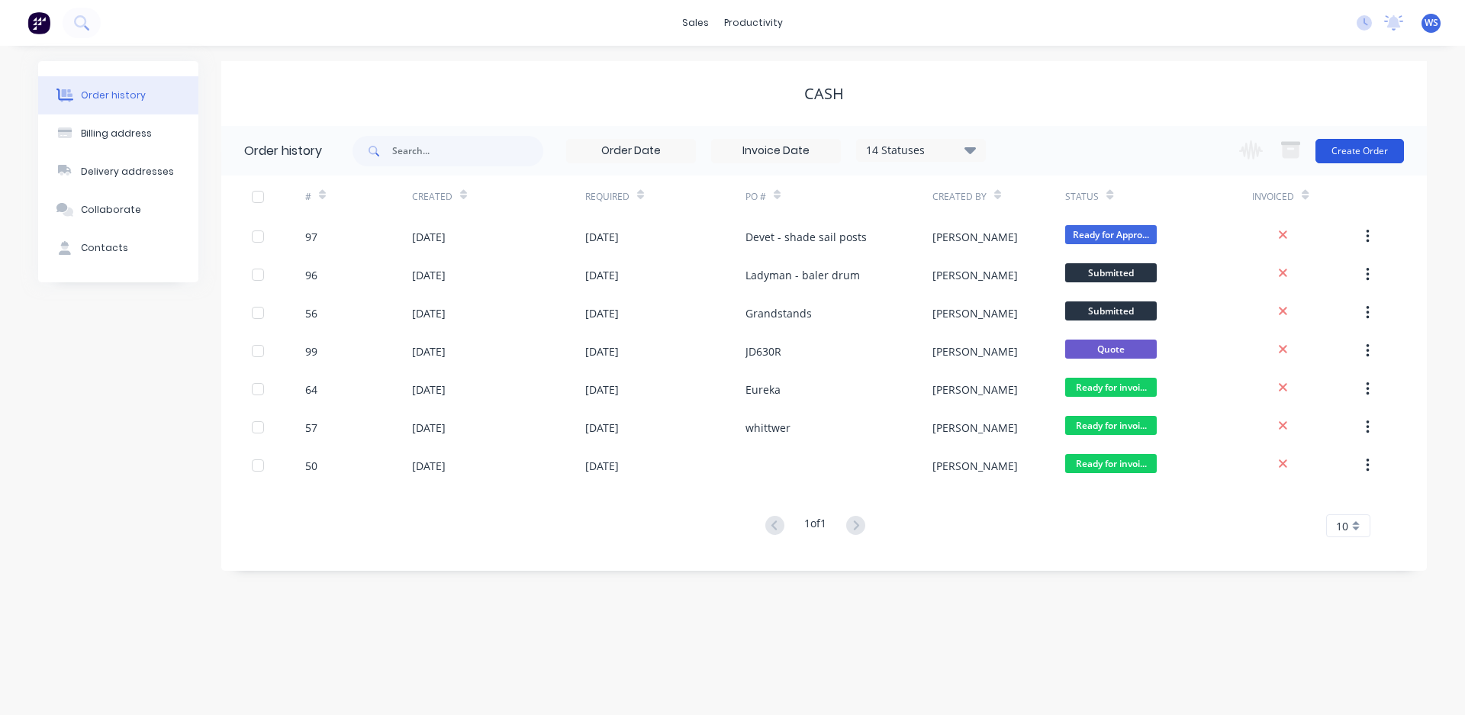
click at [1385, 149] on button "Create Order" at bounding box center [1359, 151] width 88 height 24
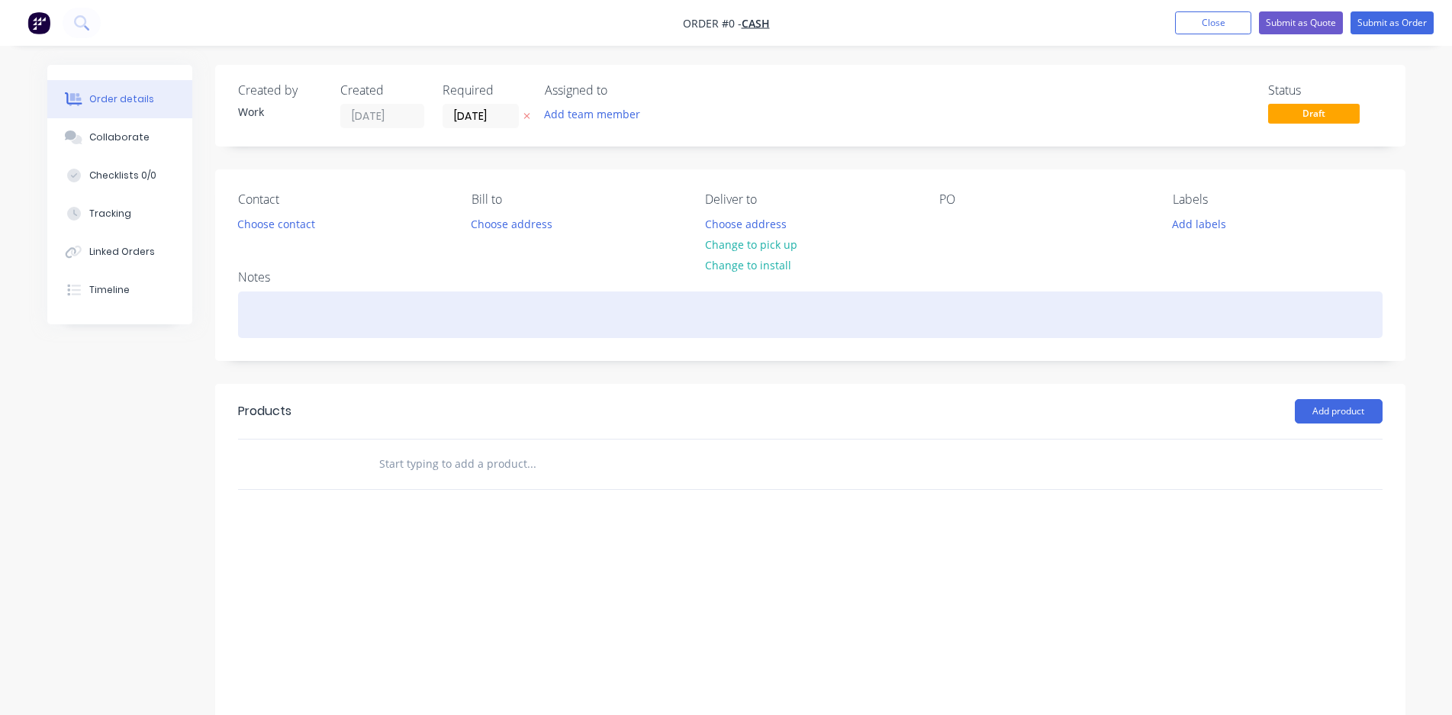
click at [310, 298] on div at bounding box center [810, 314] width 1144 height 47
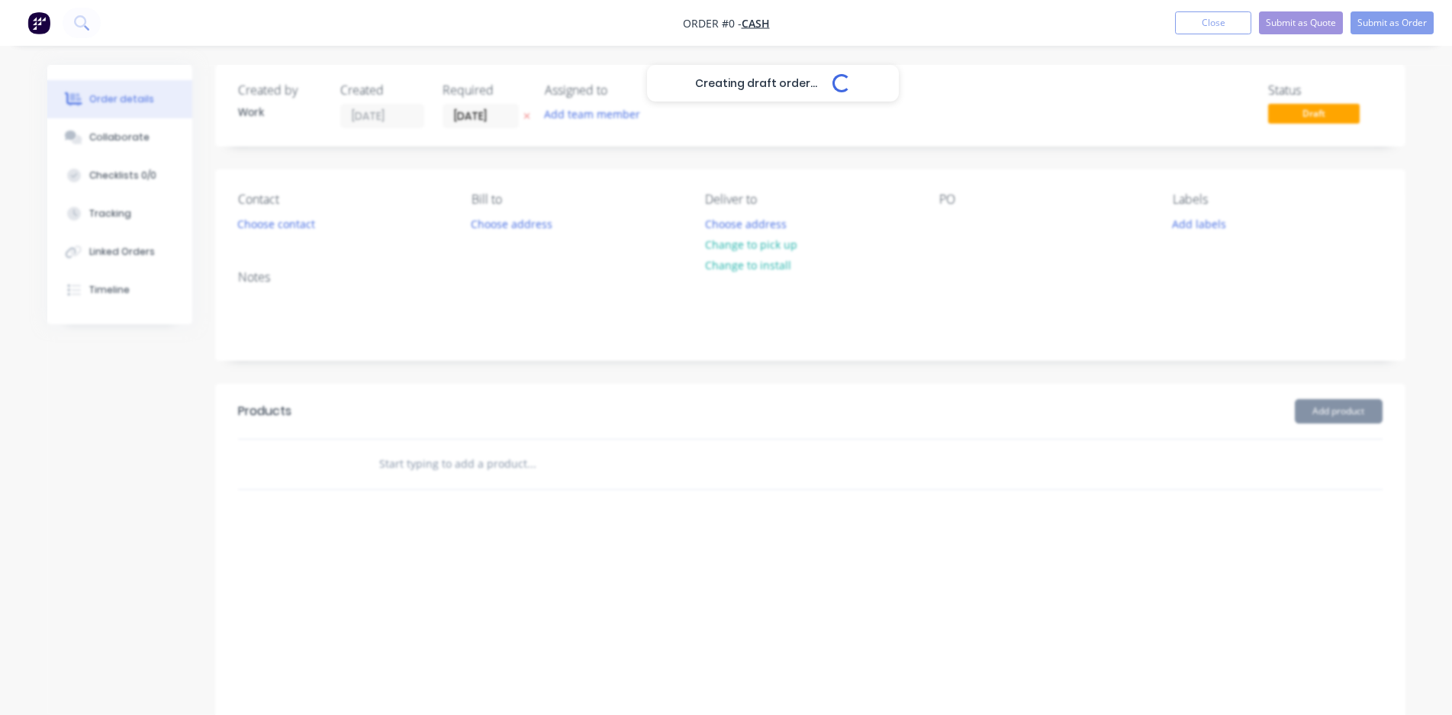
click at [1008, 204] on div "Creating draft order... Loading... Order details Collaborate Checklists 0/0 Tra…" at bounding box center [726, 413] width 1388 height 697
click at [959, 231] on div at bounding box center [951, 224] width 24 height 22
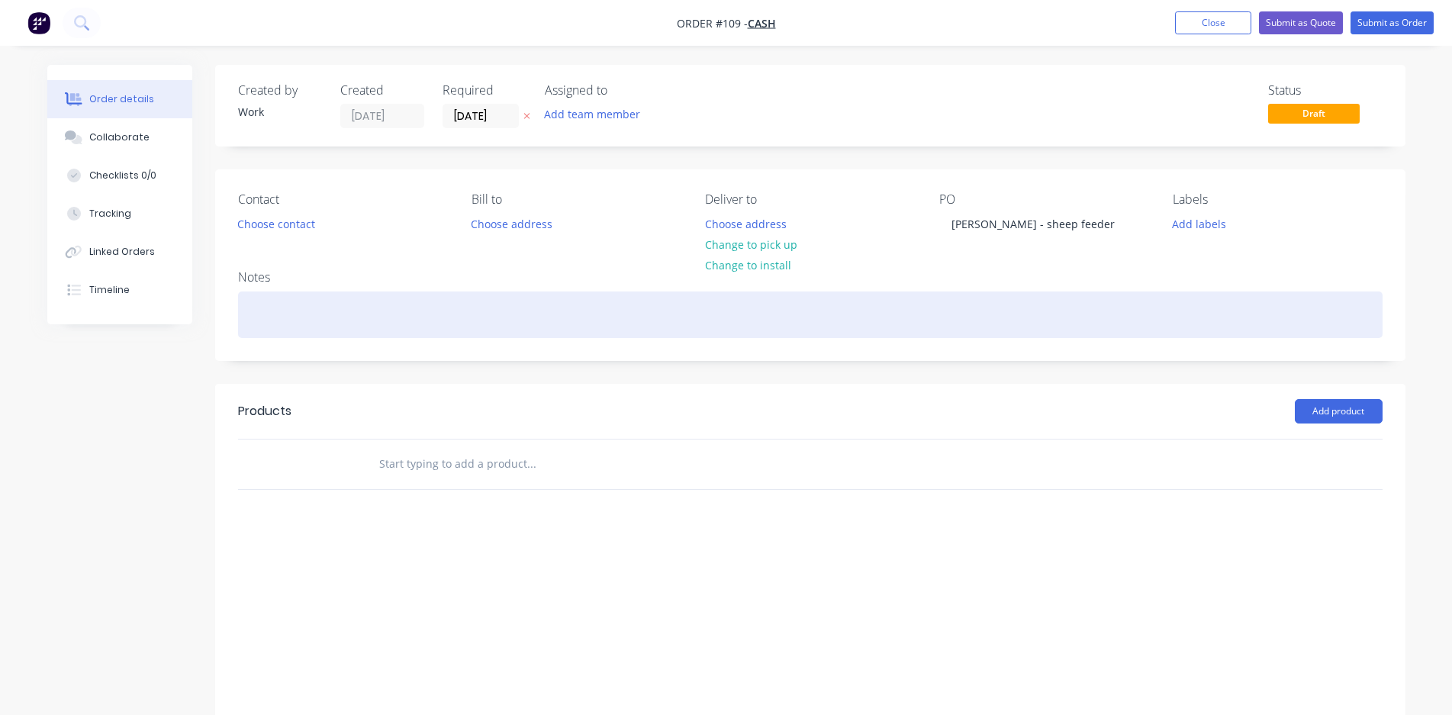
click at [332, 303] on div at bounding box center [810, 314] width 1144 height 47
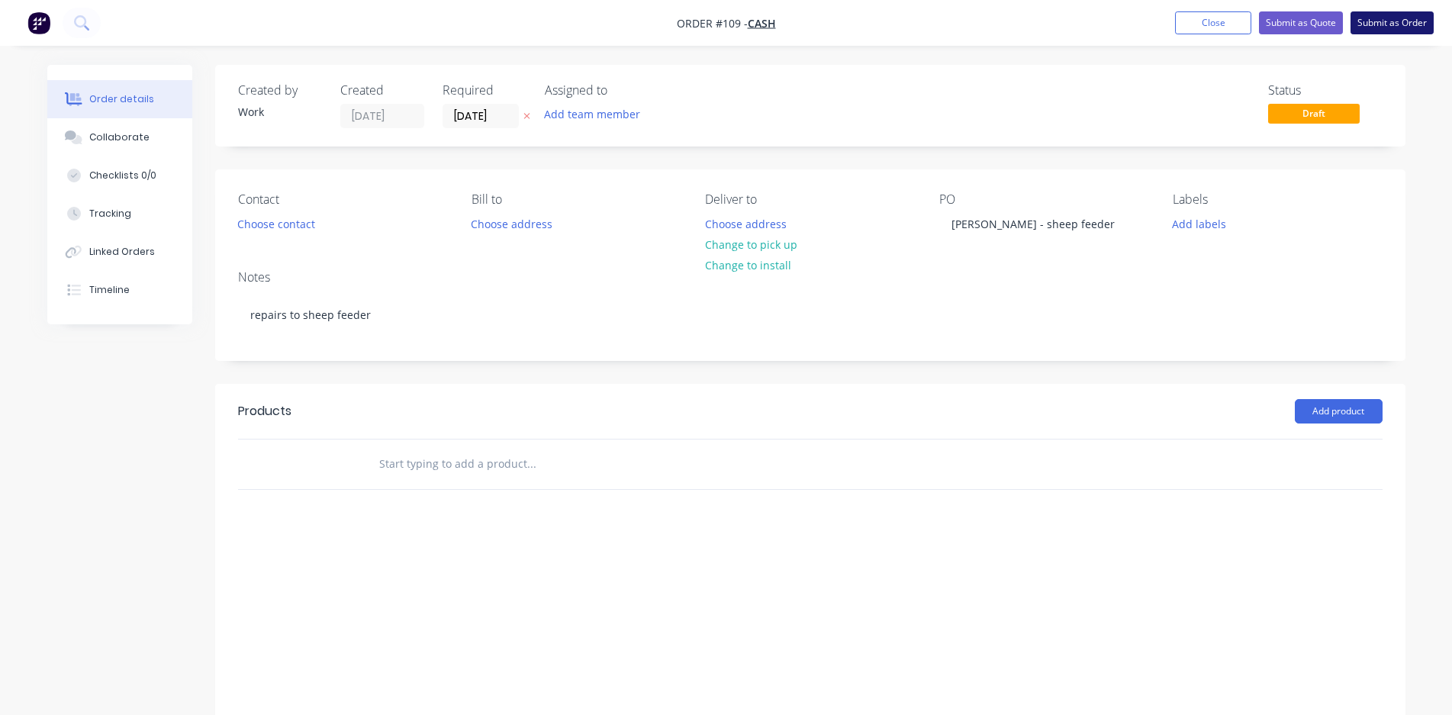
click at [1384, 21] on button "Submit as Order" at bounding box center [1391, 22] width 83 height 23
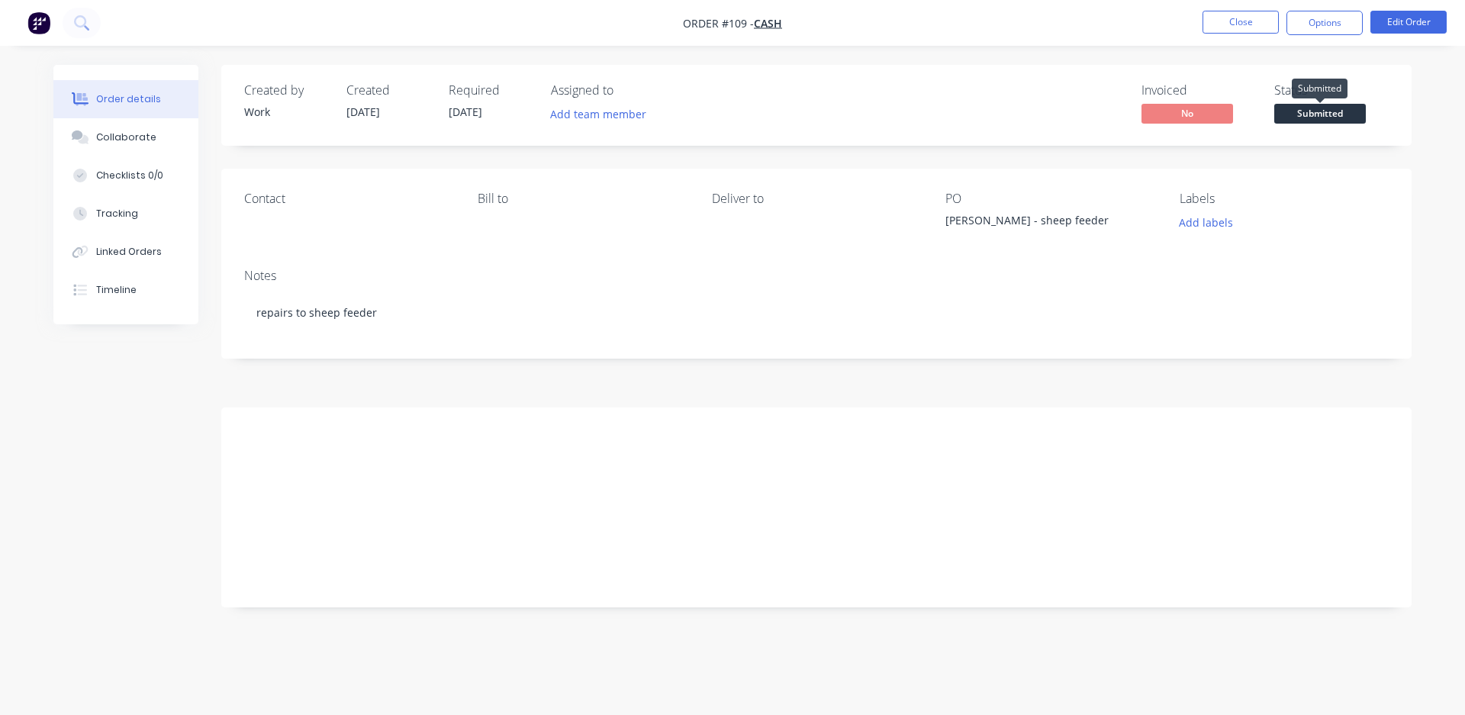
click at [1334, 108] on span "Submitted" at bounding box center [1320, 113] width 92 height 19
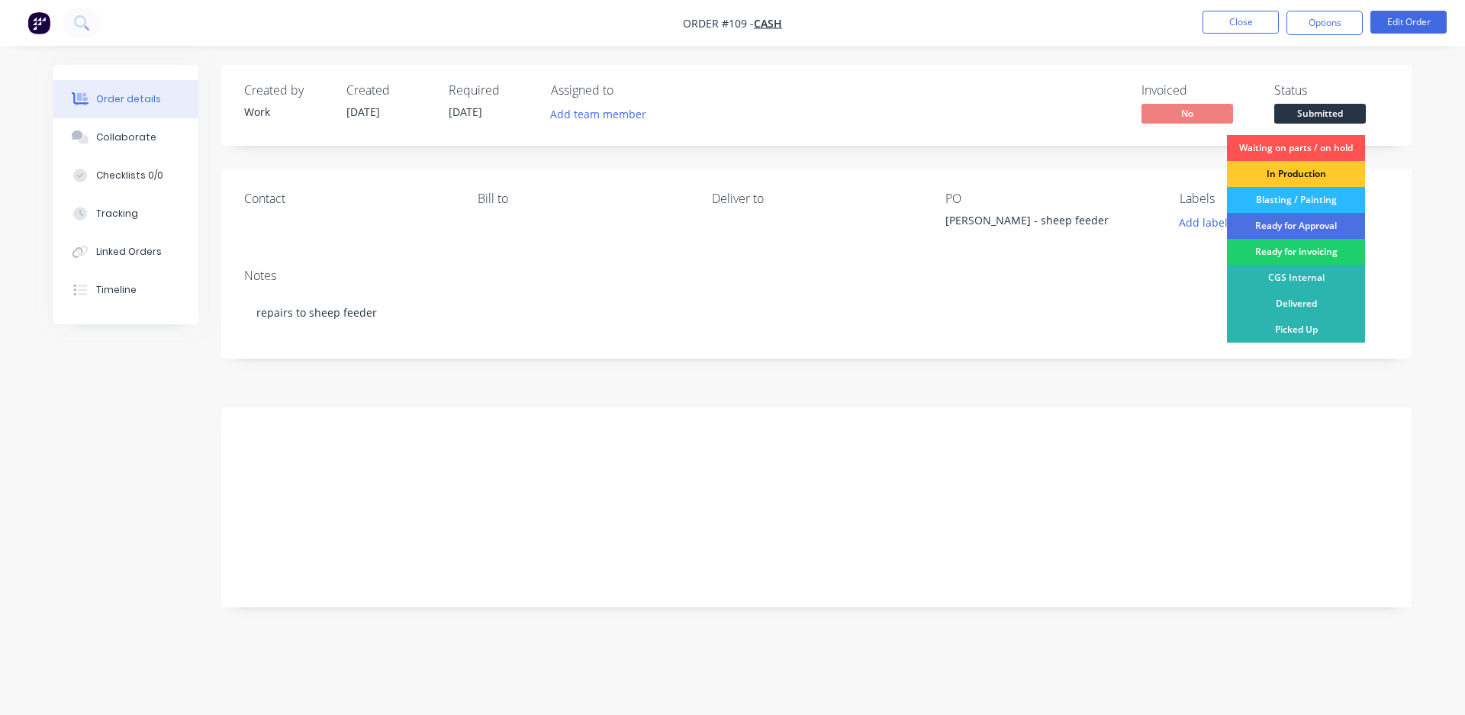
click at [1301, 172] on div "In Production" at bounding box center [1296, 174] width 138 height 26
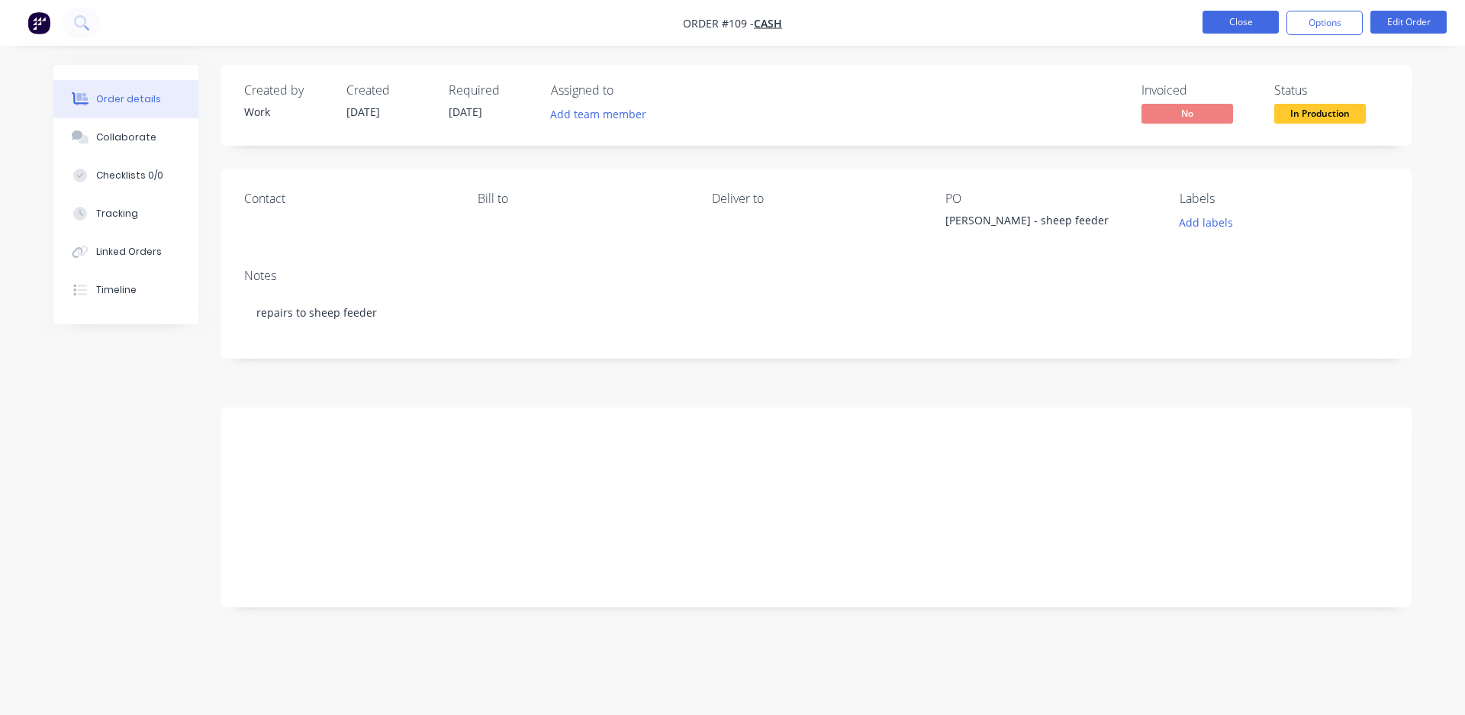
click at [1243, 25] on button "Close" at bounding box center [1240, 22] width 76 height 23
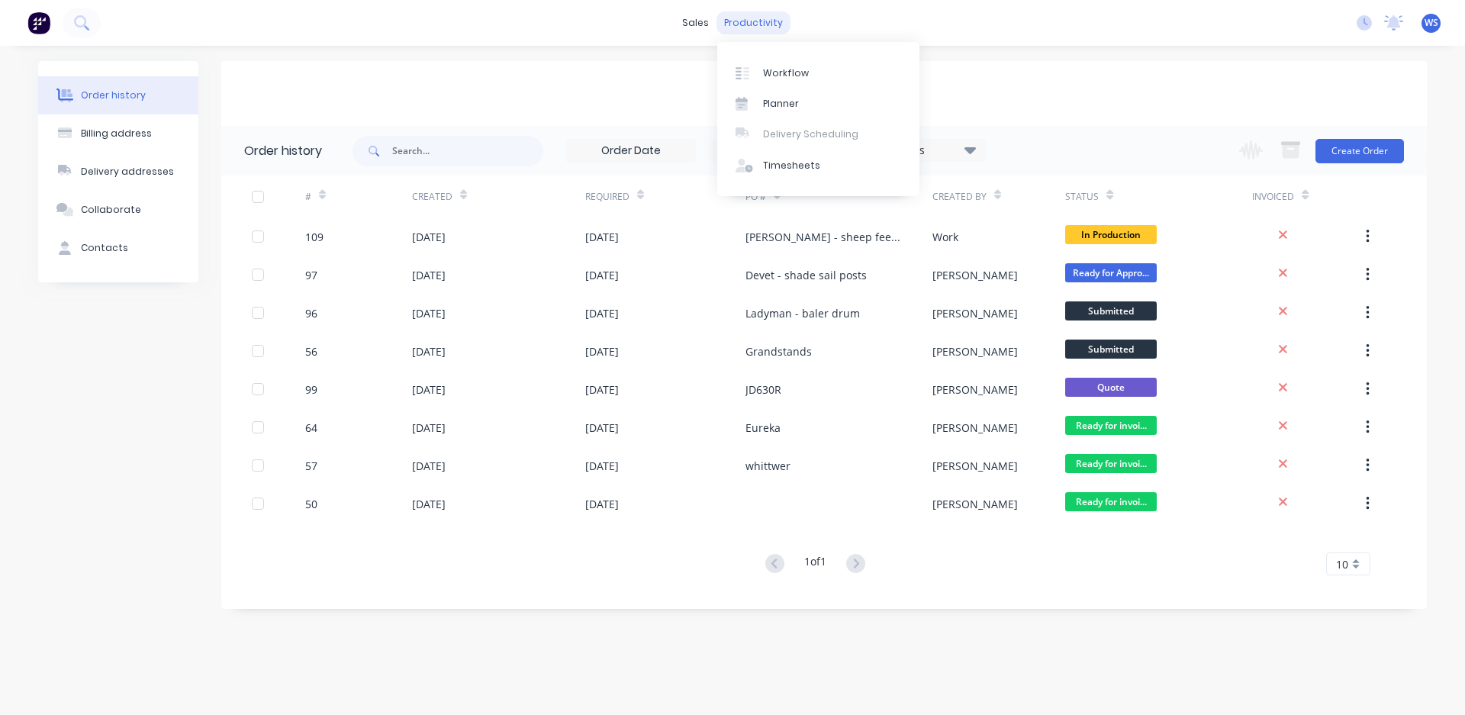
click at [739, 18] on div "productivity" at bounding box center [753, 22] width 74 height 23
click at [776, 155] on link "Timesheets" at bounding box center [818, 165] width 202 height 31
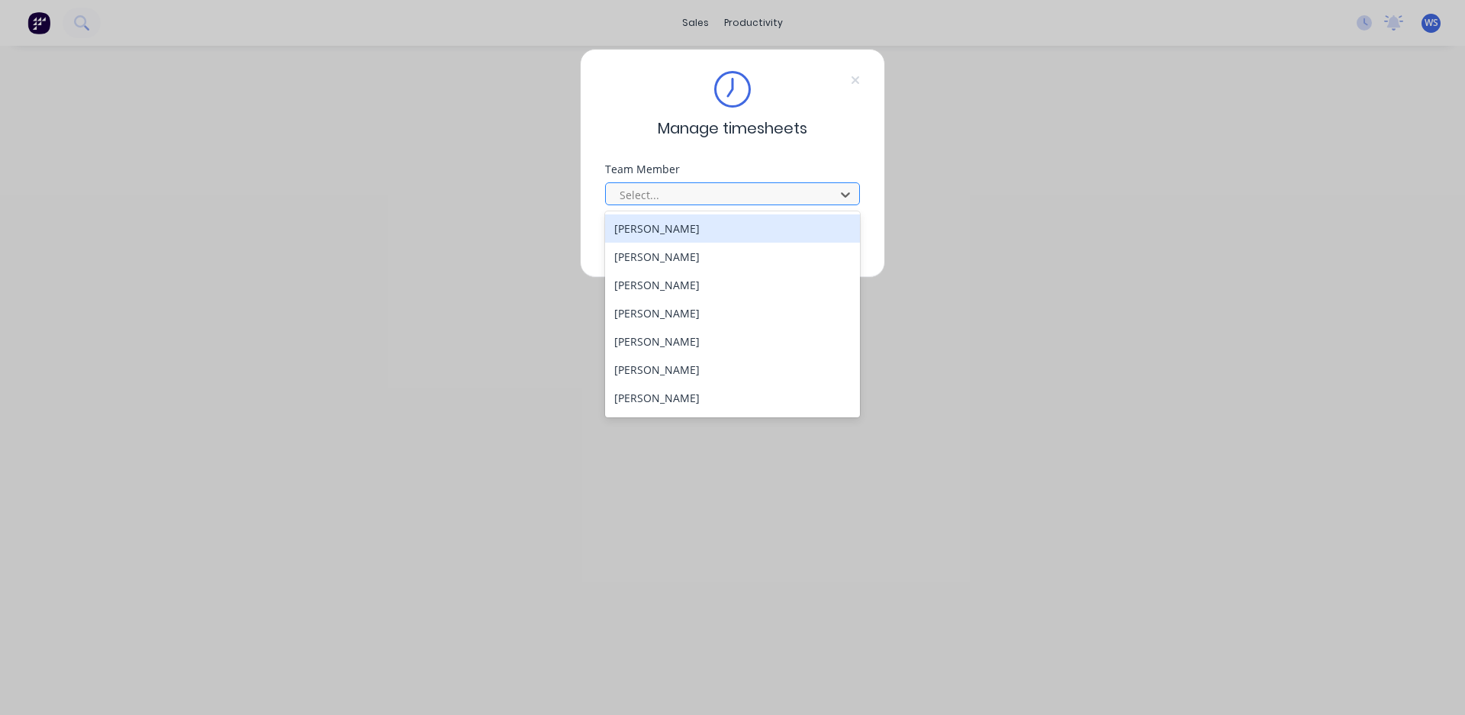
click at [729, 202] on div at bounding box center [722, 194] width 209 height 19
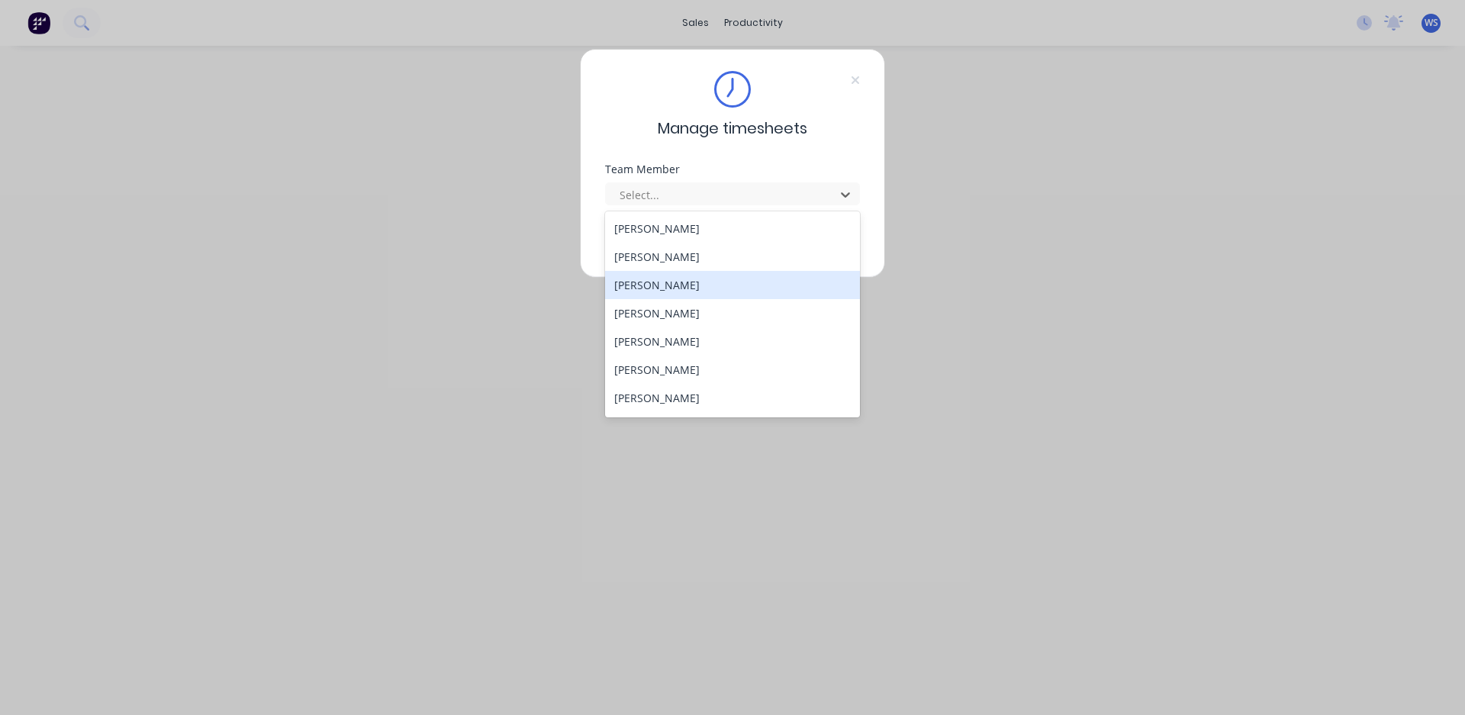
click at [685, 289] on div "[PERSON_NAME]" at bounding box center [732, 285] width 255 height 28
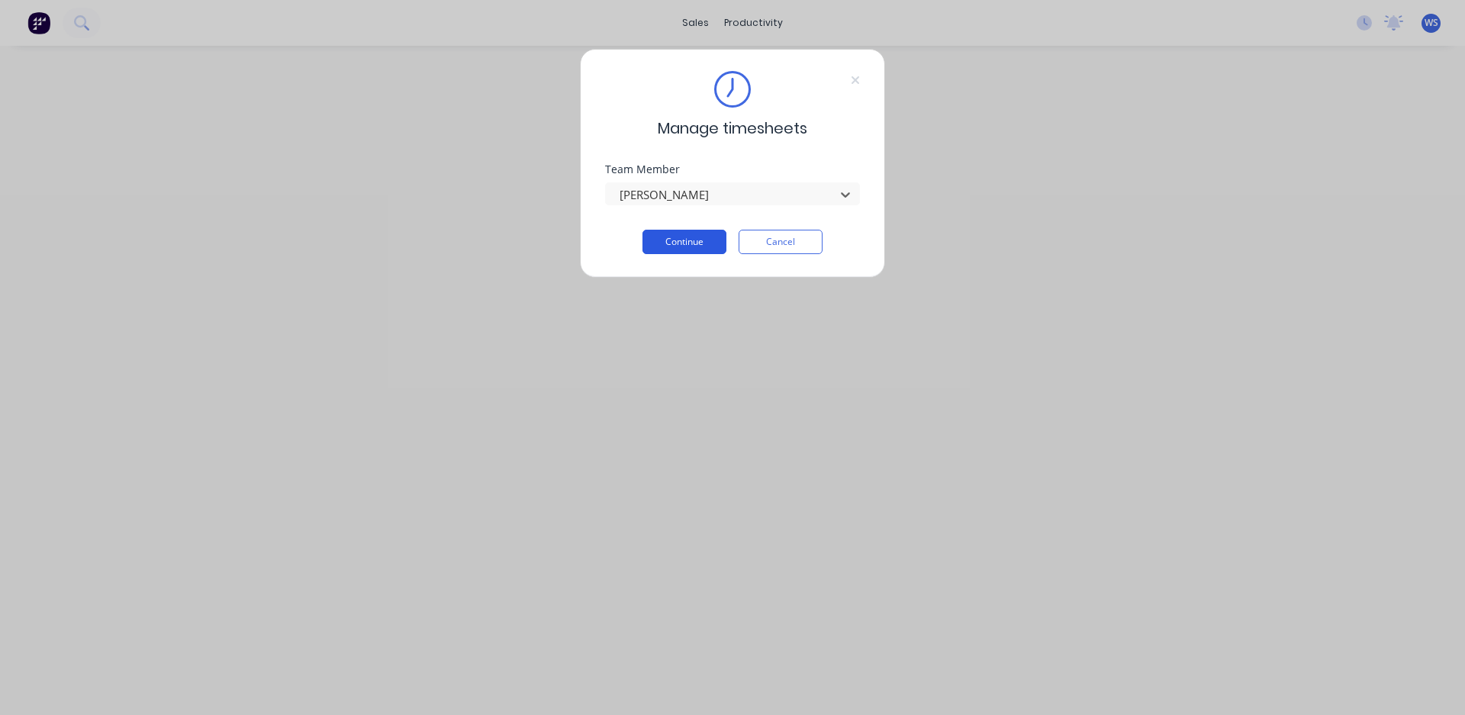
click at [713, 242] on button "Continue" at bounding box center [684, 242] width 84 height 24
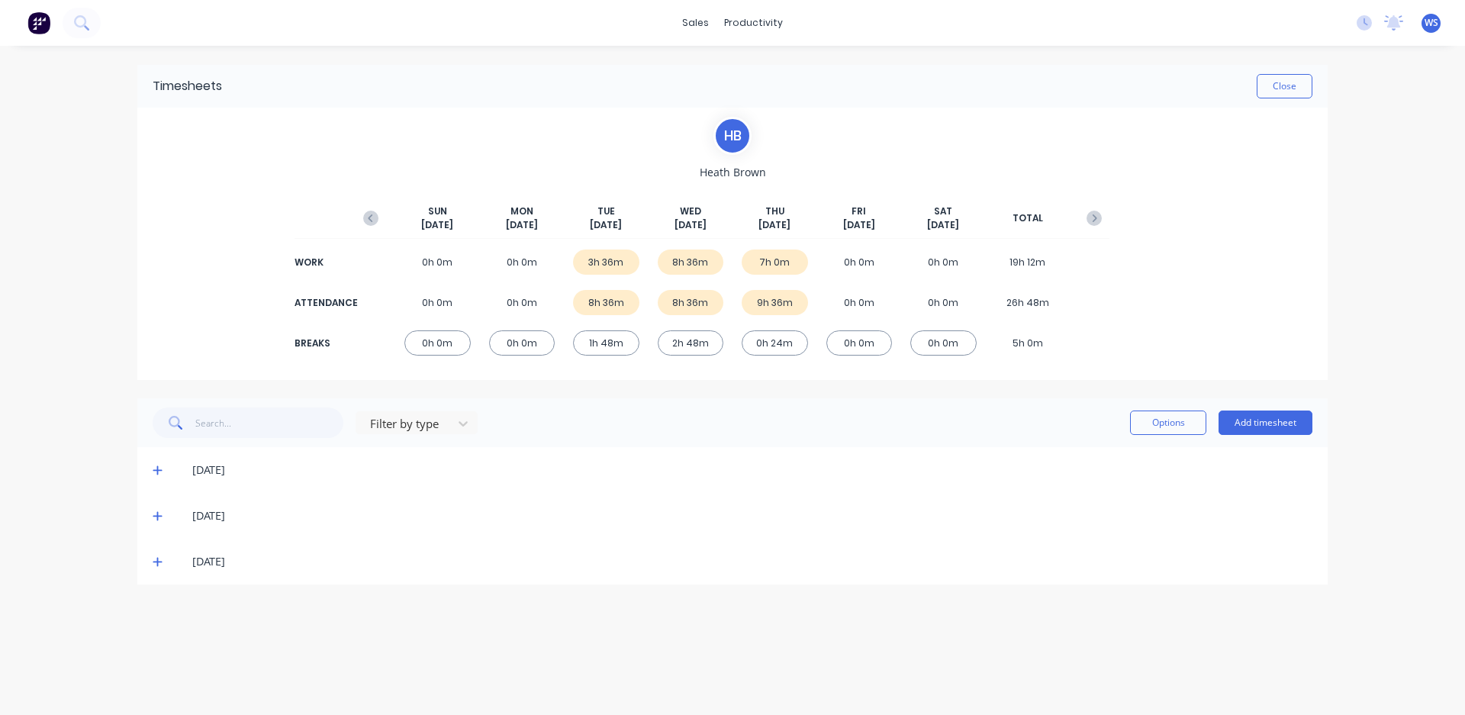
click at [162, 565] on span at bounding box center [160, 561] width 15 height 15
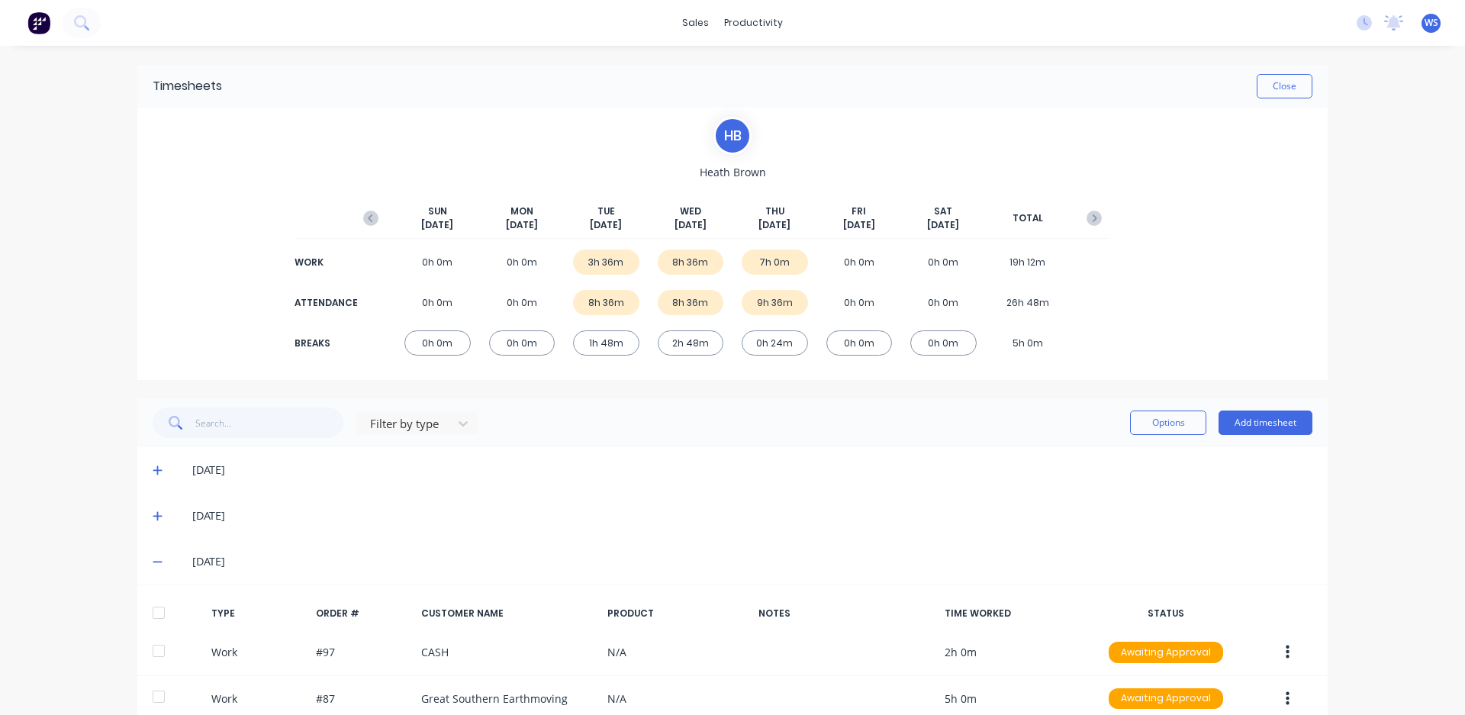
click at [158, 564] on span at bounding box center [160, 561] width 15 height 15
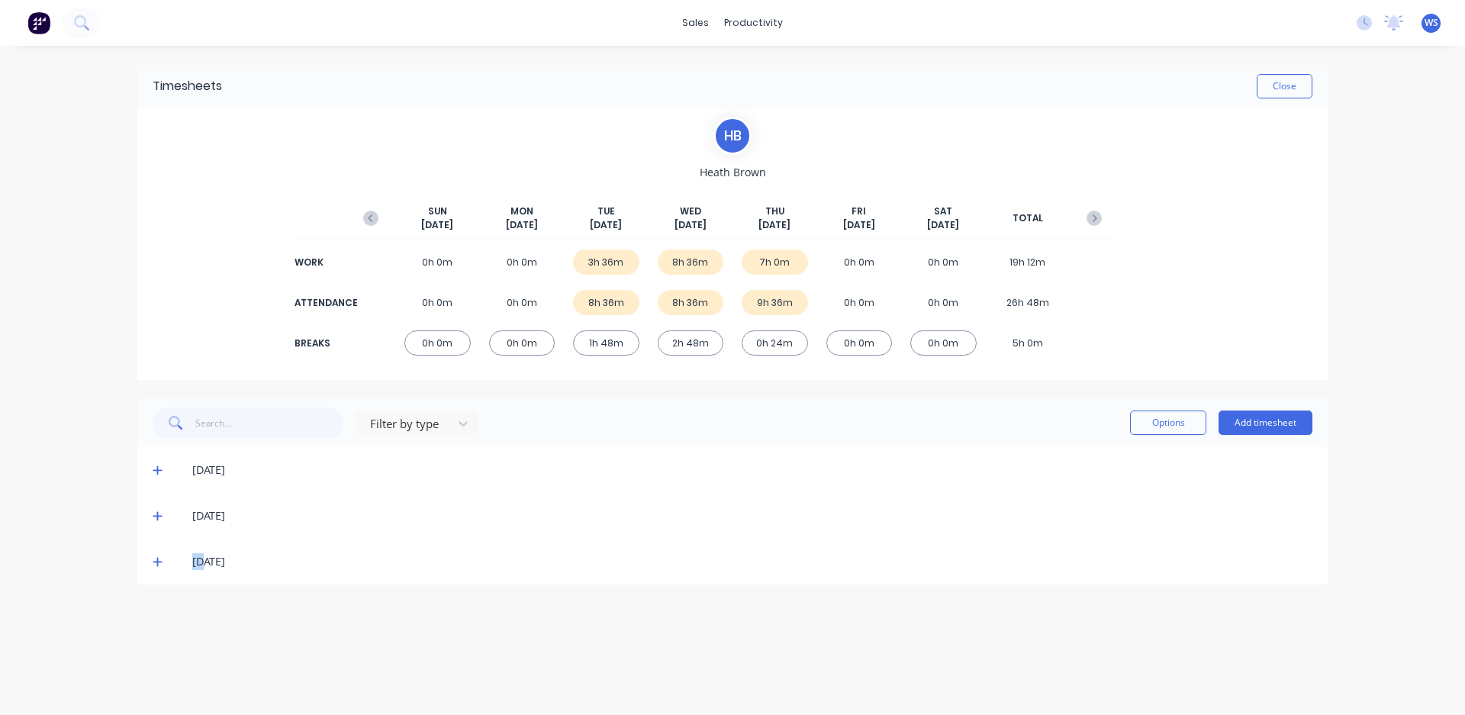
click at [158, 564] on icon at bounding box center [157, 562] width 9 height 9
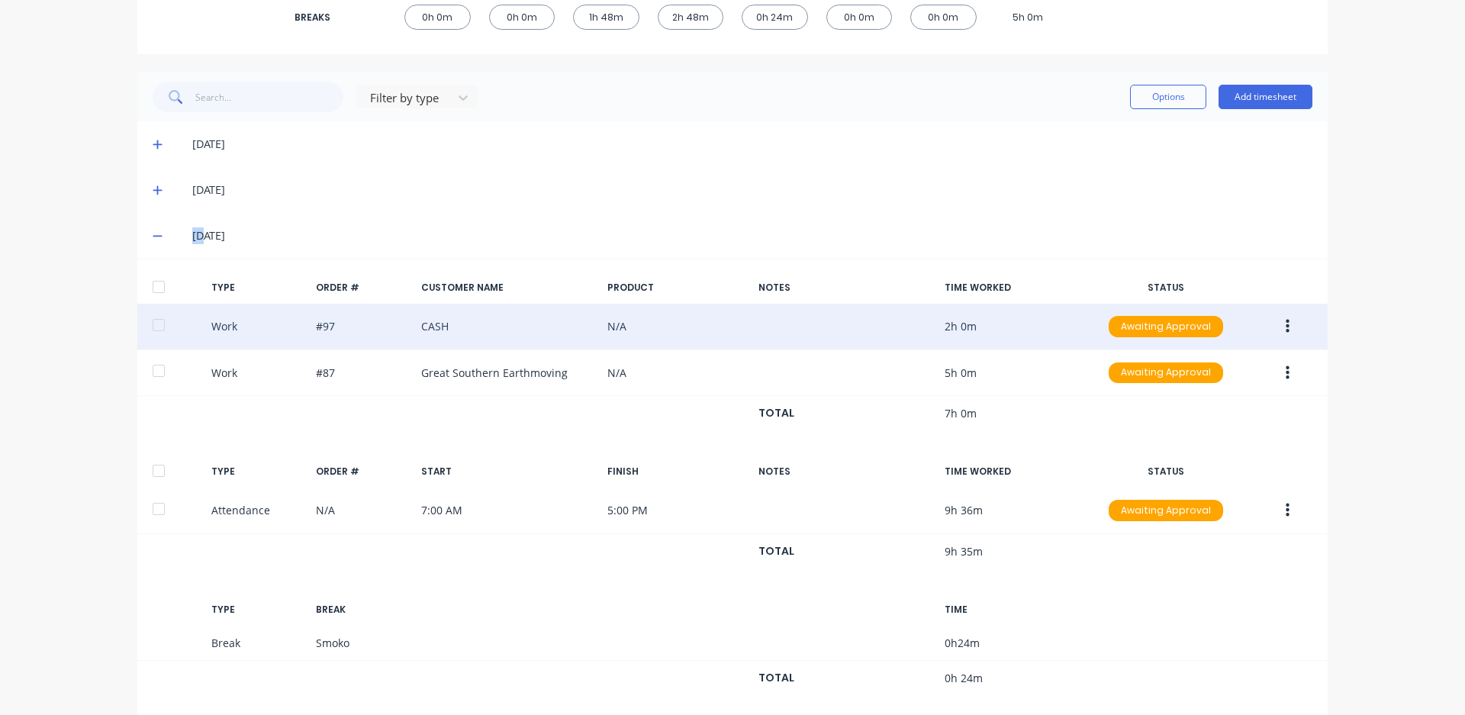
scroll to position [350, 0]
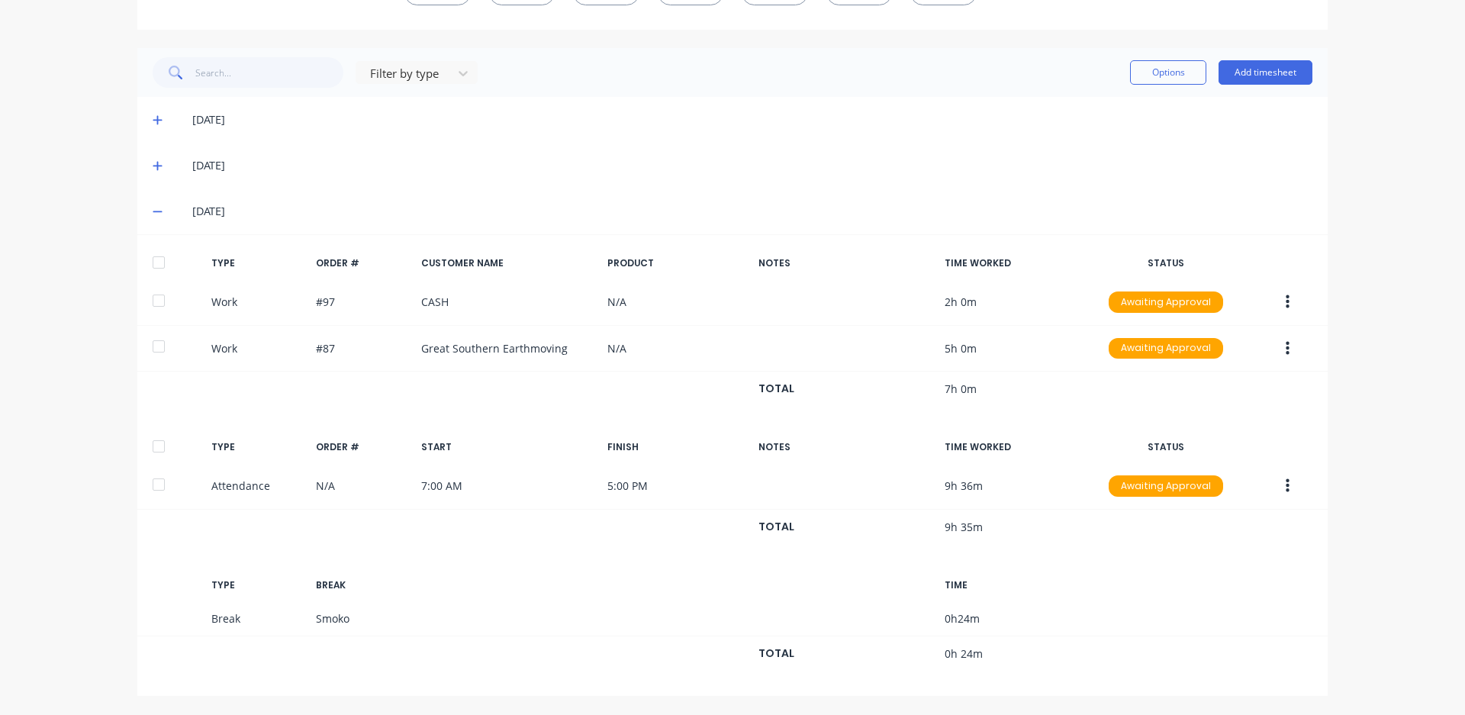
click at [1205, 94] on div "Filter by type Options Add timesheet" at bounding box center [732, 72] width 1190 height 49
click at [1232, 66] on button "Add timesheet" at bounding box center [1265, 72] width 94 height 24
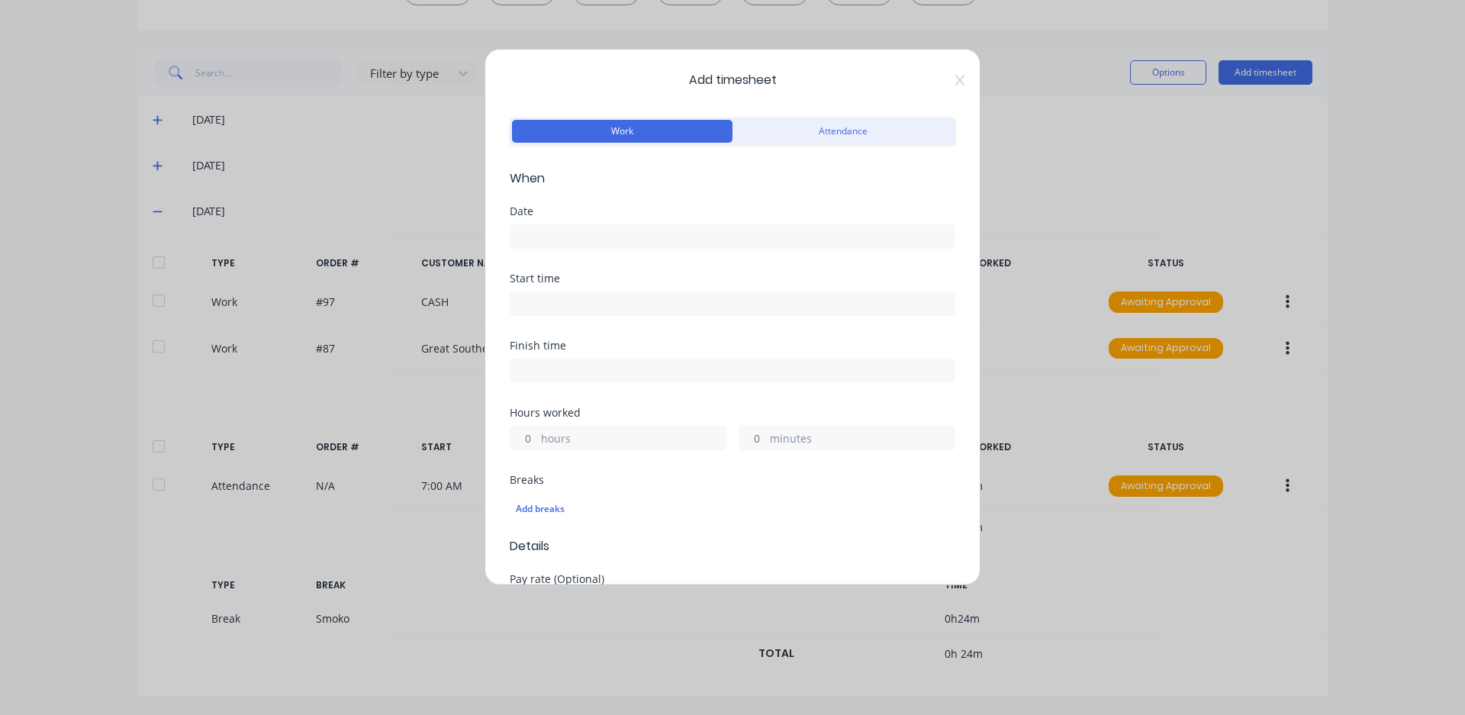
click at [691, 247] on label at bounding box center [733, 236] width 446 height 24
click at [691, 247] on input at bounding box center [732, 236] width 444 height 23
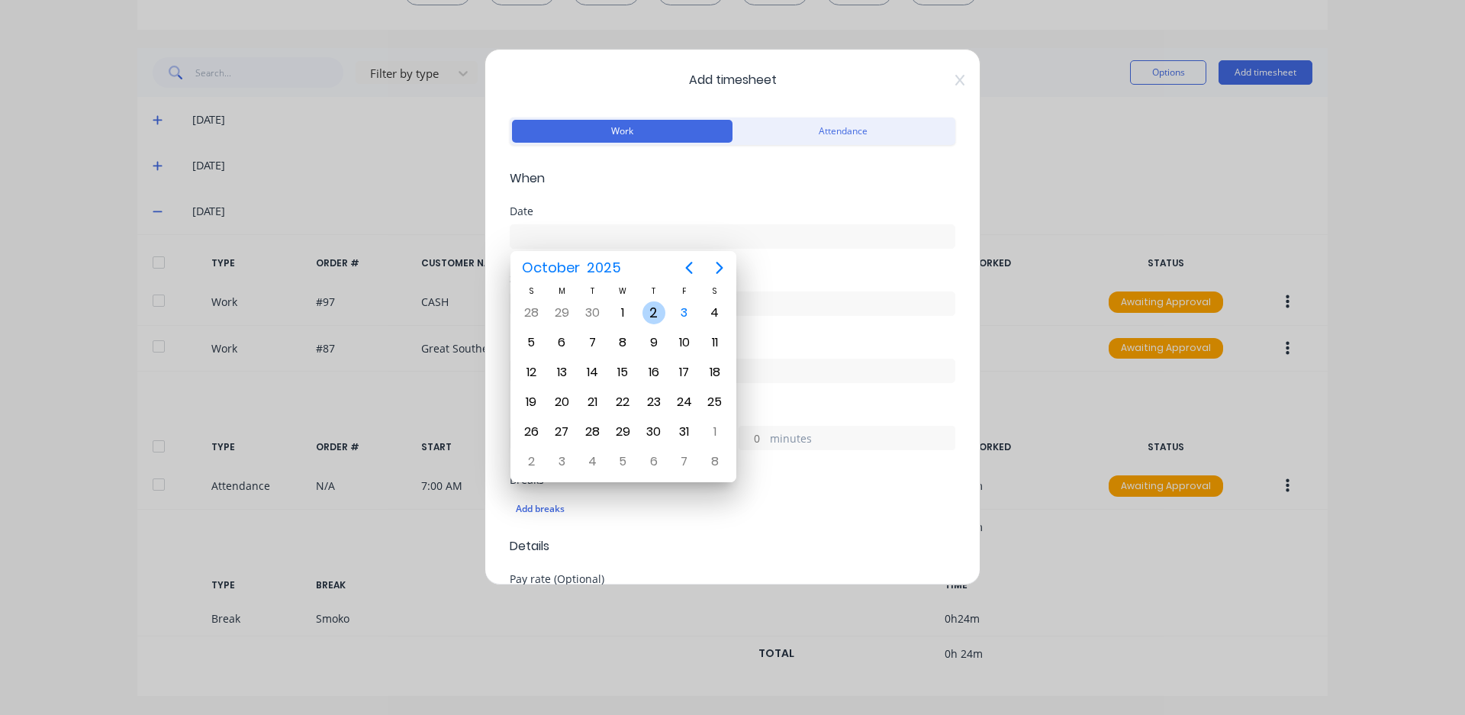
click at [650, 322] on div "2" at bounding box center [653, 312] width 23 height 23
type input "[DATE]"
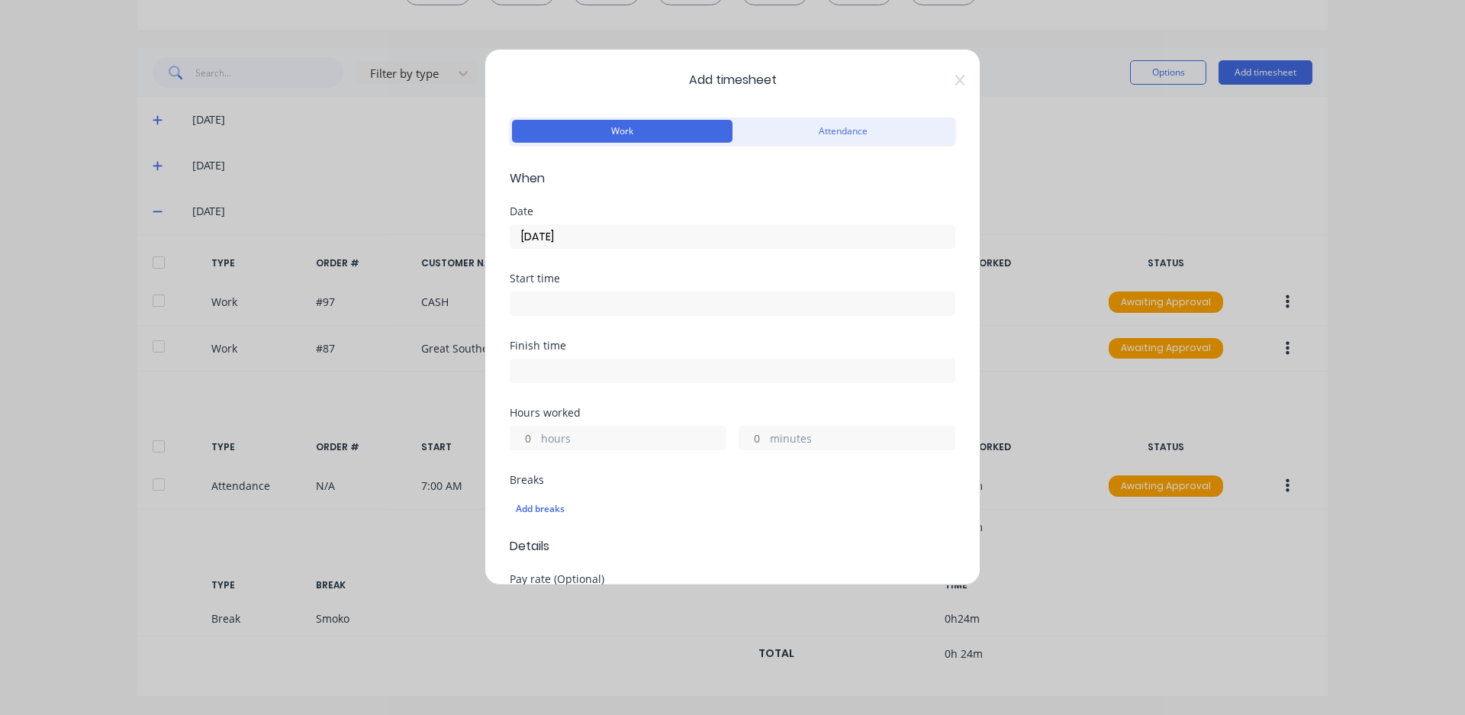
click at [620, 296] on input at bounding box center [732, 303] width 444 height 23
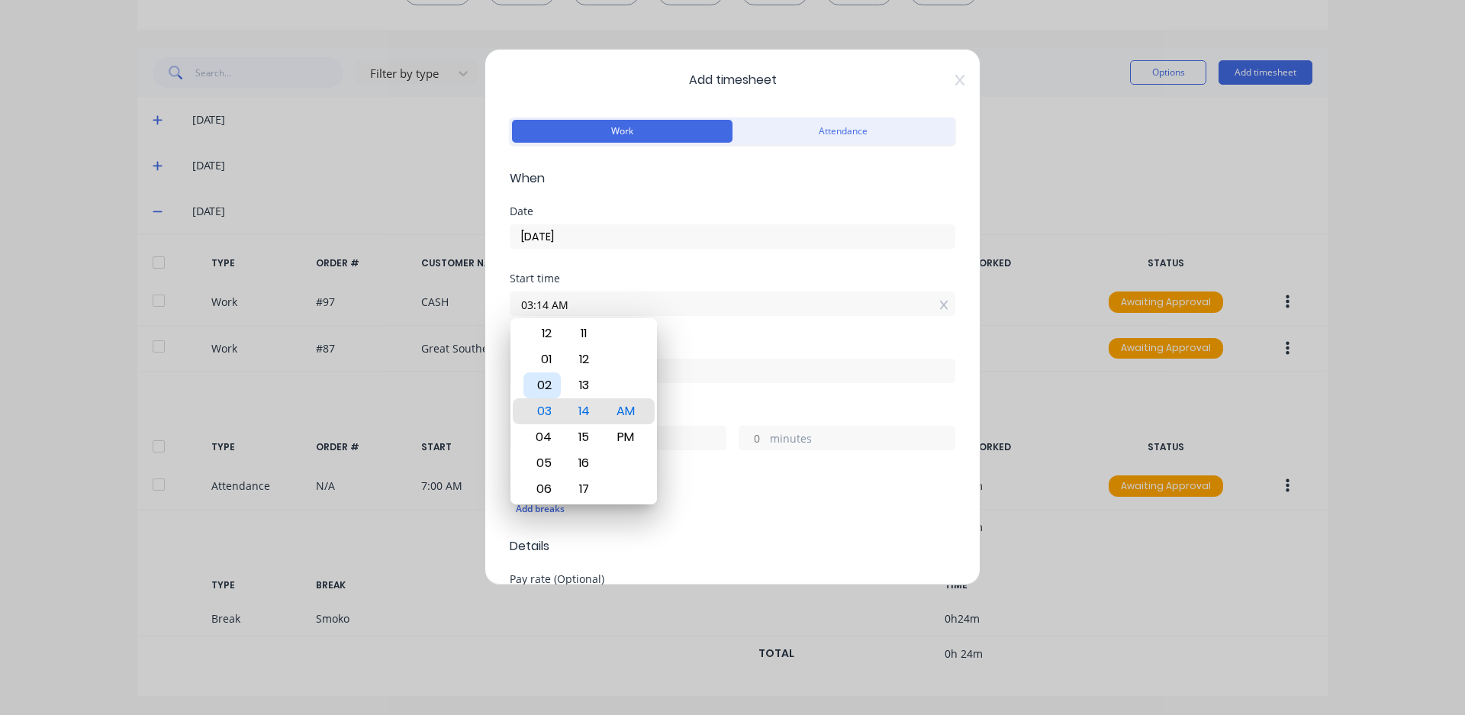
click at [538, 391] on div "02" at bounding box center [541, 385] width 37 height 26
click at [582, 409] on div "00" at bounding box center [583, 411] width 37 height 26
click at [623, 430] on div "PM" at bounding box center [625, 437] width 37 height 26
type input "02:00 PM"
click at [682, 410] on div "Hours worked" at bounding box center [733, 412] width 446 height 11
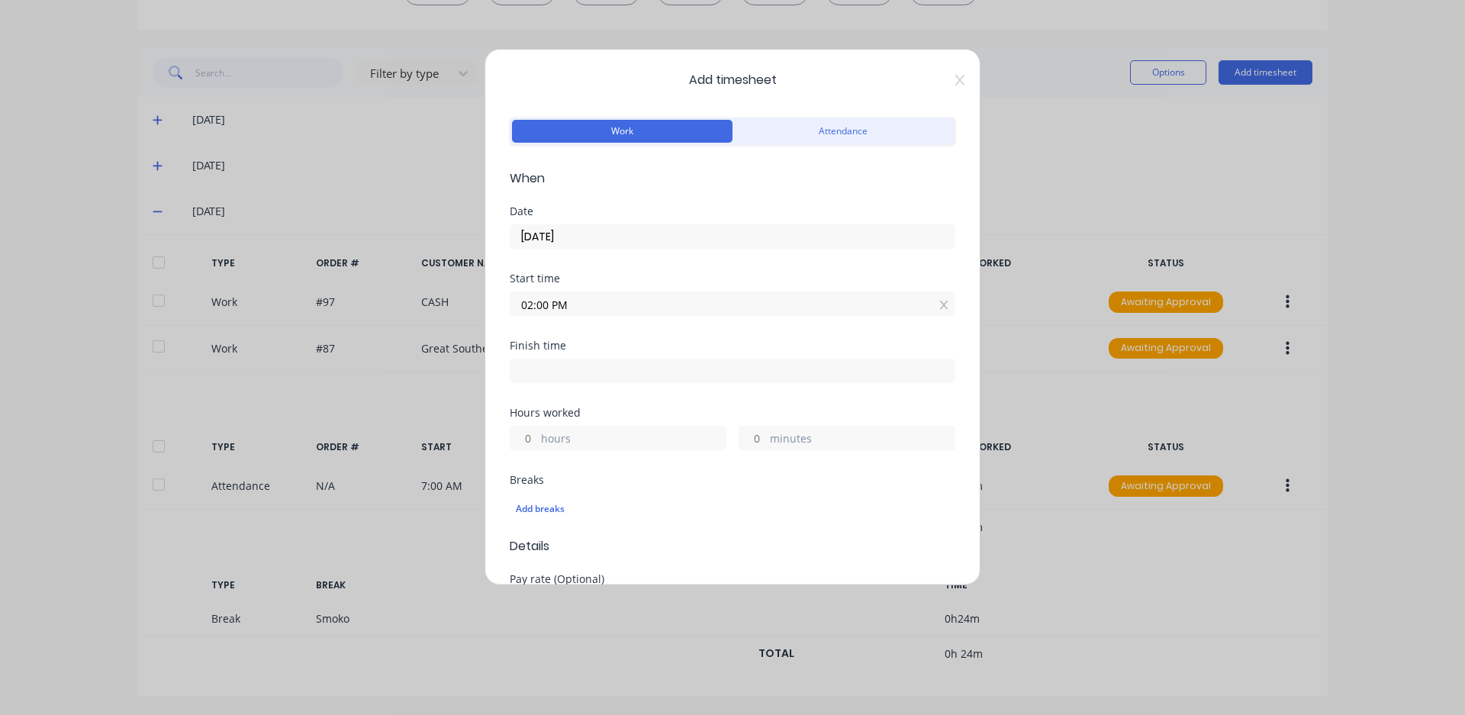
click at [664, 365] on input at bounding box center [732, 370] width 444 height 23
type input "07:14 AM"
type input "17"
type input "14"
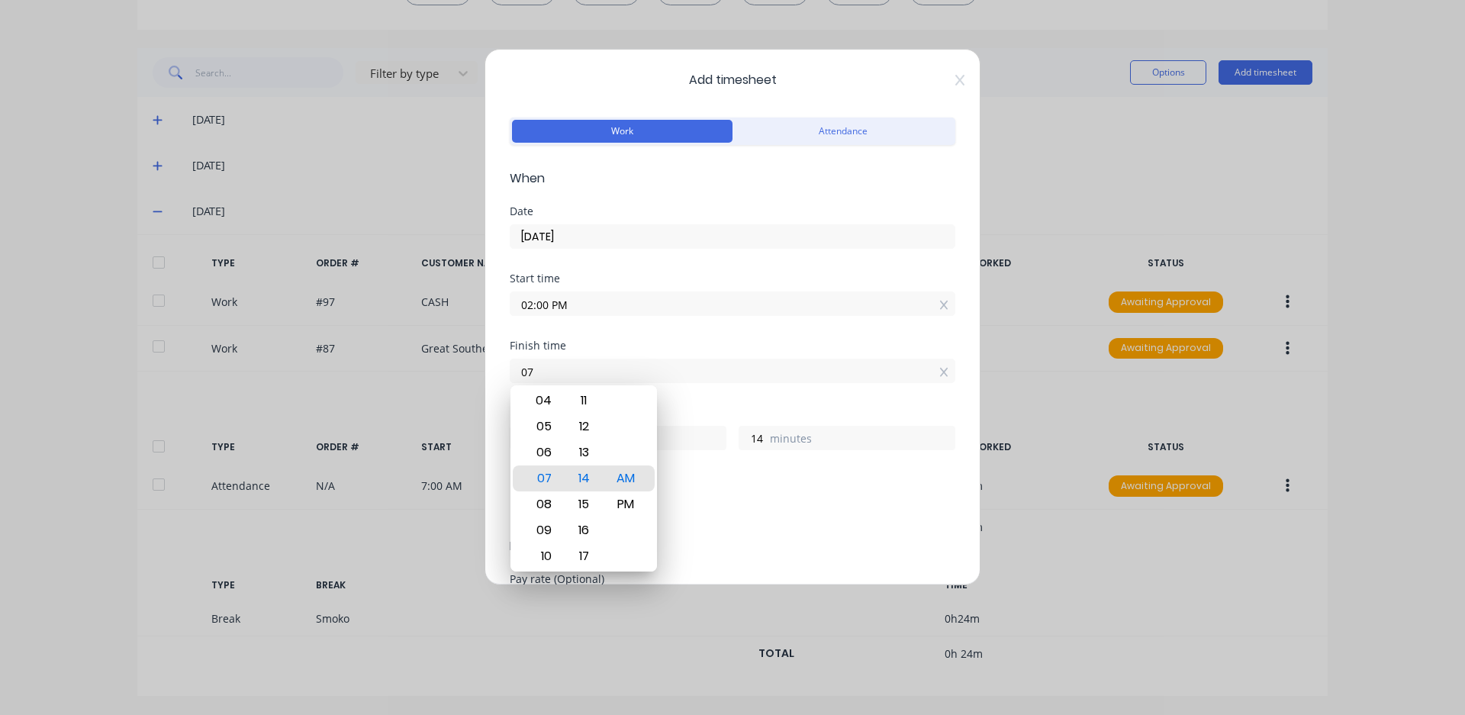
type input "0"
type input "05:00 AM"
type input "15"
type input "0"
click at [529, 429] on div "05" at bounding box center [541, 426] width 37 height 26
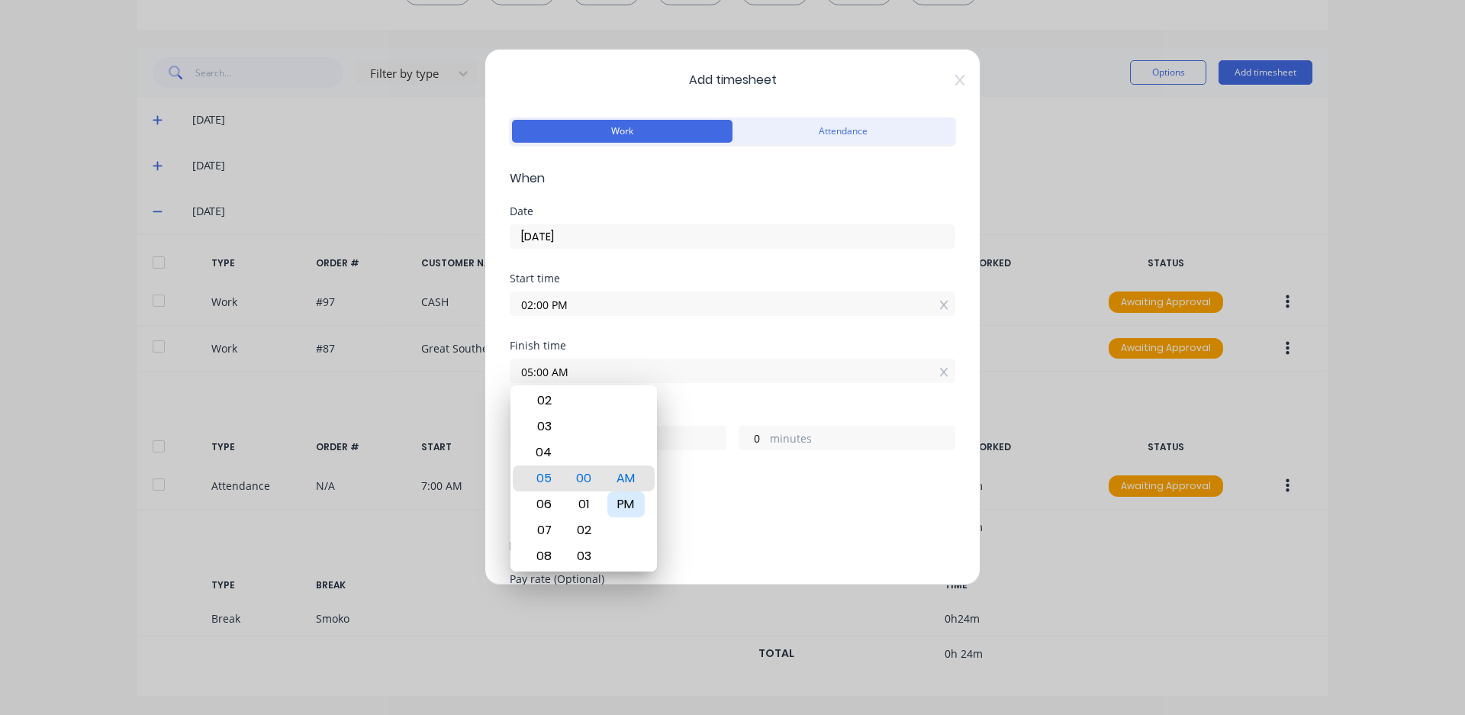
click at [635, 507] on div "PM" at bounding box center [625, 504] width 37 height 26
type input "05:00 PM"
type input "3"
click at [766, 478] on div "Breaks" at bounding box center [733, 480] width 446 height 11
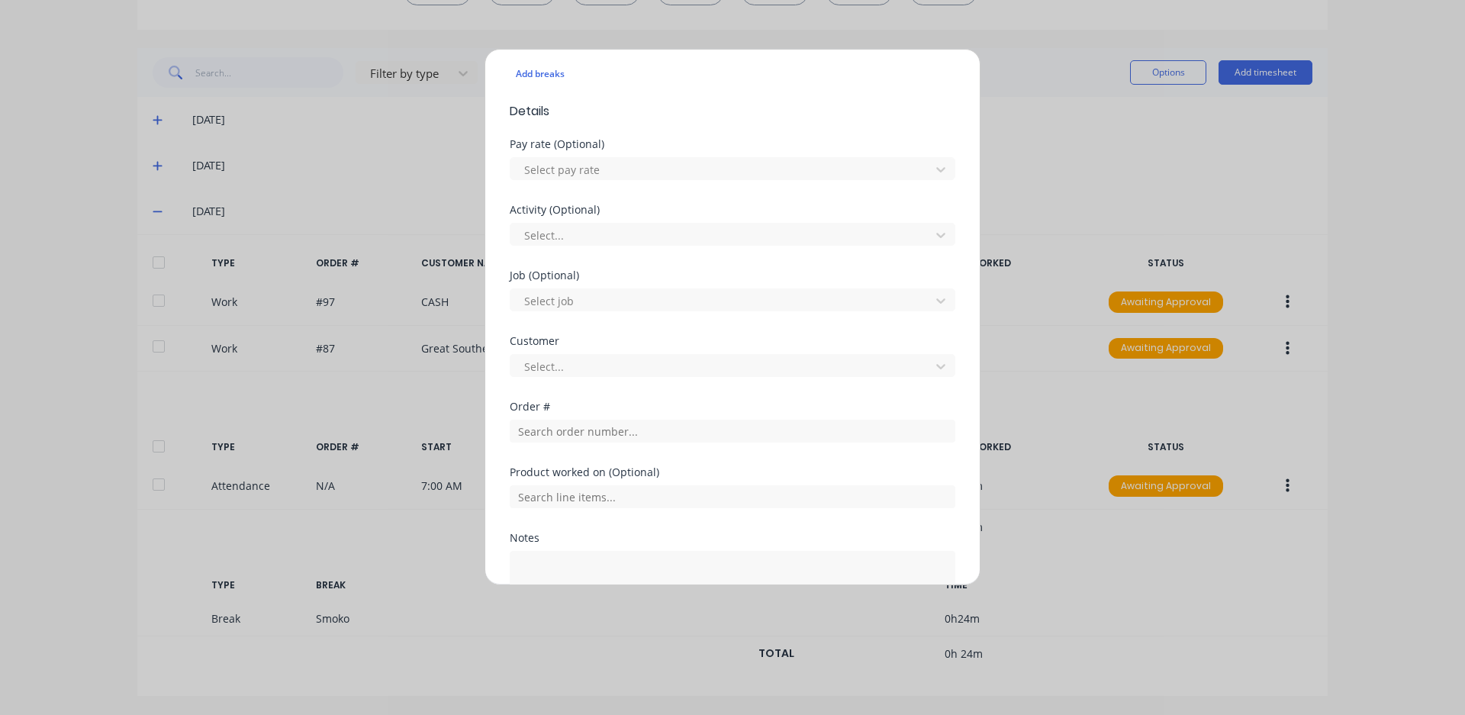
scroll to position [458, 0]
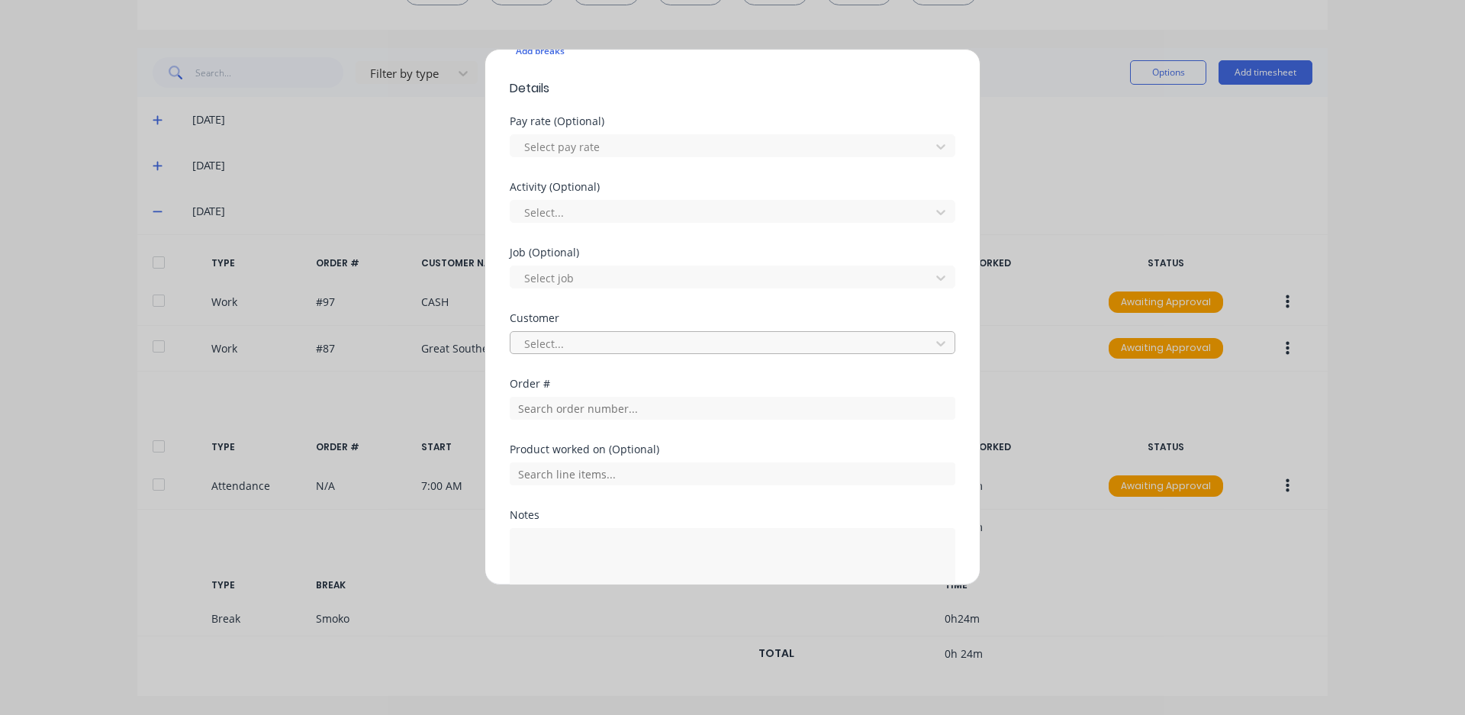
click at [581, 336] on div at bounding box center [723, 343] width 400 height 19
type input "cas"
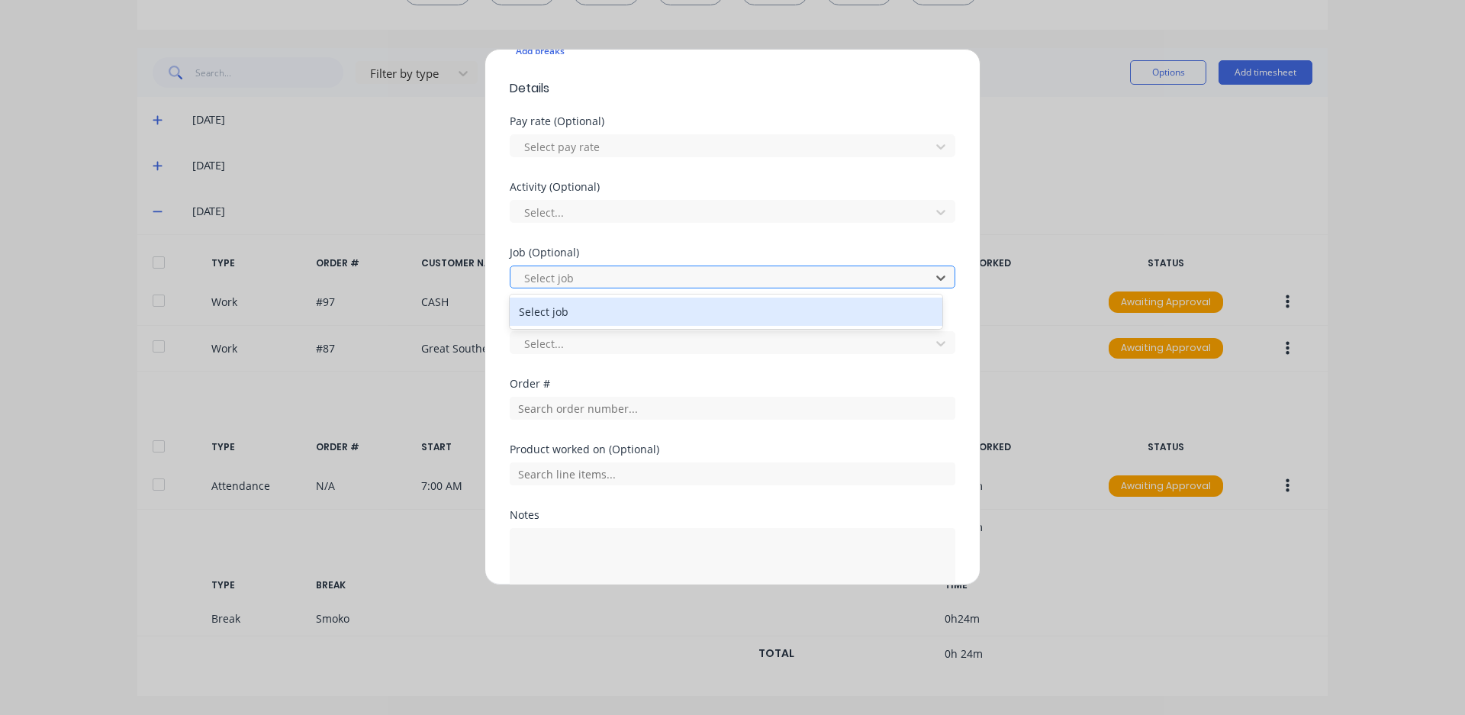
click at [618, 272] on div at bounding box center [723, 278] width 400 height 19
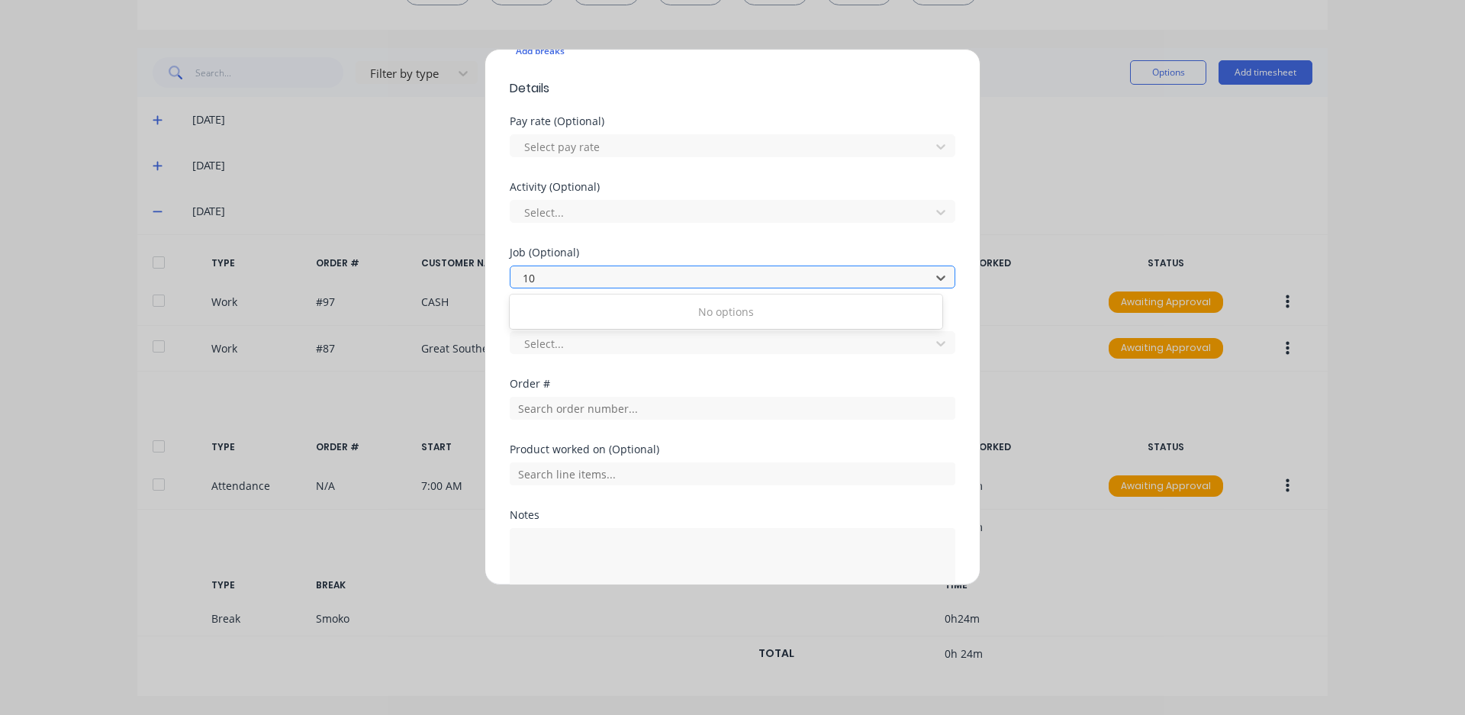
type input "1"
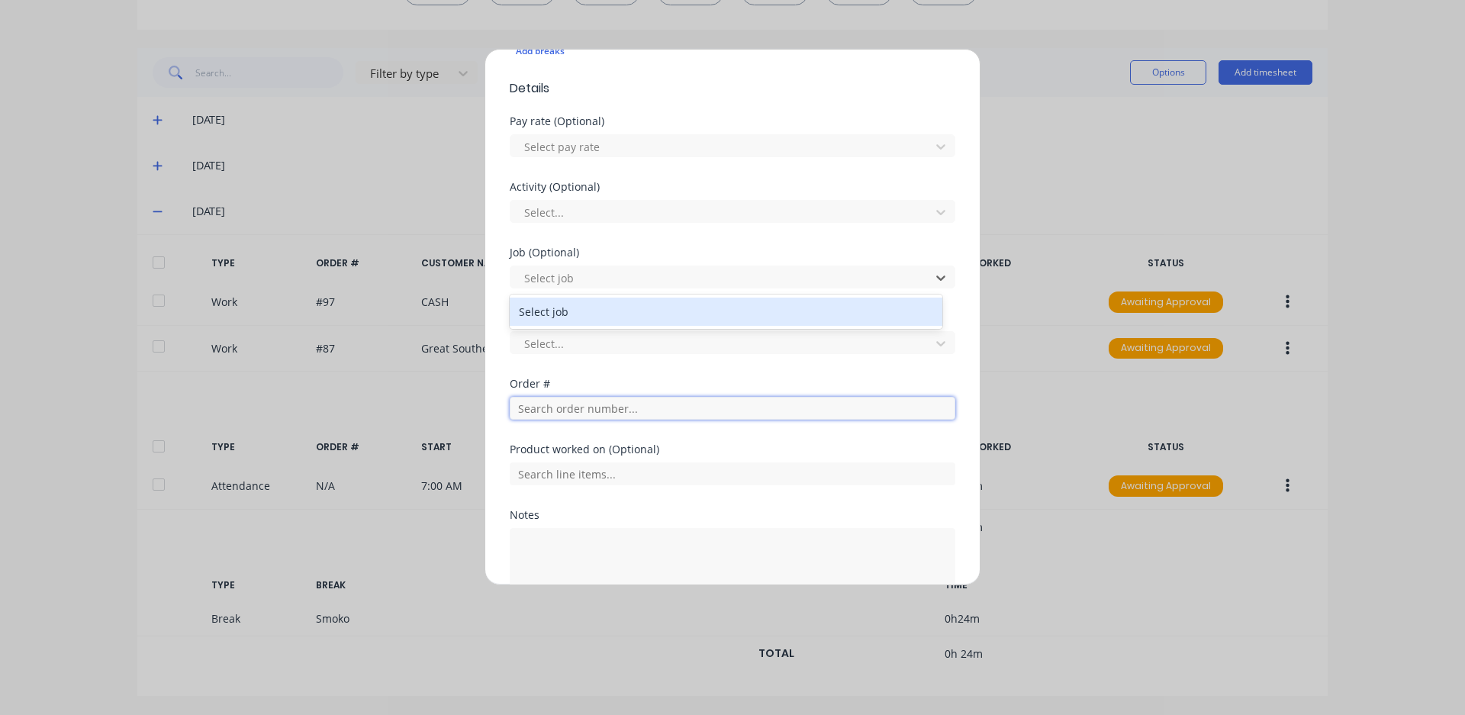
click at [630, 406] on input "text" at bounding box center [733, 408] width 446 height 23
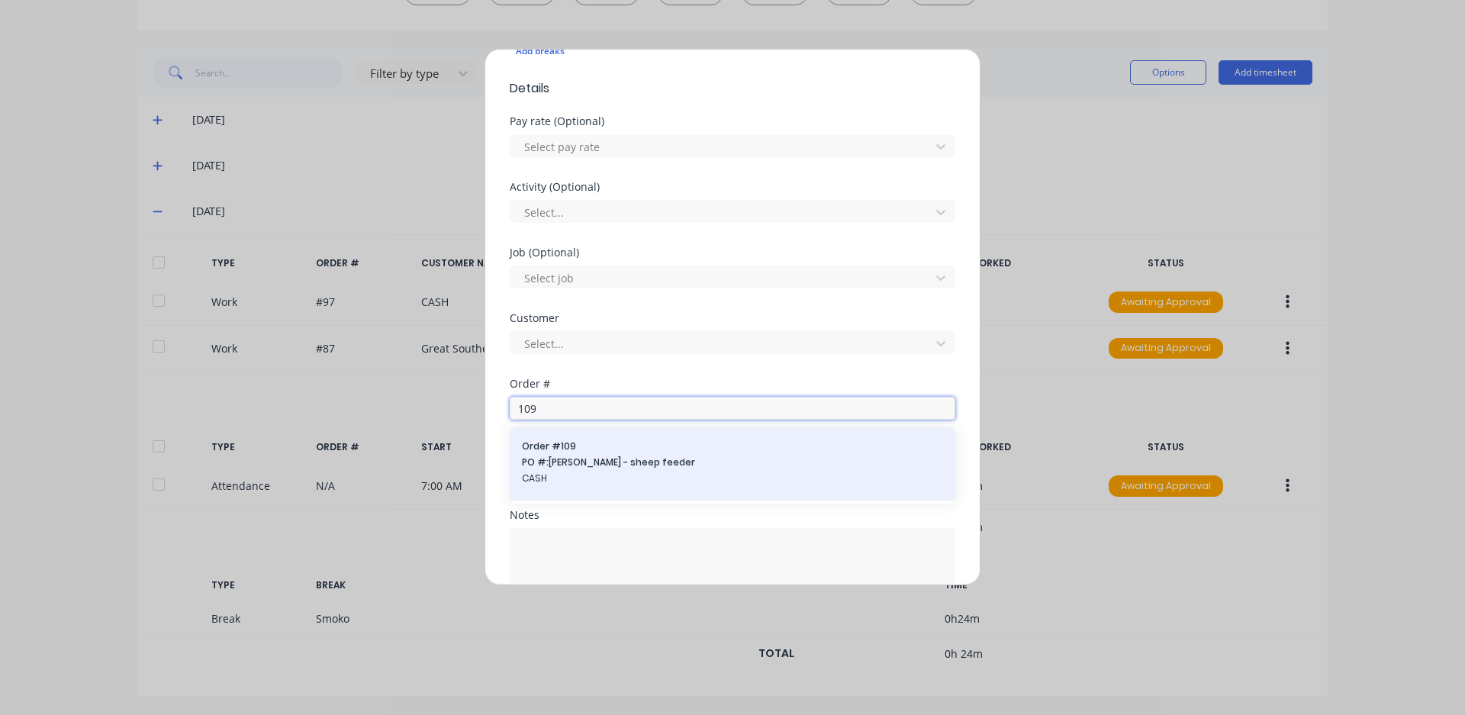
type input "109"
click at [635, 465] on span "PO #: [PERSON_NAME] - sheep feeder" at bounding box center [732, 462] width 421 height 14
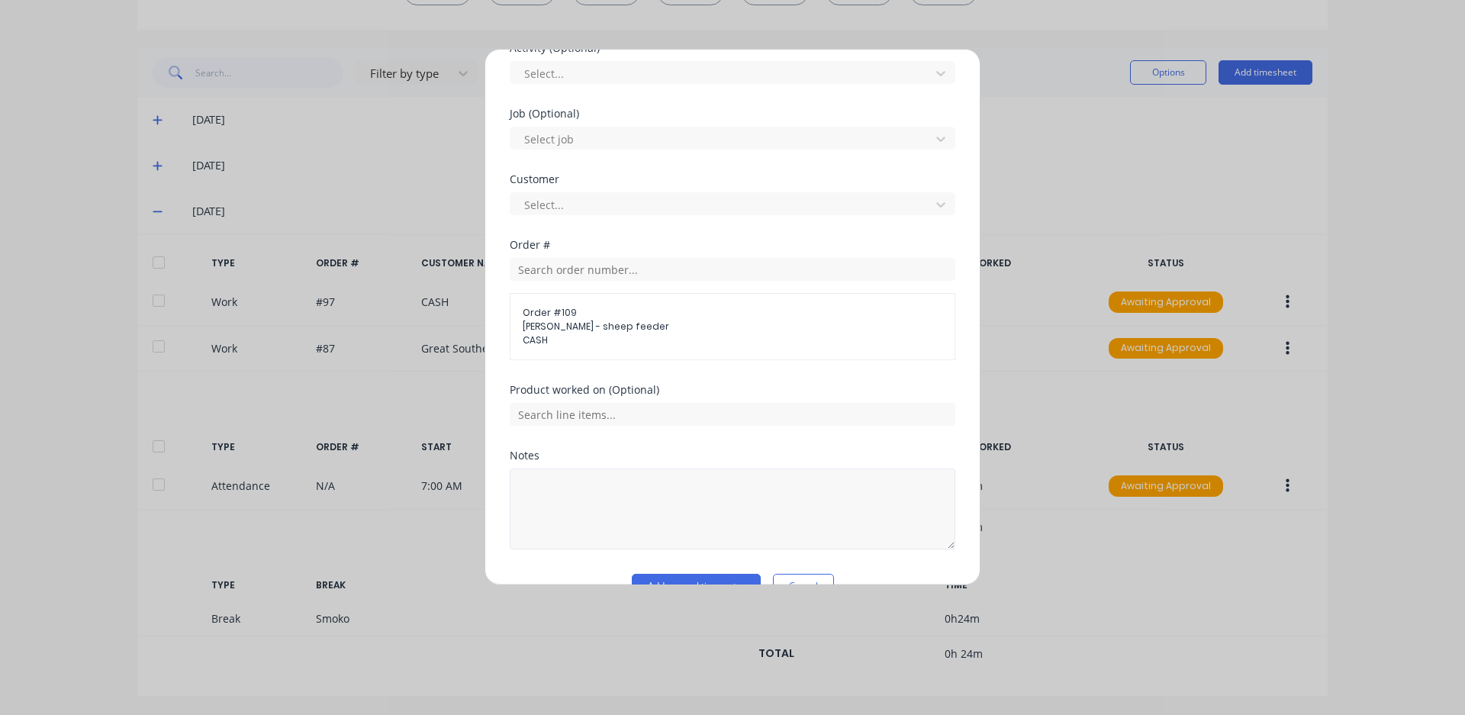
scroll to position [610, 0]
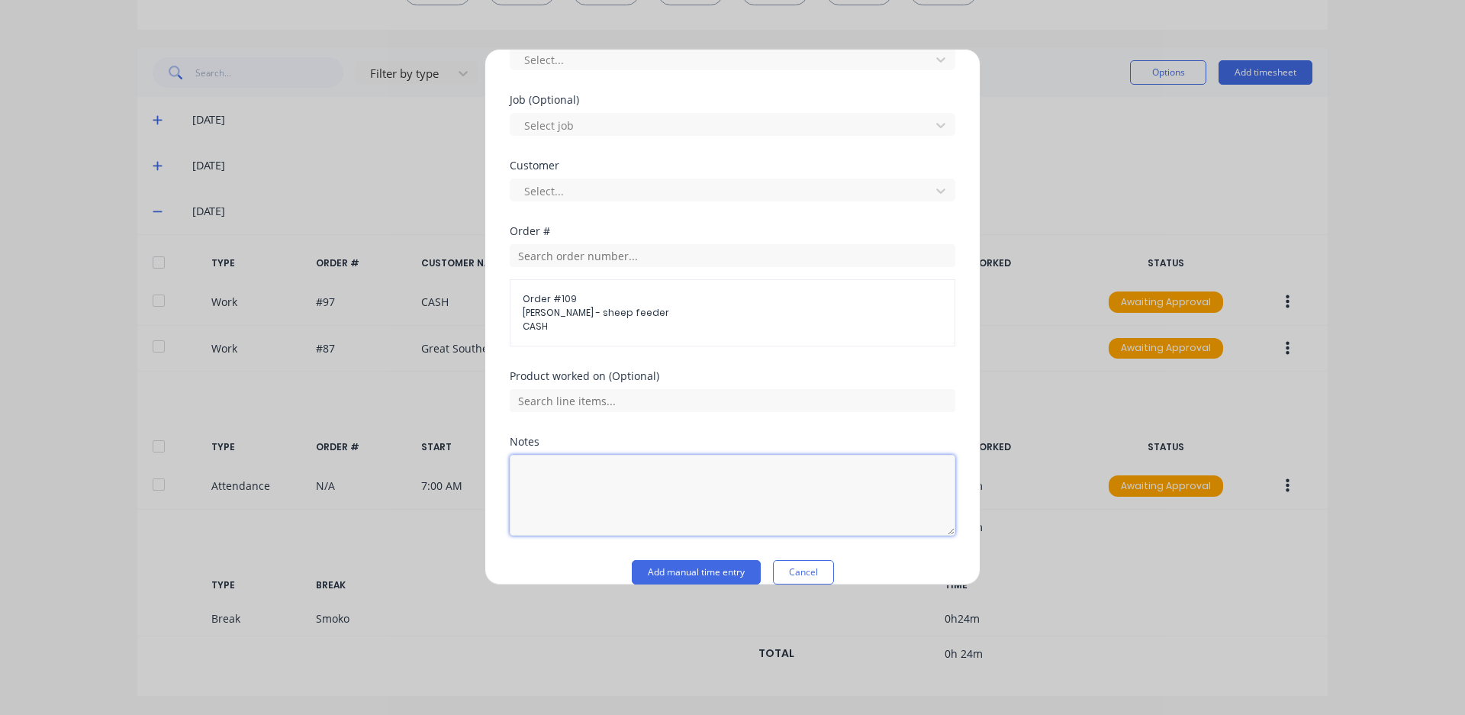
click at [660, 510] on textarea at bounding box center [733, 495] width 446 height 81
type textarea "grind out cracks weld up"
click at [701, 571] on button "Add manual time entry" at bounding box center [696, 572] width 129 height 24
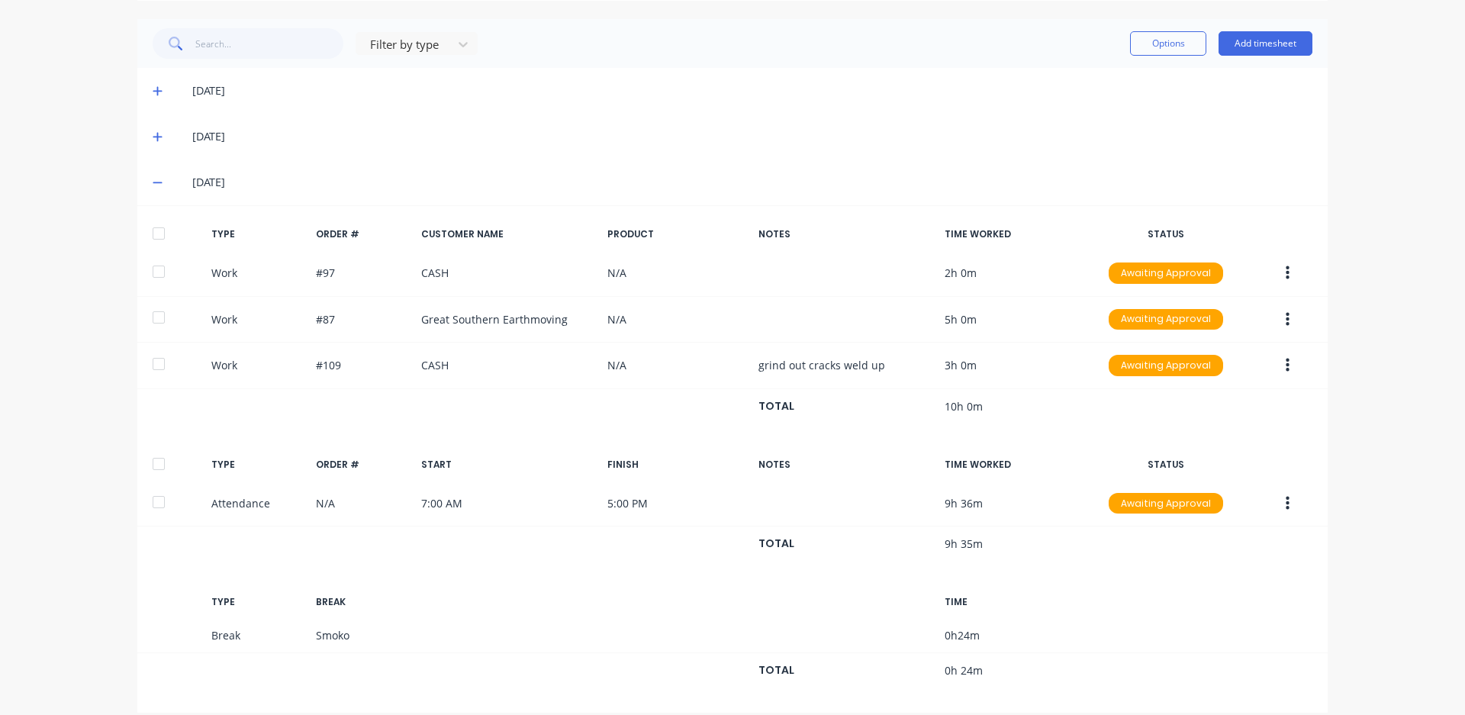
scroll to position [396, 0]
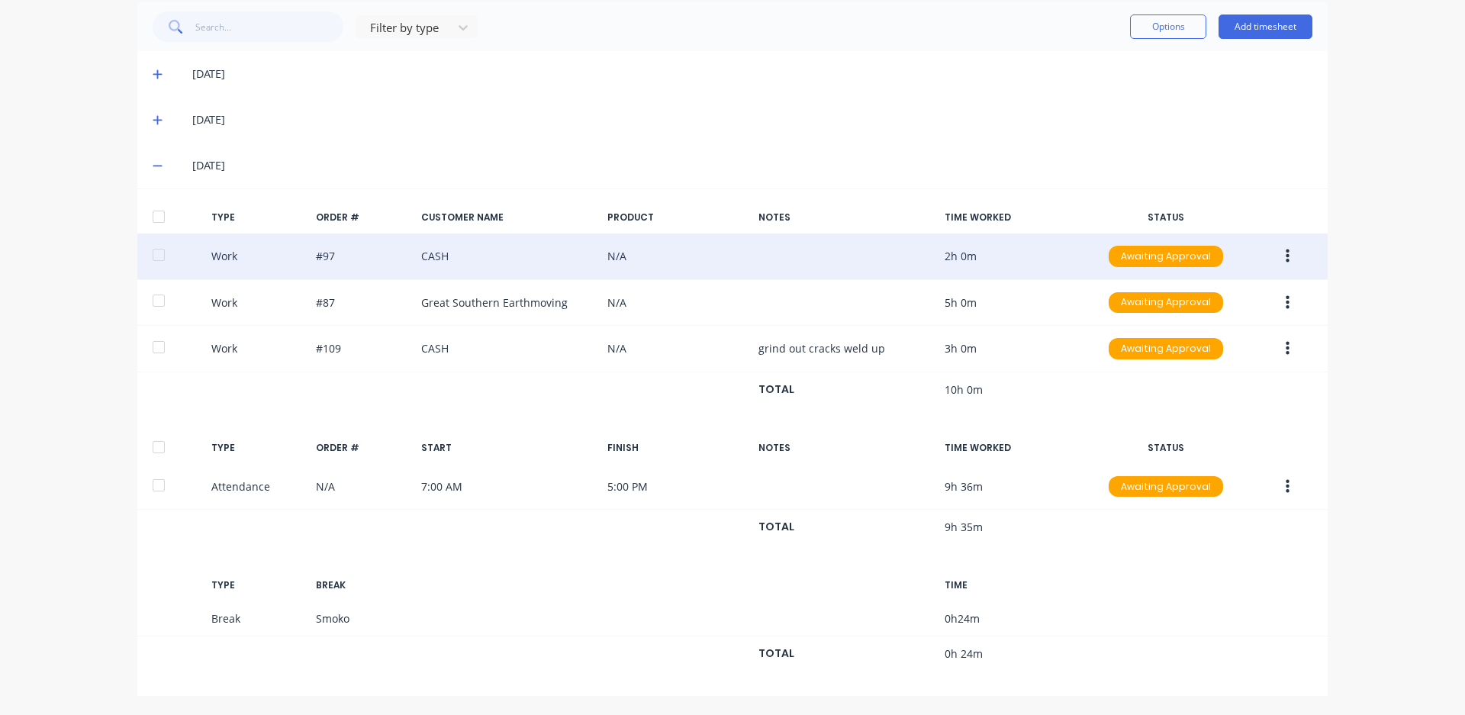
click at [700, 269] on div "Work #97 CASH N/A 2h 0m Awaiting Approval" at bounding box center [732, 256] width 1190 height 47
click at [1285, 254] on icon "button" at bounding box center [1287, 256] width 4 height 17
click at [1208, 233] on div "Edit" at bounding box center [1232, 229] width 117 height 22
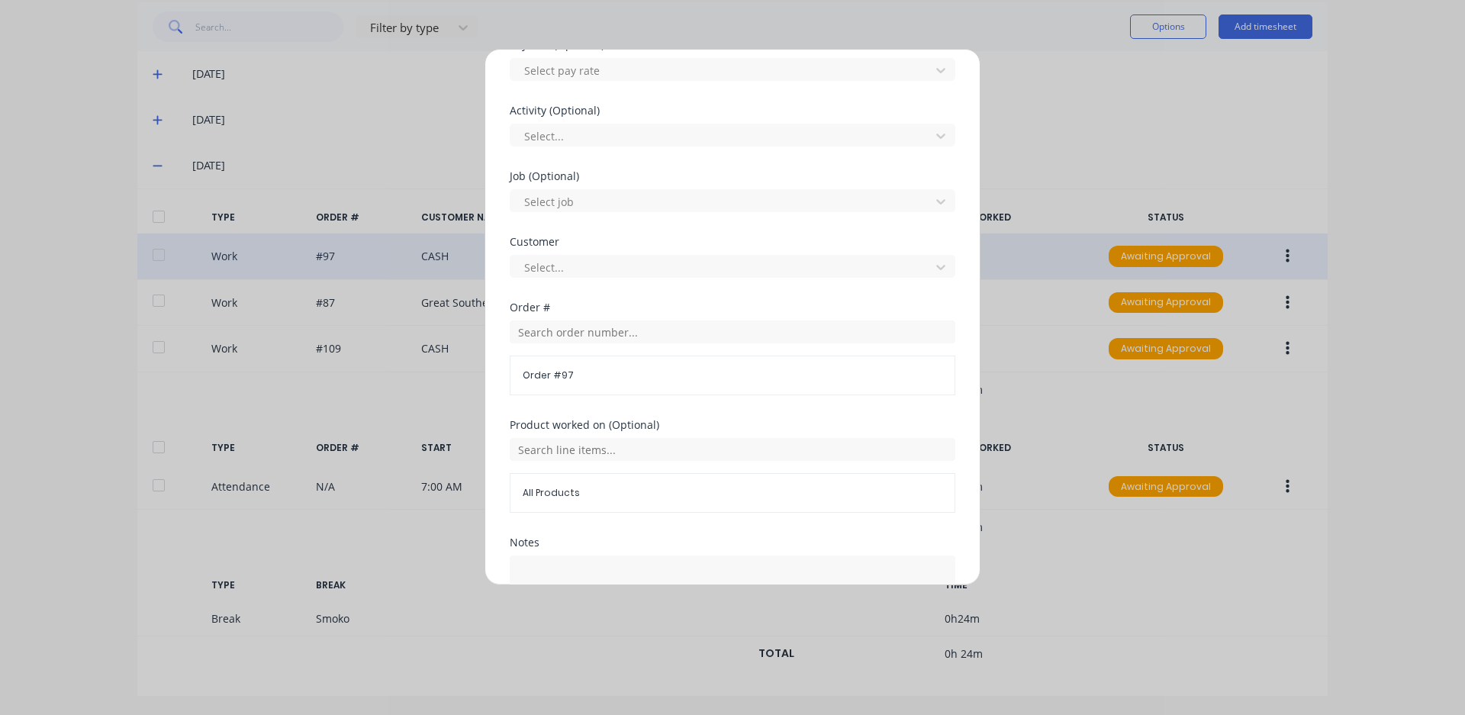
scroll to position [656, 0]
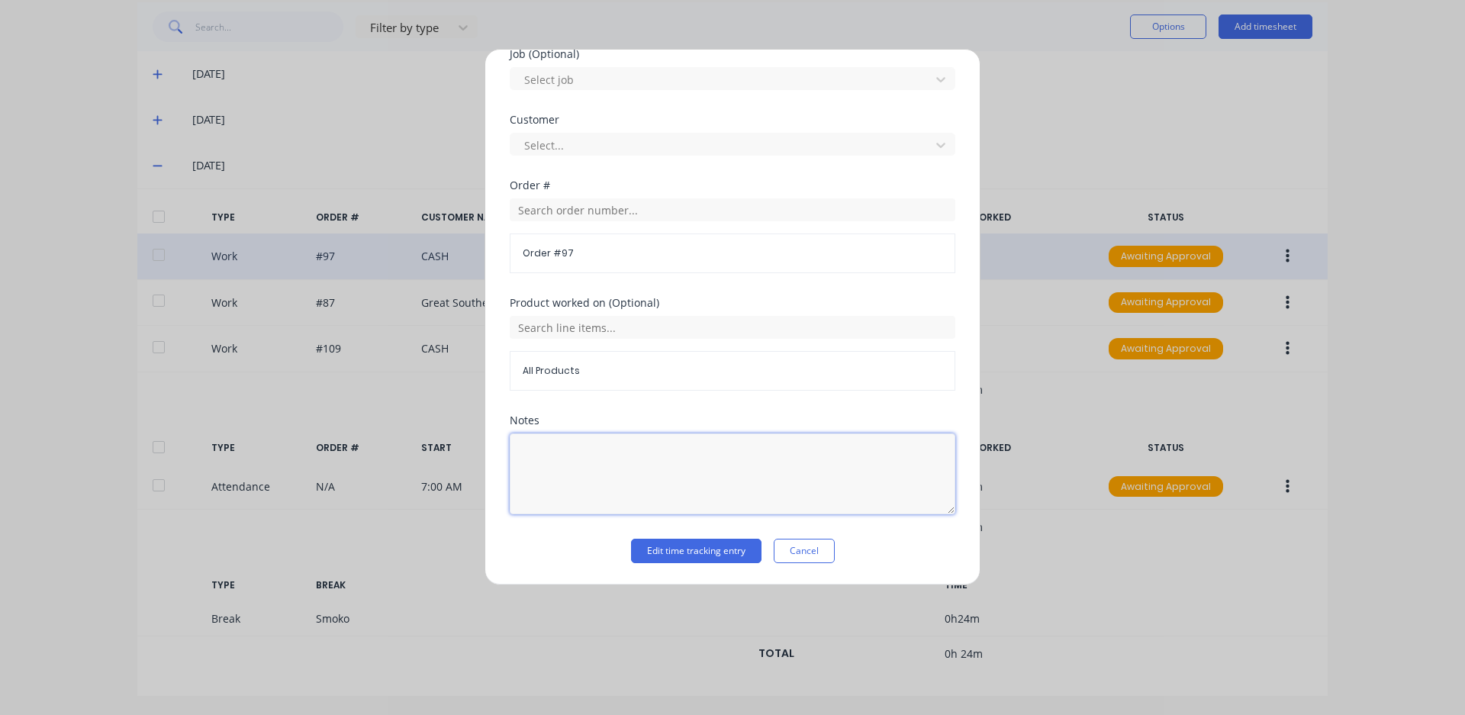
click at [639, 449] on textarea at bounding box center [733, 473] width 446 height 81
type textarea "FAB"
click at [662, 541] on button "Edit time tracking entry" at bounding box center [696, 551] width 130 height 24
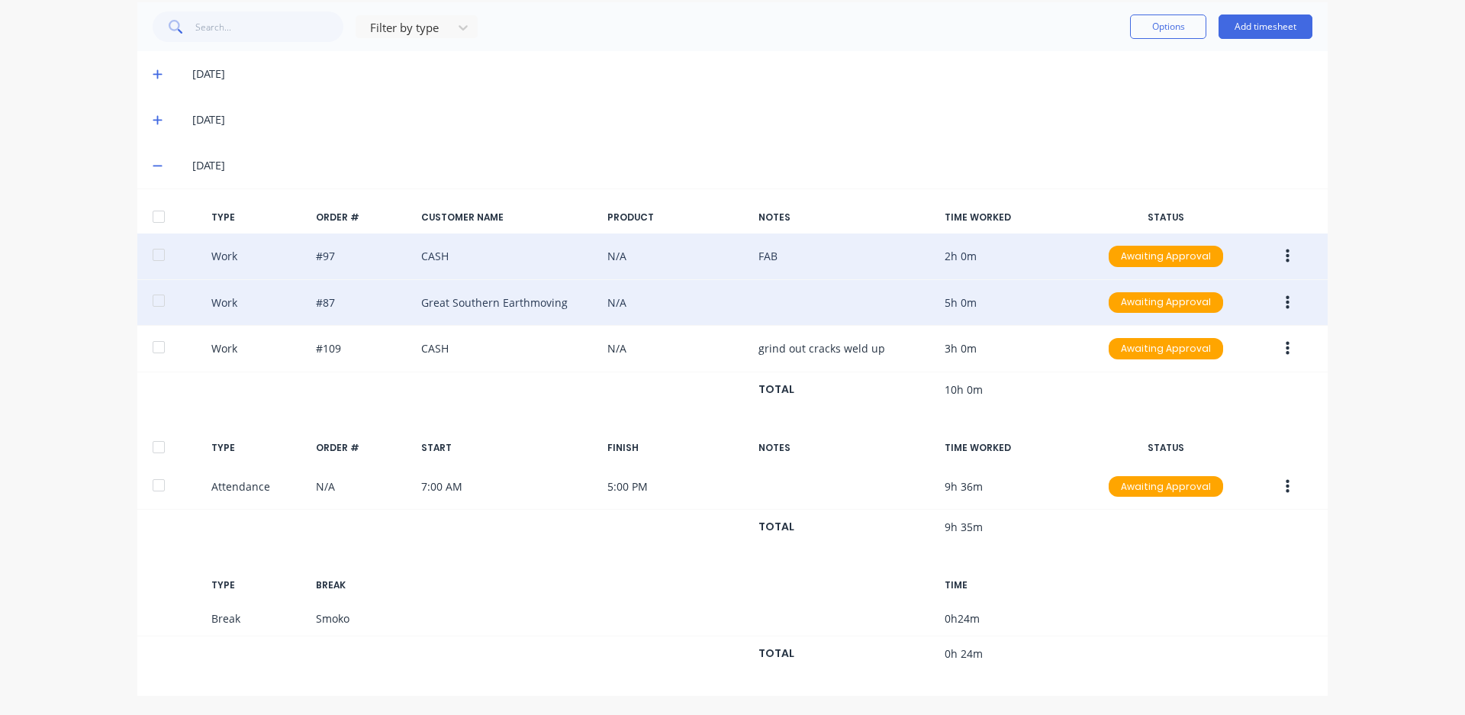
click at [1285, 294] on button "button" at bounding box center [1287, 302] width 36 height 27
click at [1204, 280] on div "Edit" at bounding box center [1232, 276] width 117 height 22
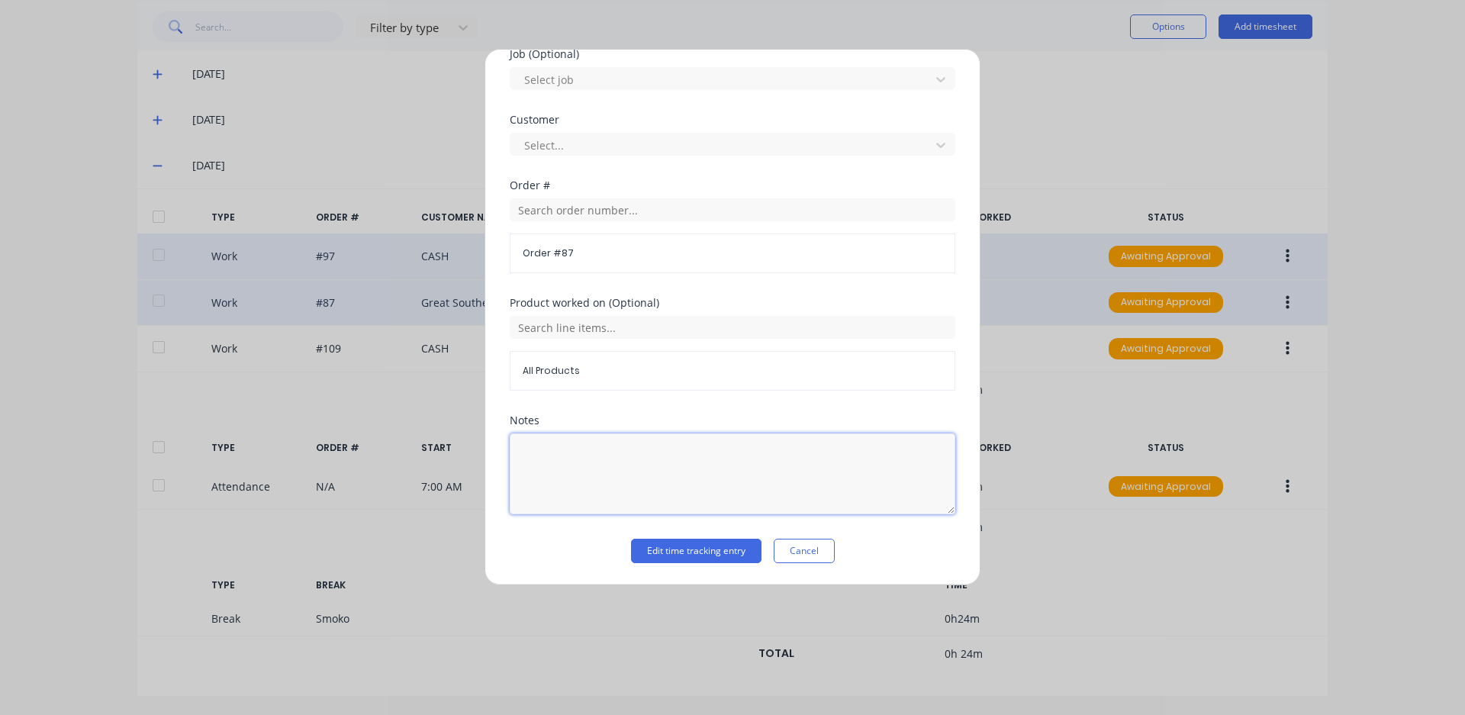
drag, startPoint x: 568, startPoint y: 493, endPoint x: 568, endPoint y: 479, distance: 13.7
click at [568, 484] on textarea at bounding box center [733, 473] width 446 height 81
type textarea "prime"
click at [683, 550] on button "Edit time tracking entry" at bounding box center [696, 551] width 130 height 24
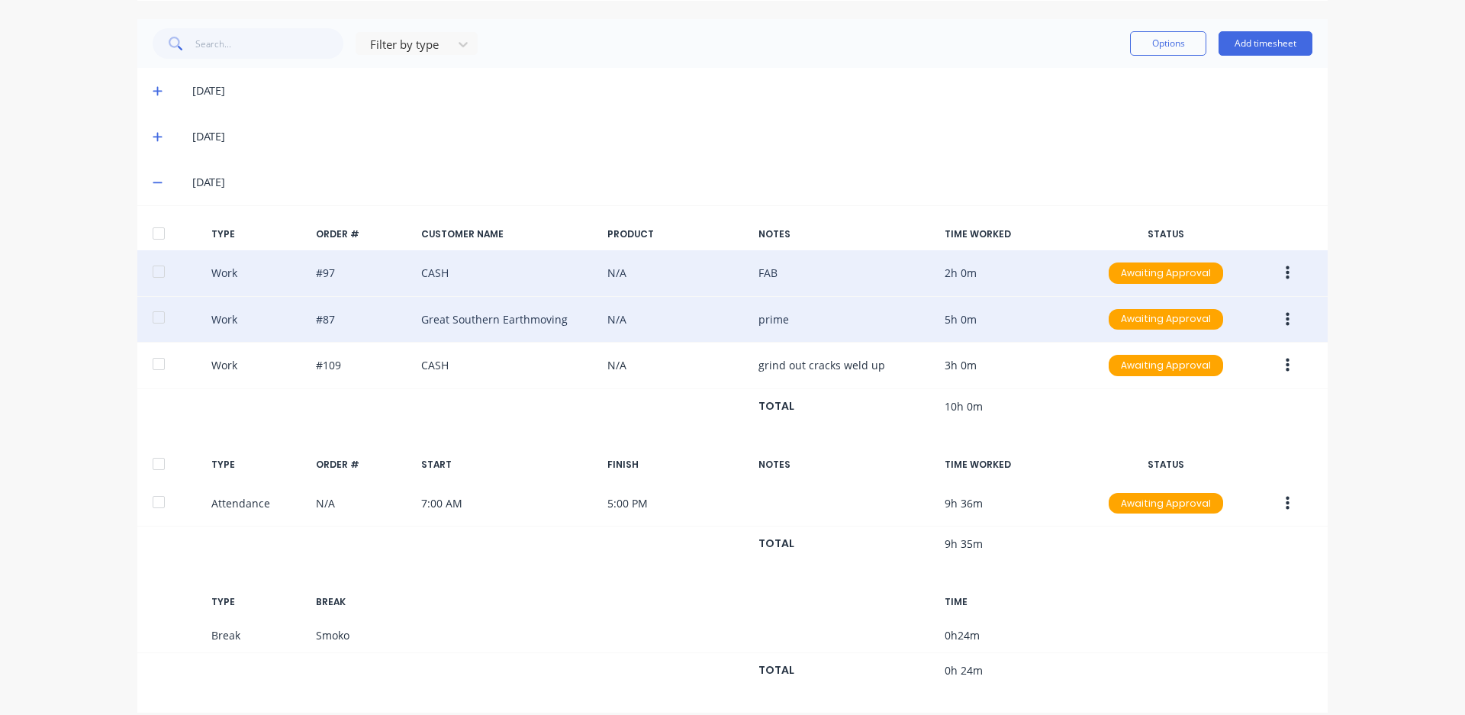
scroll to position [381, 0]
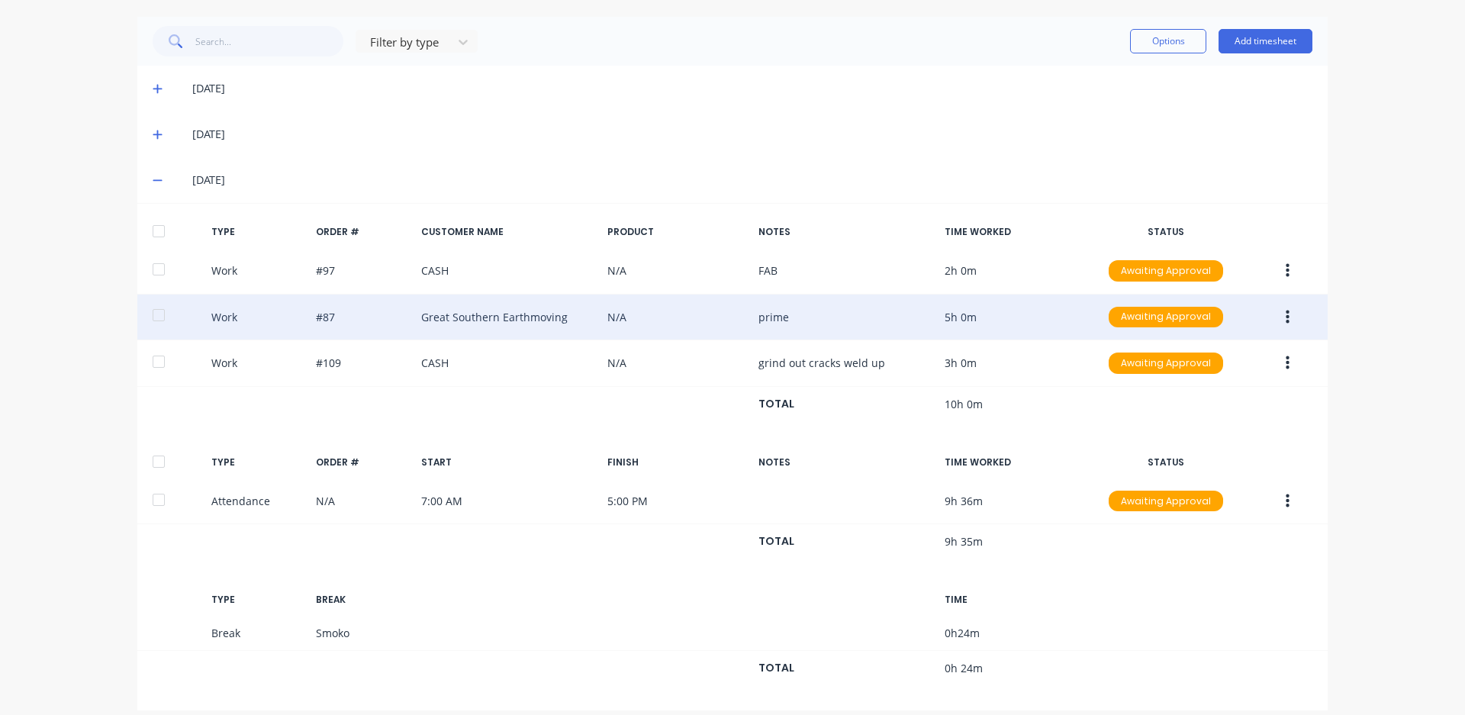
click at [1285, 309] on icon "button" at bounding box center [1287, 317] width 4 height 17
click at [1185, 293] on div "Edit" at bounding box center [1232, 290] width 117 height 22
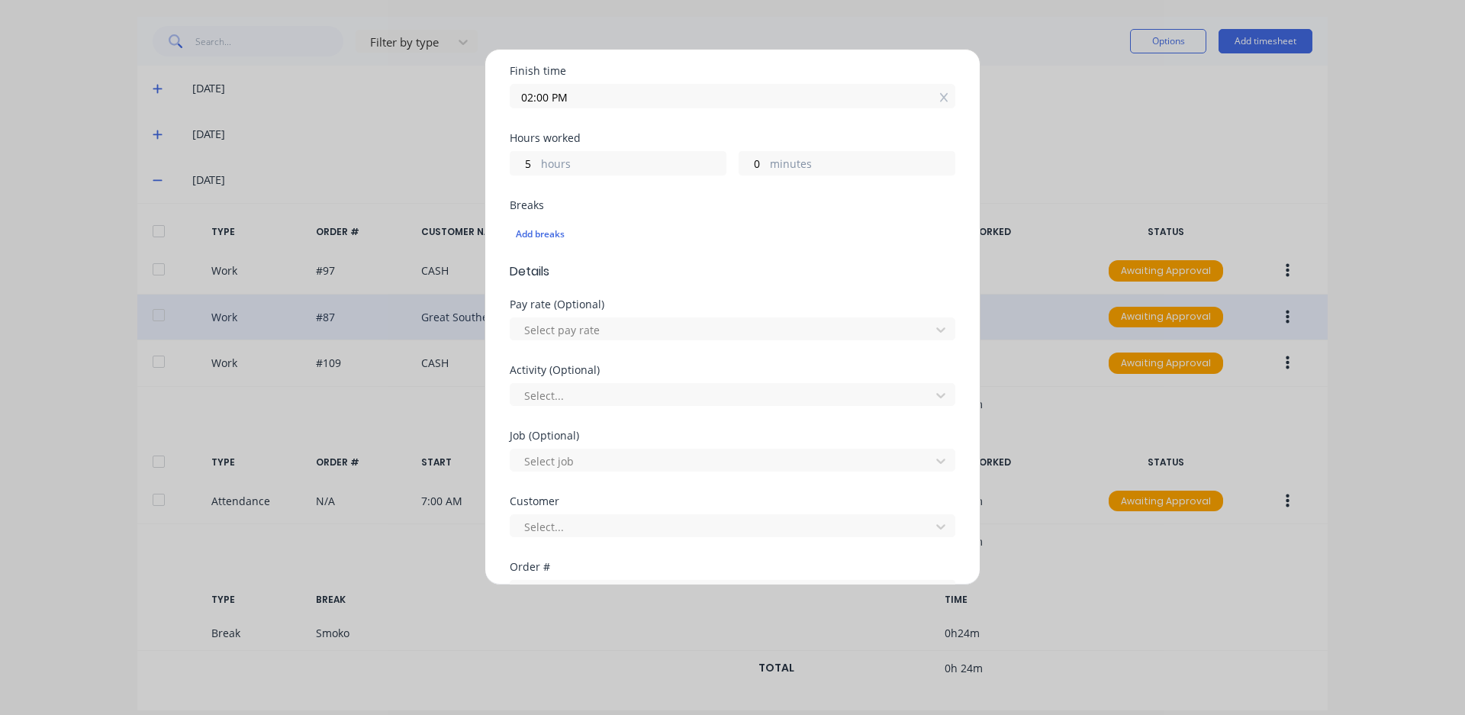
scroll to position [305, 0]
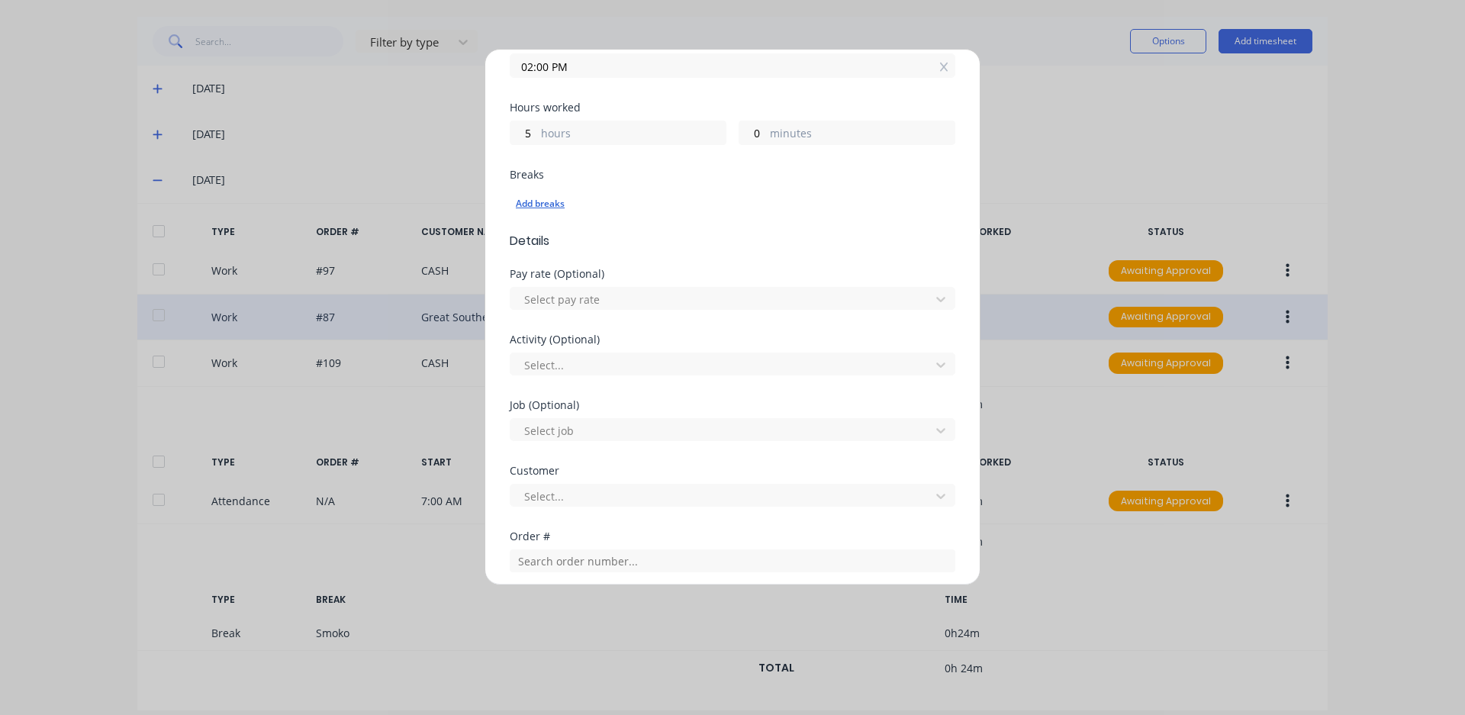
click at [552, 206] on div "Add breaks" at bounding box center [732, 204] width 433 height 20
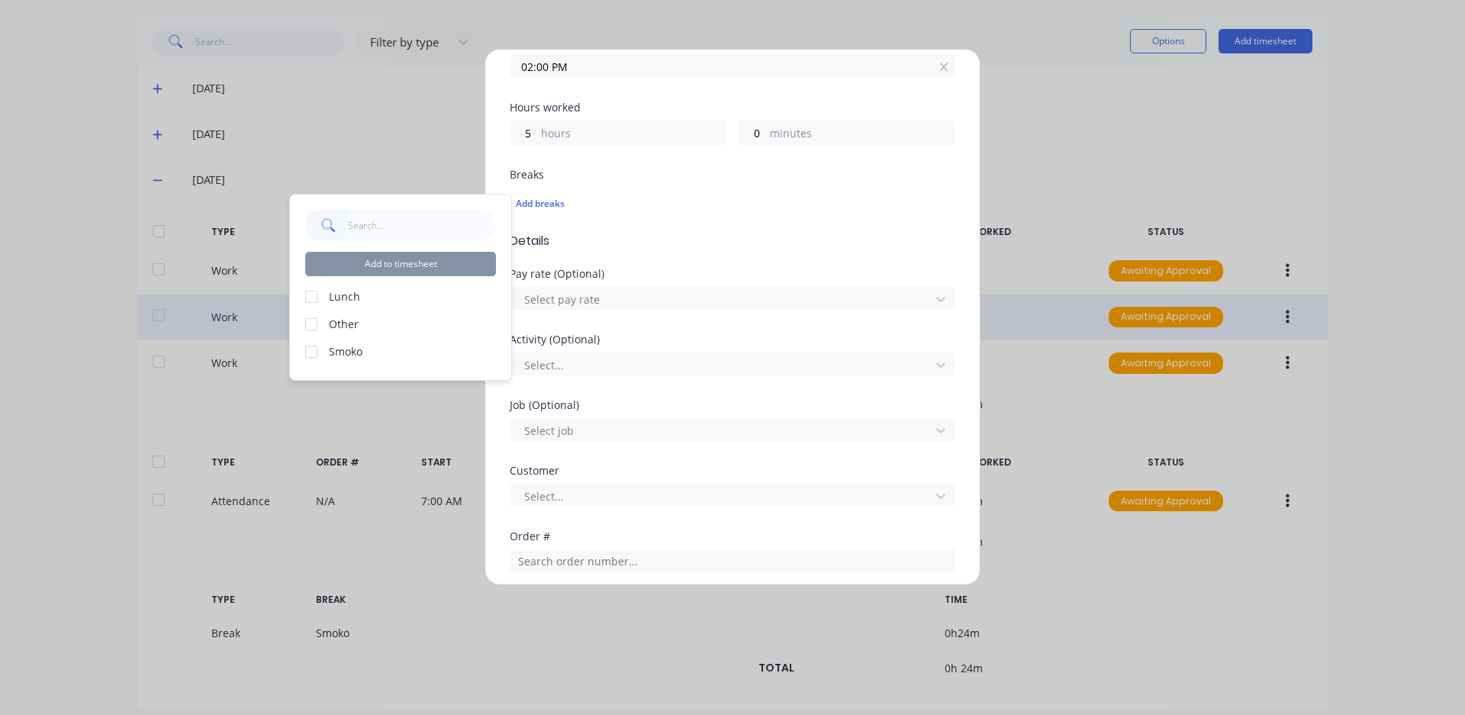
click at [331, 355] on label "Smoko" at bounding box center [412, 351] width 167 height 16
click at [309, 355] on div at bounding box center [311, 351] width 31 height 31
click at [393, 265] on button "Add to timesheet" at bounding box center [400, 264] width 191 height 24
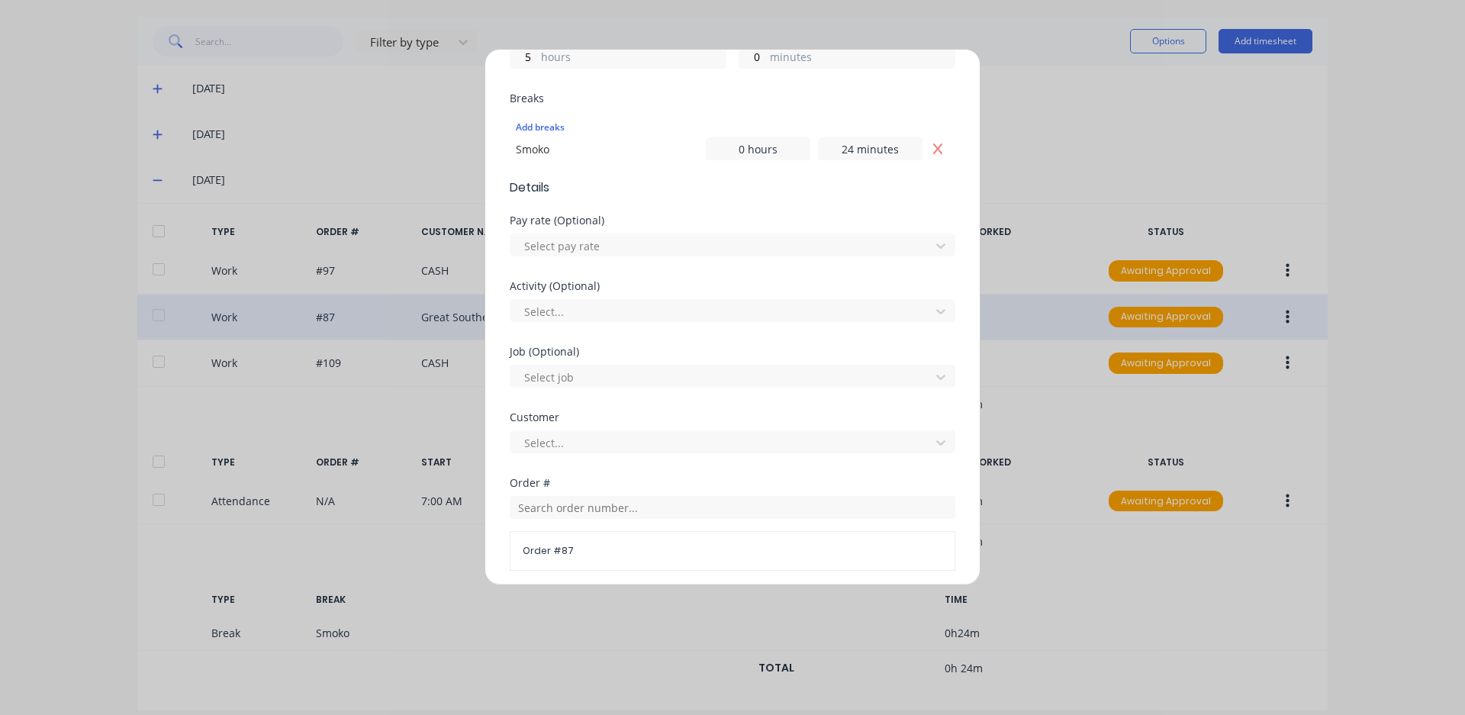
scroll to position [679, 0]
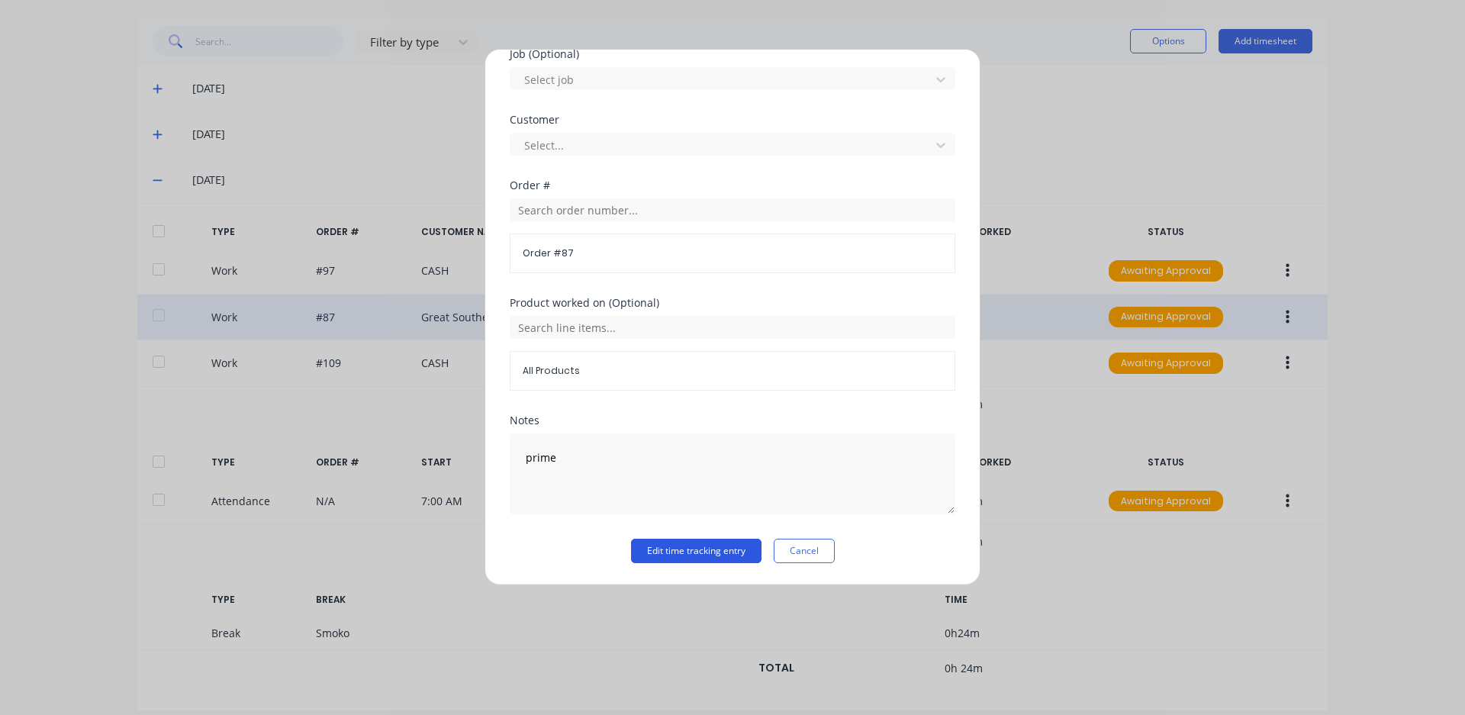
click at [679, 558] on button "Edit time tracking entry" at bounding box center [696, 551] width 130 height 24
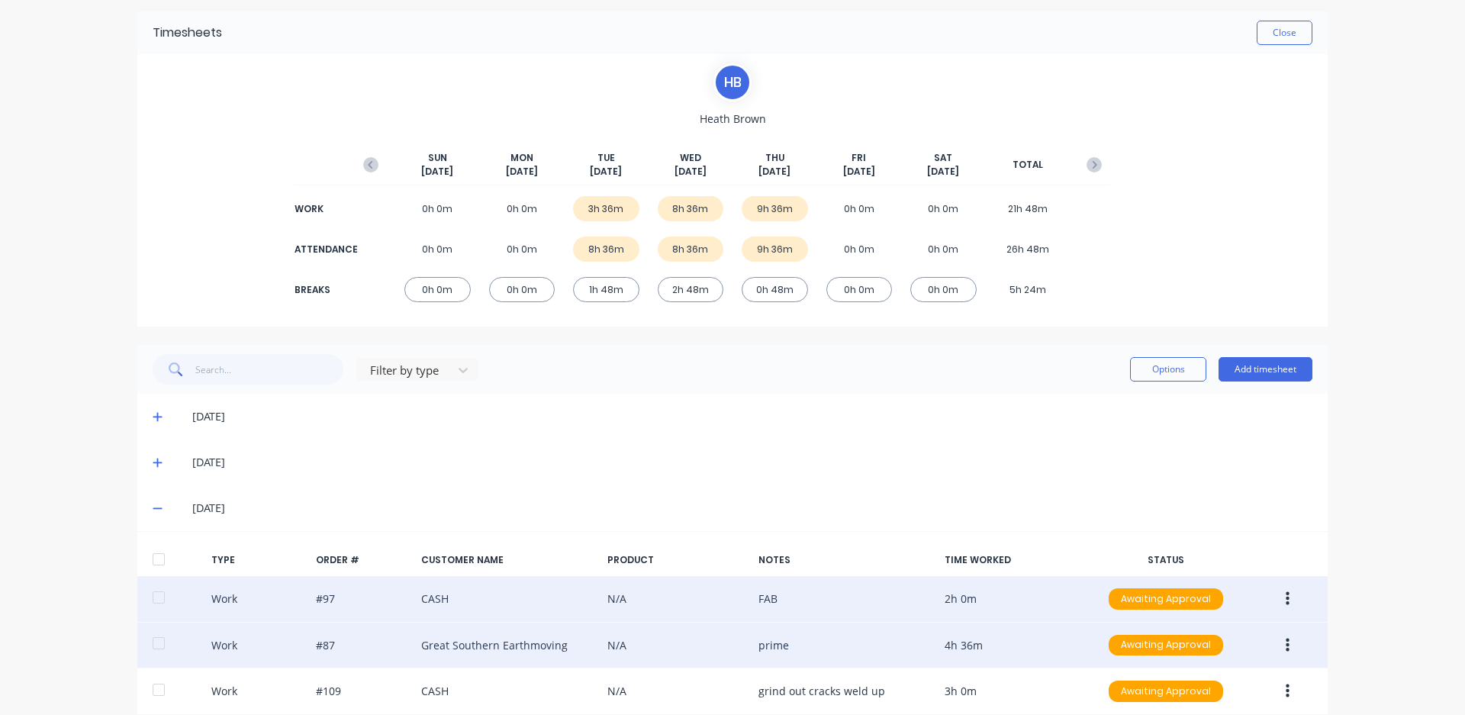
scroll to position [0, 0]
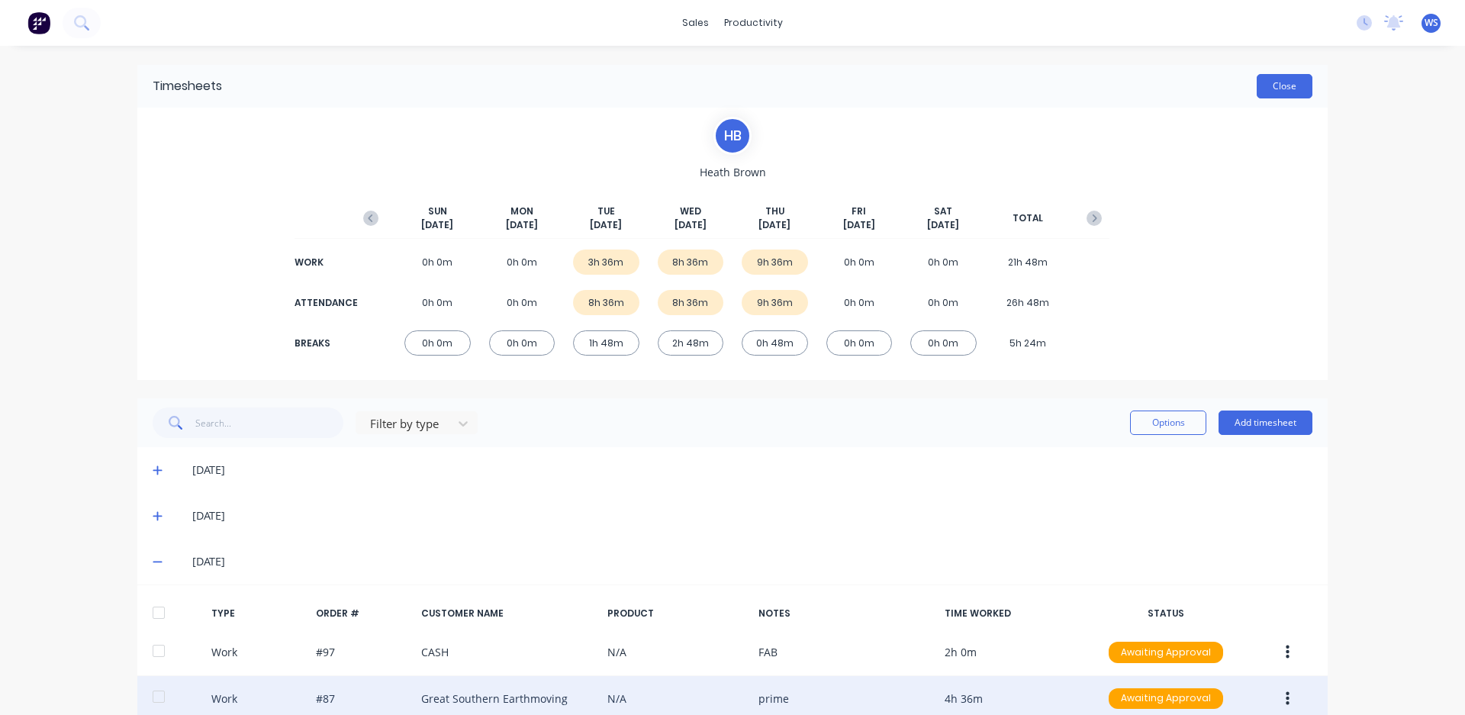
click at [1256, 76] on button "Close" at bounding box center [1284, 86] width 56 height 24
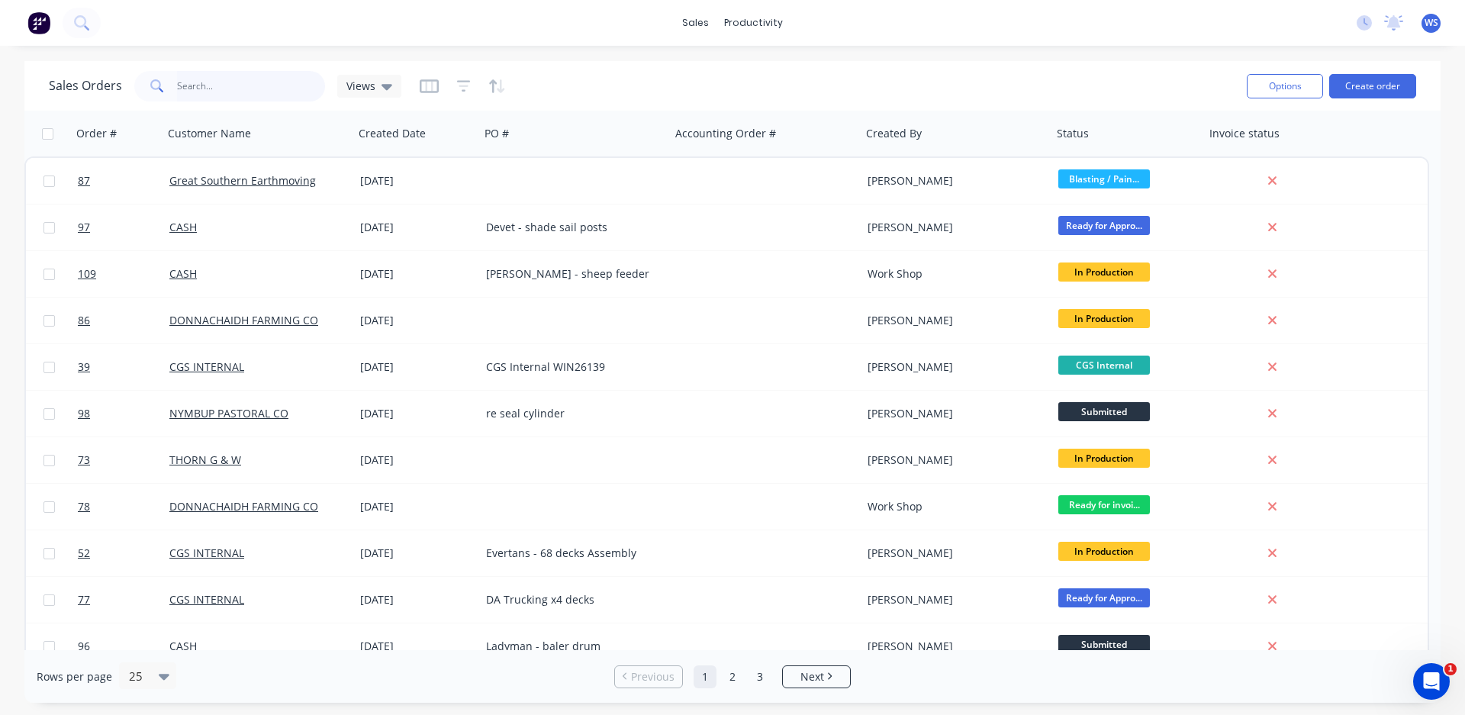
click at [184, 84] on input "text" at bounding box center [251, 86] width 149 height 31
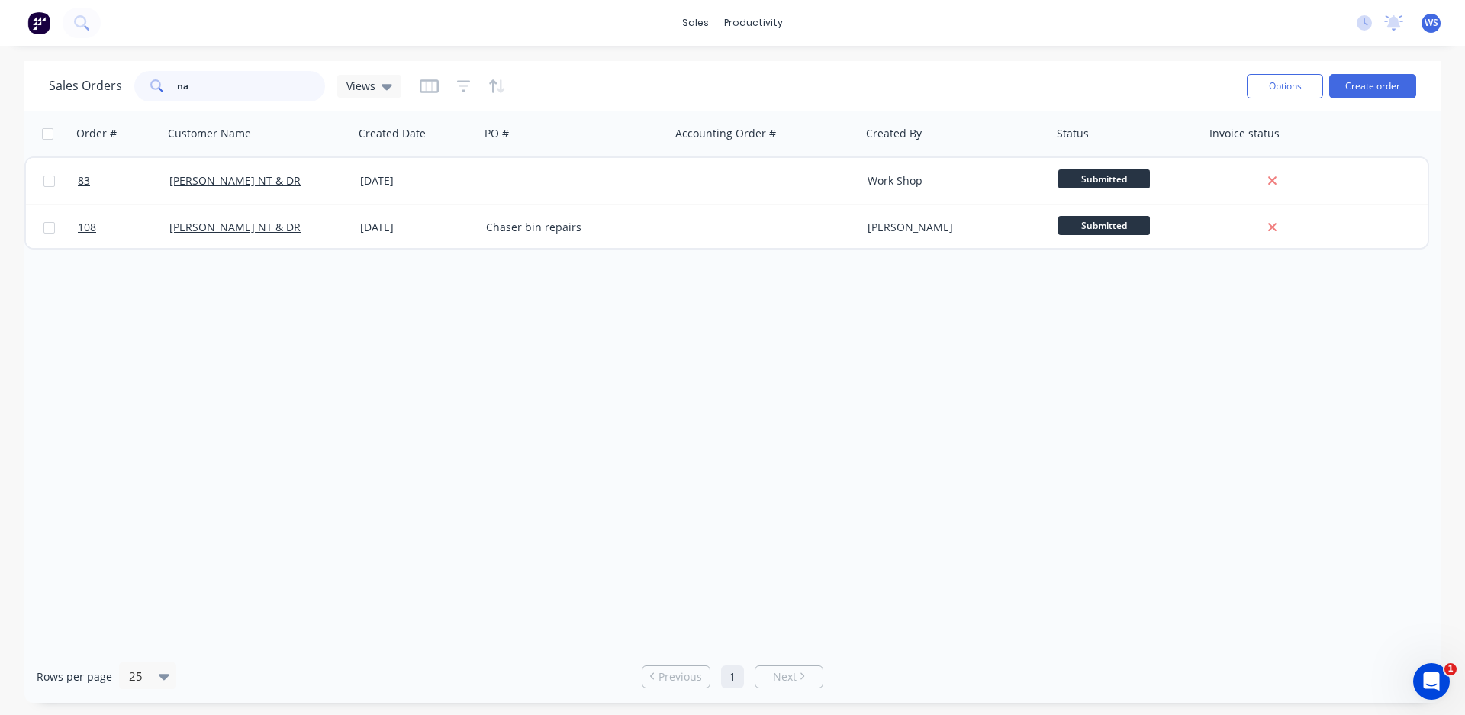
type input "n"
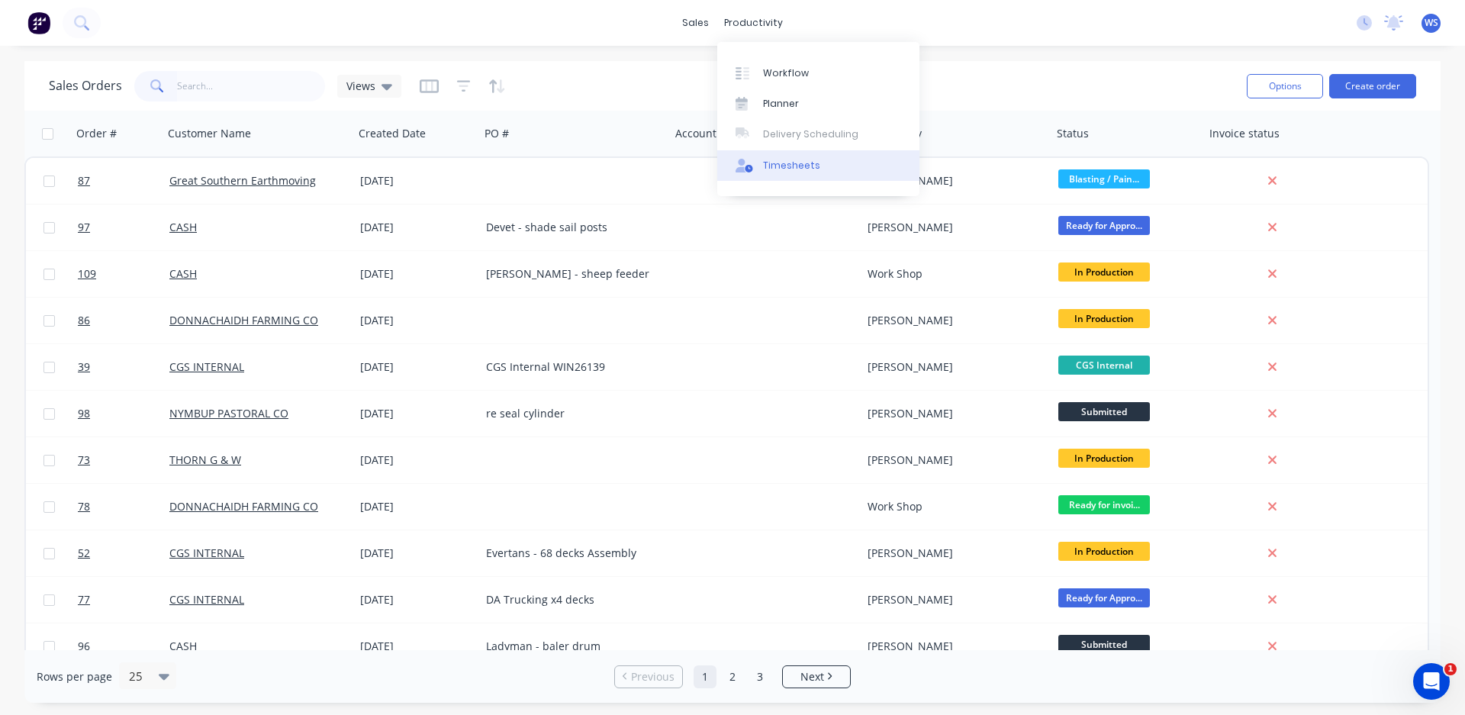
click at [792, 160] on div "Timesheets" at bounding box center [791, 166] width 57 height 14
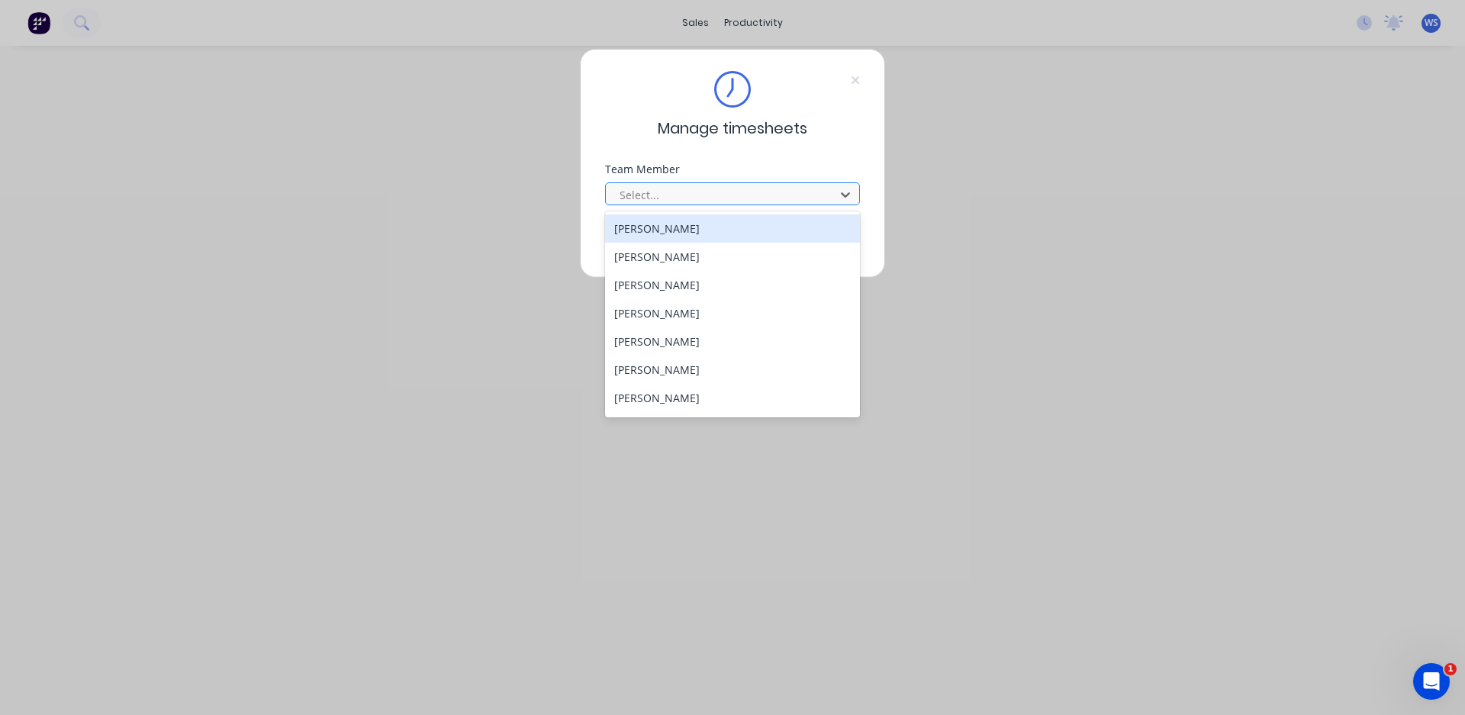
click at [680, 189] on div at bounding box center [722, 194] width 209 height 19
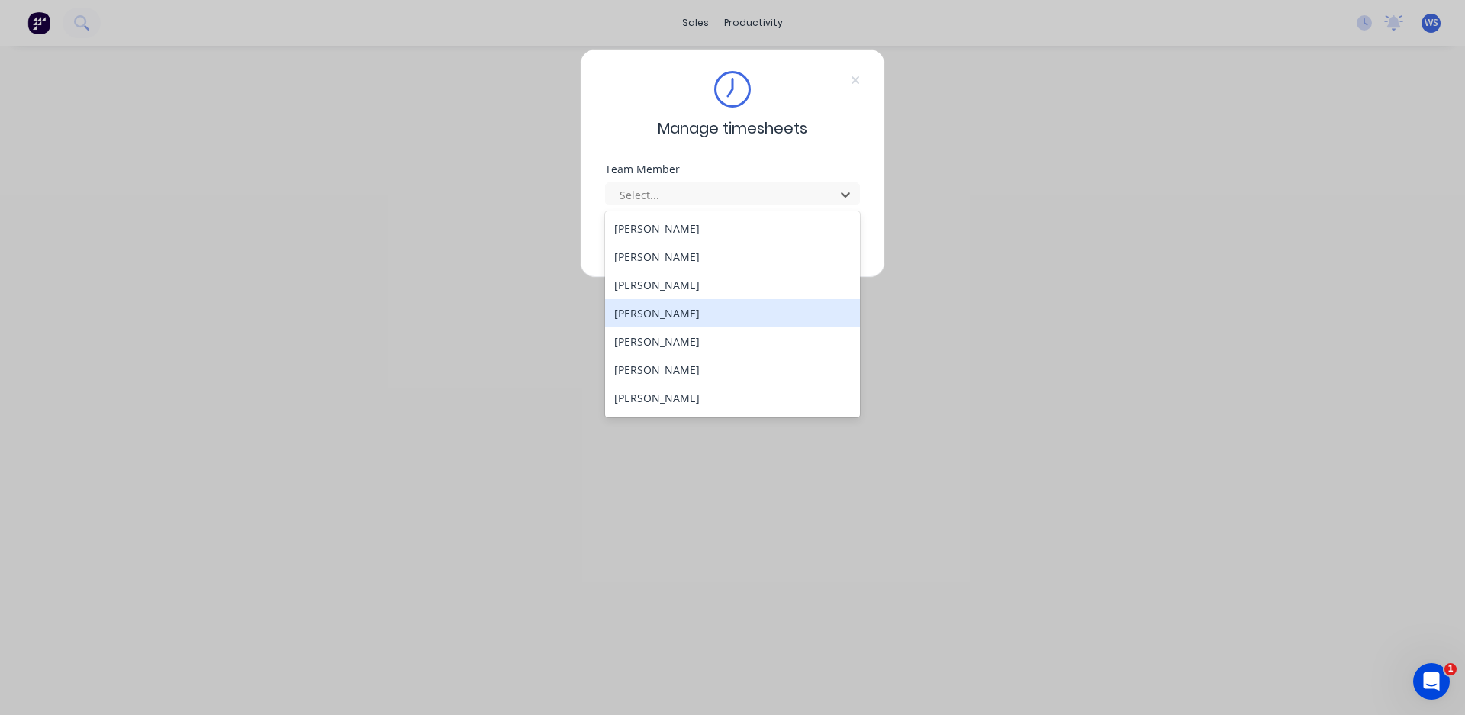
click at [651, 312] on div "[PERSON_NAME]" at bounding box center [732, 313] width 255 height 28
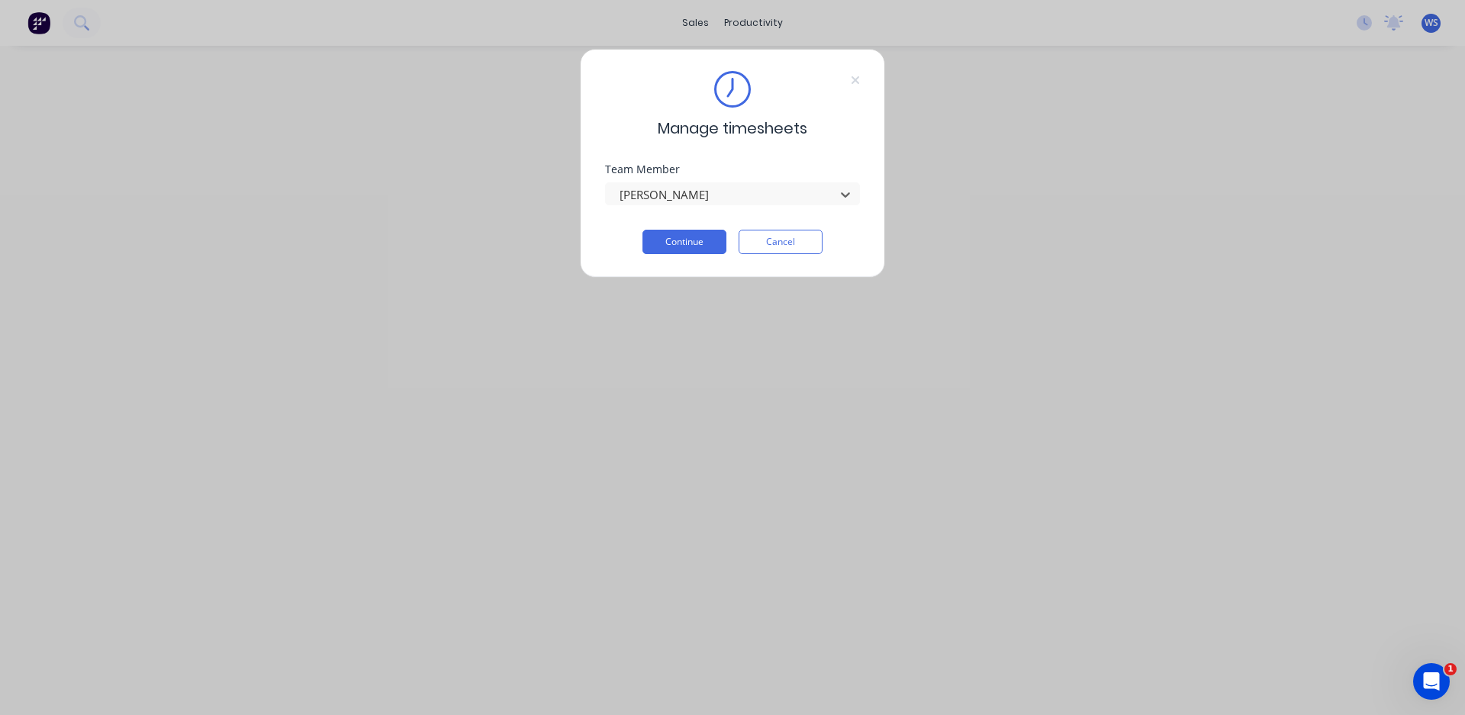
click at [704, 225] on div "Team Member option Jay Pannell, selected. Jay Pannell" at bounding box center [732, 197] width 255 height 66
click at [697, 245] on button "Continue" at bounding box center [684, 242] width 84 height 24
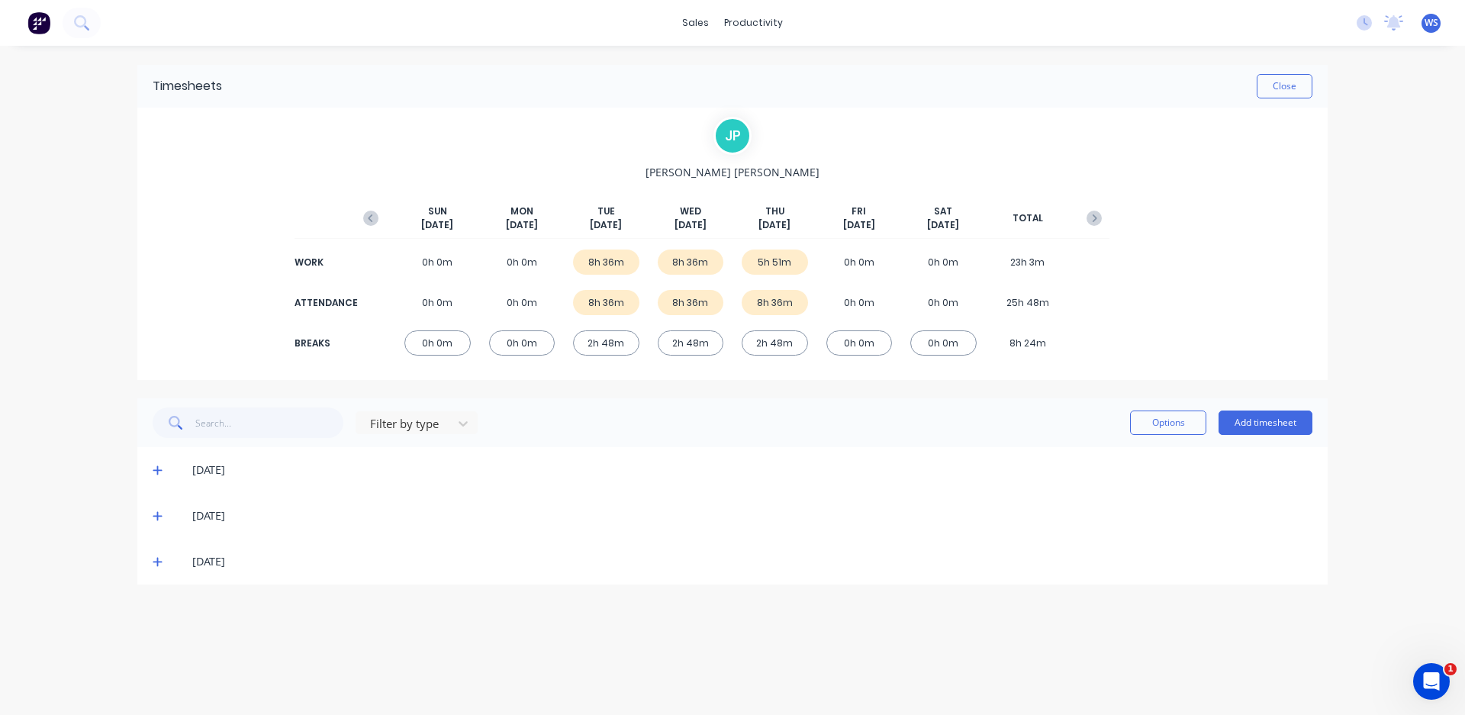
click at [150, 576] on div "[DATE]" at bounding box center [732, 562] width 1190 height 46
click at [156, 566] on icon at bounding box center [158, 561] width 10 height 11
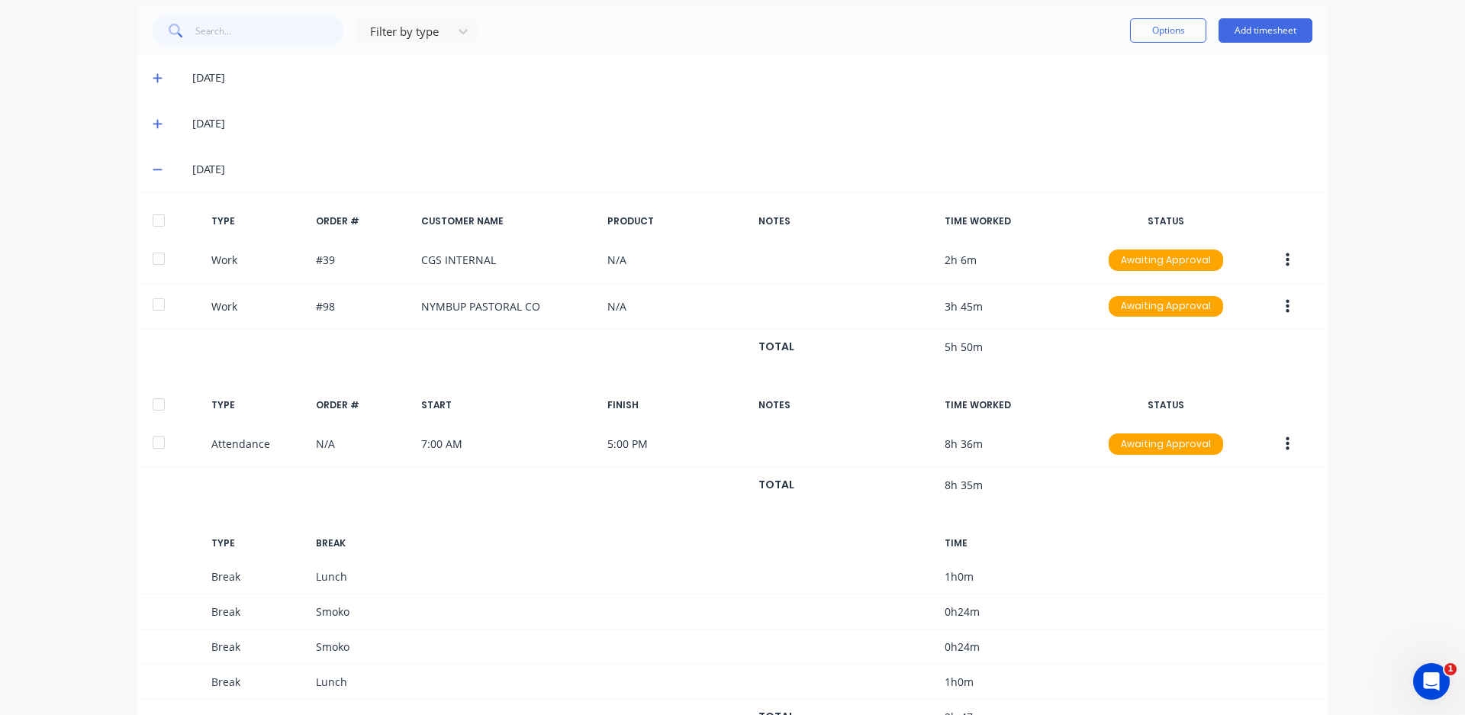
scroll to position [303, 0]
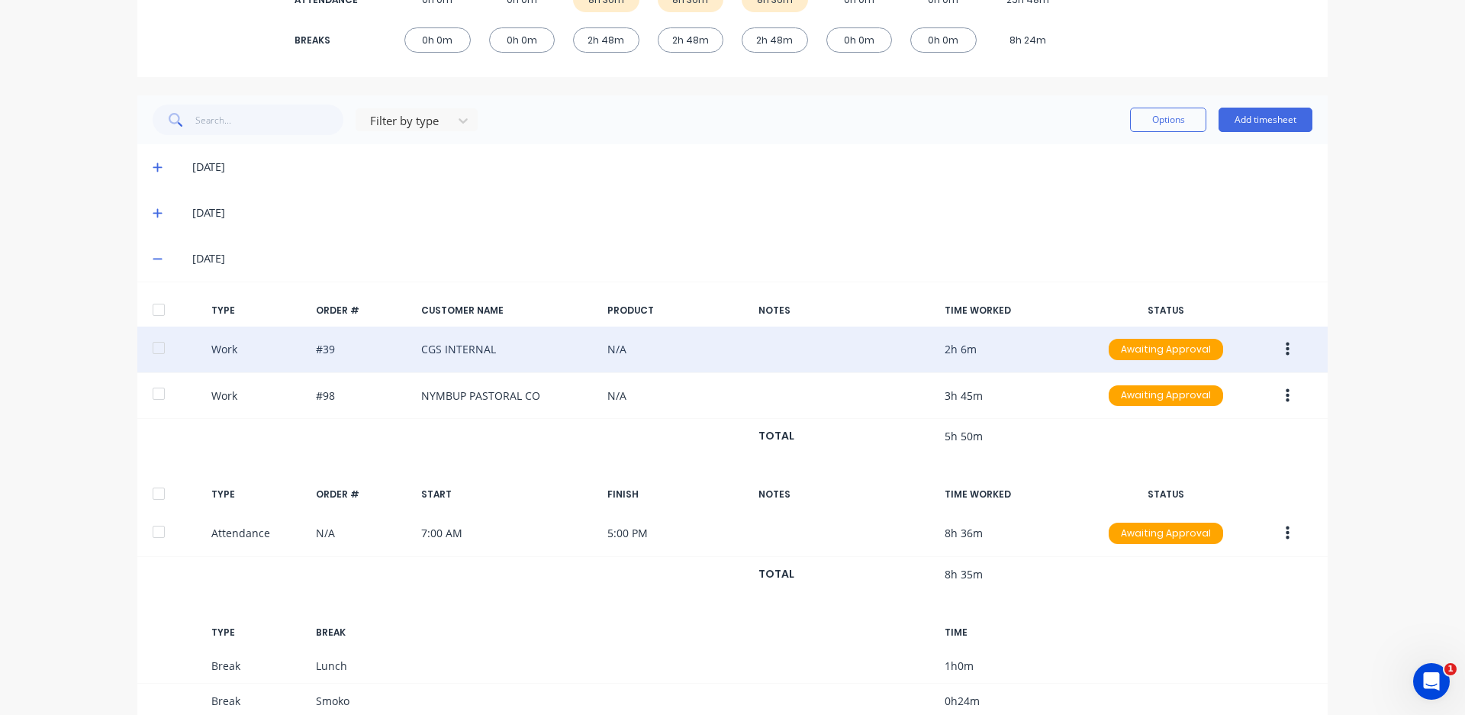
click at [1285, 346] on icon "button" at bounding box center [1287, 349] width 4 height 17
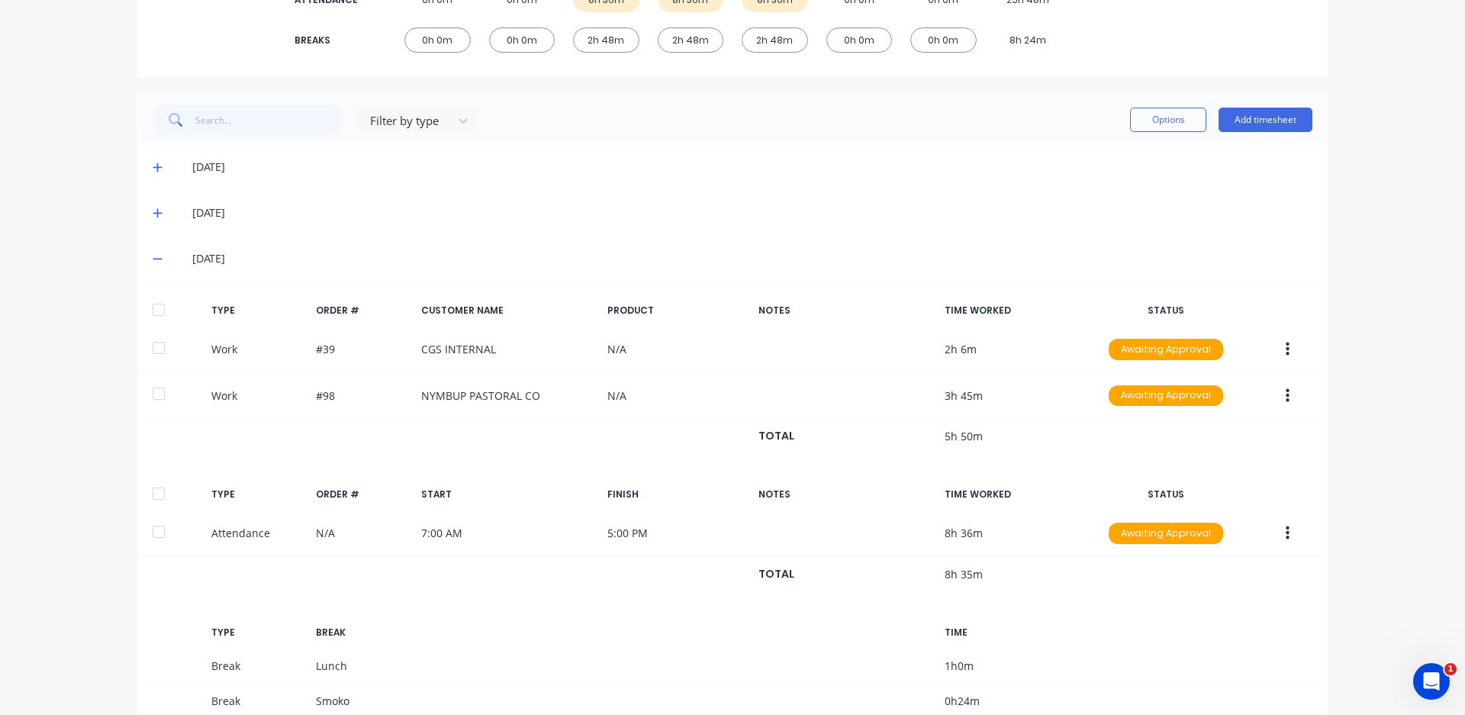
click at [1235, 249] on div "[DATE]" at bounding box center [732, 259] width 1190 height 46
click at [1246, 119] on button "Add timesheet" at bounding box center [1265, 120] width 94 height 24
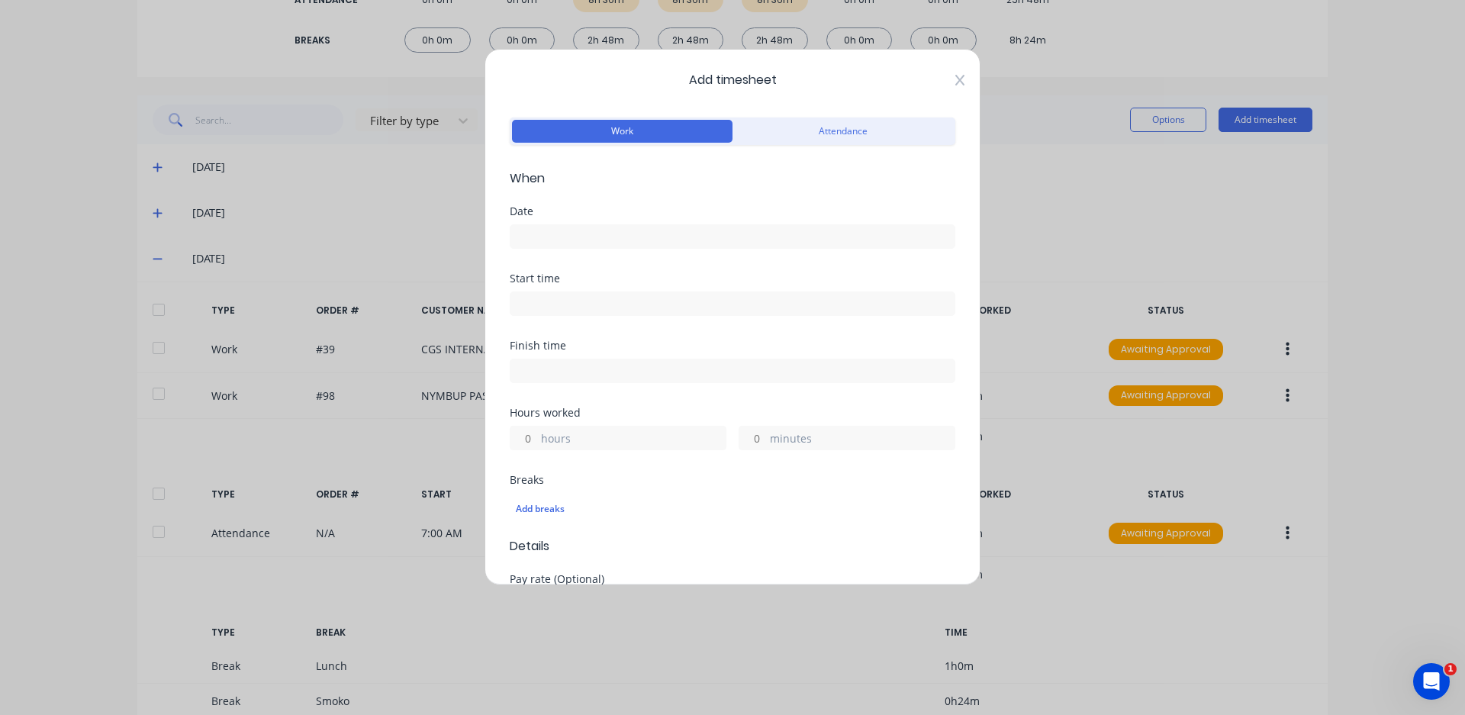
click at [955, 77] on icon at bounding box center [959, 80] width 9 height 12
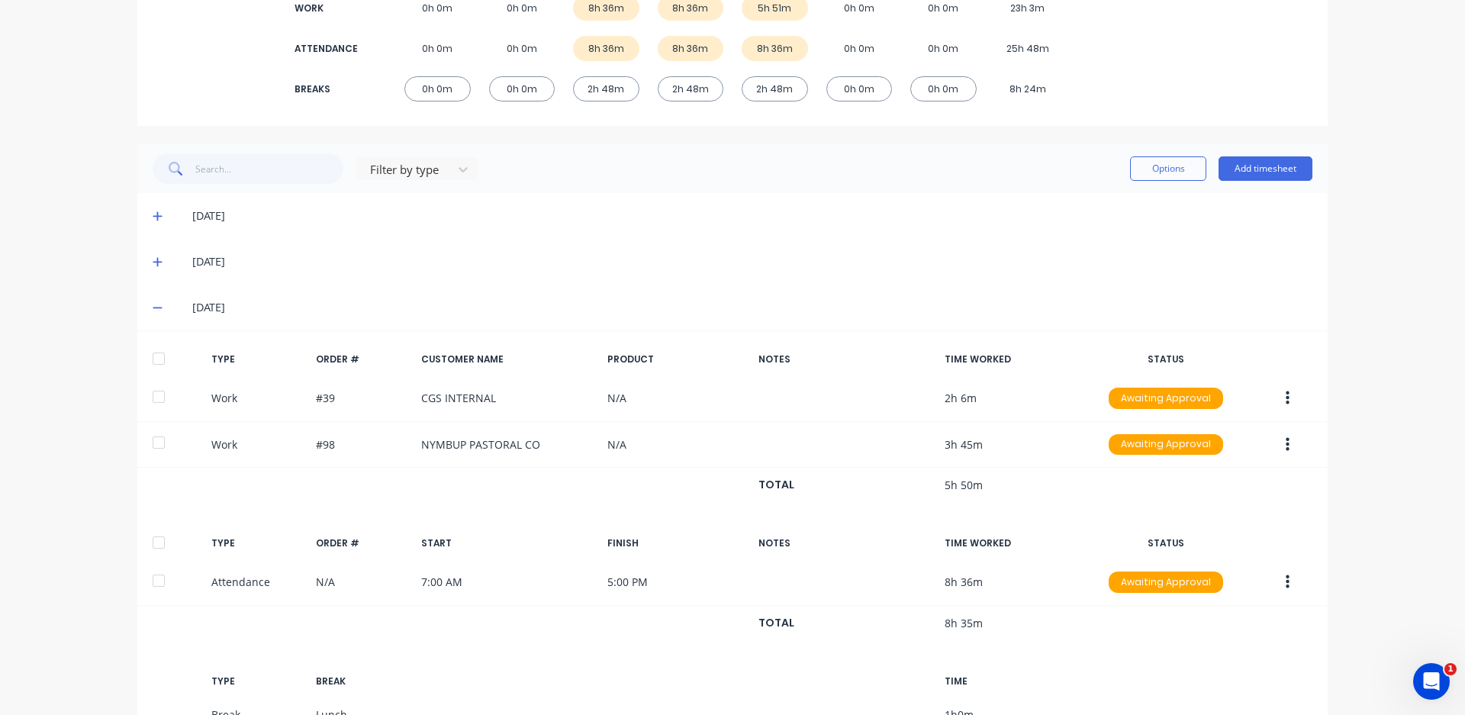
scroll to position [227, 0]
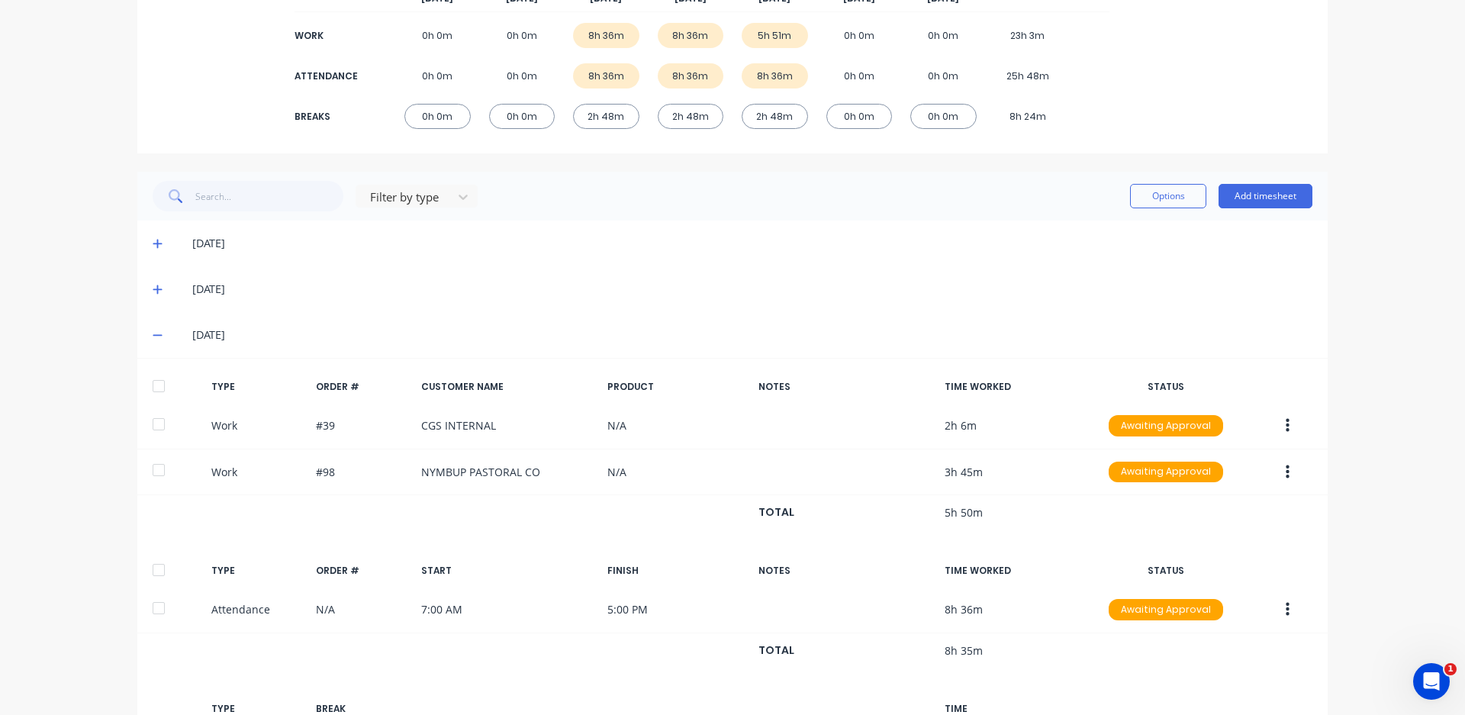
click at [153, 288] on icon at bounding box center [158, 289] width 10 height 11
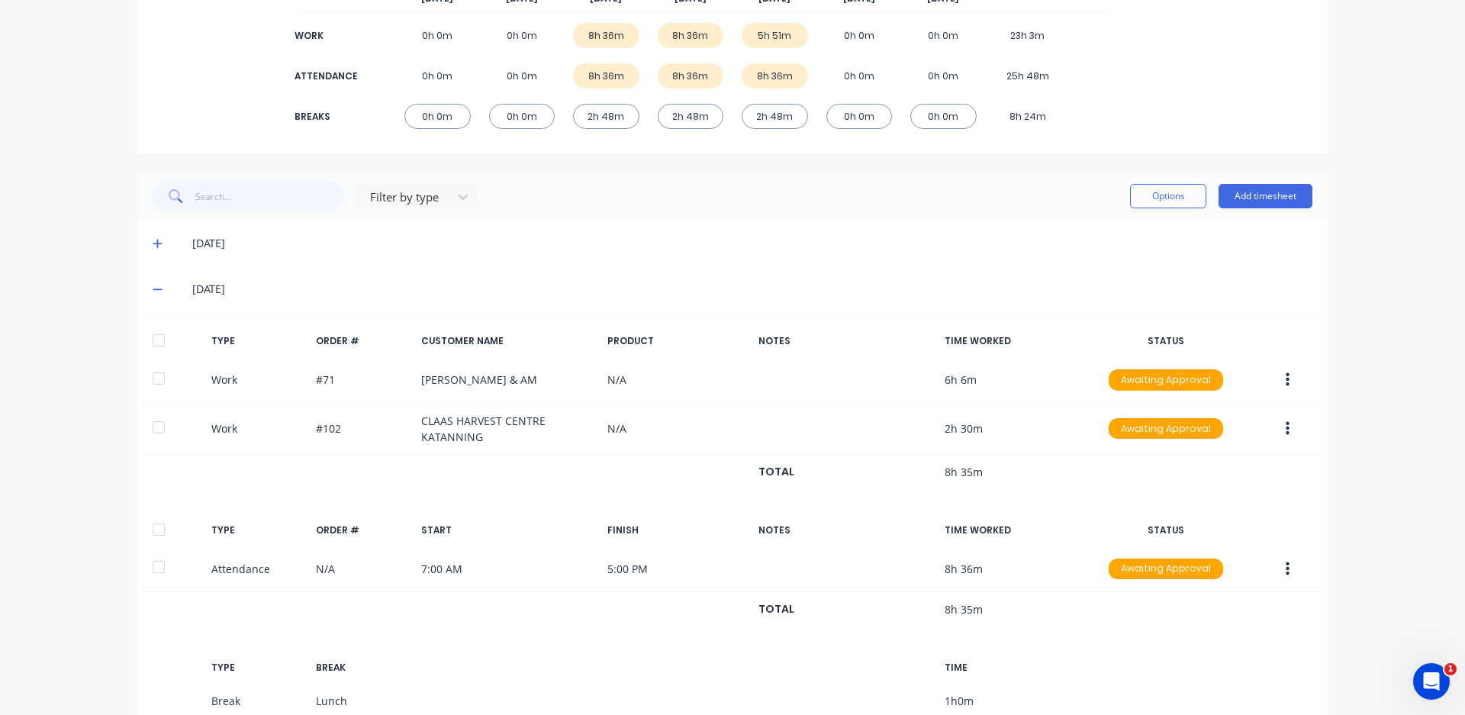
click at [153, 293] on icon at bounding box center [158, 289] width 10 height 11
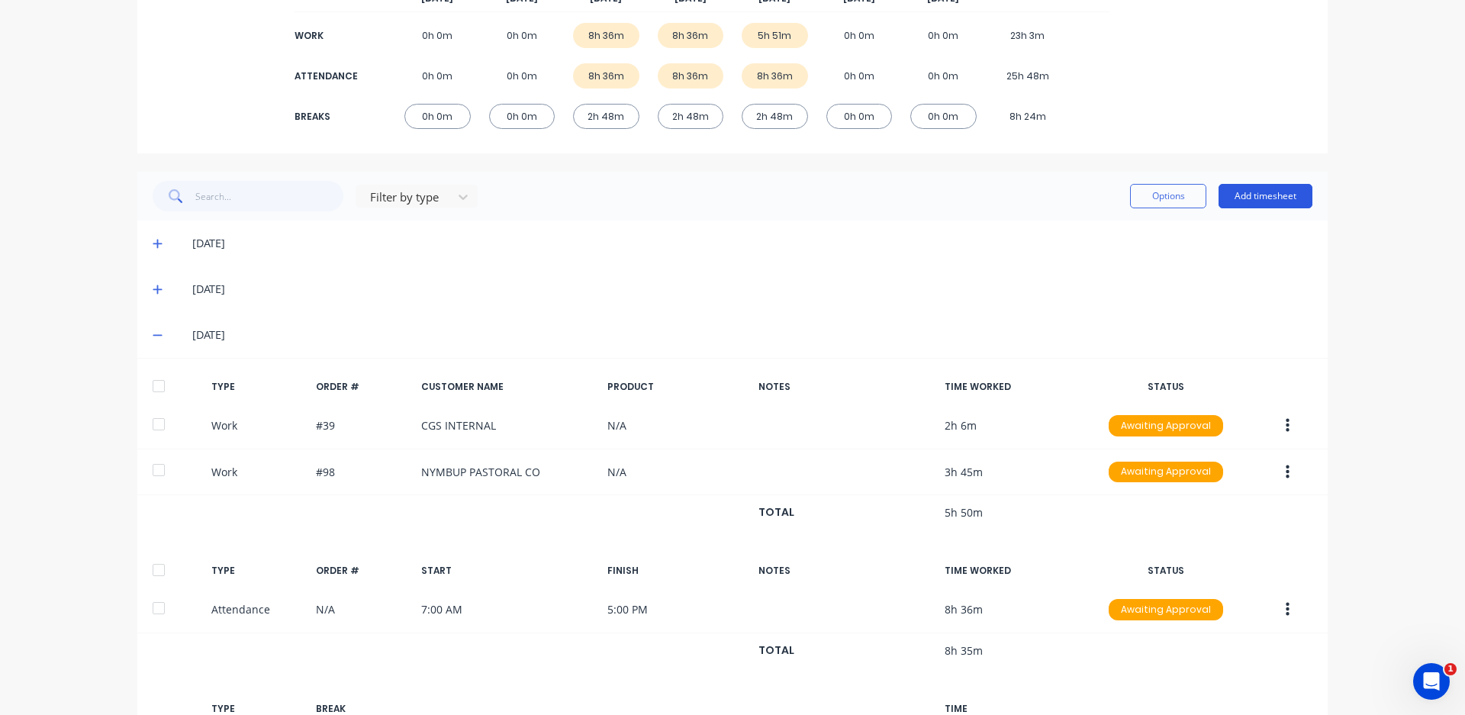
click at [1243, 193] on button "Add timesheet" at bounding box center [1265, 196] width 94 height 24
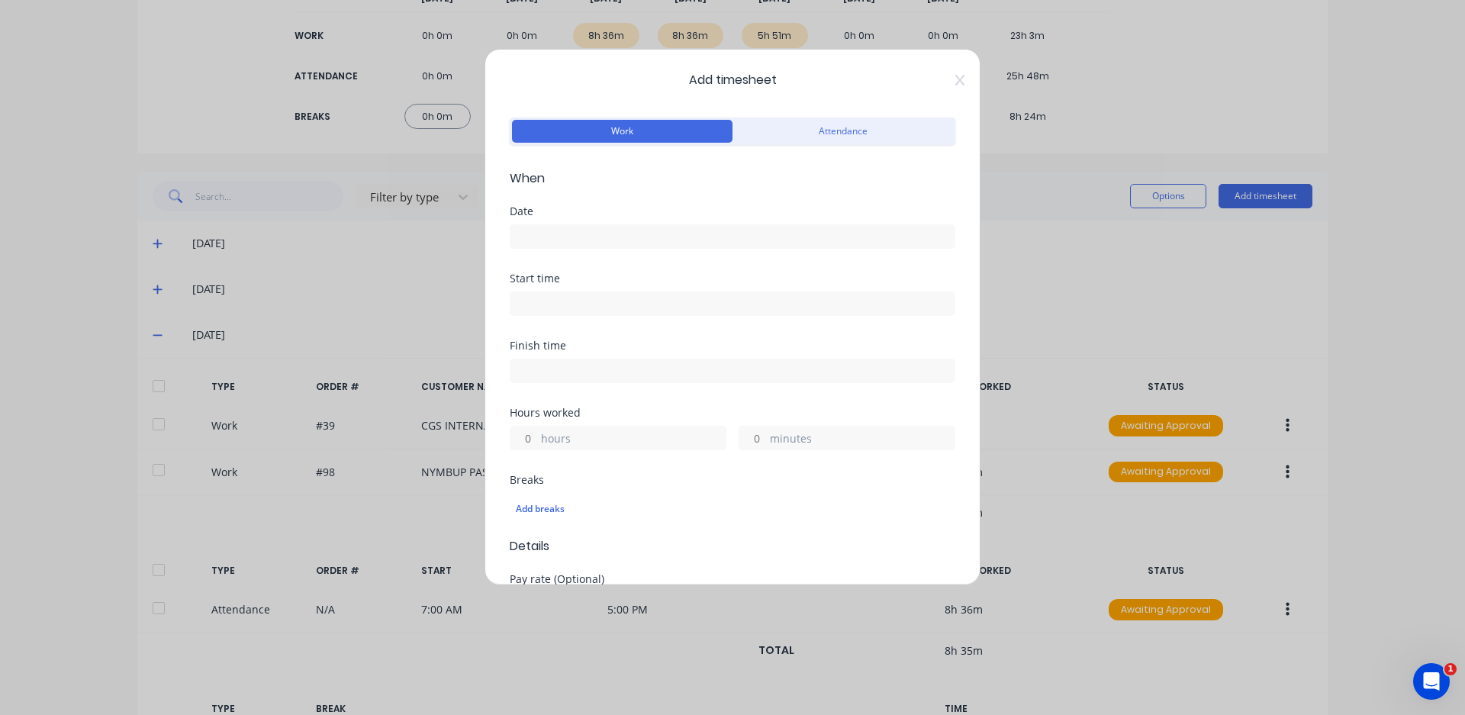
click at [558, 229] on input at bounding box center [732, 236] width 444 height 23
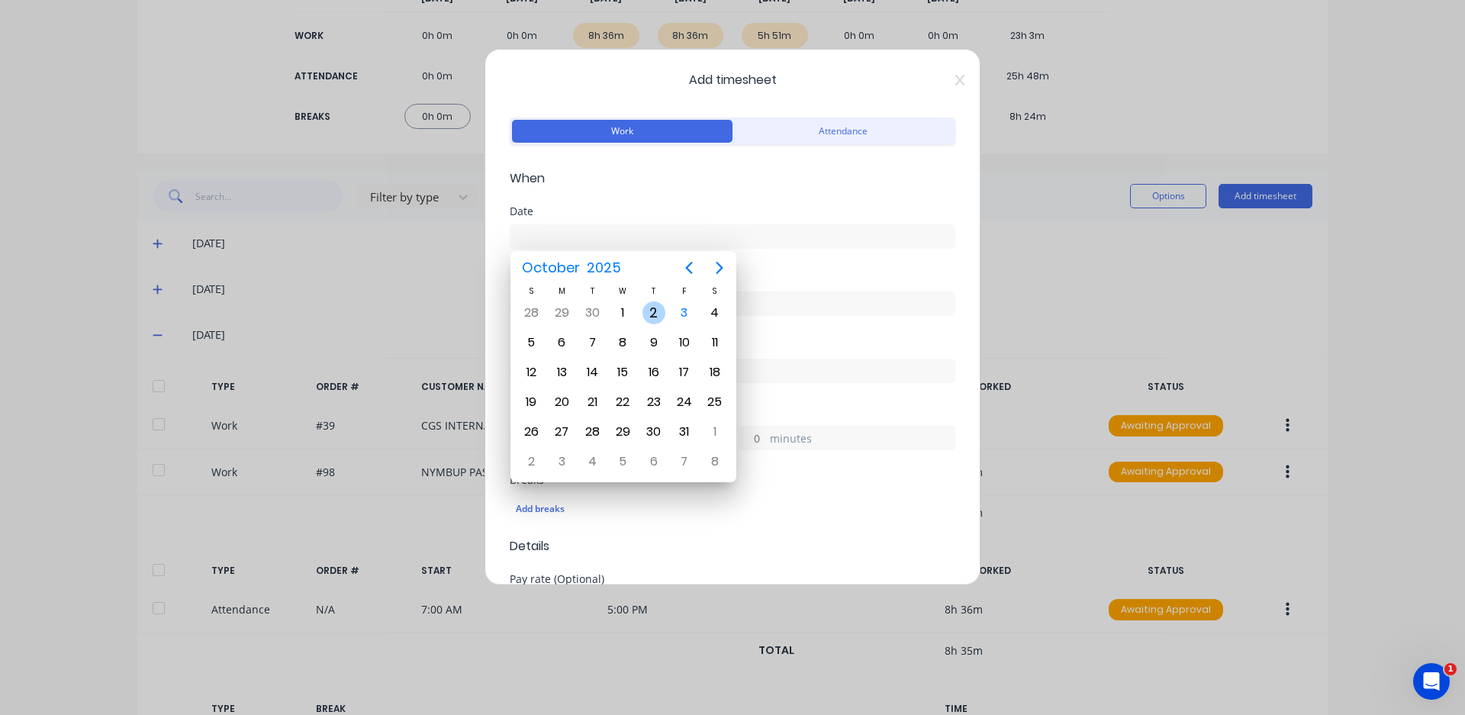
click at [655, 312] on div "2" at bounding box center [653, 312] width 23 height 23
type input "[DATE]"
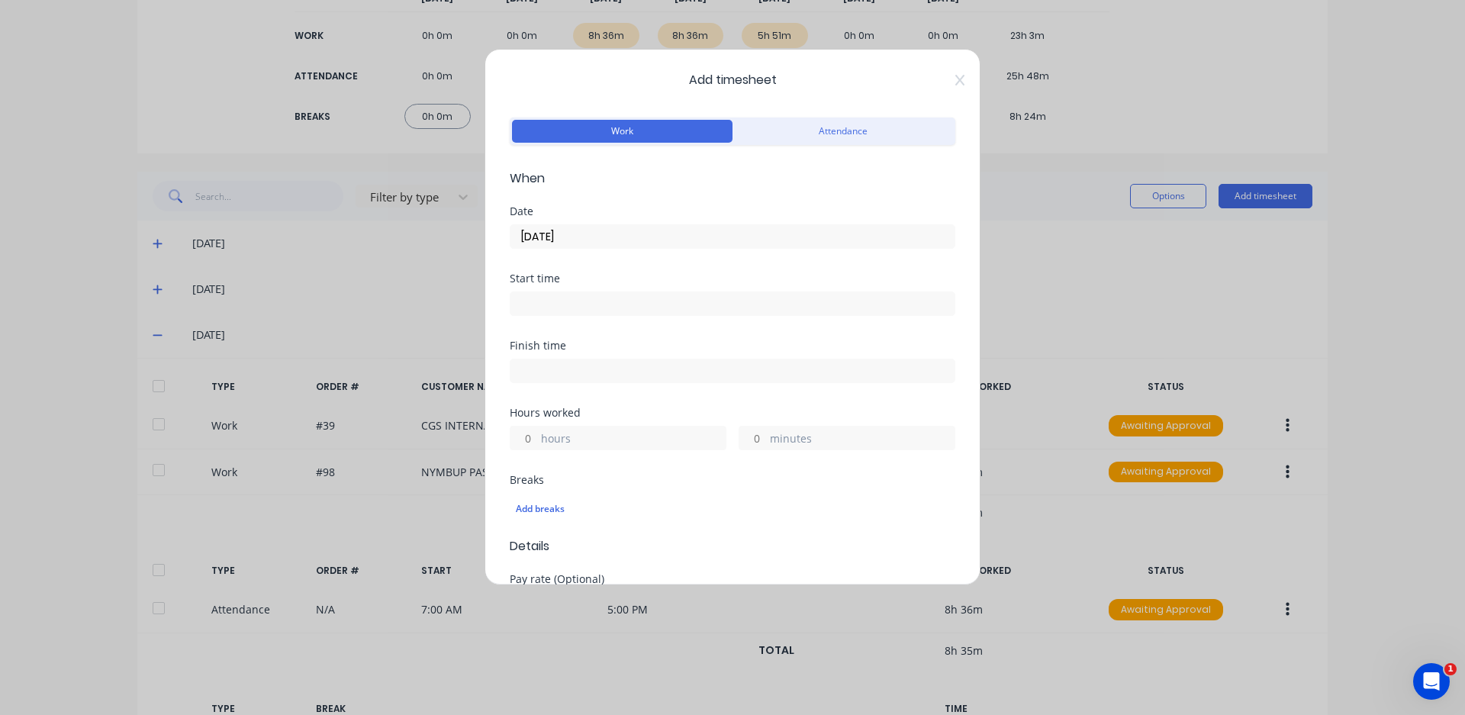
click at [639, 296] on input at bounding box center [732, 303] width 444 height 23
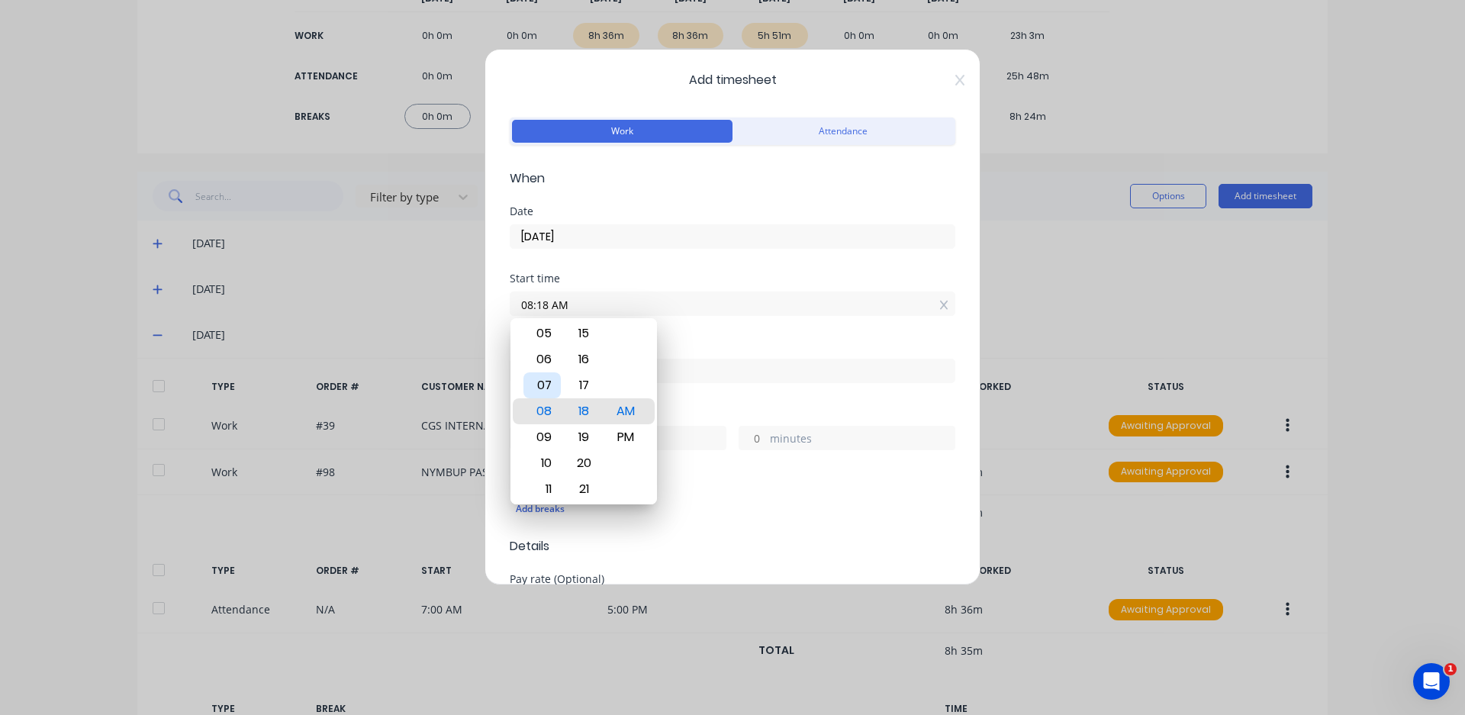
click at [543, 391] on div "07" at bounding box center [541, 385] width 37 height 26
drag, startPoint x: 545, startPoint y: 301, endPoint x: 509, endPoint y: 325, distance: 44.0
click at [509, 325] on div "Add timesheet Work Attendance When Date 02/10/2025 Start time 07:18 AM Finish t…" at bounding box center [732, 317] width 496 height 536
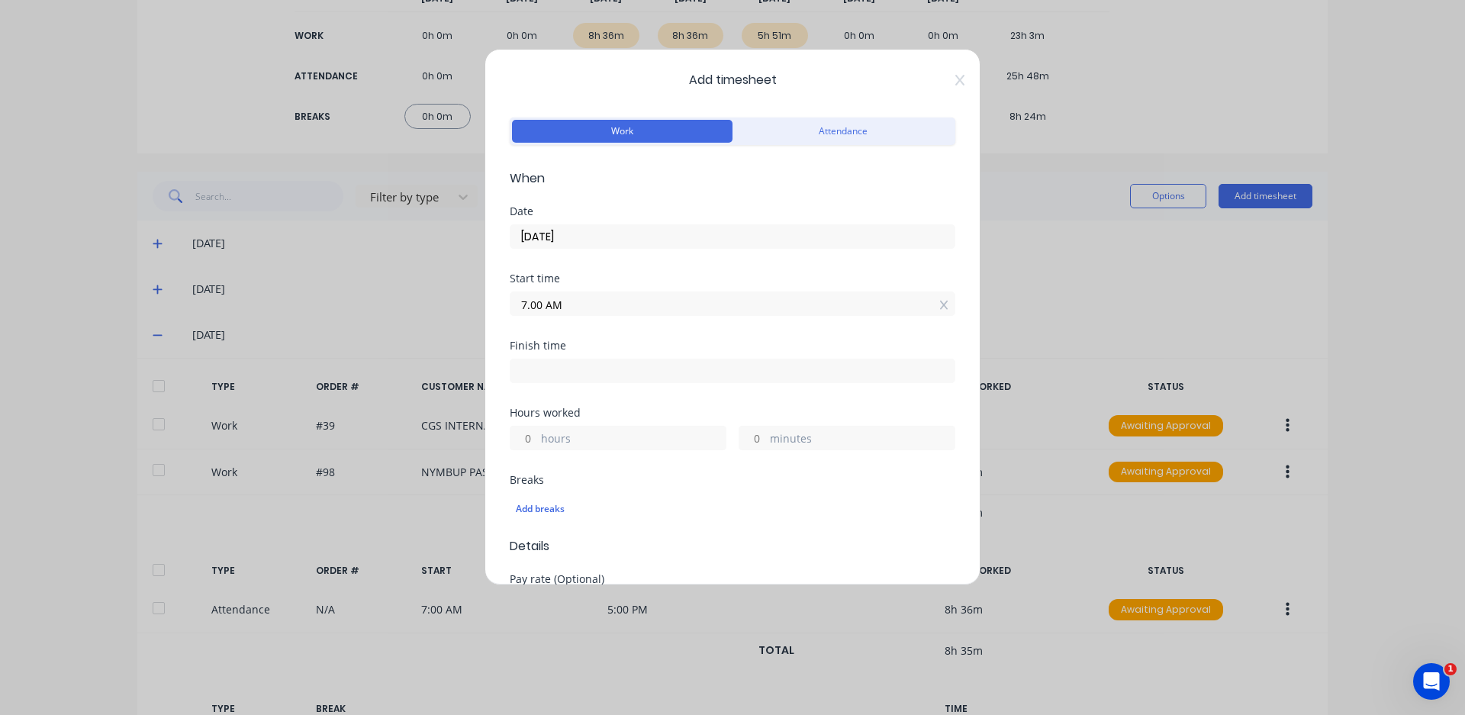
type input "07:00 AM"
click at [563, 366] on input at bounding box center [732, 370] width 444 height 23
type input "07:21 AM"
type input "0"
type input "21"
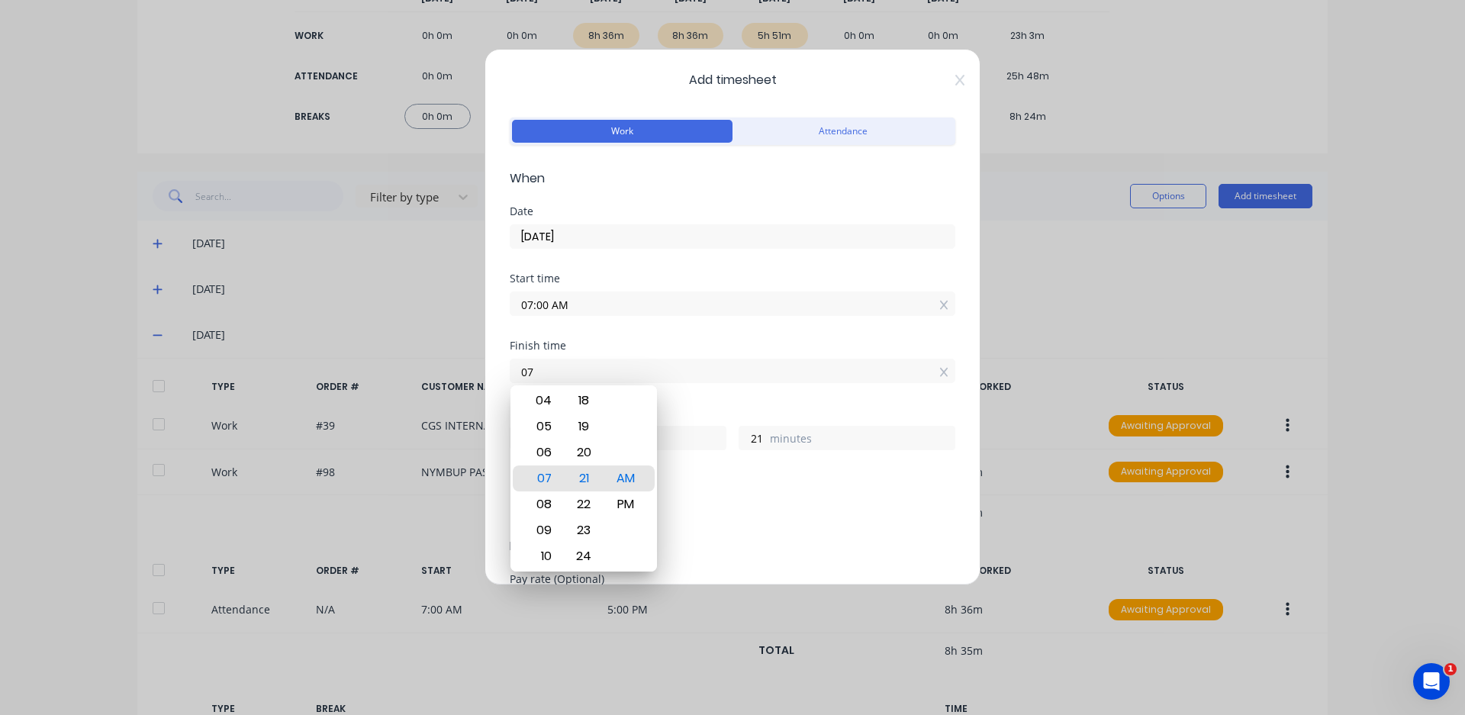
type input "0"
type input "08:30 AM"
type input "1"
type input "30"
click at [742, 550] on span "Details" at bounding box center [733, 546] width 446 height 18
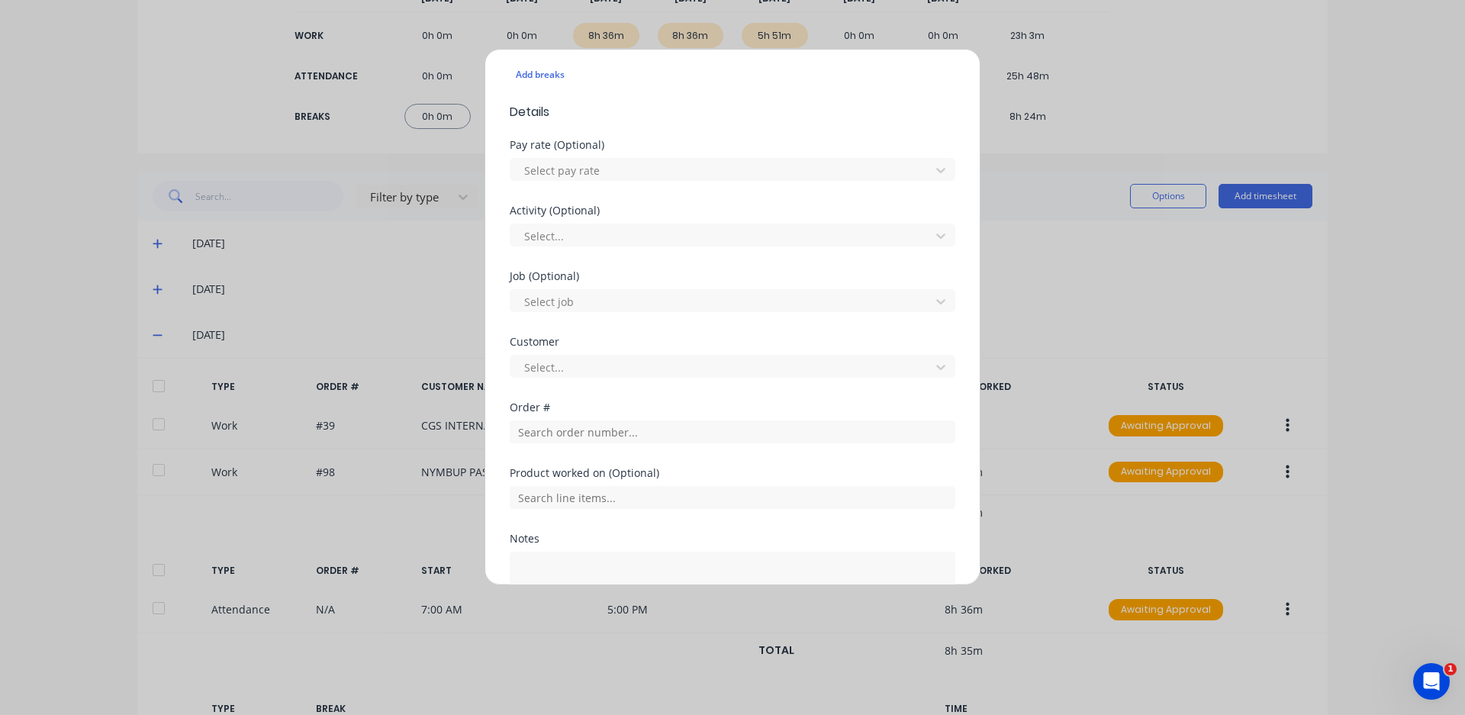
scroll to position [458, 0]
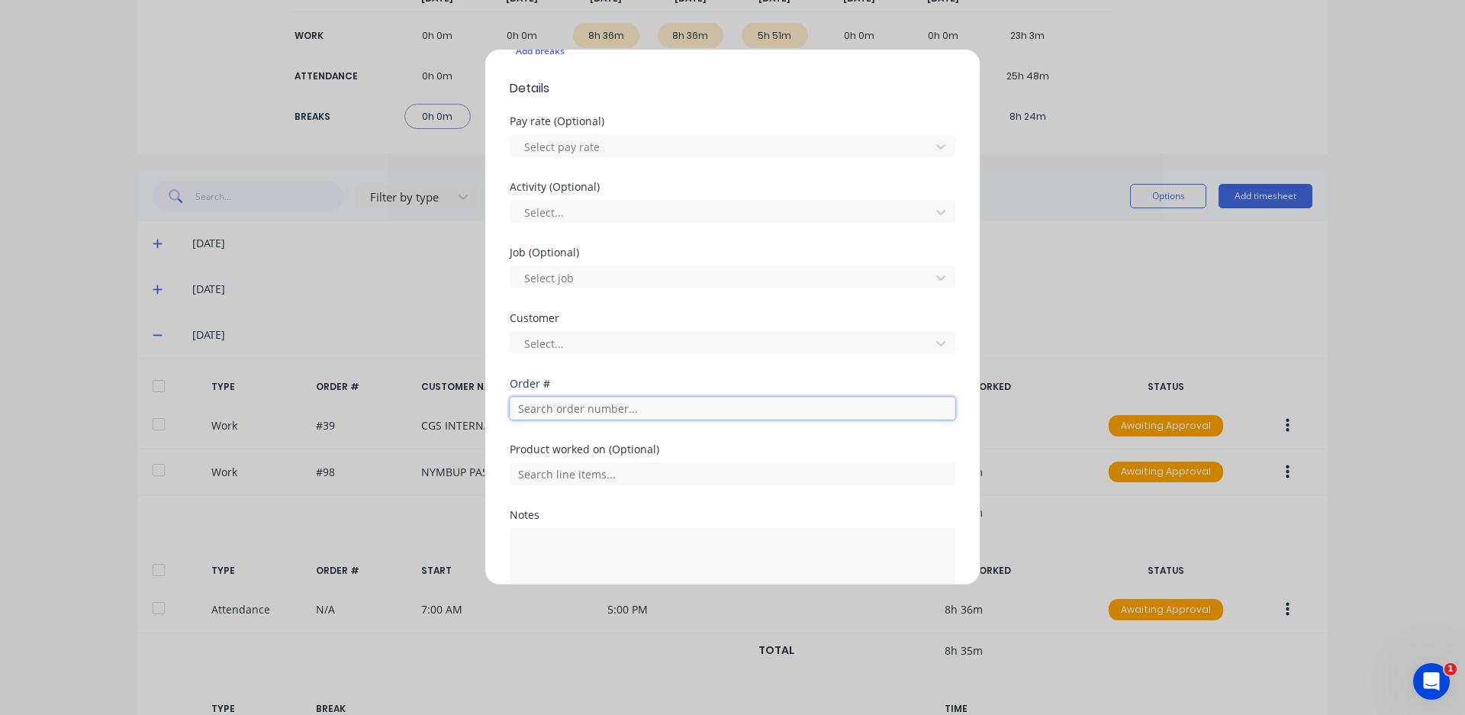
click at [602, 413] on input "text" at bounding box center [733, 408] width 446 height 23
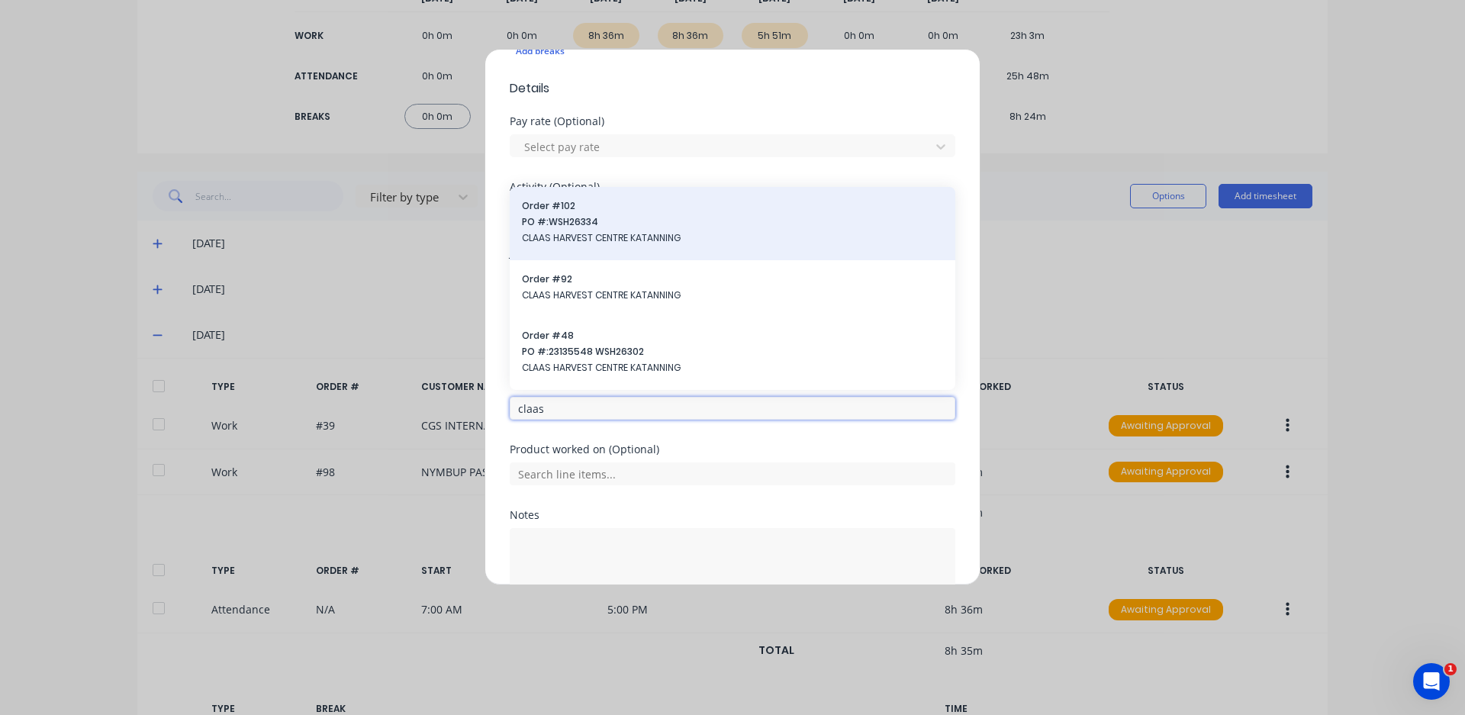
type input "claas"
click at [581, 219] on span "PO #: WSH26334" at bounding box center [732, 222] width 421 height 14
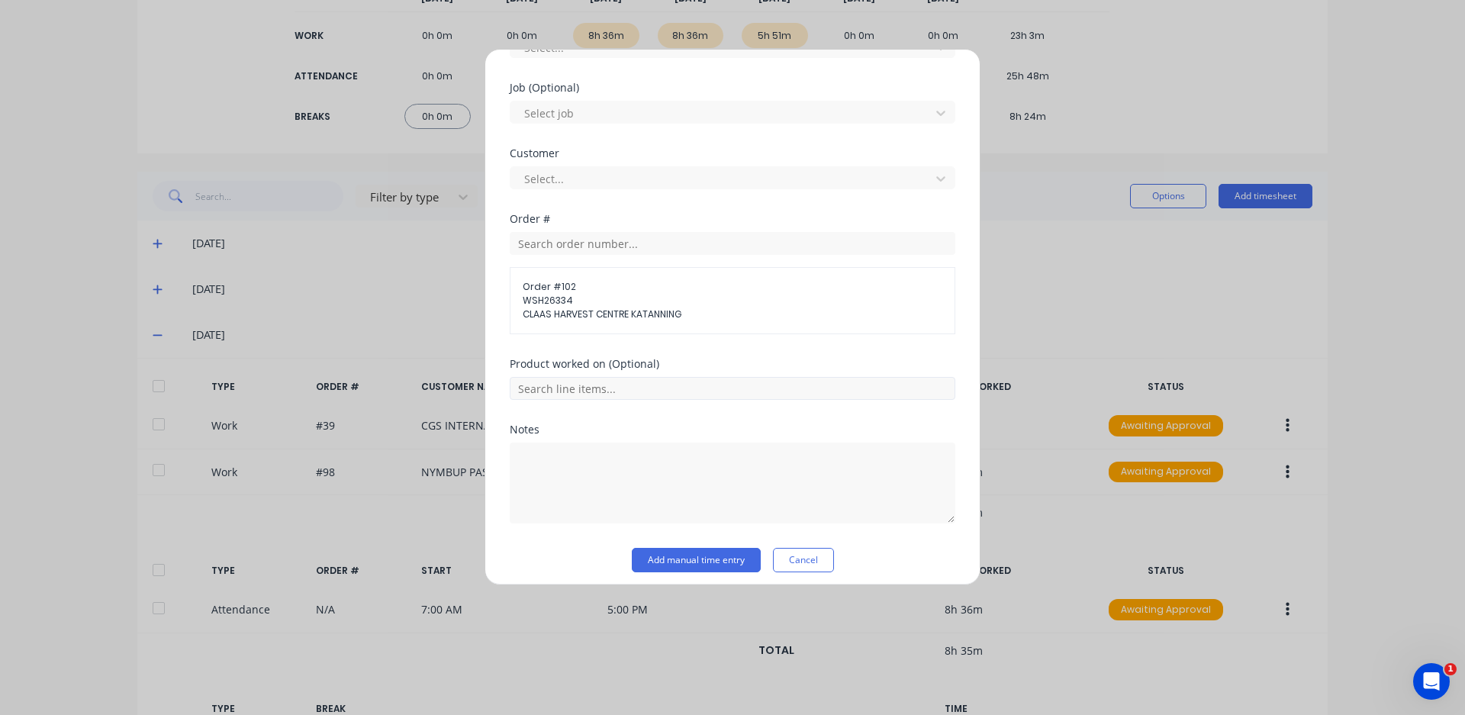
scroll to position [632, 0]
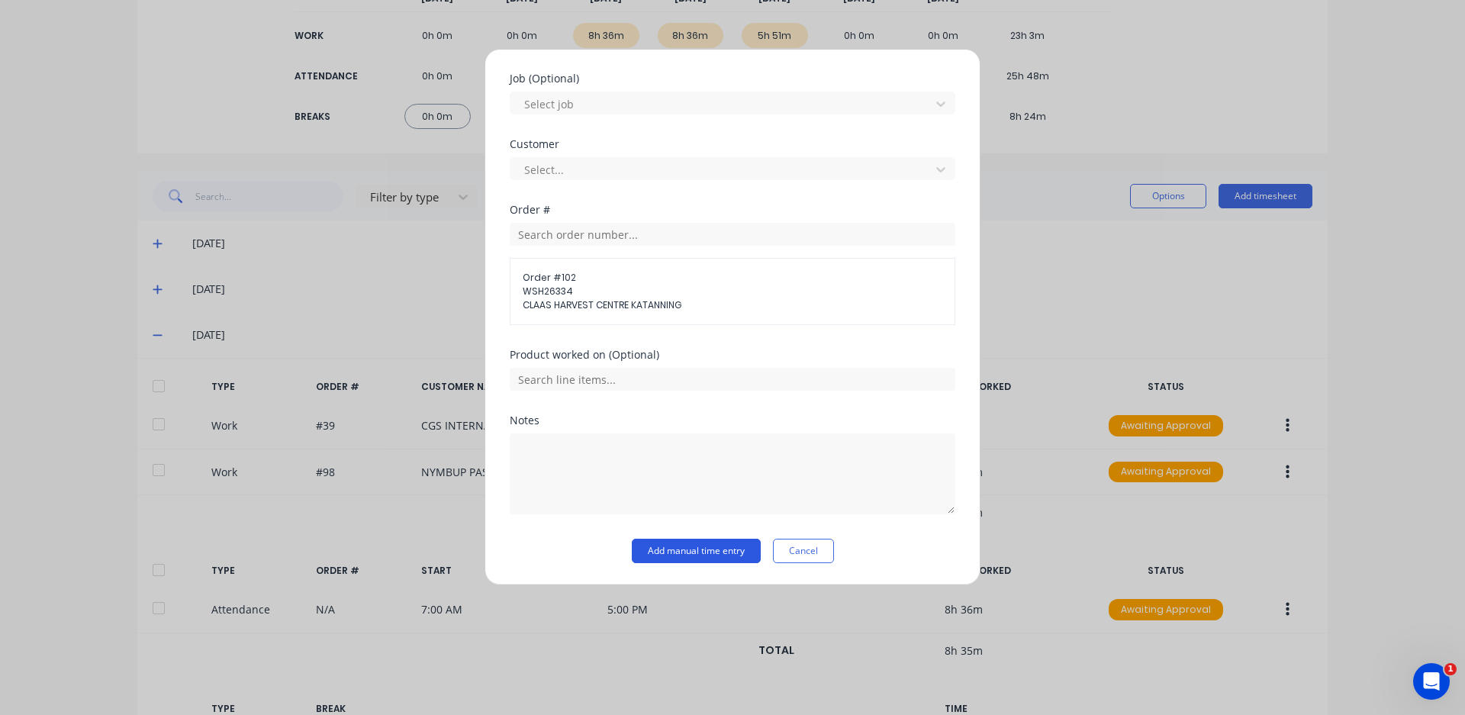
click at [720, 549] on button "Add manual time entry" at bounding box center [696, 551] width 129 height 24
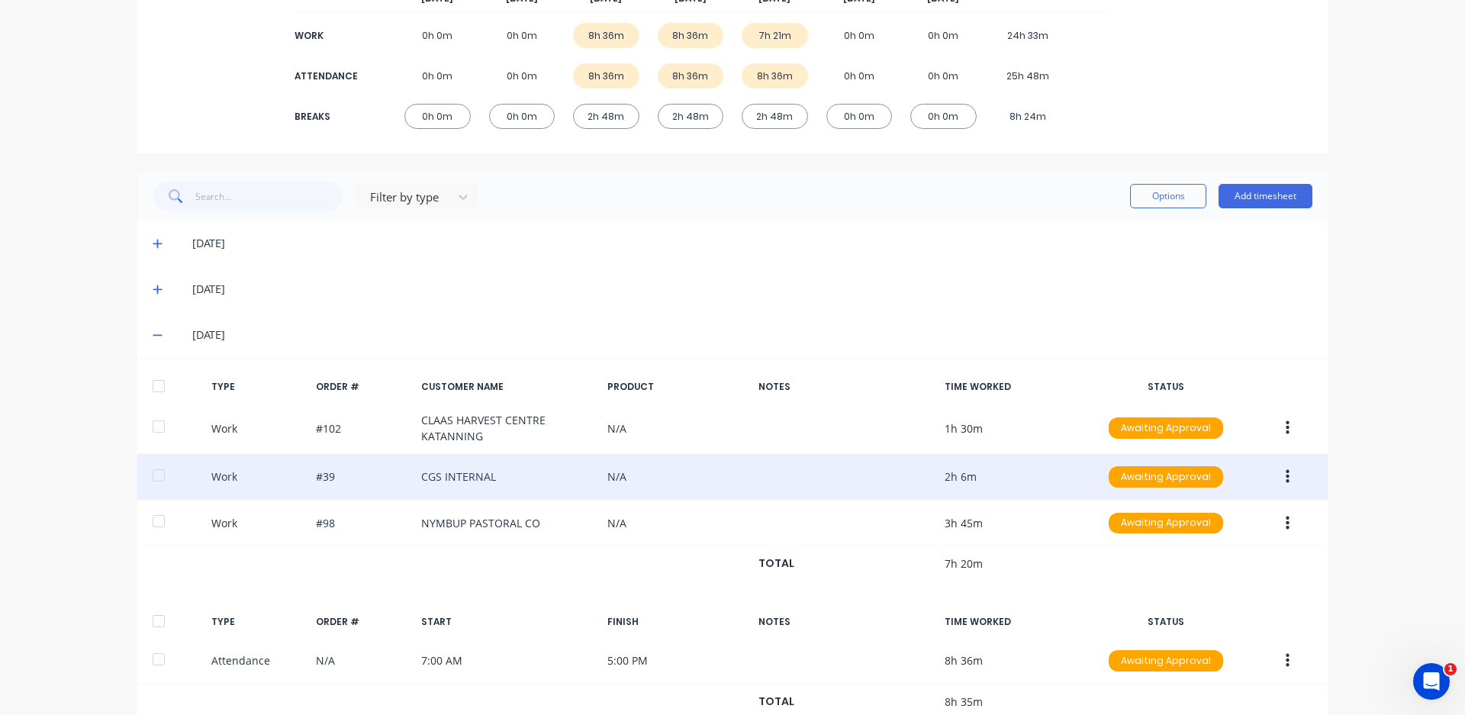
click at [1284, 480] on button "button" at bounding box center [1287, 476] width 36 height 27
click at [1232, 454] on div "Edit" at bounding box center [1232, 450] width 117 height 22
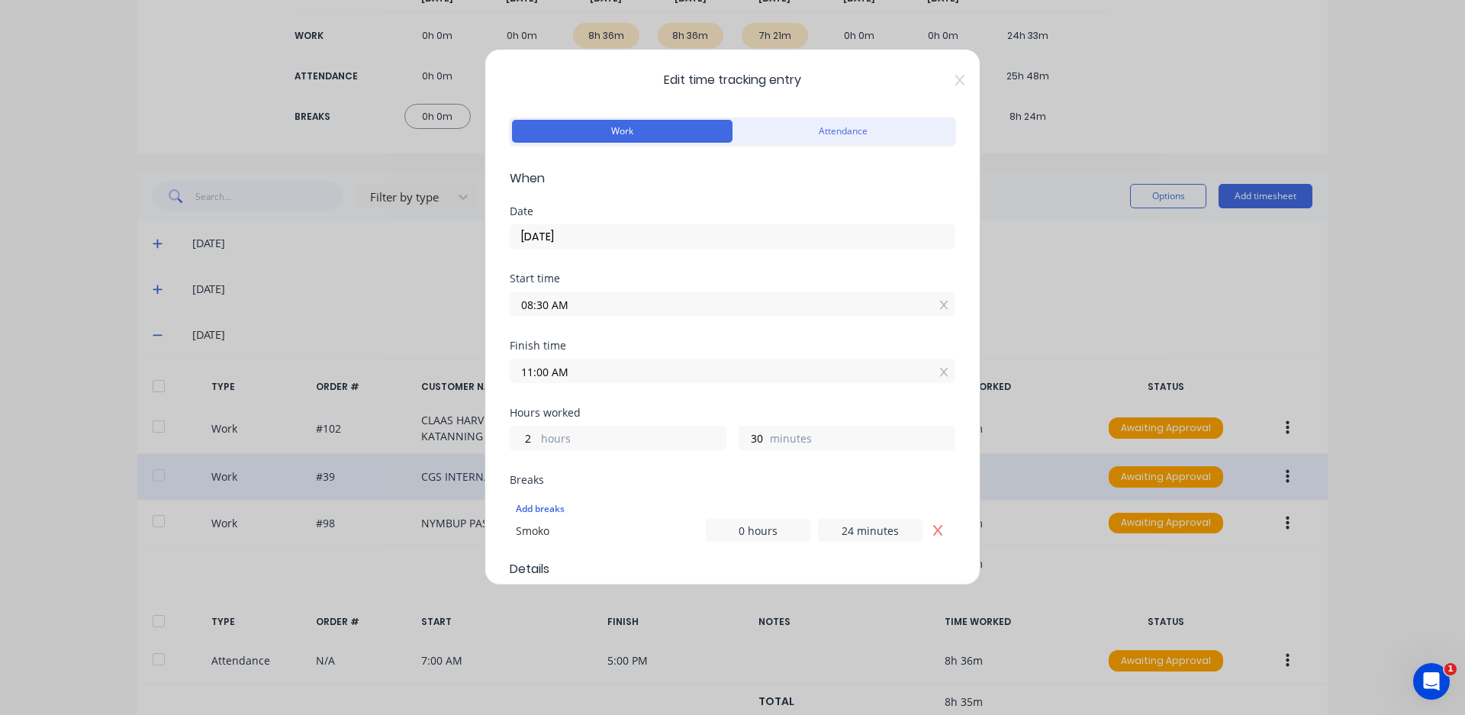
click at [940, 78] on span "Edit time tracking entry" at bounding box center [733, 80] width 446 height 18
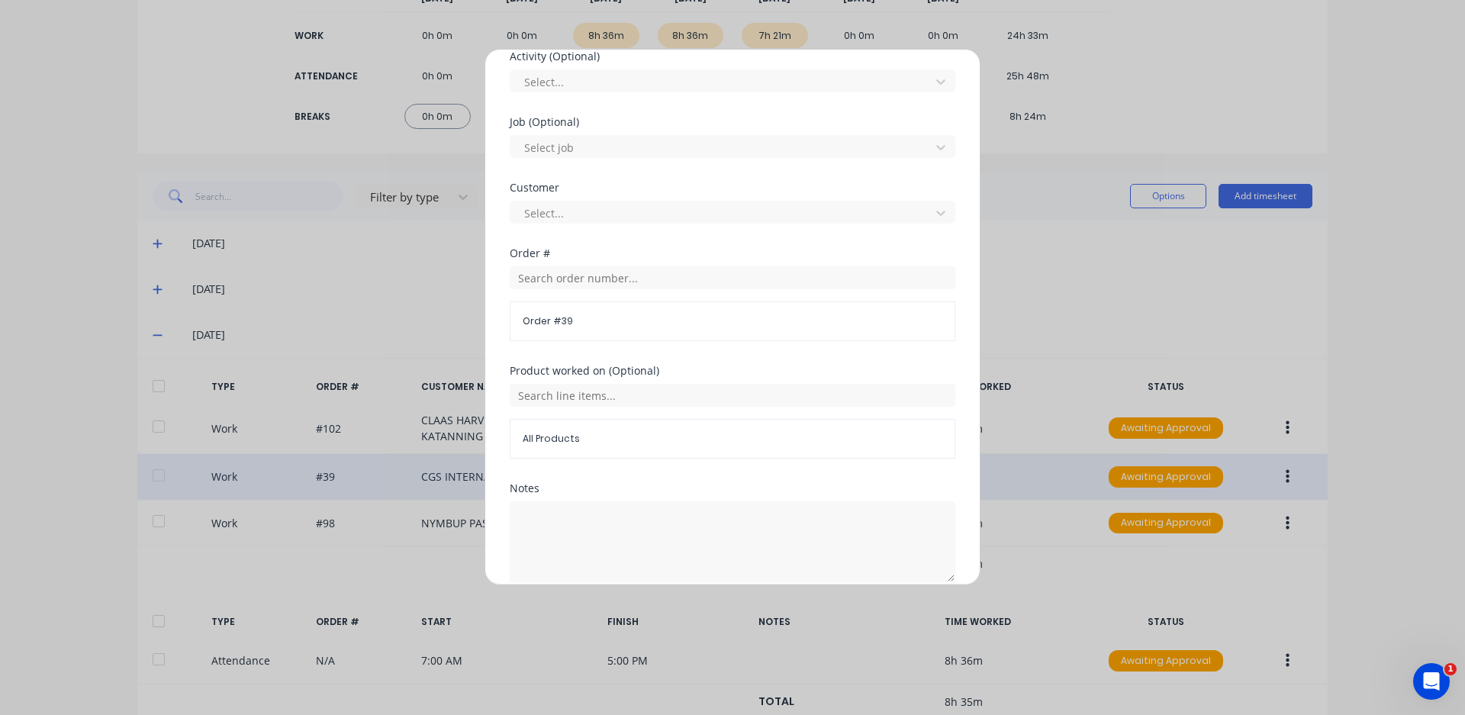
scroll to position [679, 0]
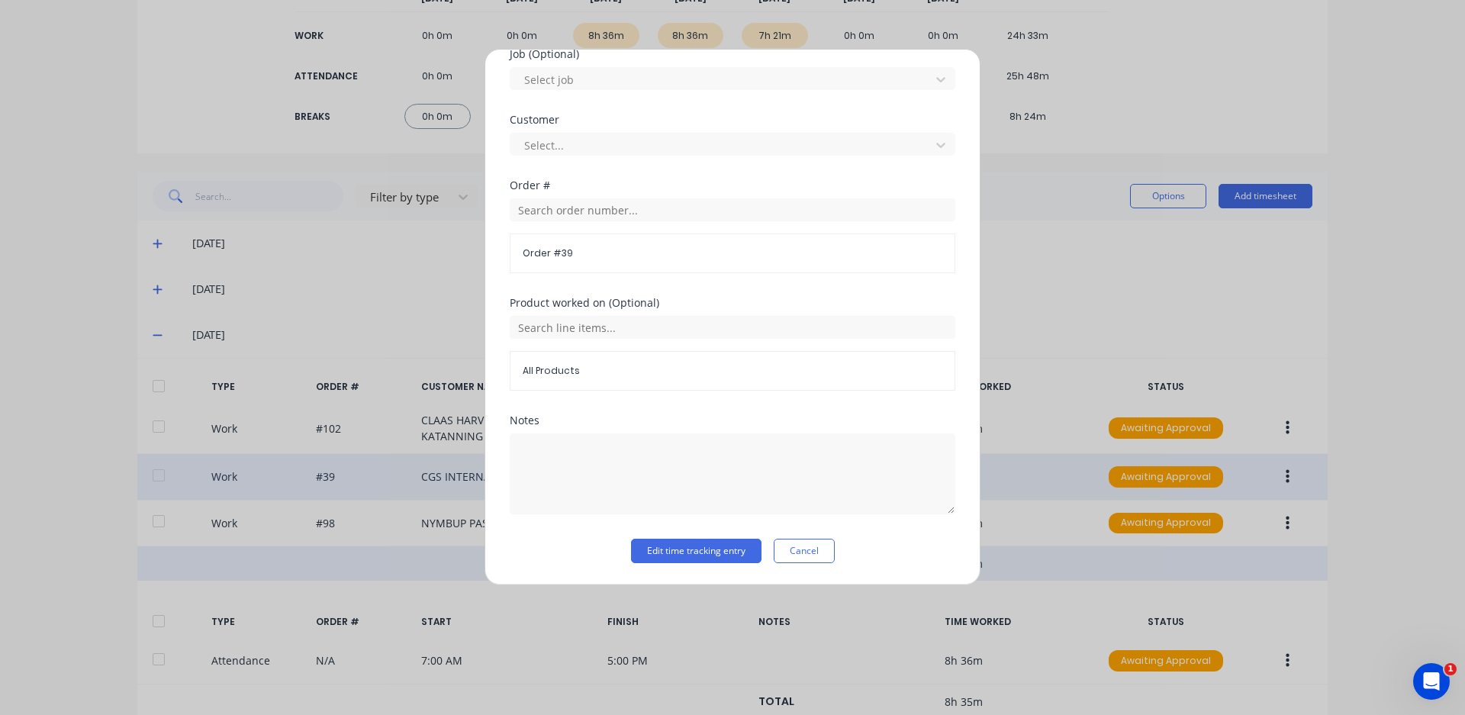
drag, startPoint x: 811, startPoint y: 541, endPoint x: 816, endPoint y: 548, distance: 8.3
click at [811, 542] on button "Cancel" at bounding box center [804, 551] width 61 height 24
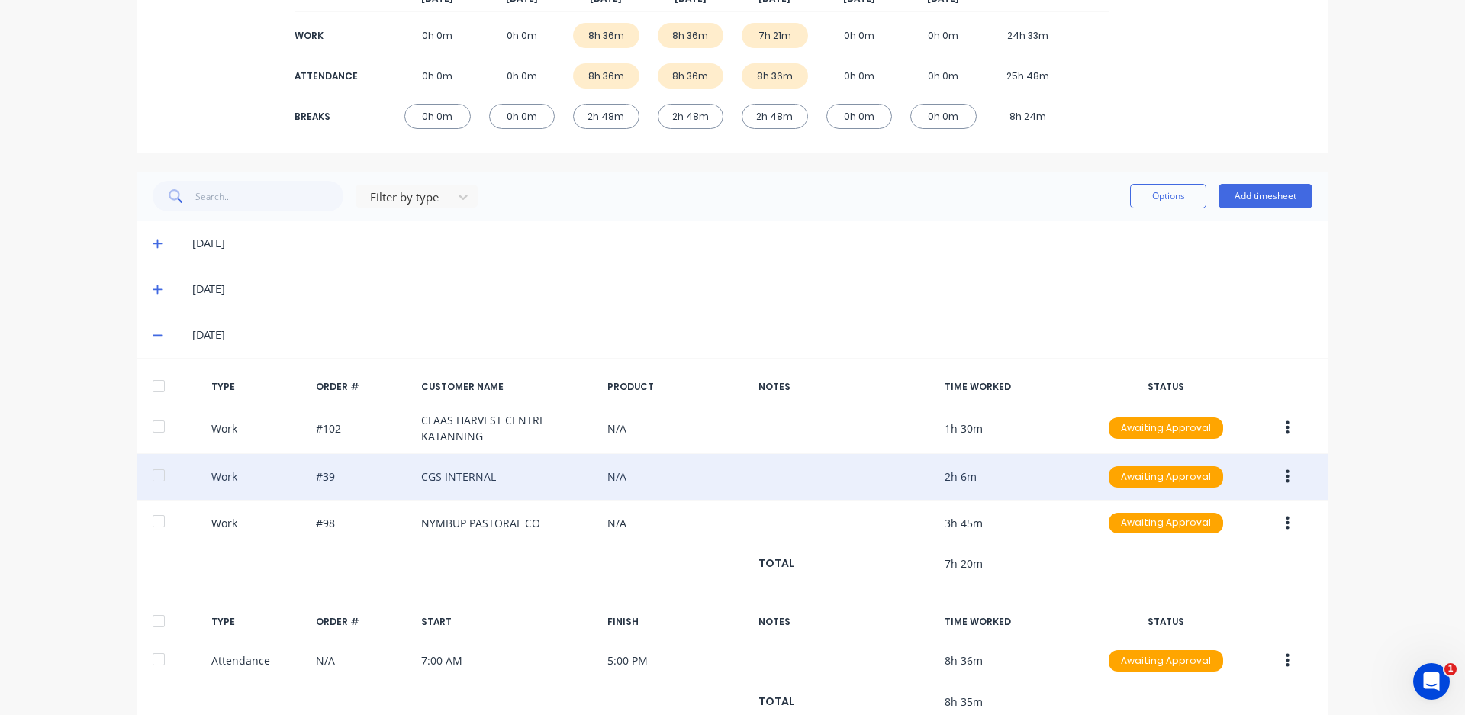
click at [1285, 476] on icon "button" at bounding box center [1287, 477] width 4 height 14
click at [1221, 458] on div "Edit" at bounding box center [1232, 450] width 117 height 22
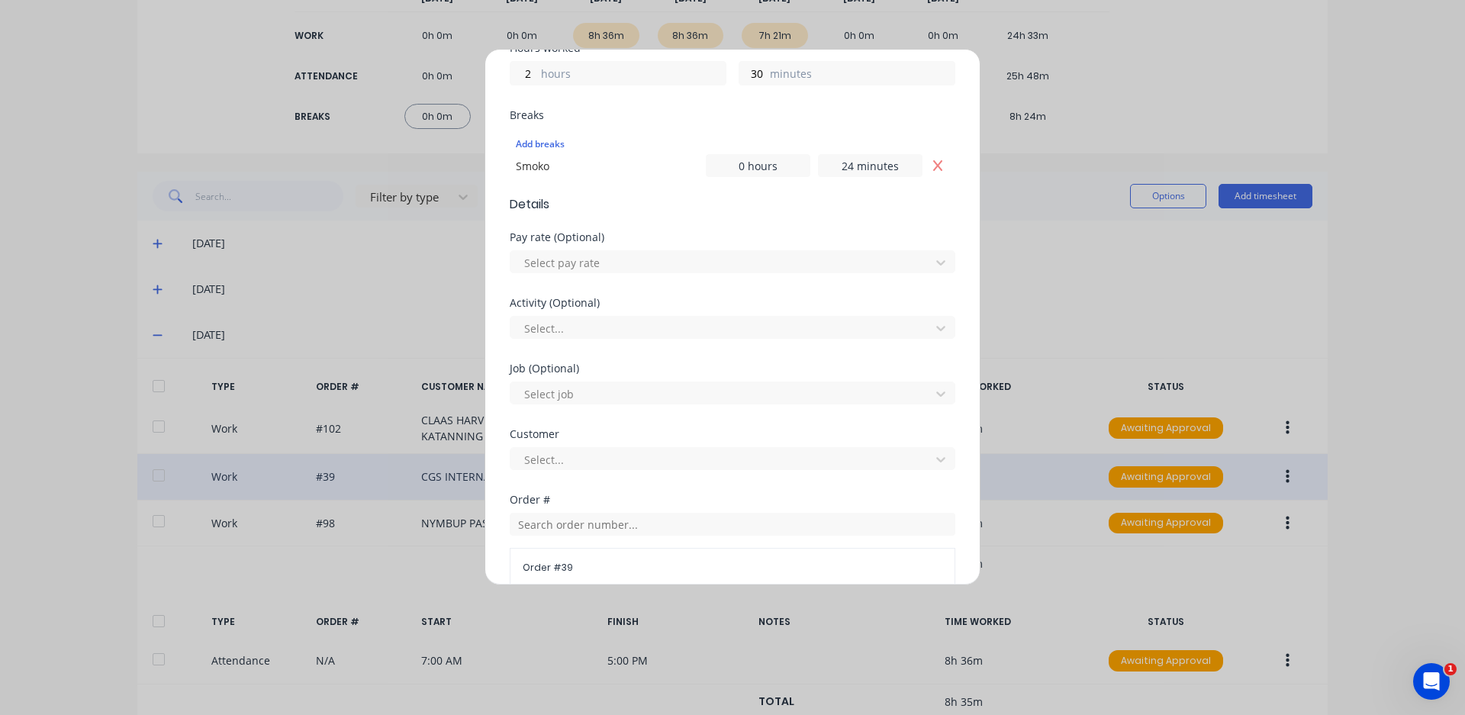
scroll to position [458, 0]
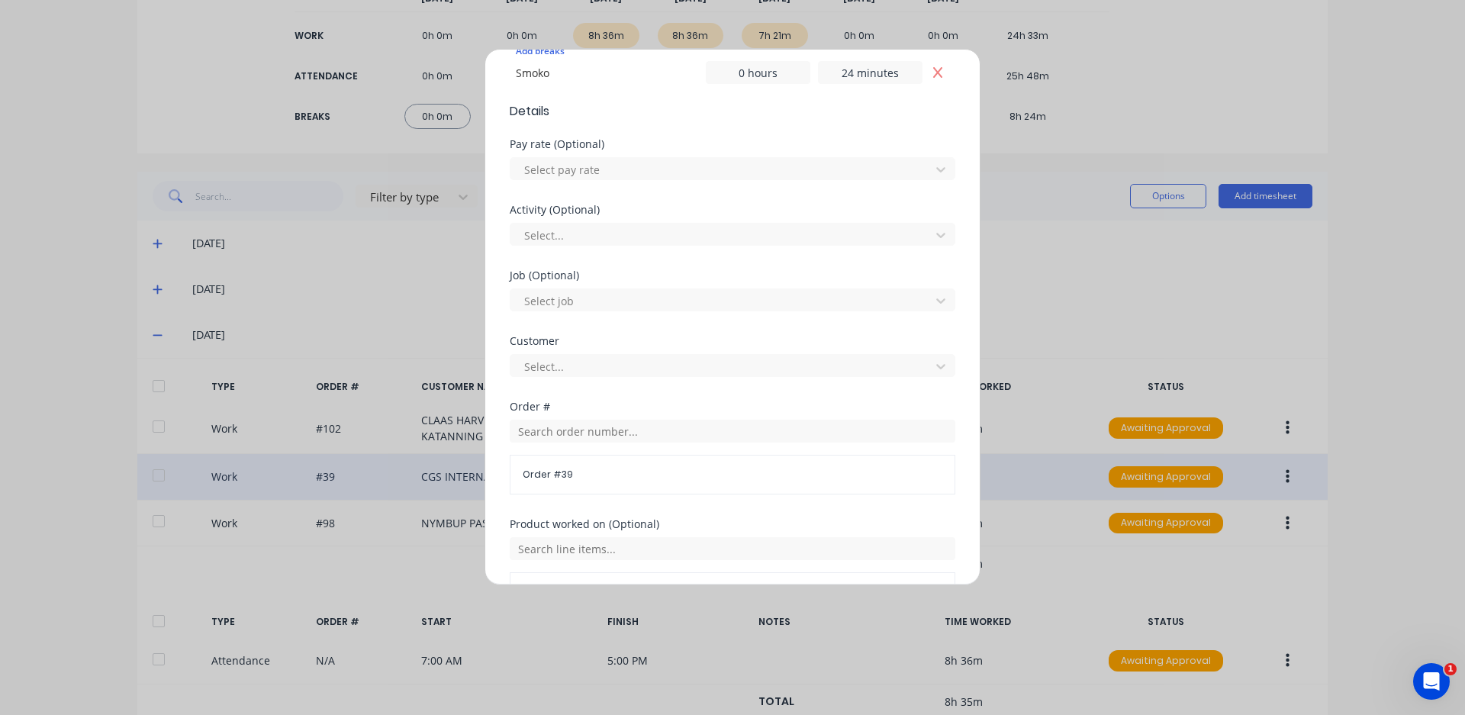
drag, startPoint x: 591, startPoint y: 477, endPoint x: 578, endPoint y: 477, distance: 13.0
click at [578, 477] on span "Order # 39" at bounding box center [733, 475] width 420 height 14
click at [591, 478] on span "Order # 39" at bounding box center [733, 475] width 420 height 14
click at [587, 427] on input "text" at bounding box center [733, 431] width 446 height 23
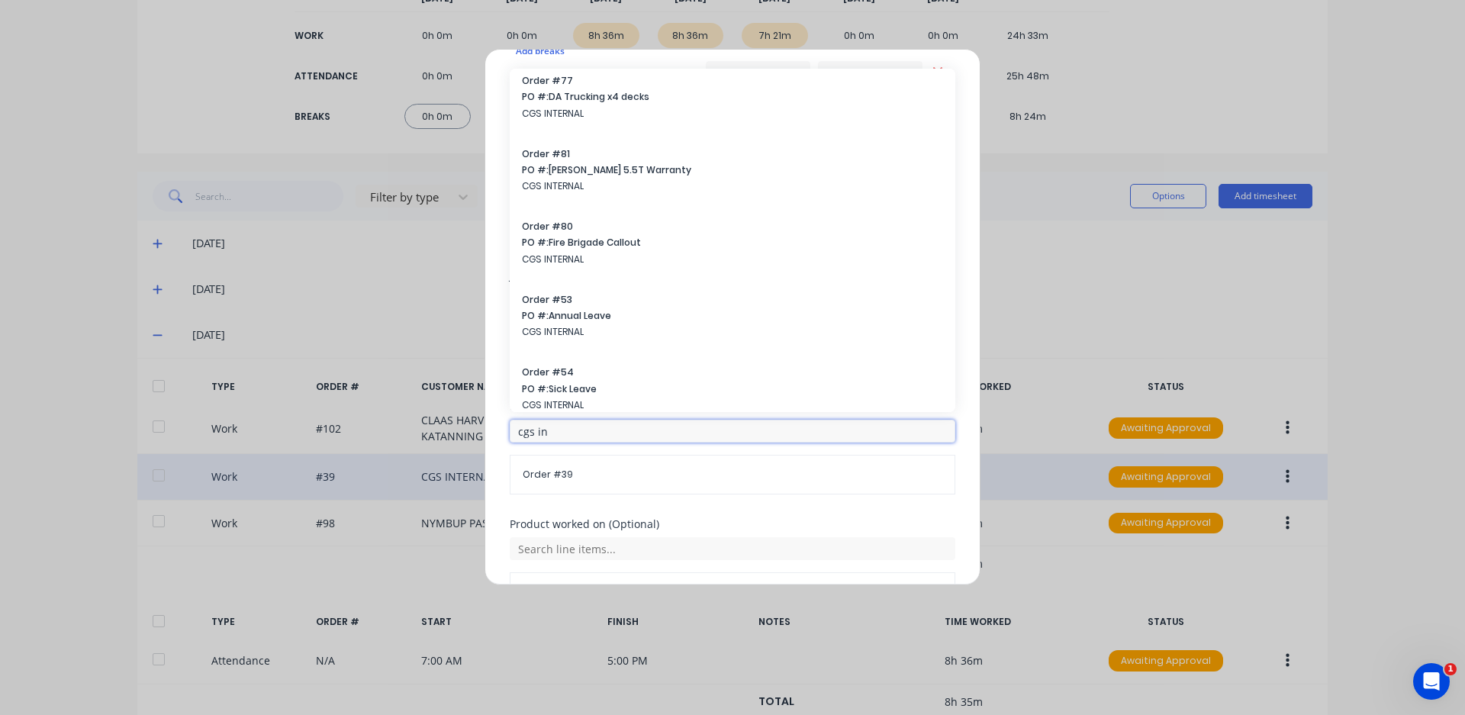
type input "cgs in"
click at [826, 516] on div "Order # cgs in Order # 39 Order # 39 PO #: CGS Internal WIN26139 CGS INTERNAL O…" at bounding box center [733, 459] width 446 height 117
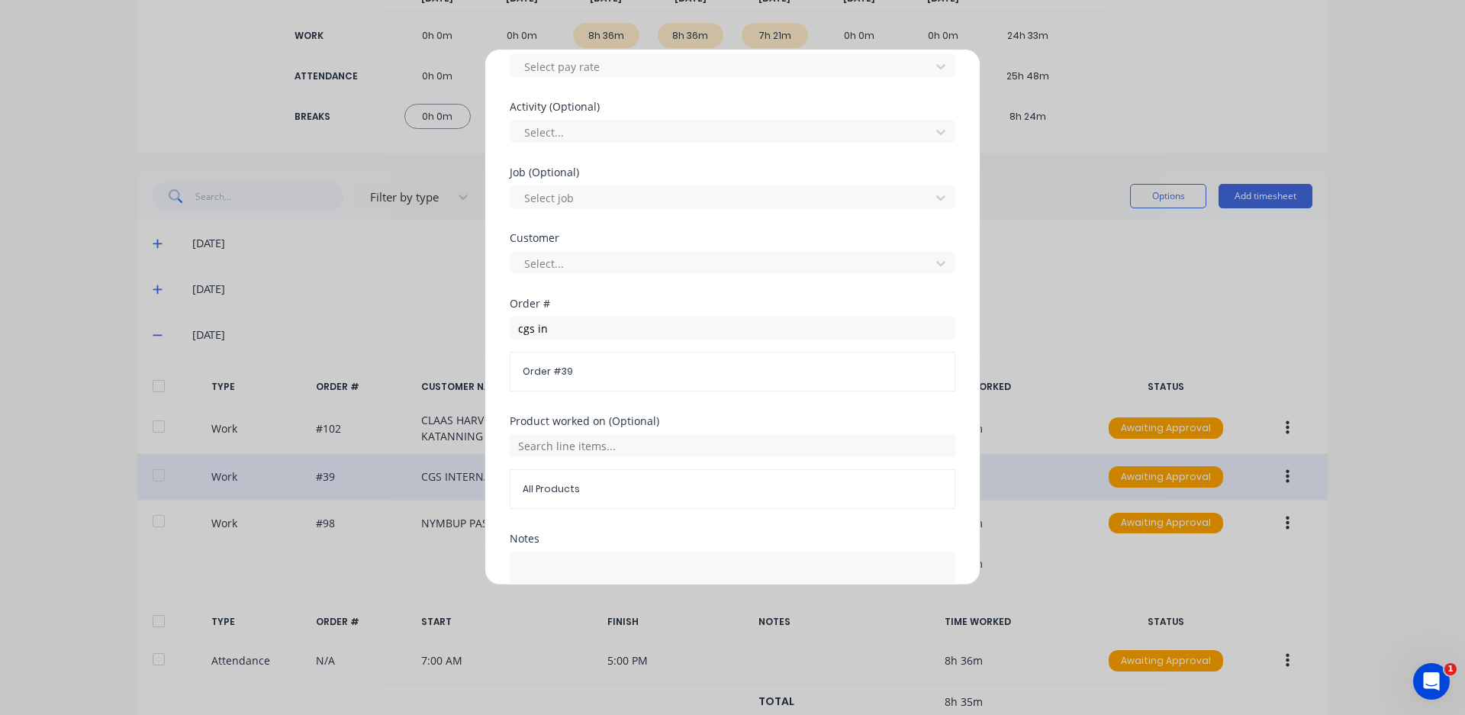
scroll to position [679, 0]
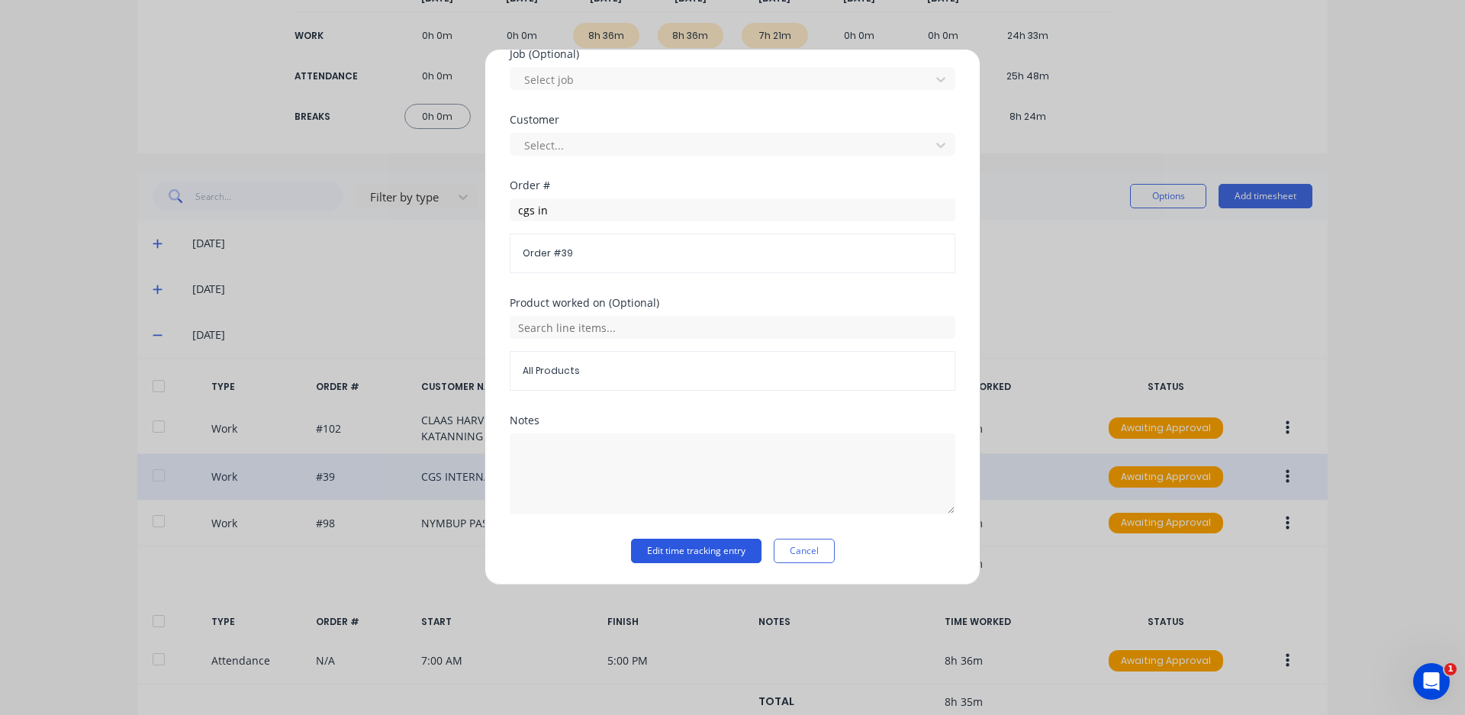
click at [738, 545] on button "Edit time tracking entry" at bounding box center [696, 551] width 130 height 24
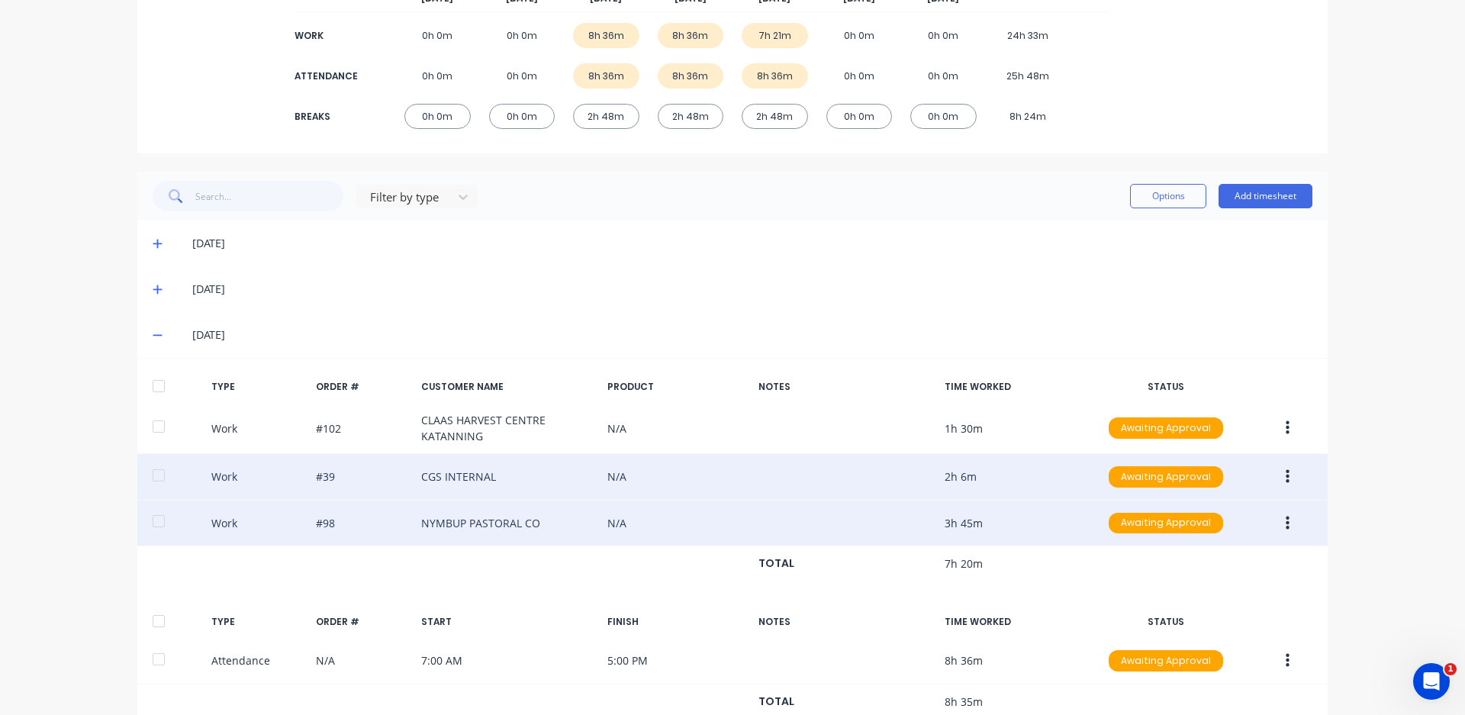
click at [1277, 522] on button "button" at bounding box center [1287, 523] width 36 height 27
click at [1221, 487] on div "Edit" at bounding box center [1232, 496] width 117 height 22
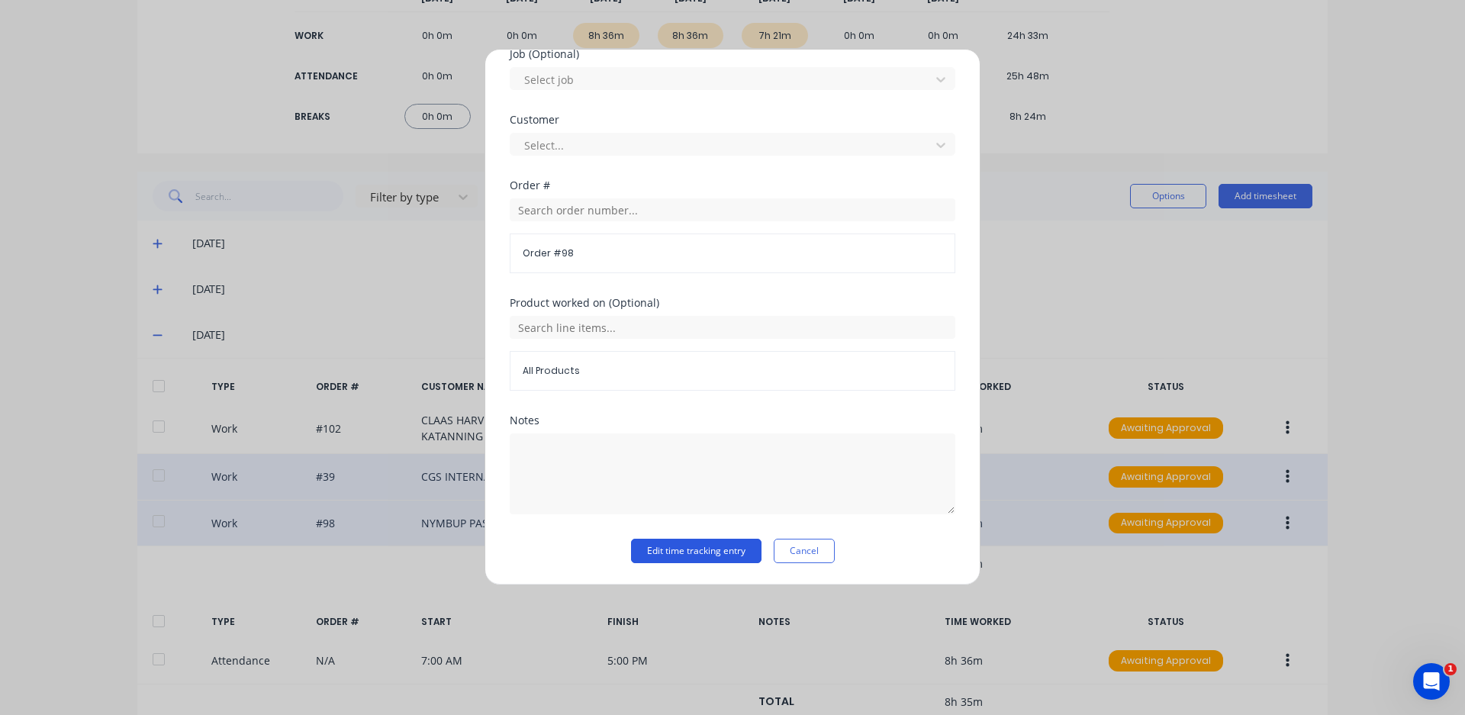
click at [695, 553] on button "Edit time tracking entry" at bounding box center [696, 551] width 130 height 24
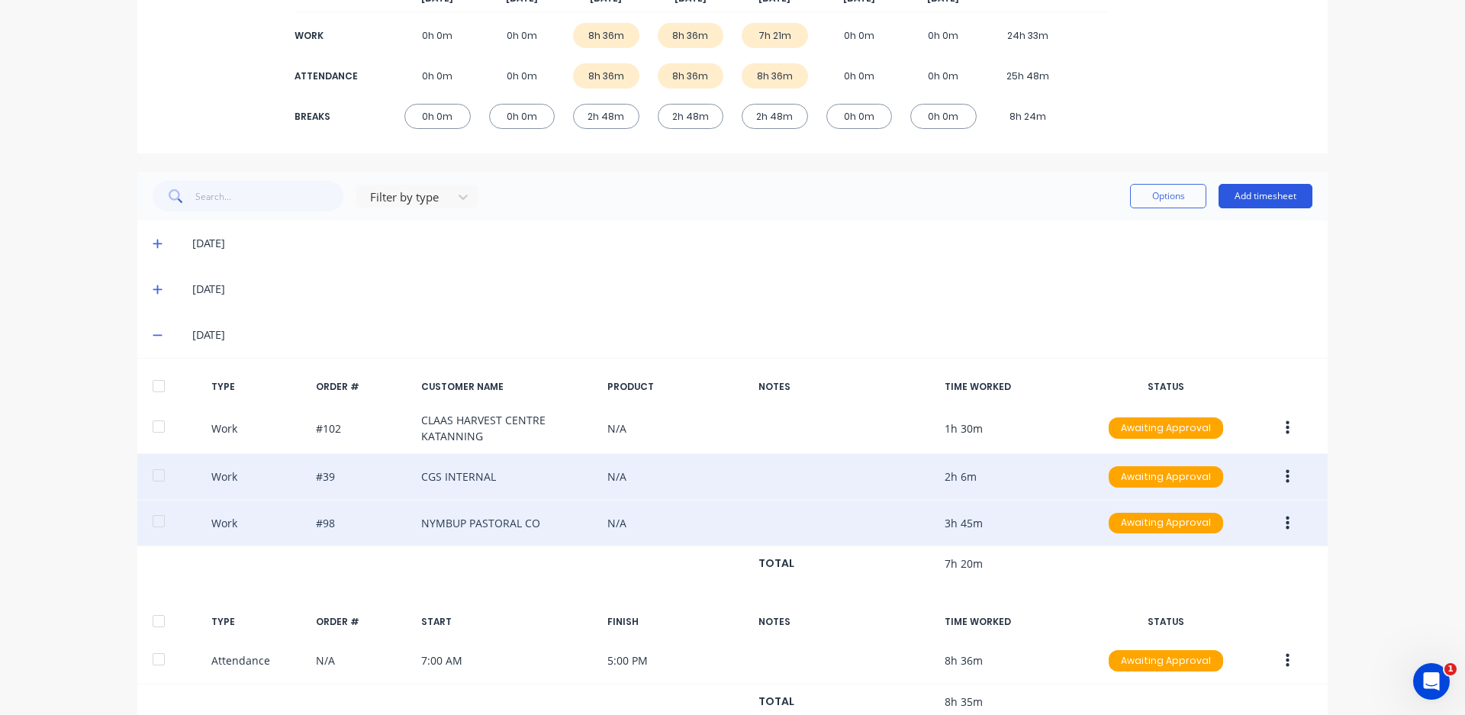
click at [1255, 186] on button "Add timesheet" at bounding box center [1265, 196] width 94 height 24
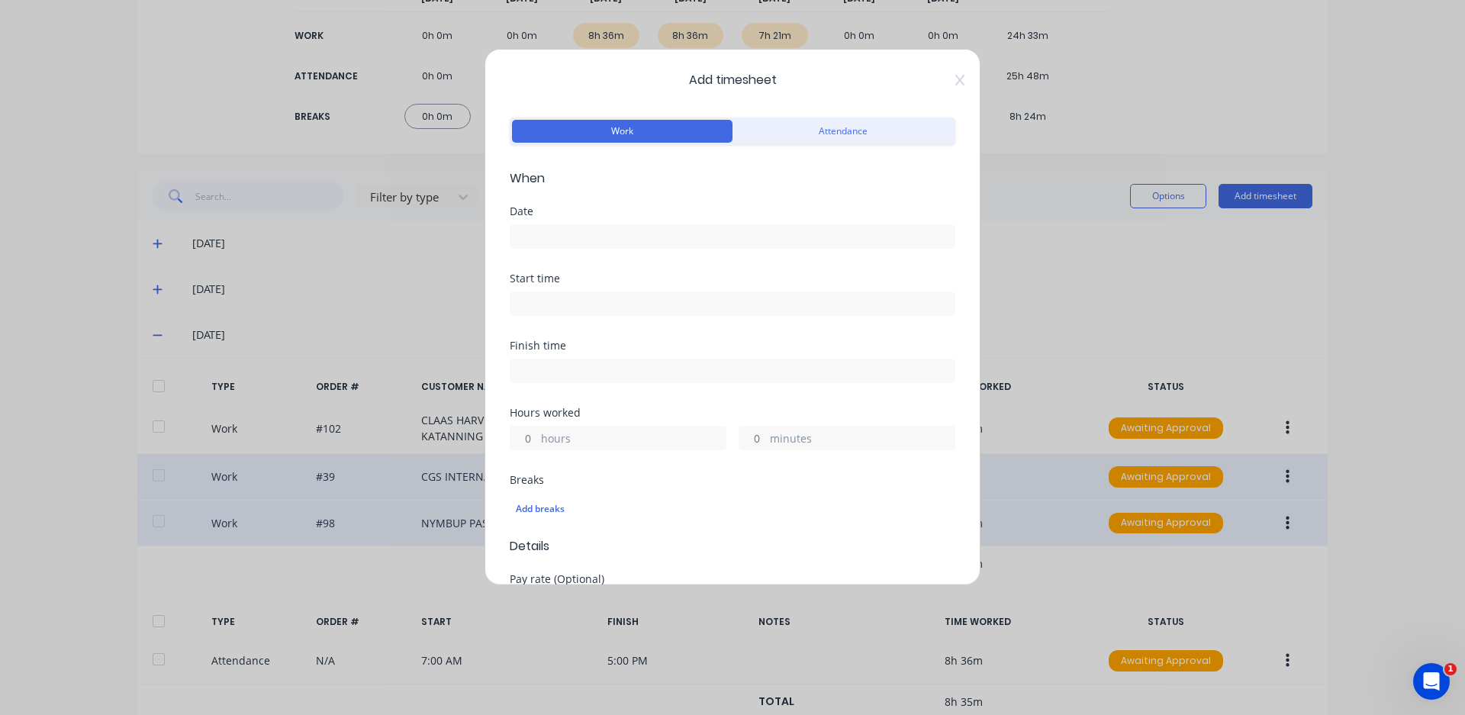
click at [613, 224] on div at bounding box center [733, 234] width 446 height 28
click at [610, 234] on input at bounding box center [732, 236] width 444 height 23
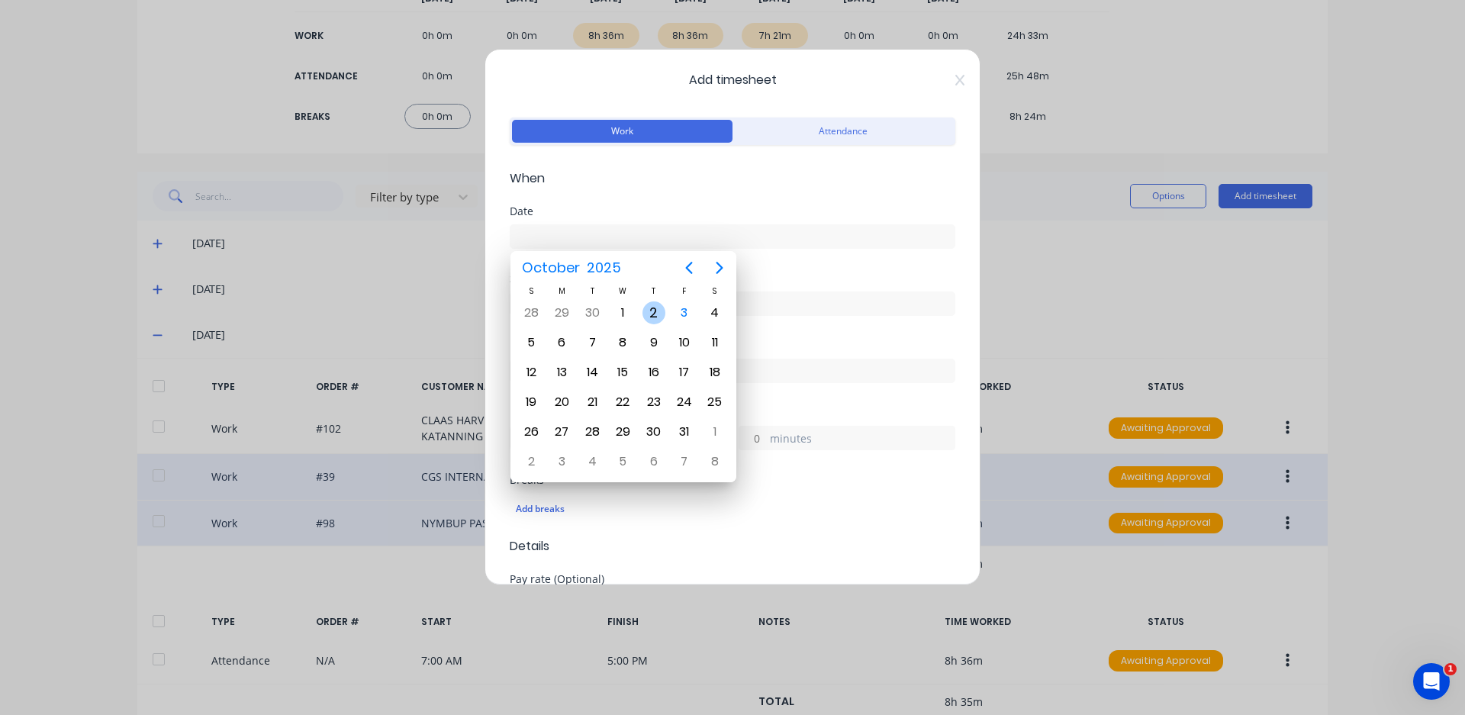
click at [660, 310] on div "2" at bounding box center [653, 312] width 23 height 23
type input "[DATE]"
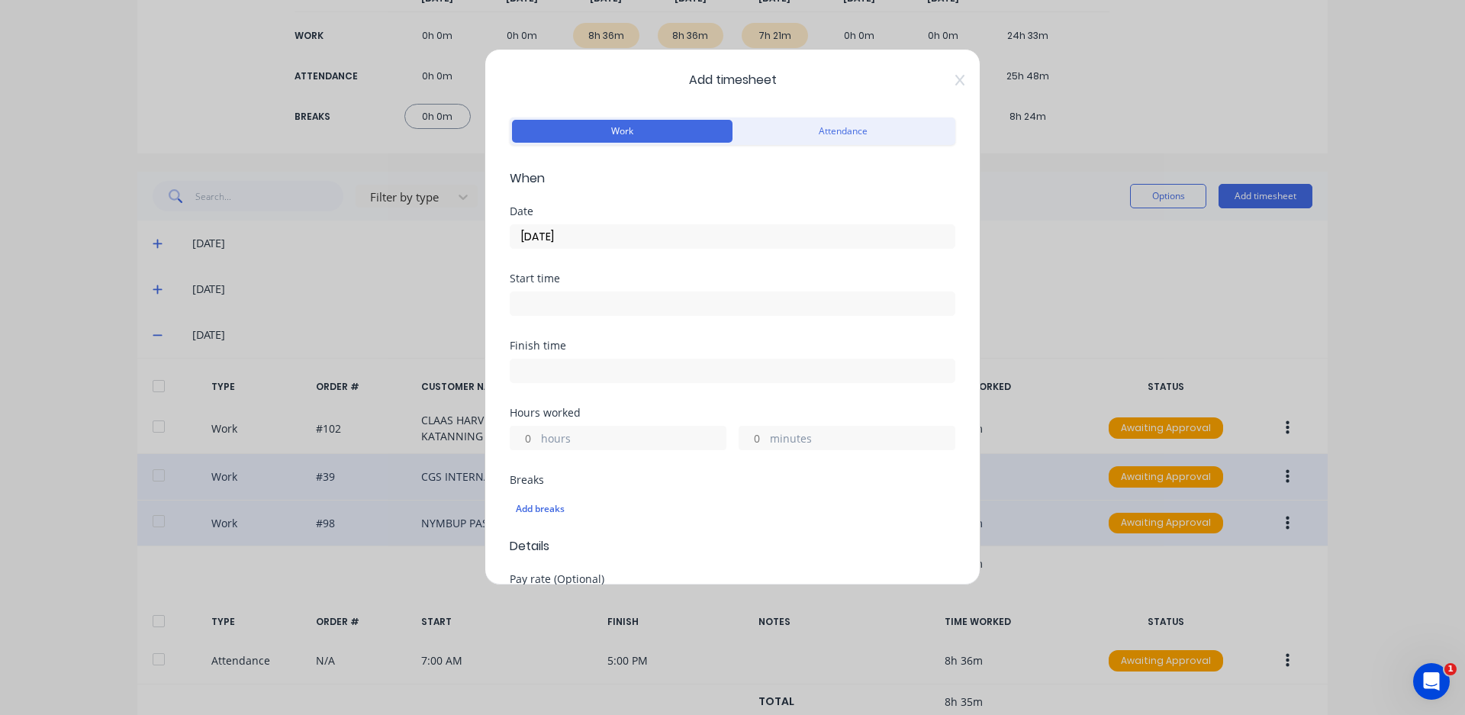
click at [581, 317] on div "Start time" at bounding box center [733, 306] width 446 height 67
click at [579, 306] on input at bounding box center [732, 303] width 444 height 23
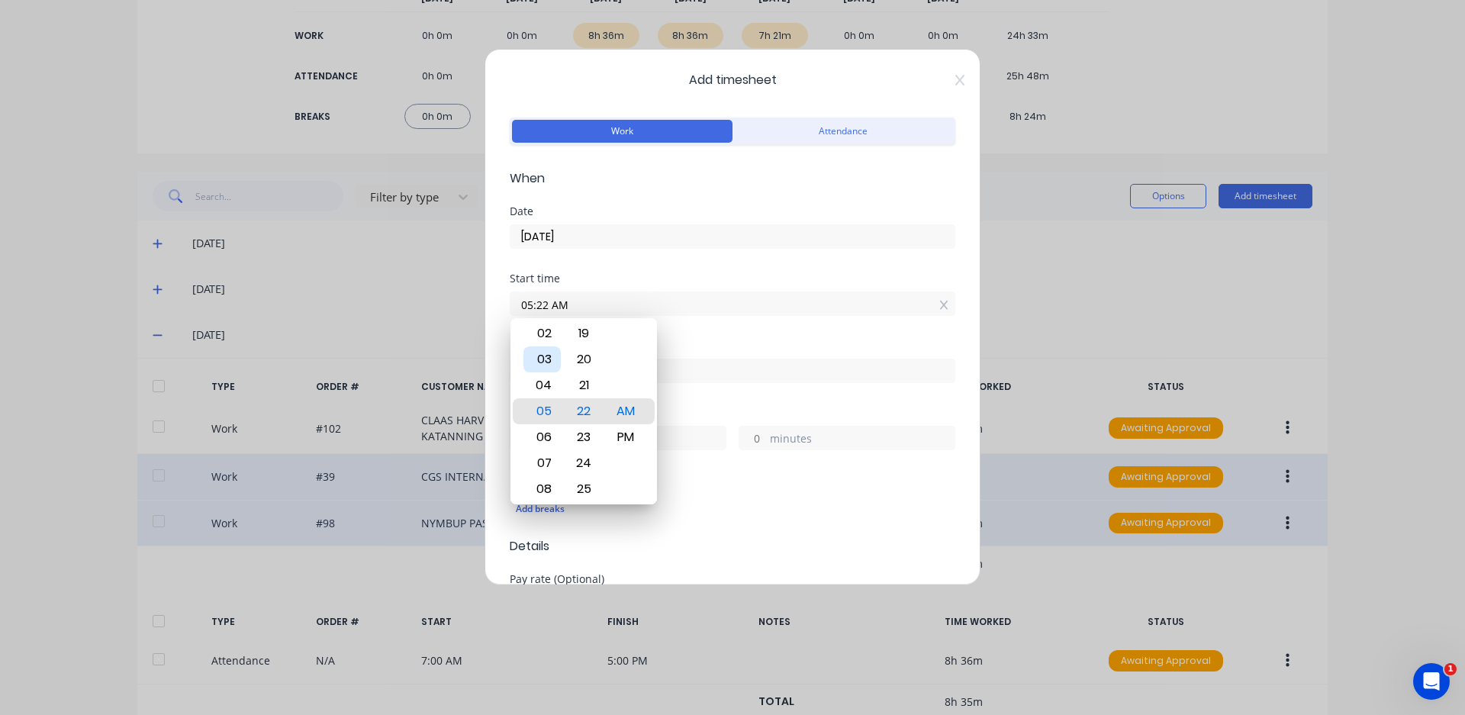
click at [548, 364] on div "03" at bounding box center [541, 359] width 37 height 26
click at [588, 442] on div "45" at bounding box center [583, 437] width 37 height 26
click at [611, 428] on div "PM" at bounding box center [625, 437] width 37 height 26
type input "03:45 PM"
click at [665, 490] on div "Add breaks" at bounding box center [733, 507] width 446 height 36
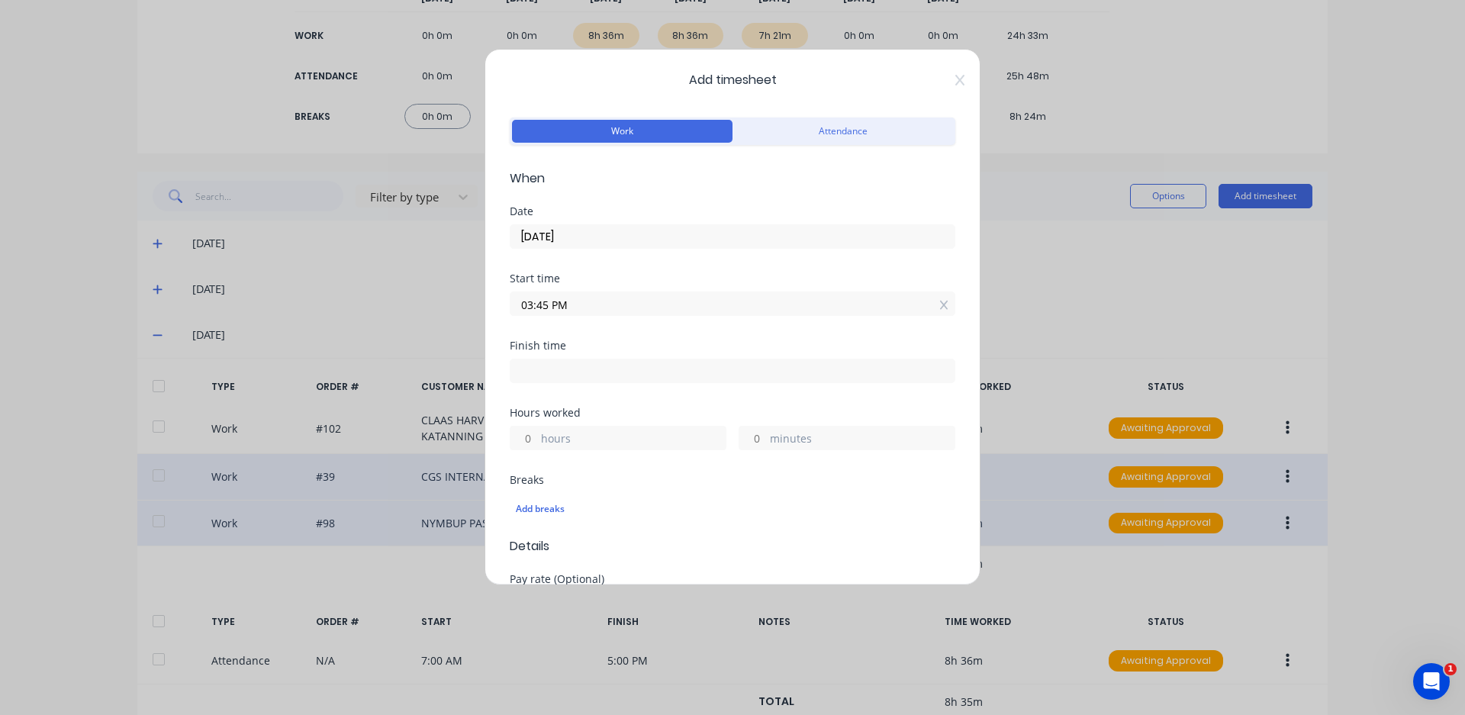
click at [600, 363] on input at bounding box center [732, 370] width 444 height 23
type input "07:23 AM"
type input "15"
type input "38"
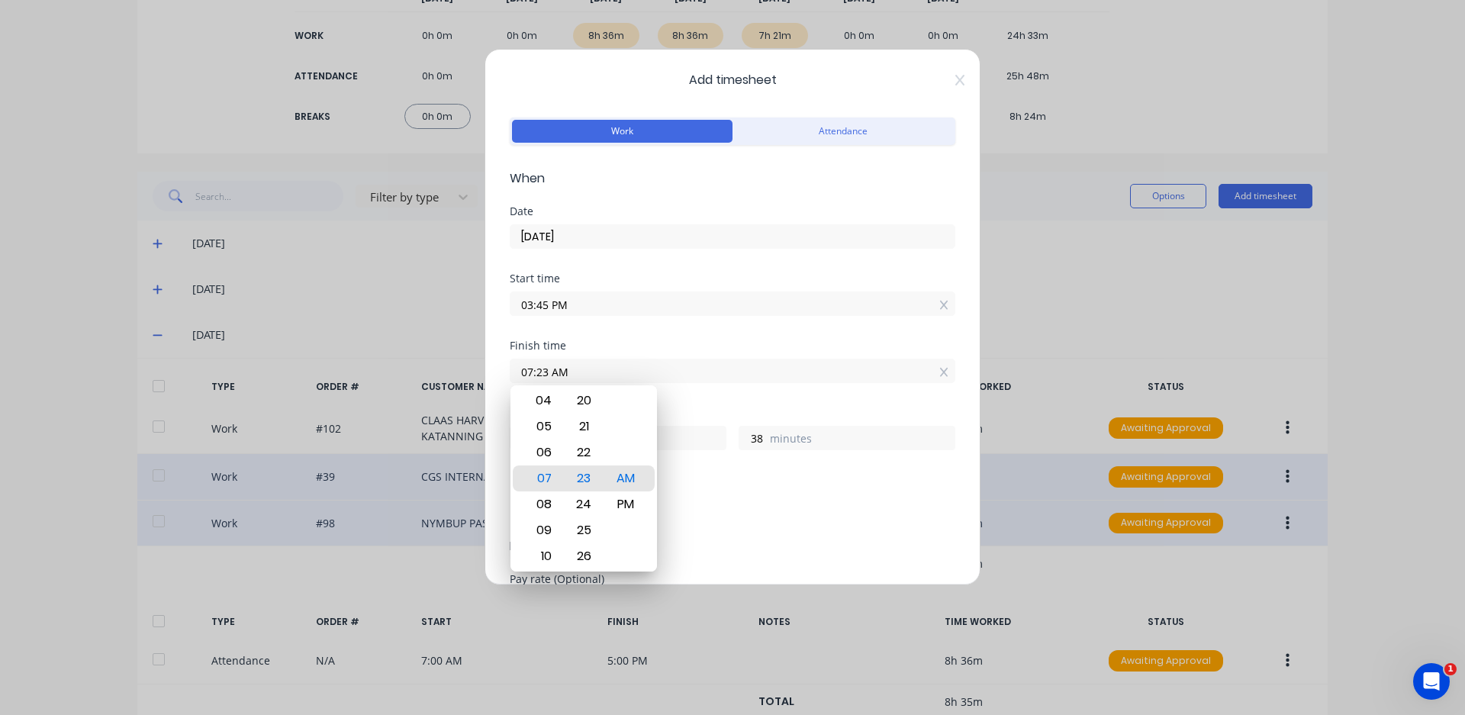
drag, startPoint x: 585, startPoint y: 372, endPoint x: 487, endPoint y: 384, distance: 99.2
click at [489, 386] on div "Add timesheet Work Attendance When Date 02/10/2025 Start time 03:45 PM Finish t…" at bounding box center [732, 317] width 496 height 536
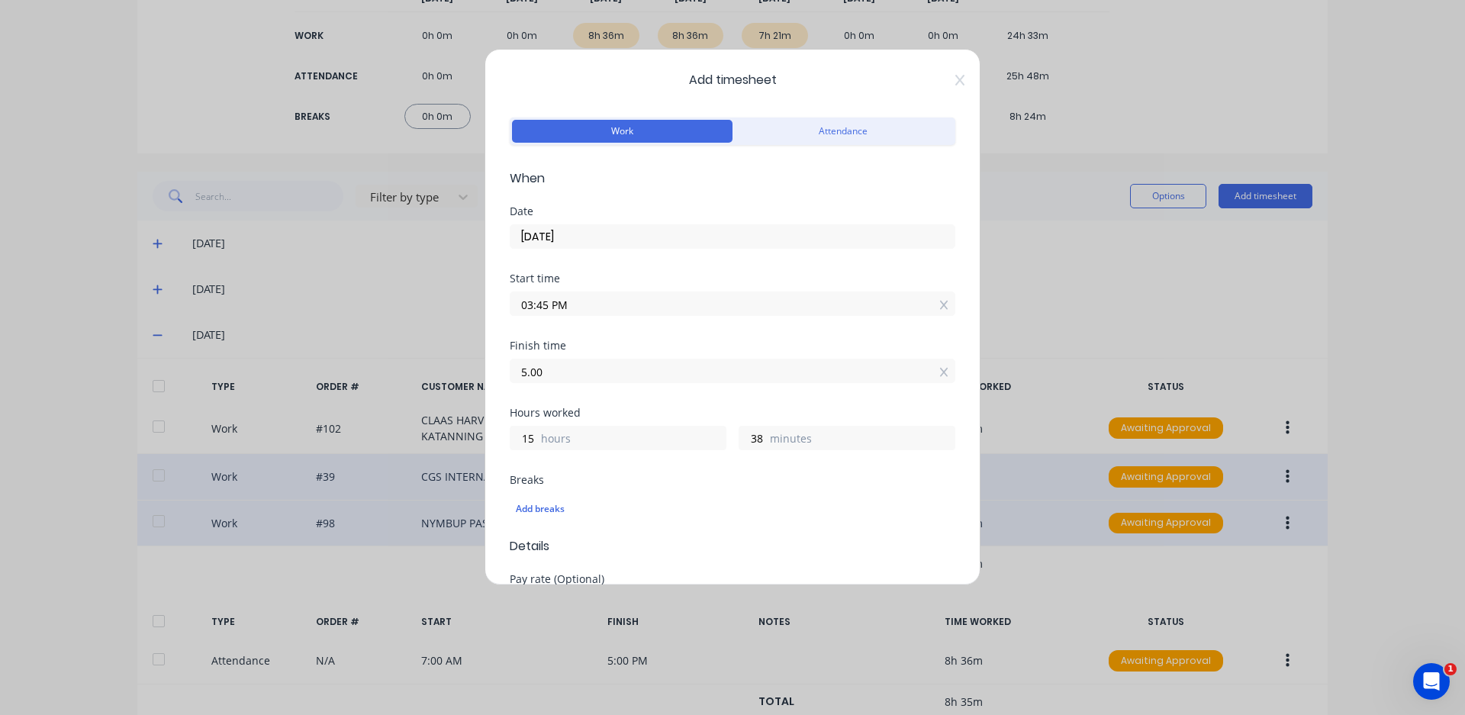
type input "05:00 AM"
type input "13"
type input "15"
click at [606, 395] on div "Finish time 05:00 AM" at bounding box center [733, 373] width 446 height 67
click at [594, 372] on input "05:00 AM" at bounding box center [732, 370] width 444 height 23
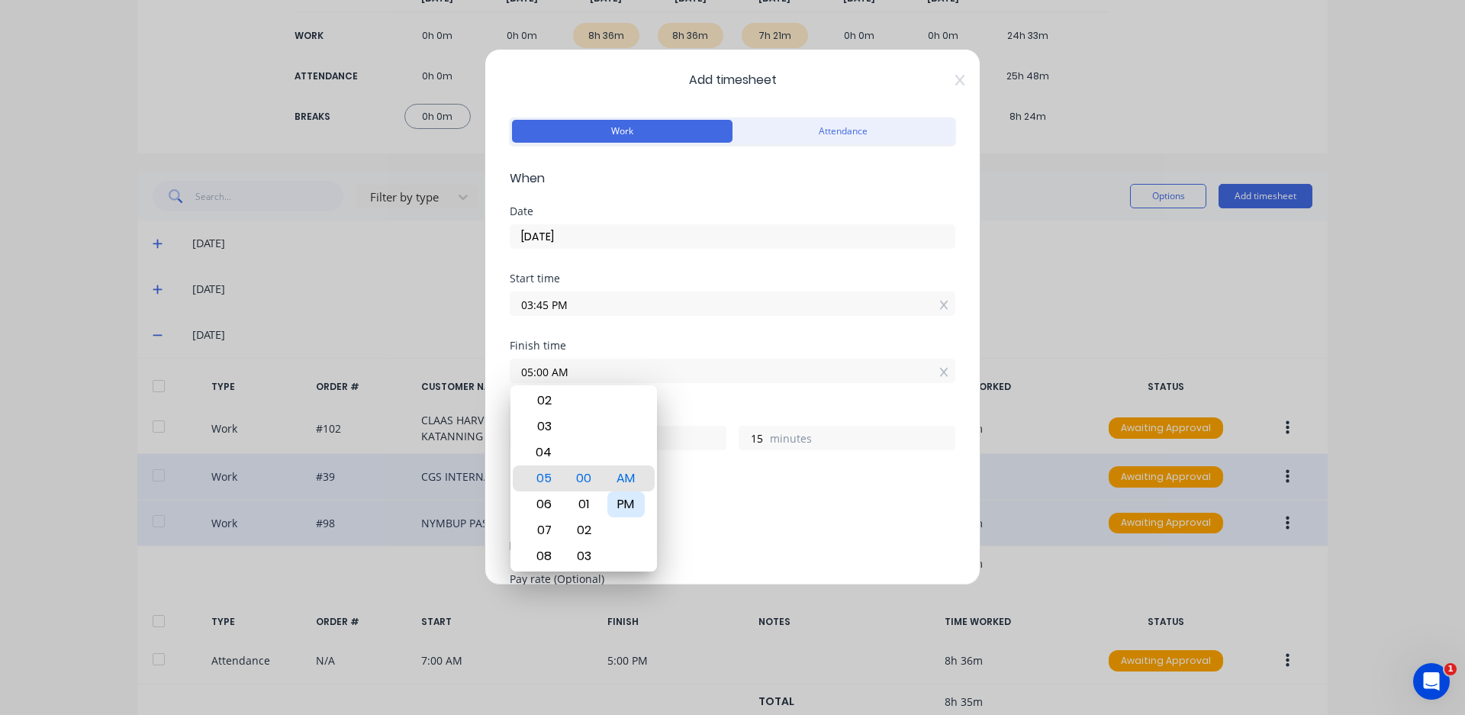
click at [623, 508] on div "PM" at bounding box center [625, 504] width 37 height 26
type input "05:00 PM"
type input "1"
click at [692, 493] on div "Add breaks" at bounding box center [733, 509] width 446 height 32
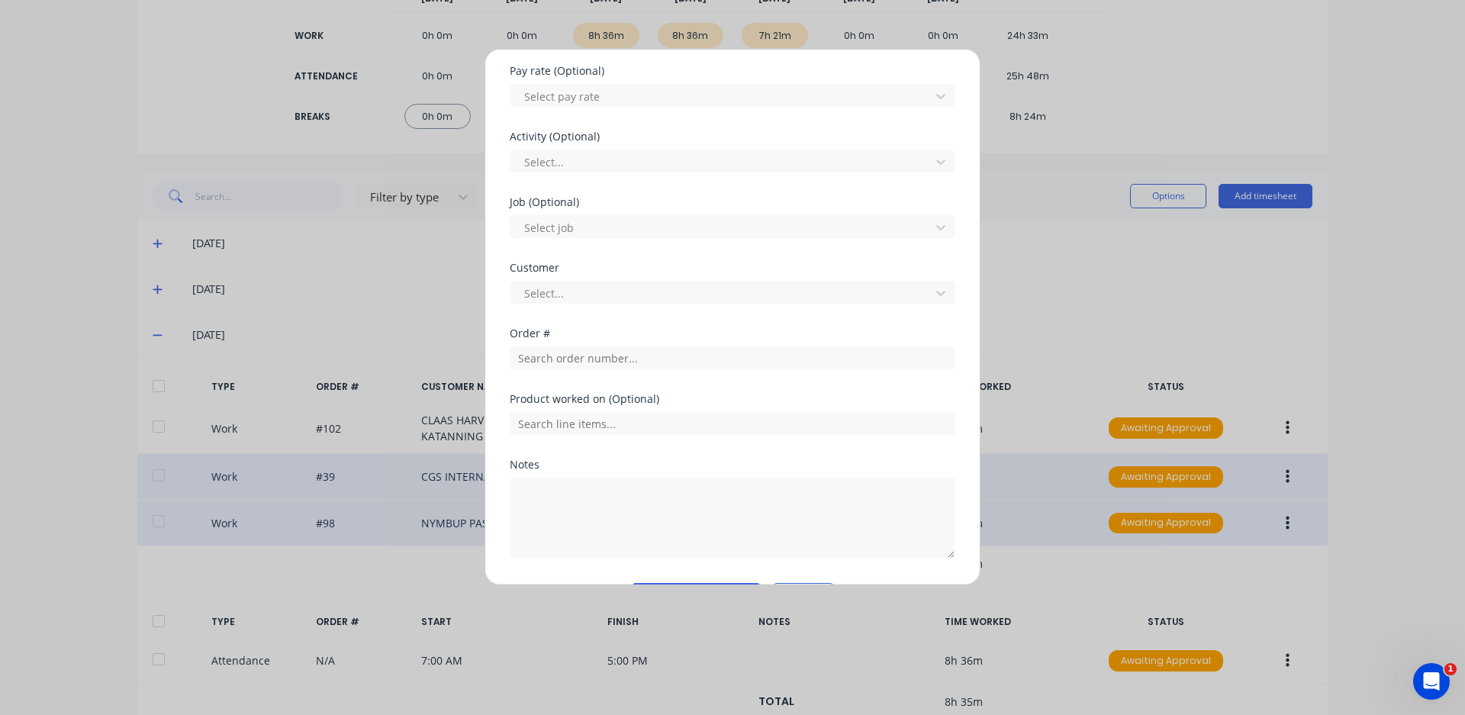
scroll to position [552, 0]
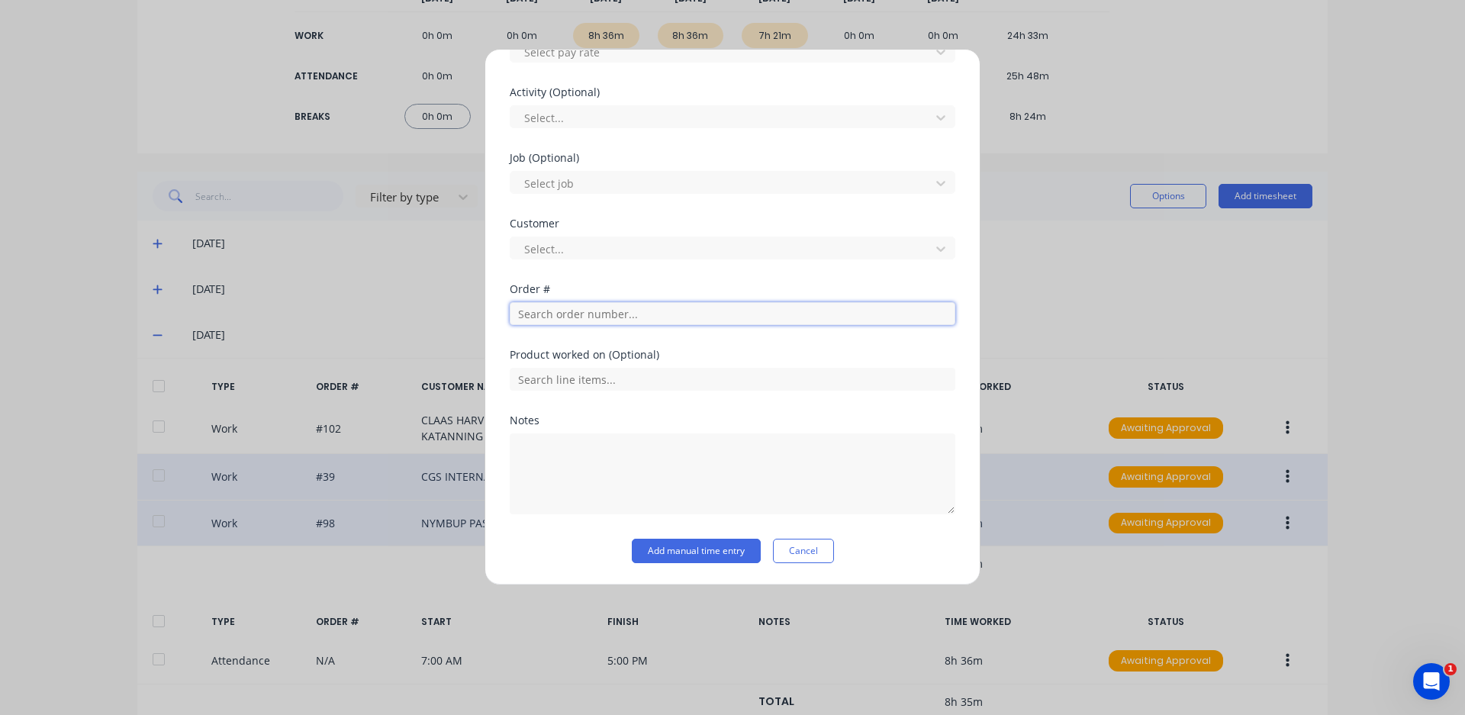
click at [620, 319] on input "text" at bounding box center [733, 313] width 446 height 23
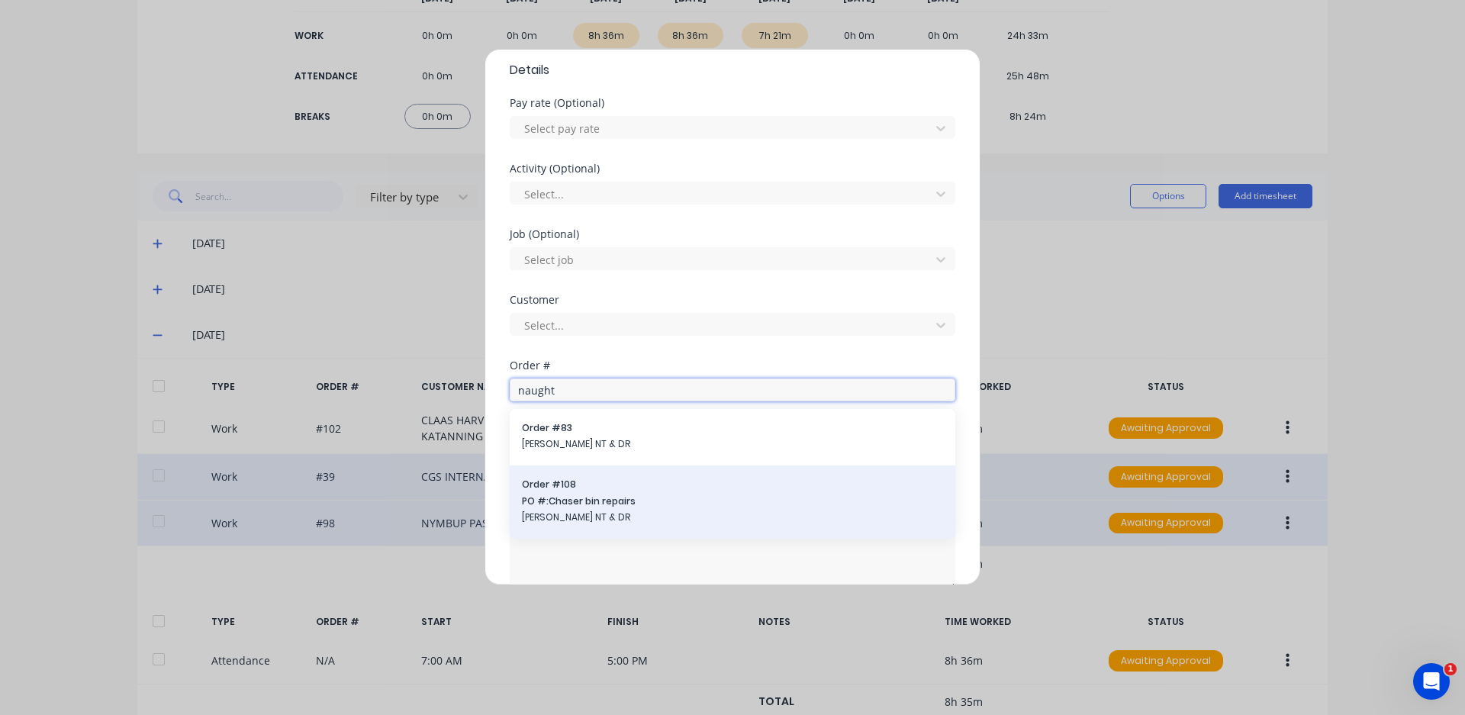
type input "naught"
click at [549, 492] on div "Order # 108 PO #: Chaser bin repairs NAUGHTON NT & DR" at bounding box center [732, 502] width 421 height 49
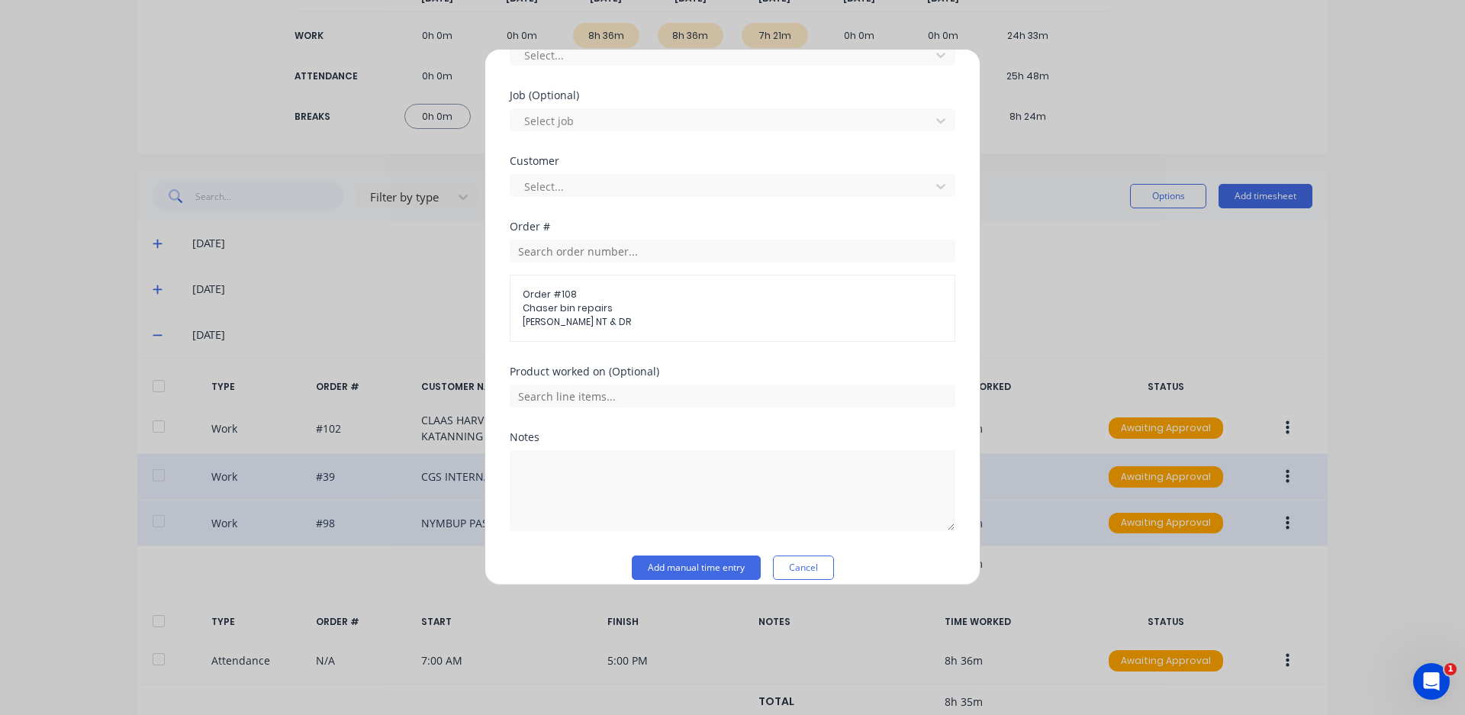
scroll to position [632, 0]
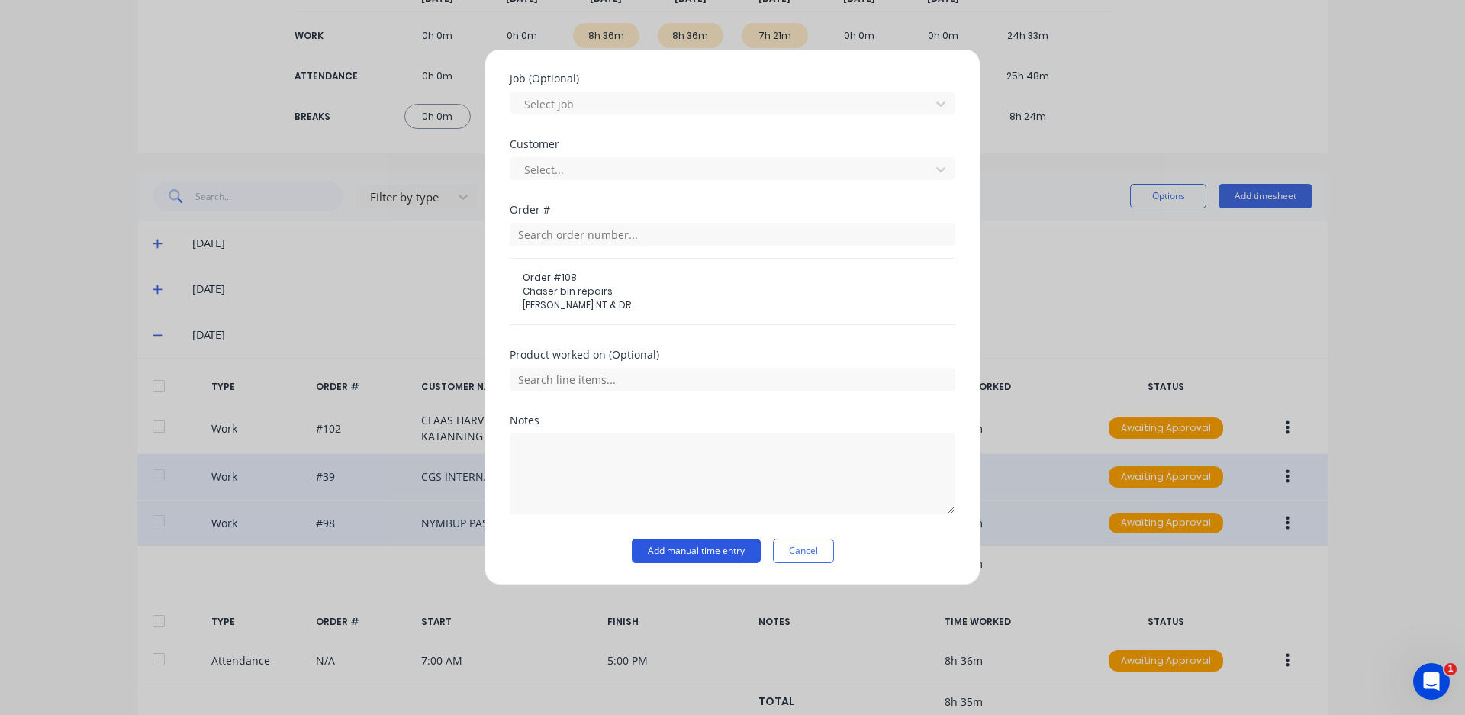
click at [706, 549] on button "Add manual time entry" at bounding box center [696, 551] width 129 height 24
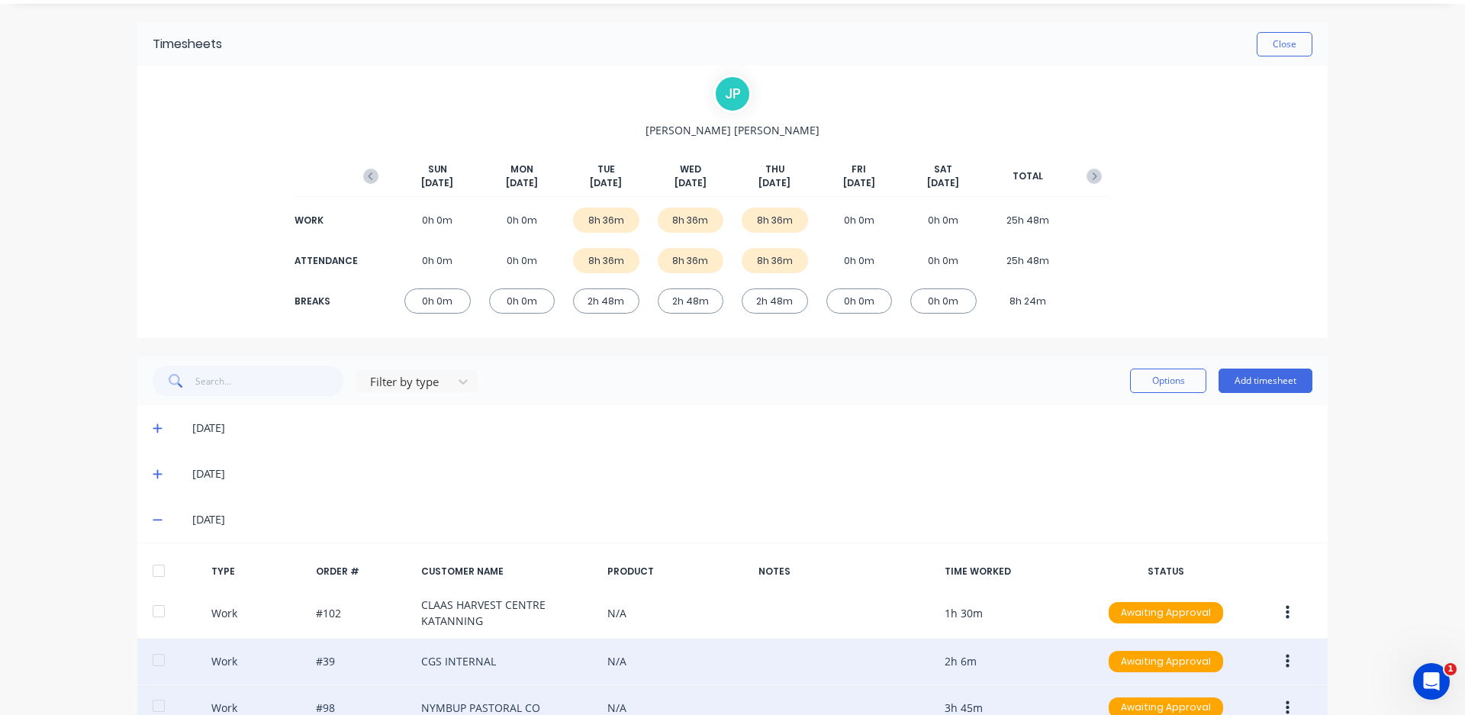
scroll to position [0, 0]
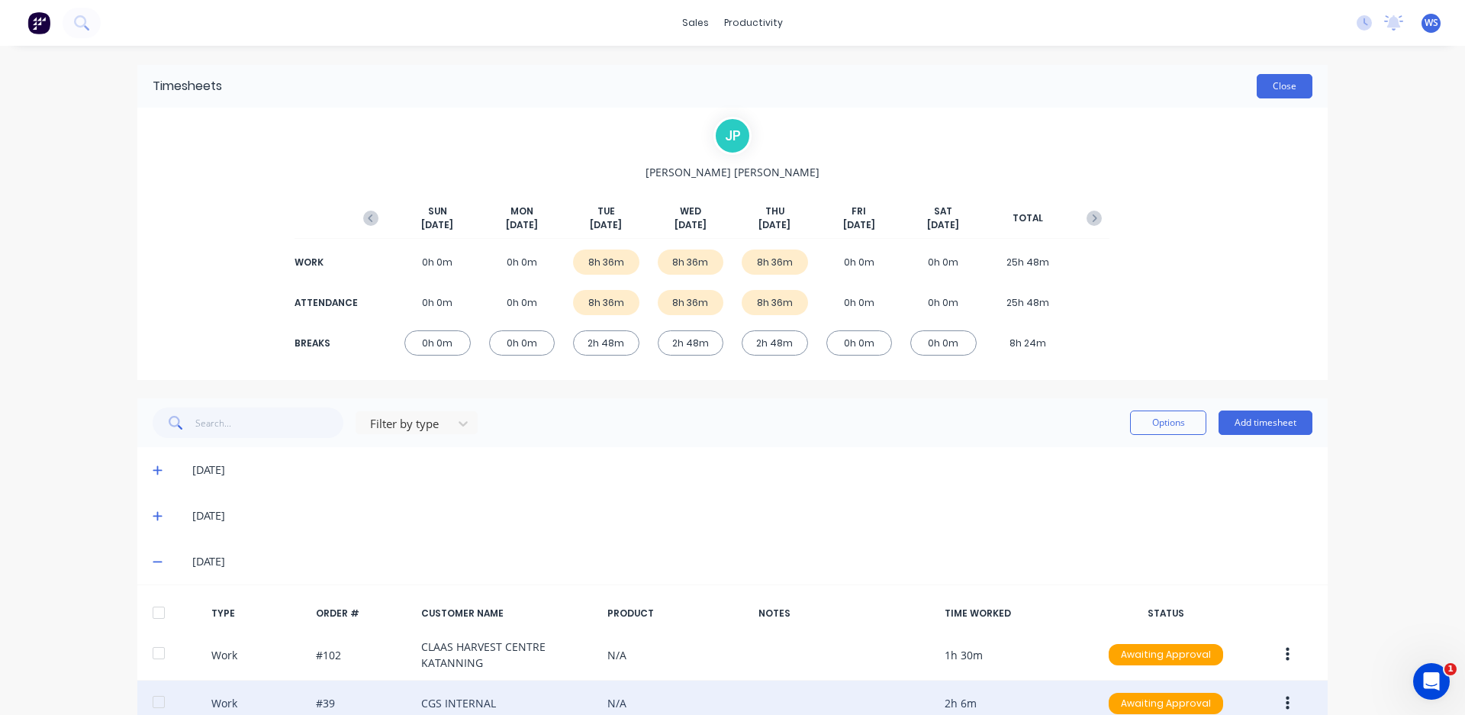
click at [1305, 84] on button "Close" at bounding box center [1284, 86] width 56 height 24
